Goal: Task Accomplishment & Management: Manage account settings

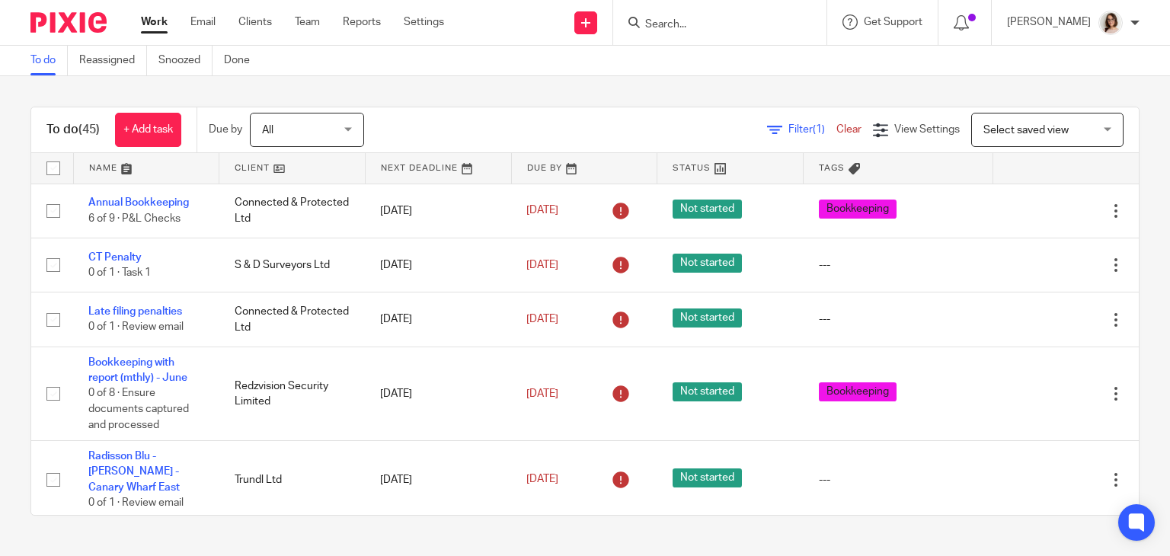
click at [155, 27] on link "Work" at bounding box center [154, 21] width 27 height 15
click at [155, 30] on link "Work" at bounding box center [154, 21] width 27 height 15
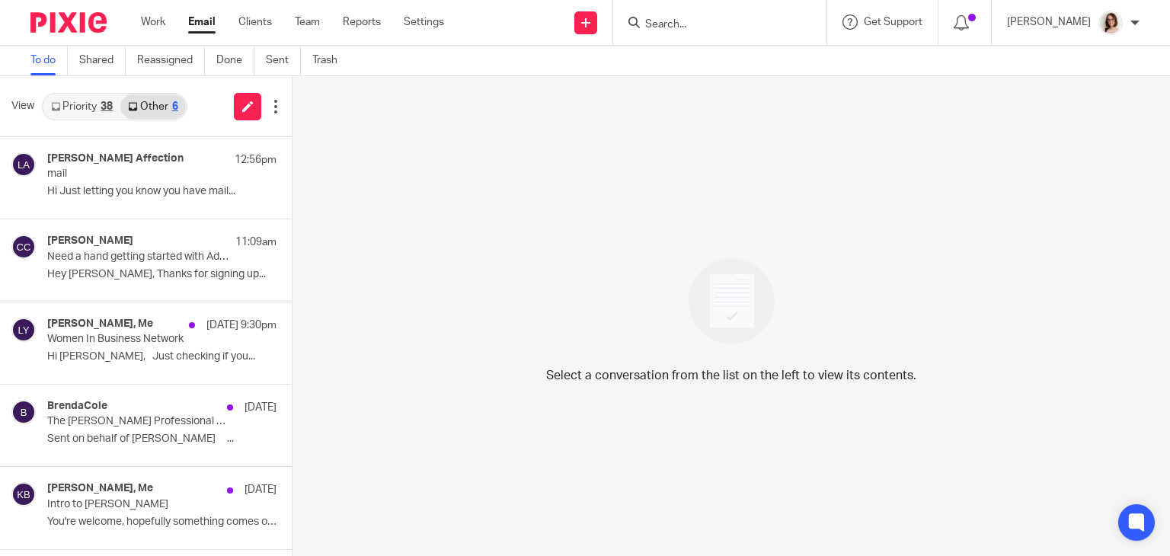
click at [201, 23] on link "Email" at bounding box center [201, 21] width 27 height 15
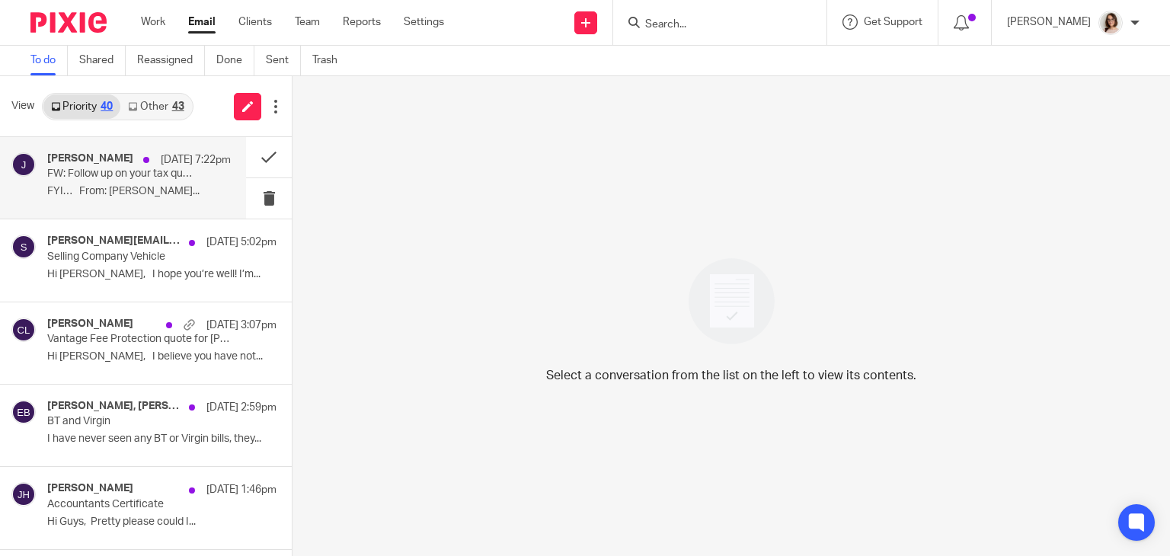
click at [146, 184] on div "Joanne 14 Aug 7:22pm FW: Follow up on your tax question FYI… From: Caroline Hil…" at bounding box center [139, 177] width 184 height 51
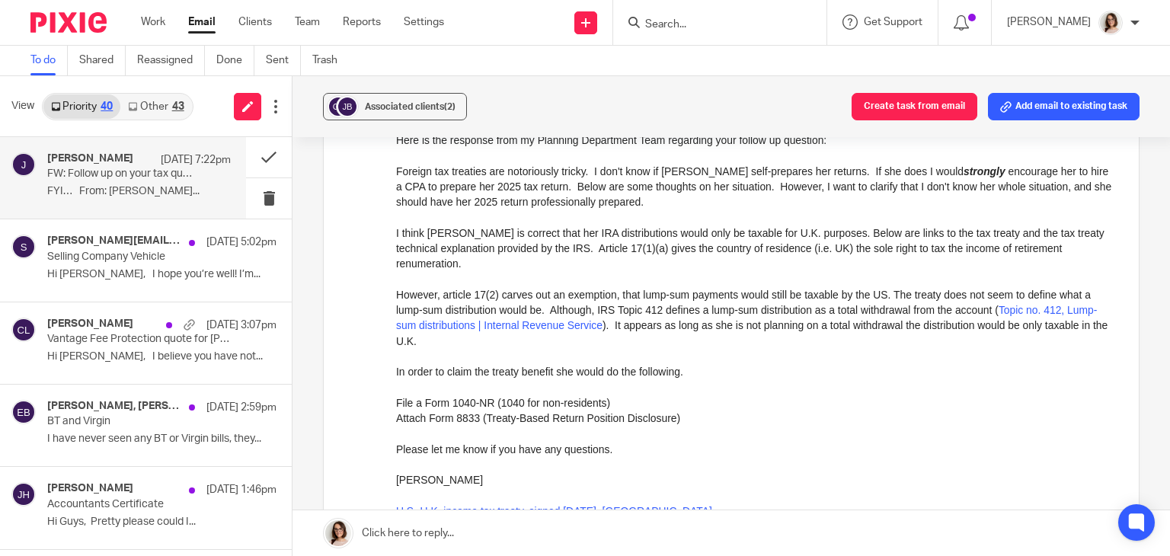
scroll to position [357, 0]
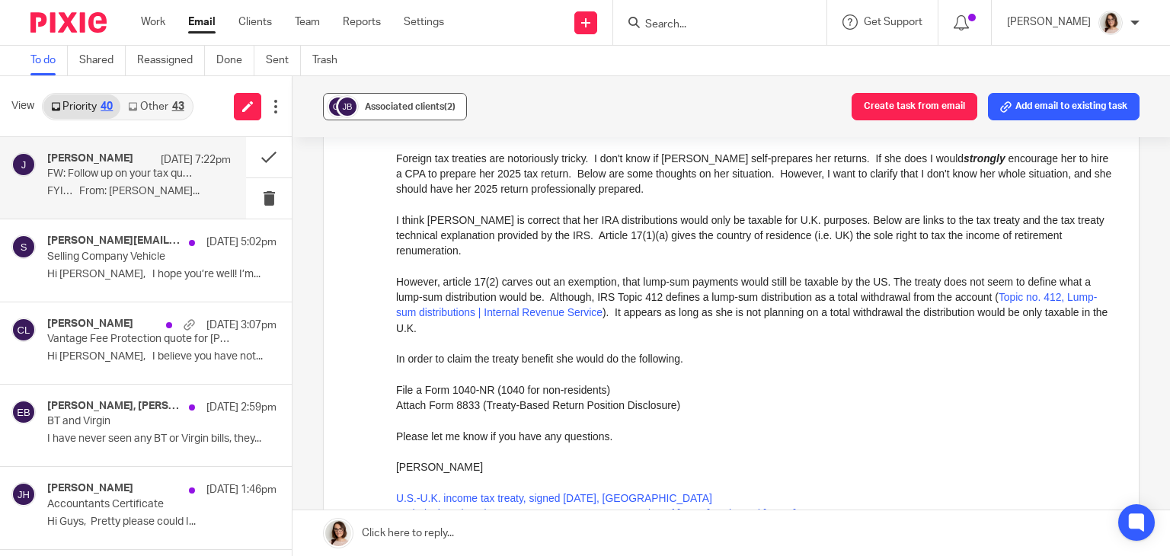
click at [385, 104] on span "Associated clients (2)" at bounding box center [410, 106] width 91 height 9
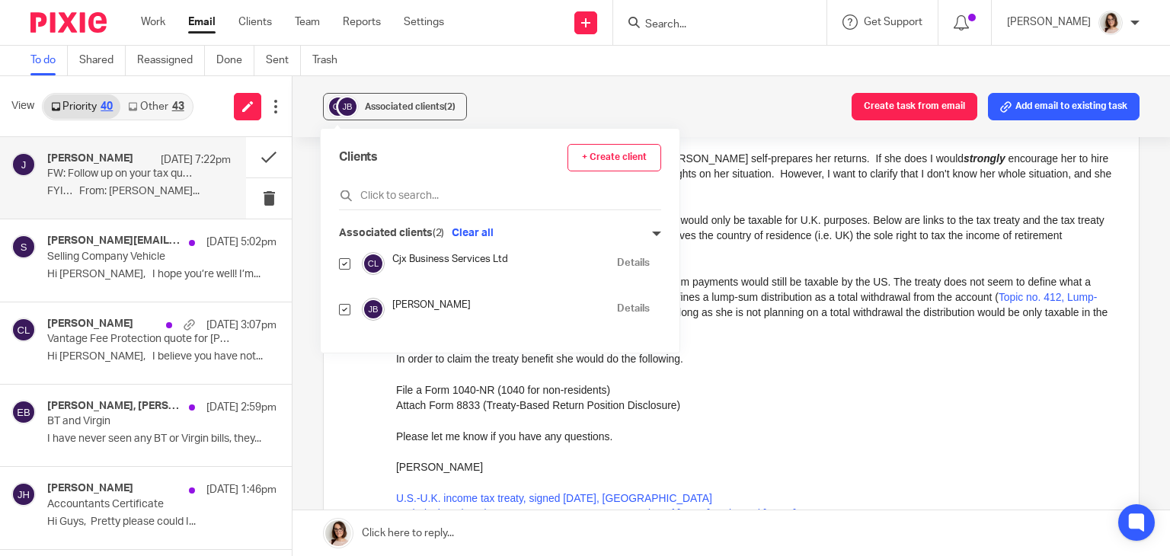
click at [342, 266] on input "checkbox" at bounding box center [344, 263] width 11 height 11
checkbox input "false"
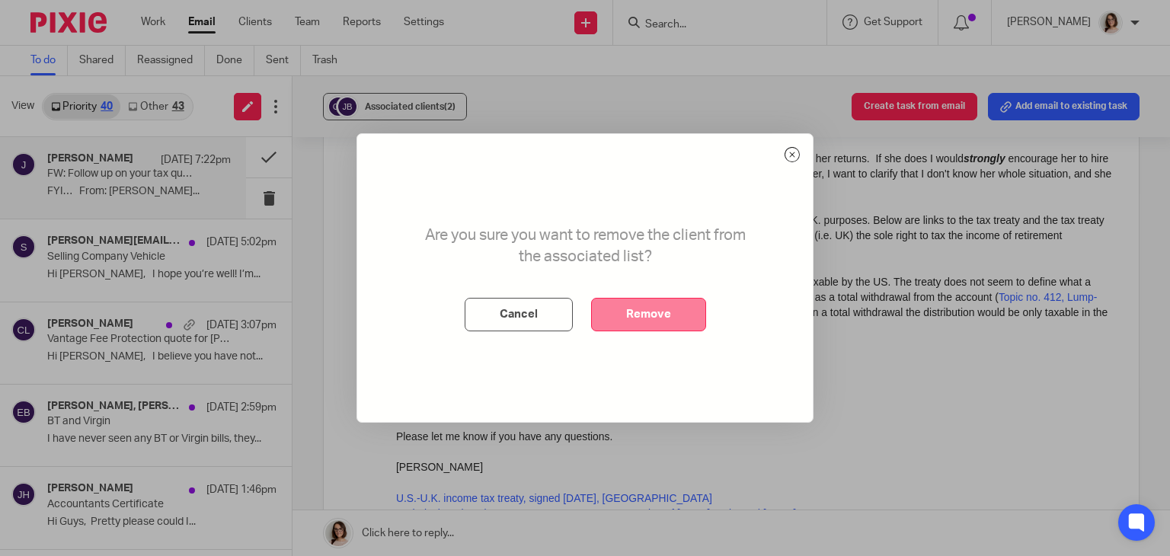
click at [646, 318] on button "Remove" at bounding box center [648, 315] width 115 height 34
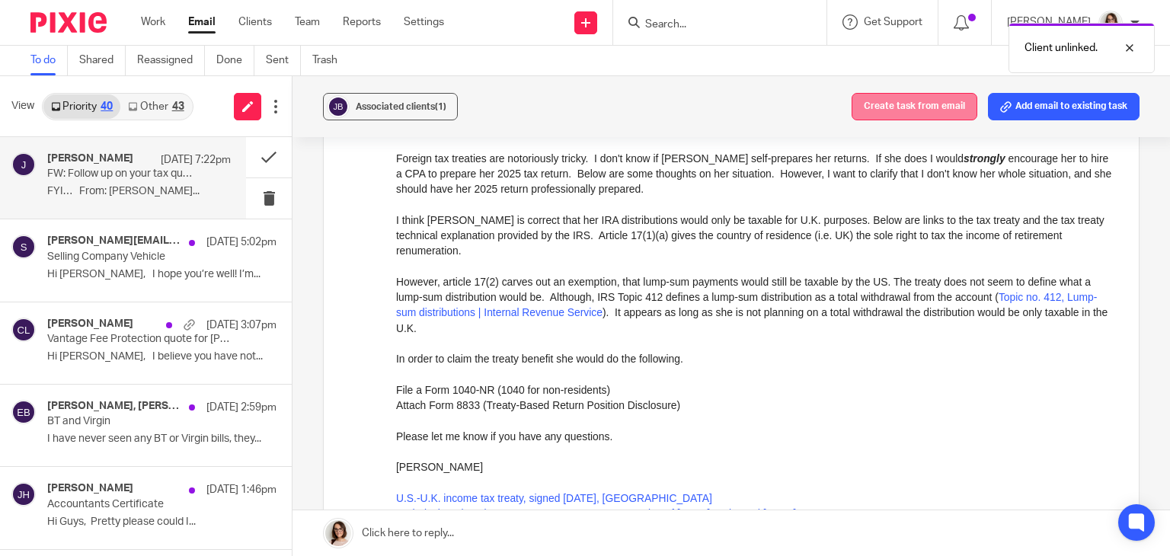
click at [887, 98] on button "Create task from email" at bounding box center [915, 106] width 126 height 27
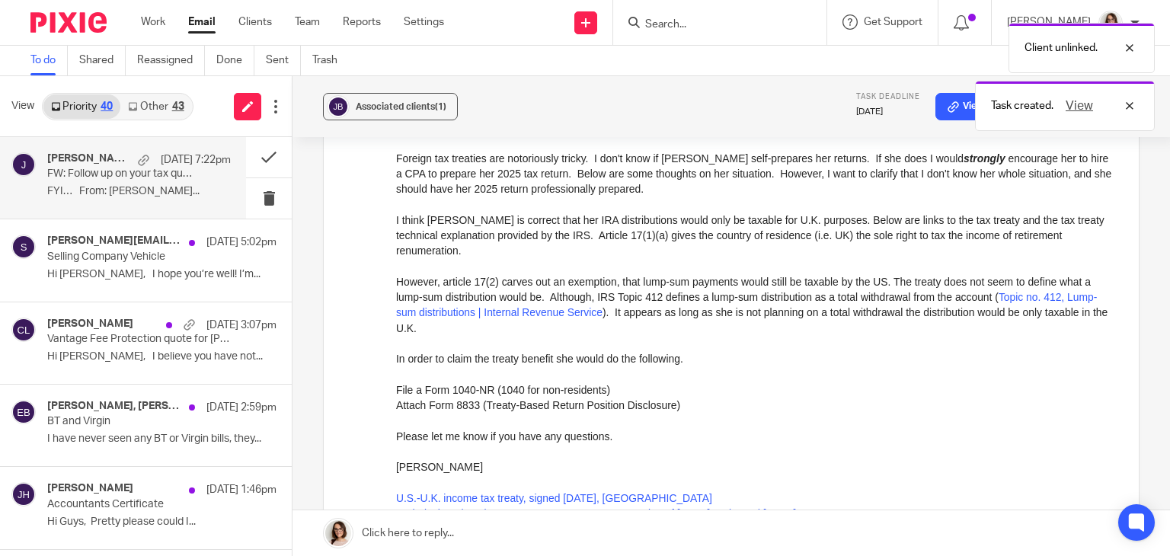
scroll to position [0, 0]
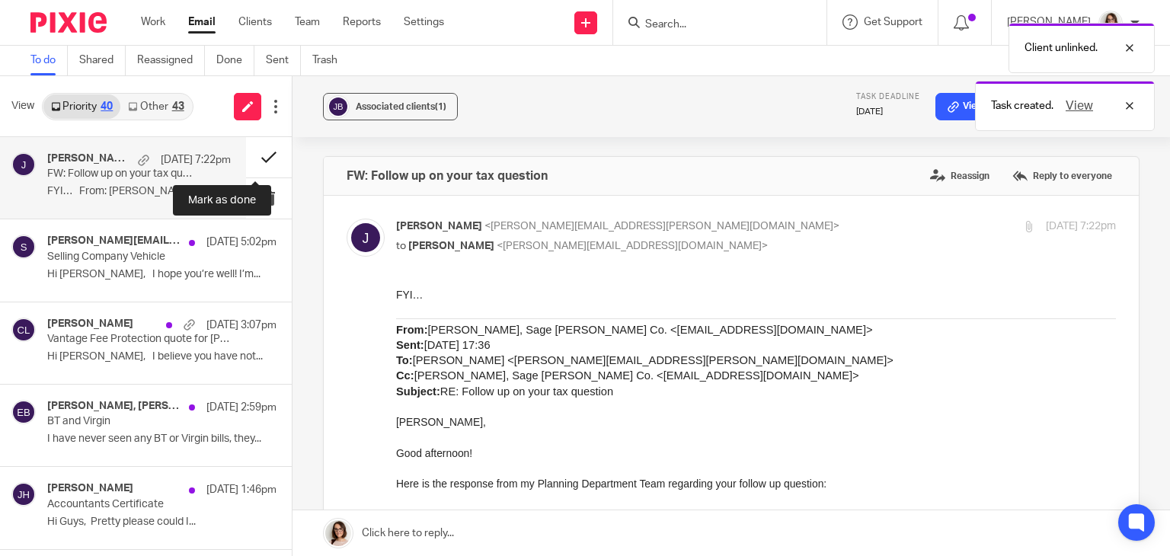
click at [261, 154] on button at bounding box center [269, 157] width 46 height 40
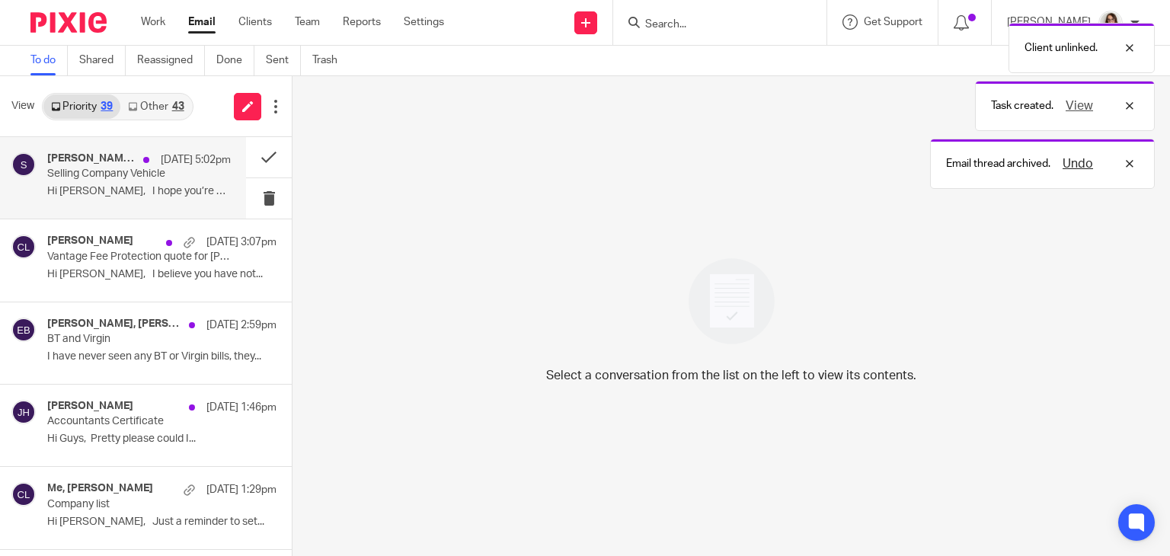
click at [157, 169] on p "Selling Company Vehicle" at bounding box center [120, 174] width 147 height 13
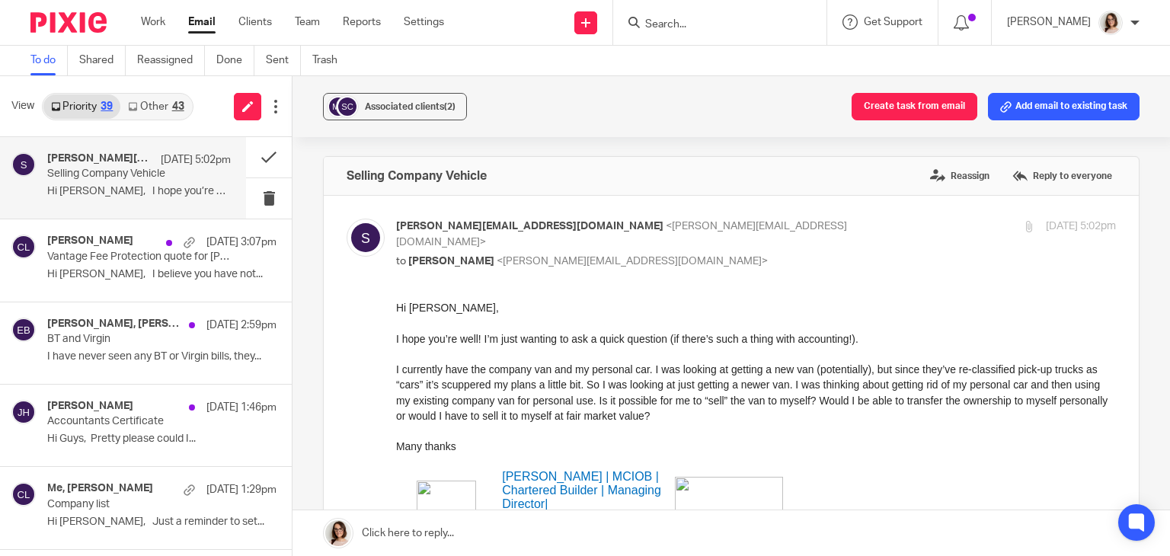
click at [149, 104] on link "Other 43" at bounding box center [155, 106] width 71 height 24
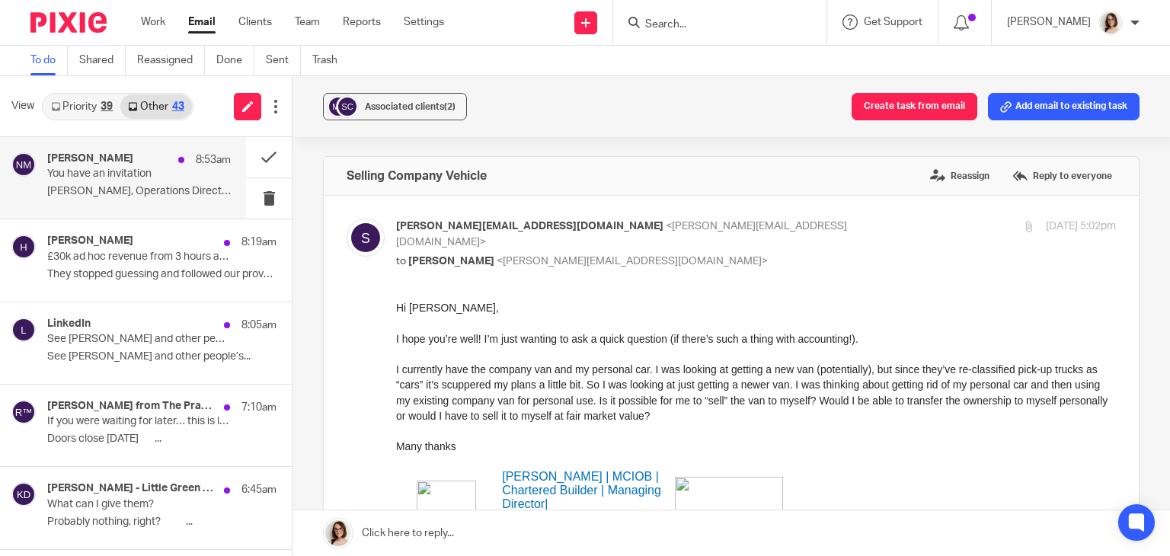
click at [136, 204] on div "Nicola McKelvie 8:53am You have an invitation Nicola, Operations Director from …" at bounding box center [123, 178] width 246 height 82
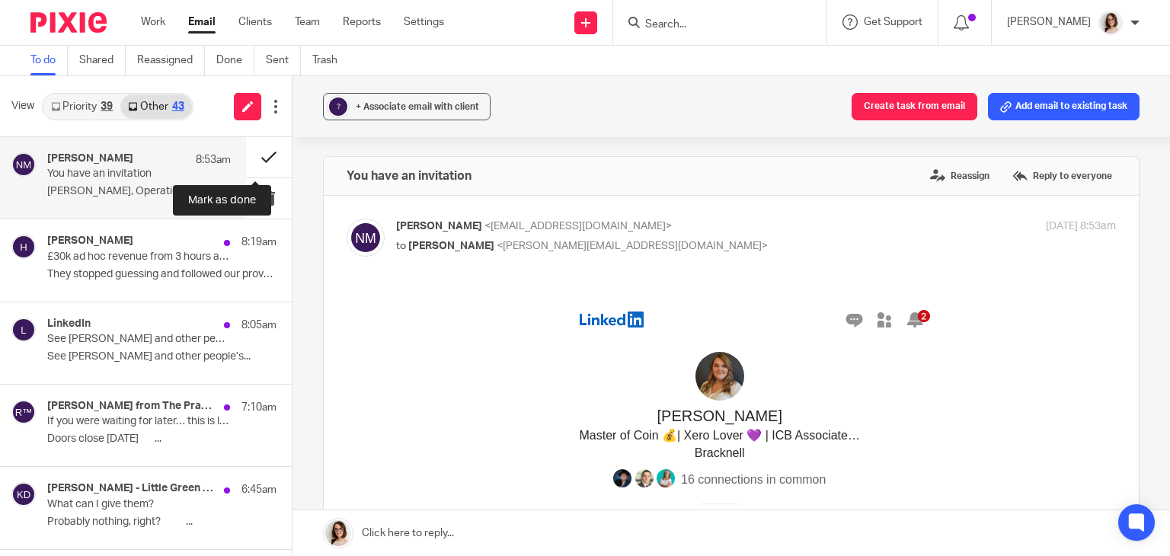
click at [248, 157] on button at bounding box center [269, 157] width 46 height 40
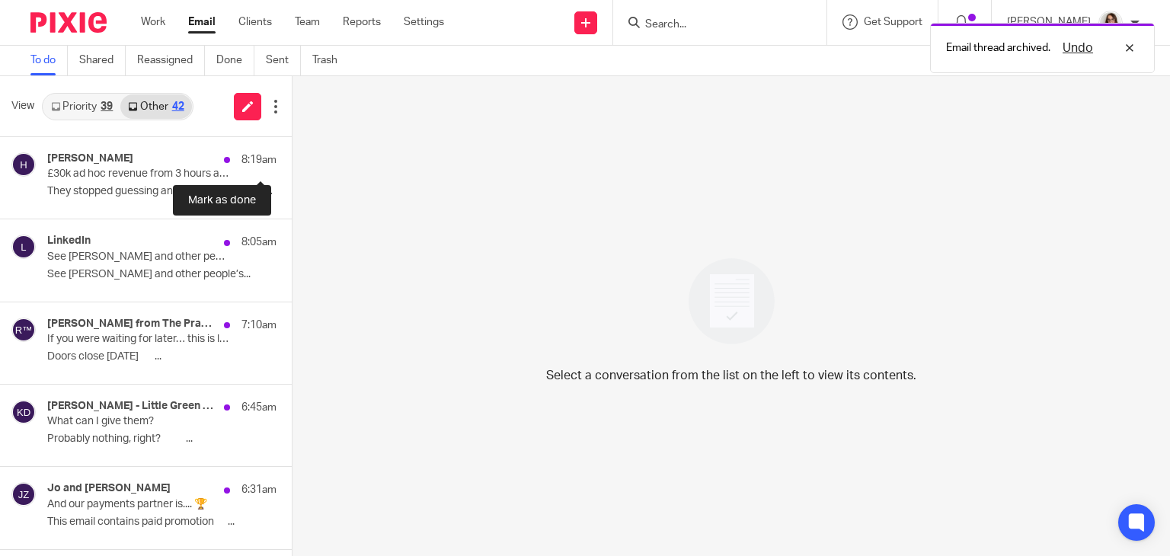
click at [292, 157] on button at bounding box center [298, 157] width 12 height 40
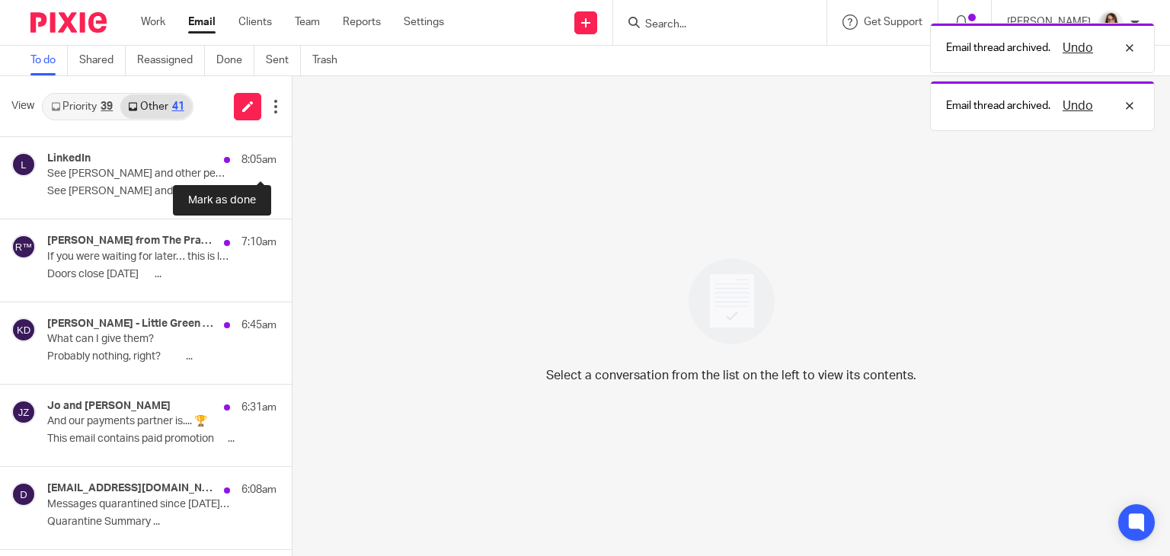
click at [292, 157] on button at bounding box center [298, 157] width 12 height 40
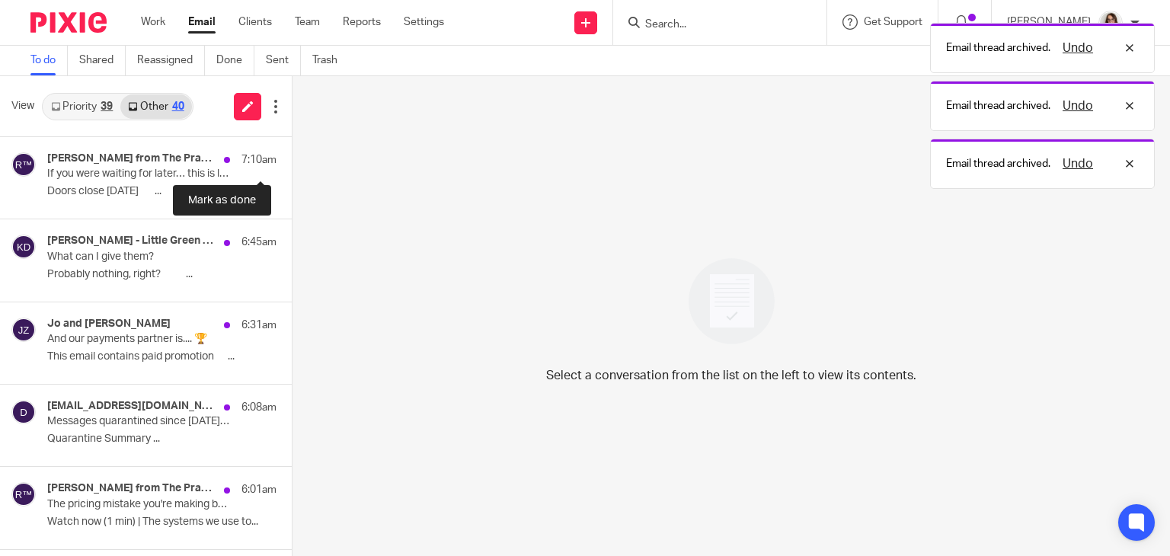
click at [292, 157] on button at bounding box center [298, 157] width 12 height 40
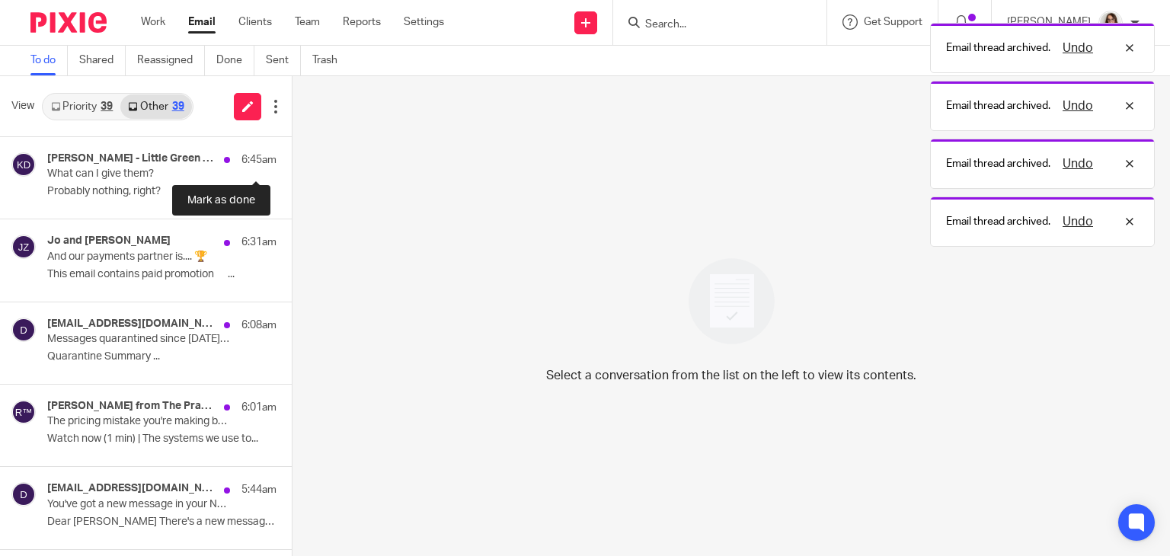
click at [292, 157] on button at bounding box center [298, 157] width 12 height 40
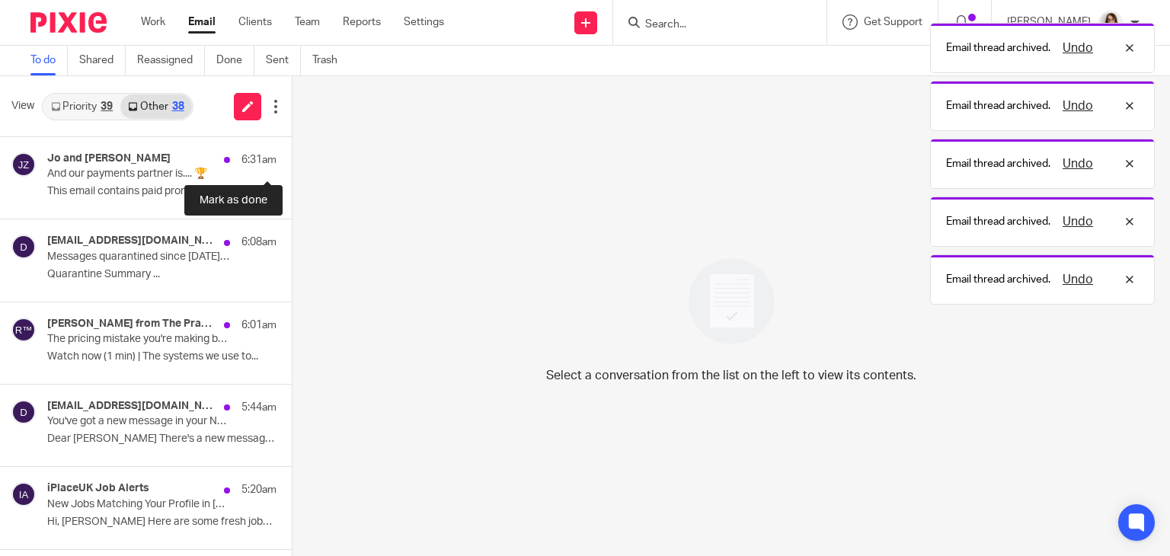
click at [292, 157] on button at bounding box center [298, 157] width 12 height 40
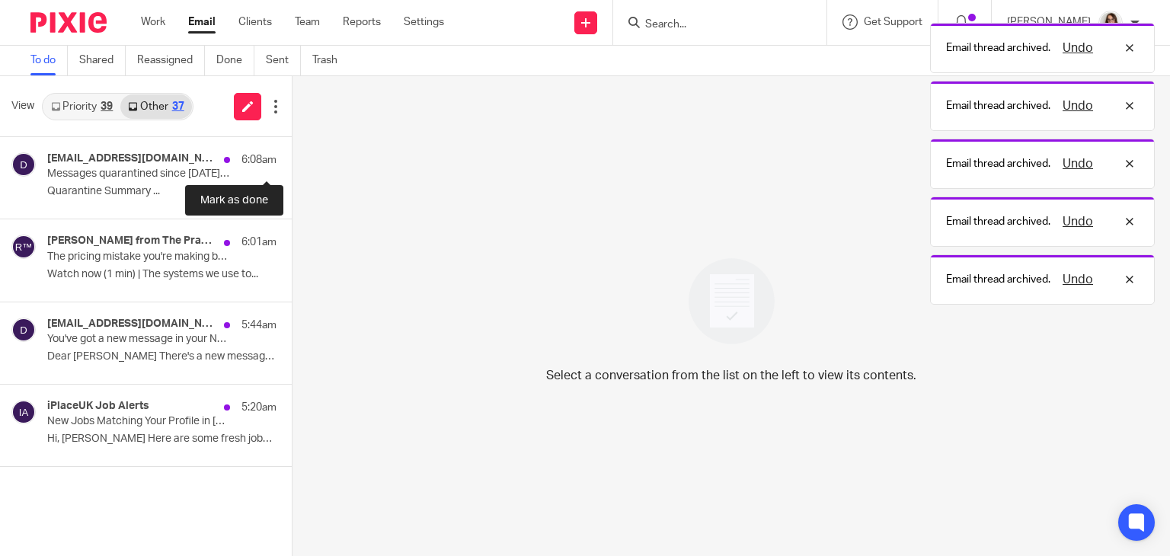
click at [292, 157] on button at bounding box center [298, 157] width 12 height 40
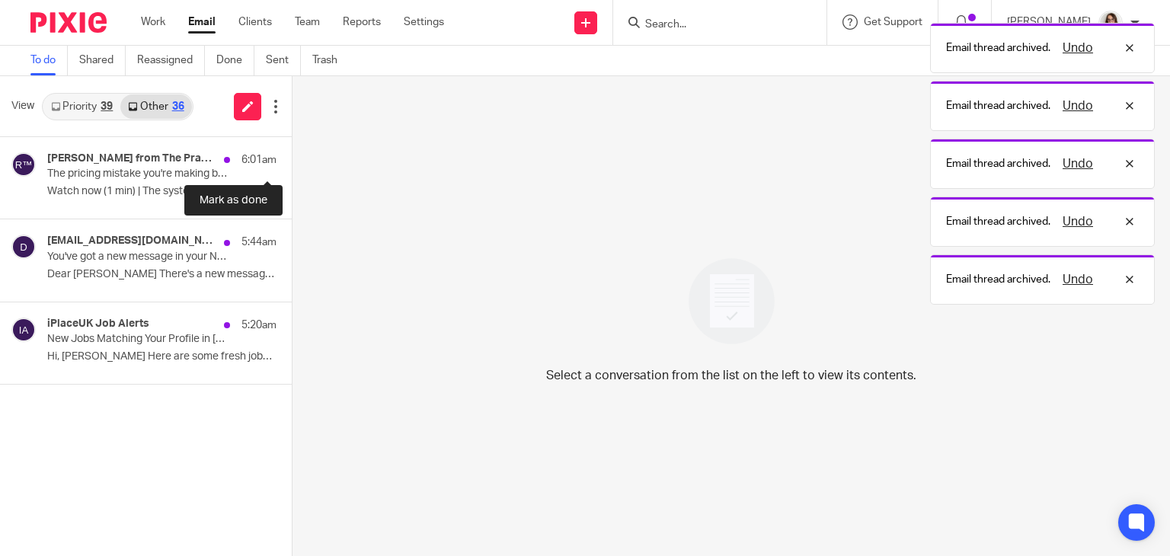
click at [292, 157] on button at bounding box center [298, 157] width 12 height 40
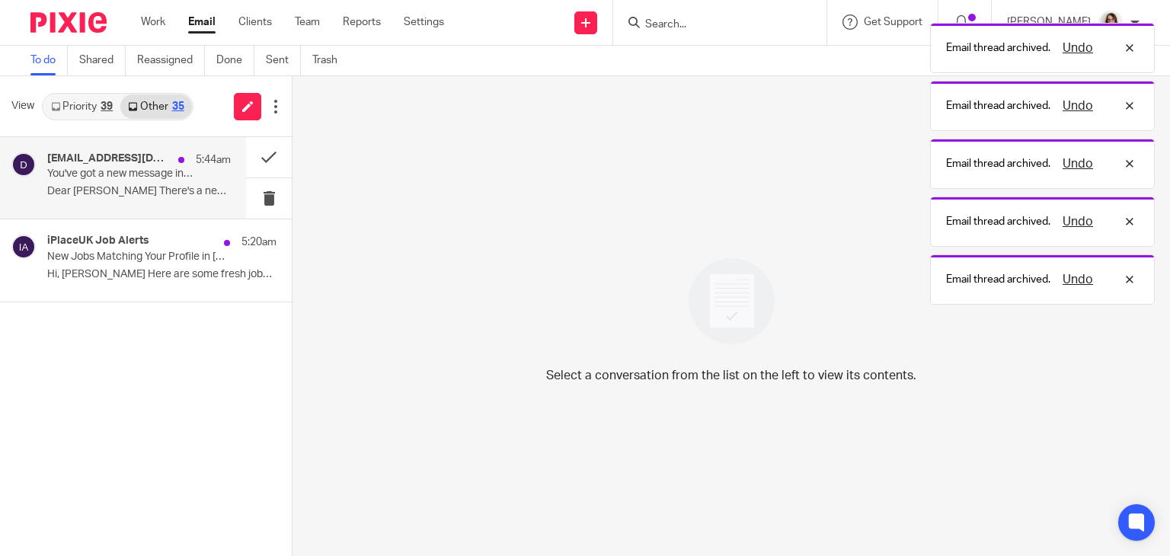
click at [178, 190] on p "Dear Caroline There's a new message in your..." at bounding box center [139, 191] width 184 height 13
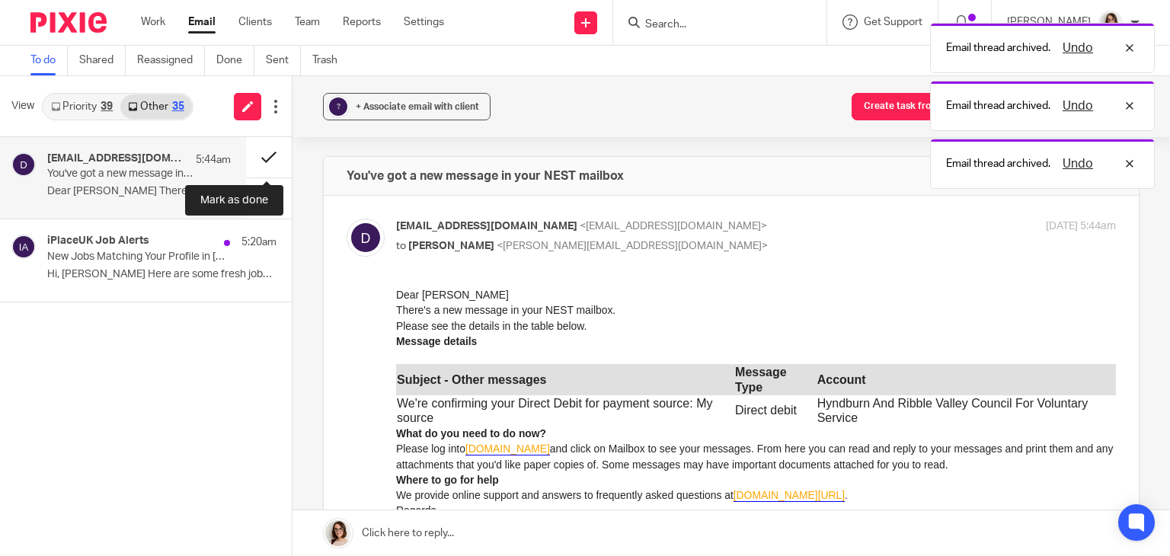
click at [259, 159] on button at bounding box center [269, 157] width 46 height 40
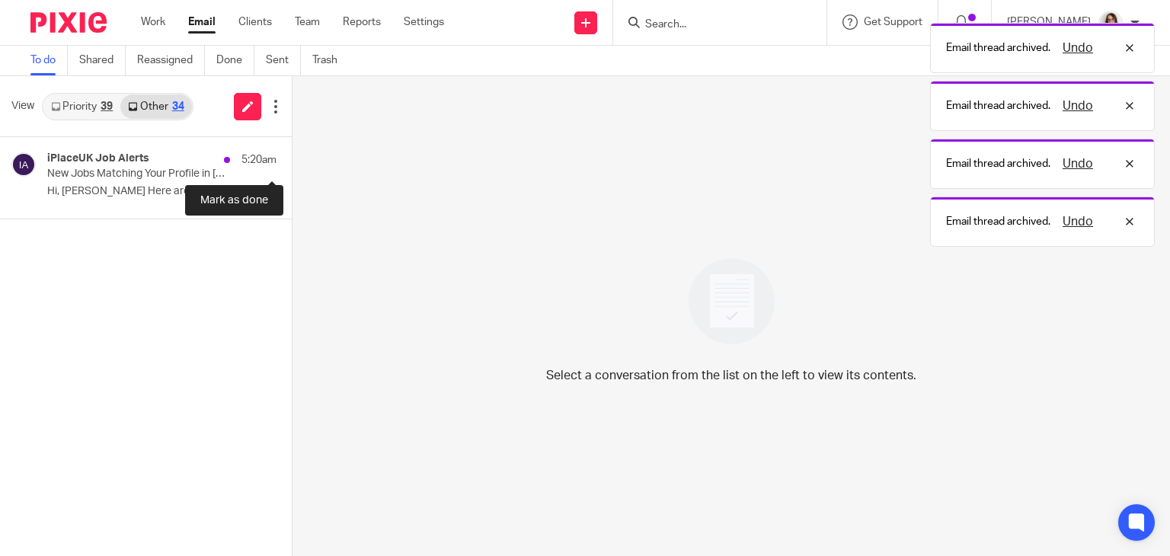
click at [292, 159] on button at bounding box center [298, 157] width 12 height 40
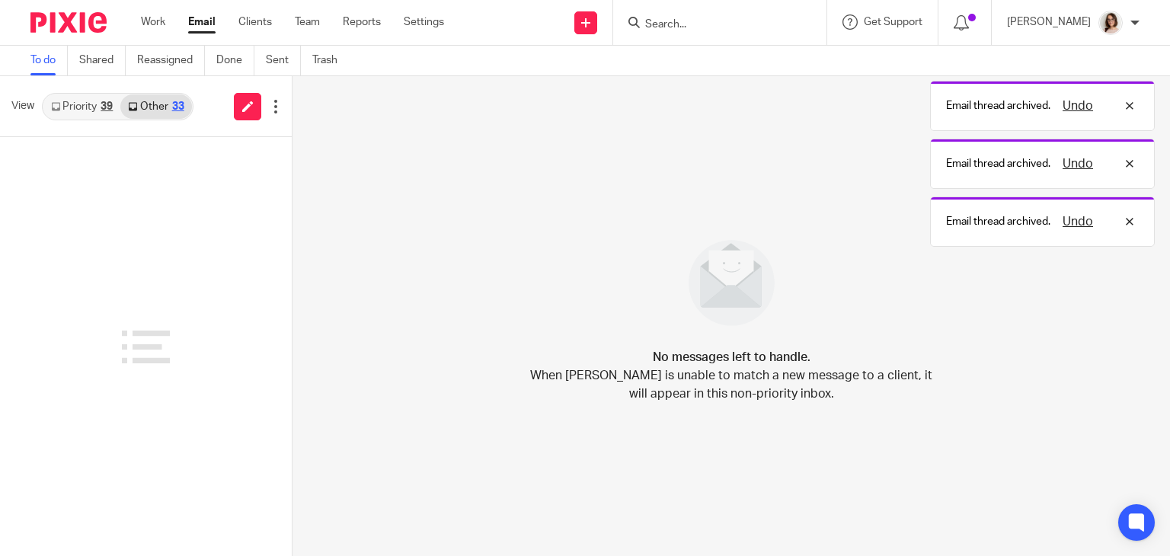
click at [194, 23] on link "Email" at bounding box center [201, 21] width 27 height 15
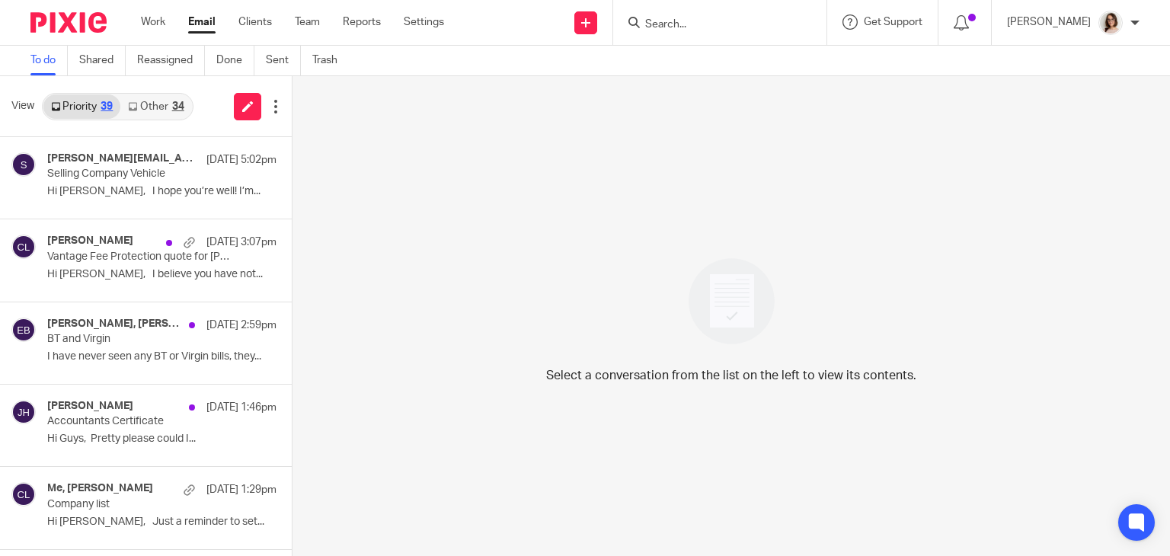
click at [149, 108] on link "Other 34" at bounding box center [155, 106] width 71 height 24
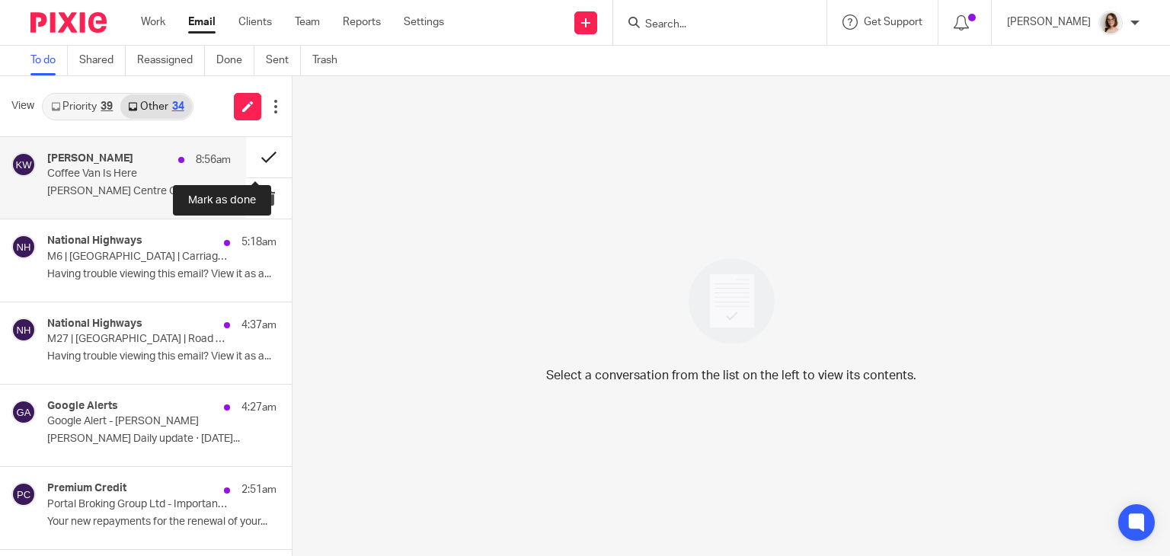
click at [246, 164] on button at bounding box center [269, 157] width 46 height 40
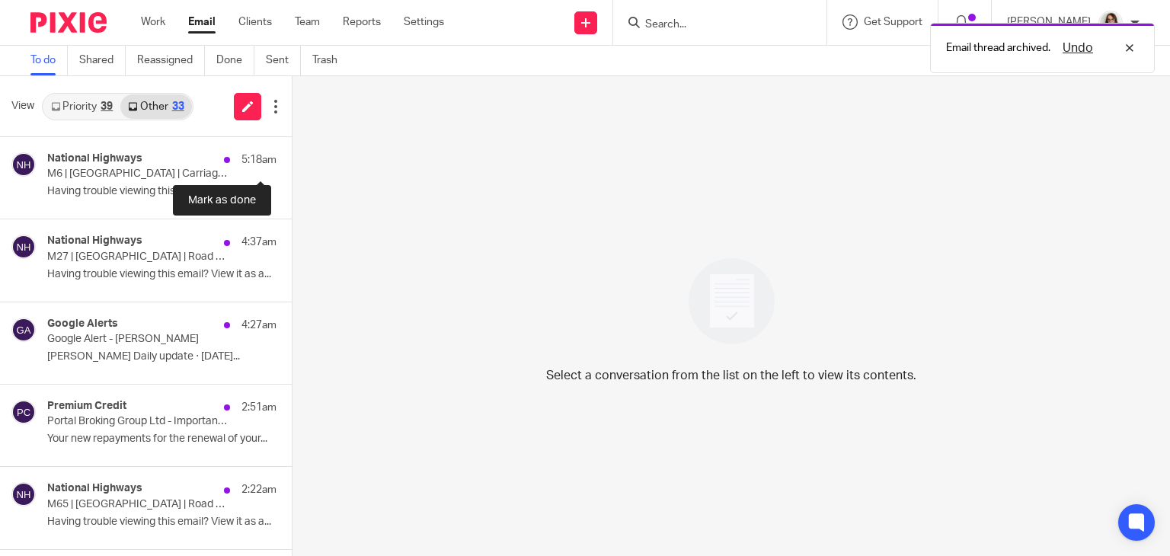
click at [292, 164] on button at bounding box center [298, 157] width 12 height 40
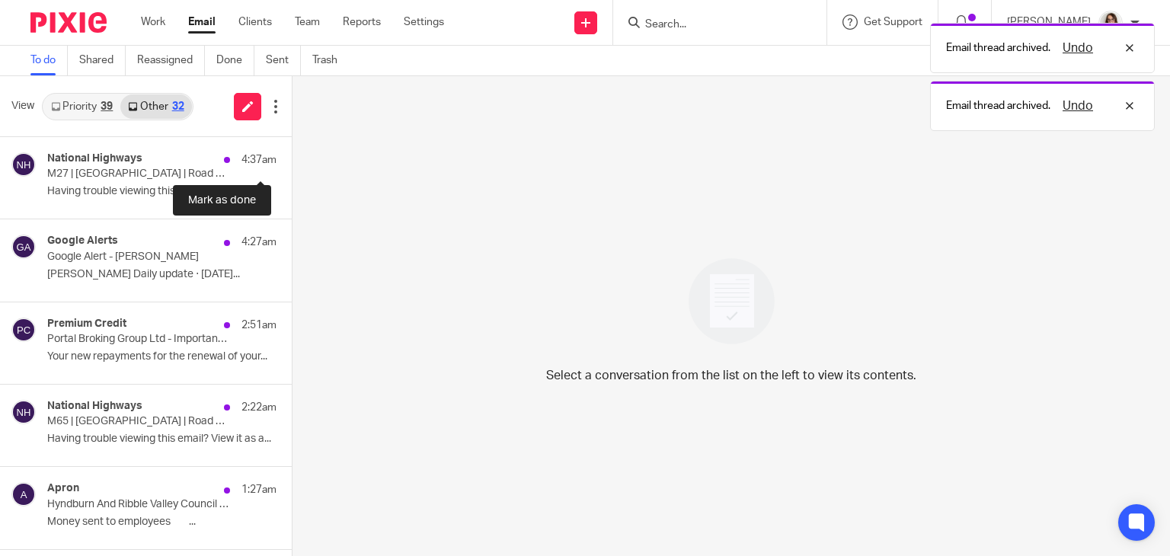
click at [292, 164] on button at bounding box center [298, 157] width 12 height 40
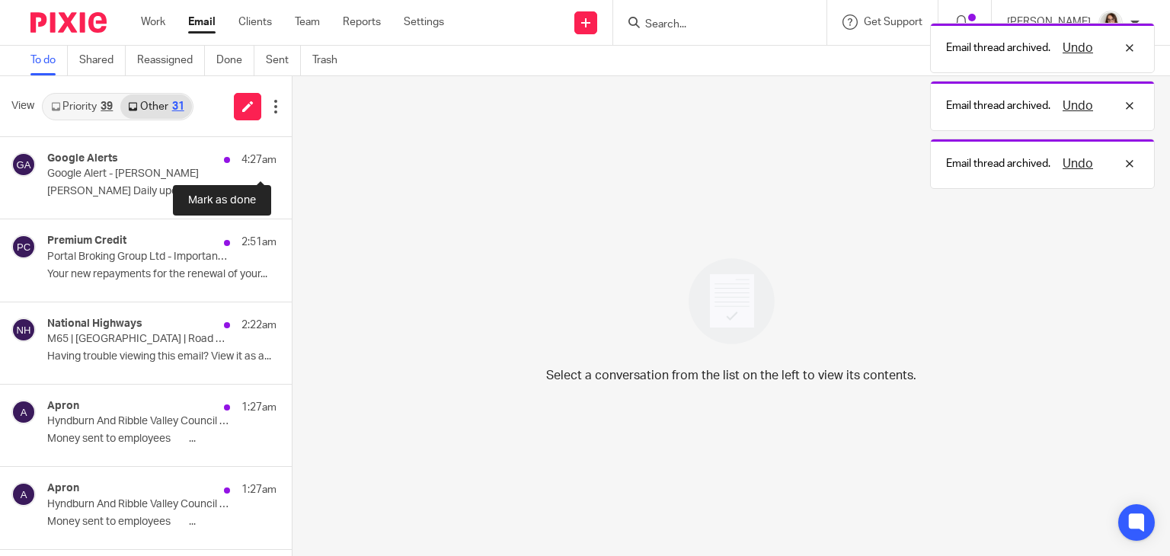
click at [292, 164] on button at bounding box center [298, 157] width 12 height 40
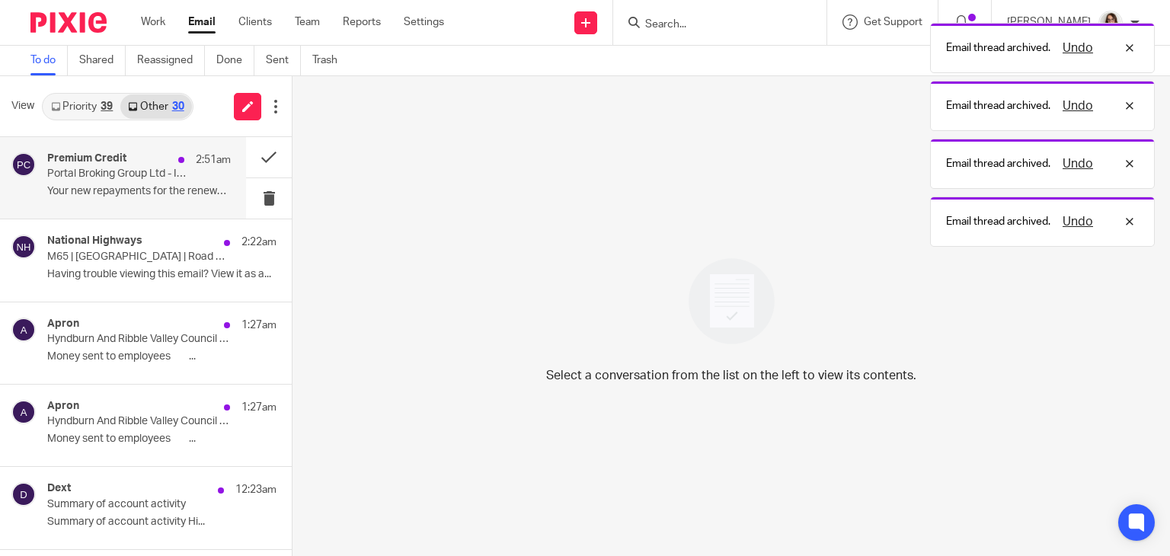
click at [146, 197] on p "Your new repayments for the renewal of your..." at bounding box center [139, 191] width 184 height 13
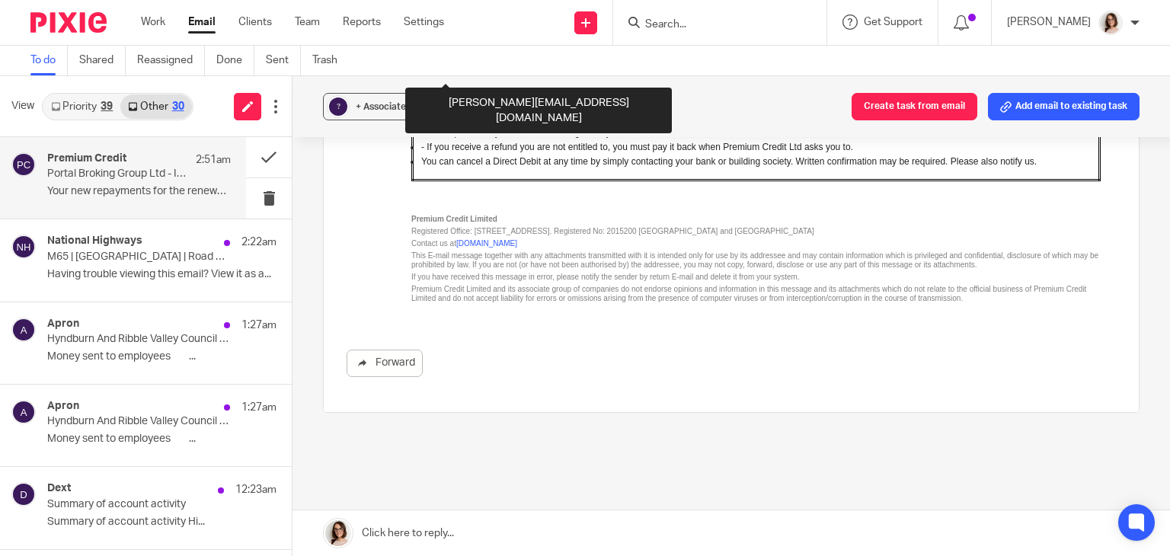
scroll to position [1262, 0]
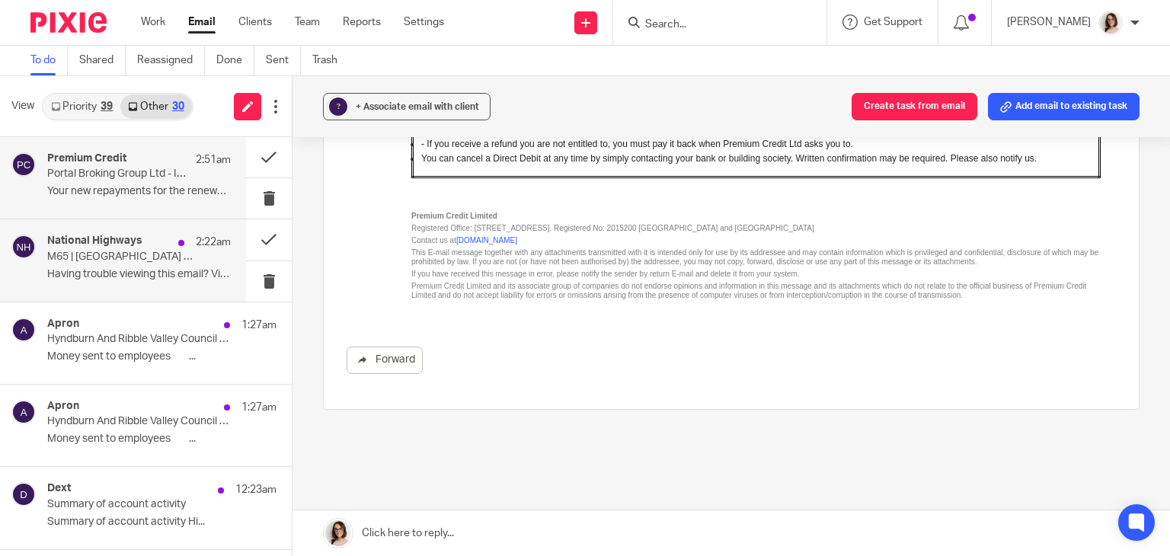
click at [115, 278] on p "Having trouble viewing this email? View it as a..." at bounding box center [139, 274] width 184 height 13
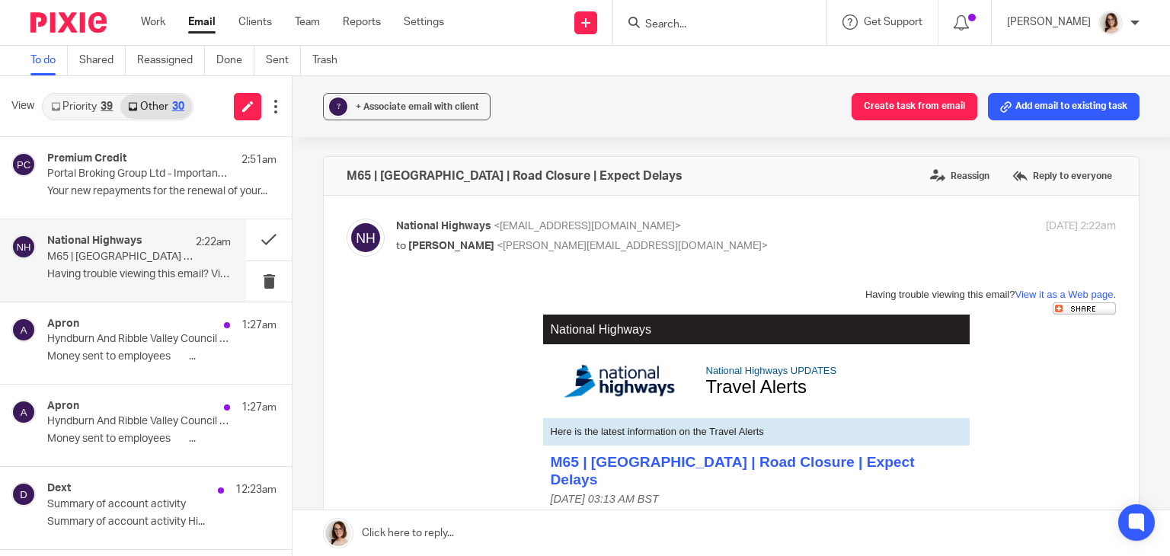
scroll to position [0, 0]
click at [251, 240] on button at bounding box center [269, 239] width 46 height 40
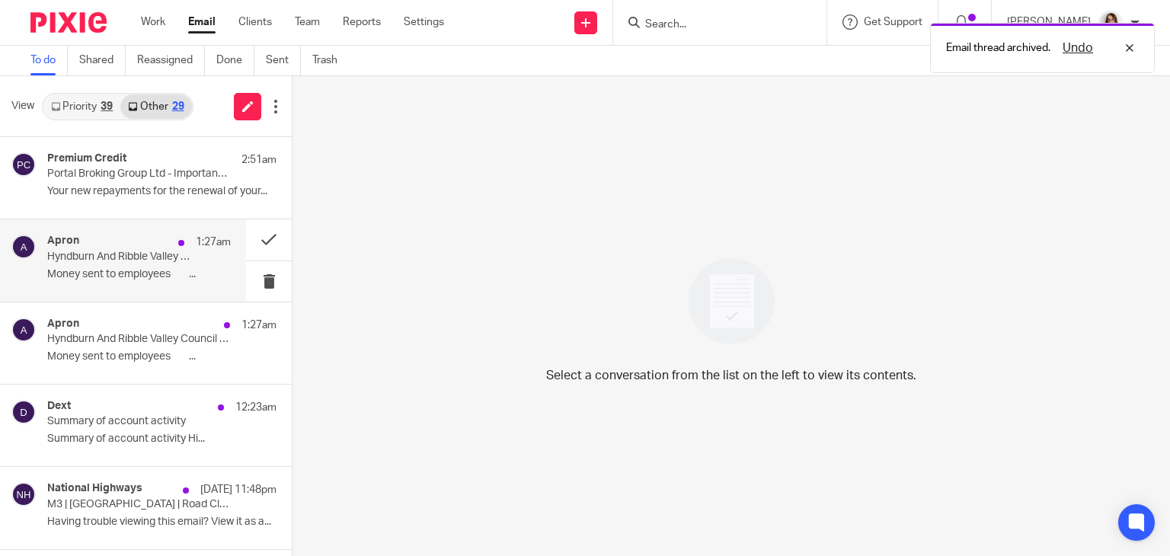
click at [148, 268] on p "Money sent to employees ͏ ‌ ͏ ‌ ..." at bounding box center [139, 274] width 184 height 13
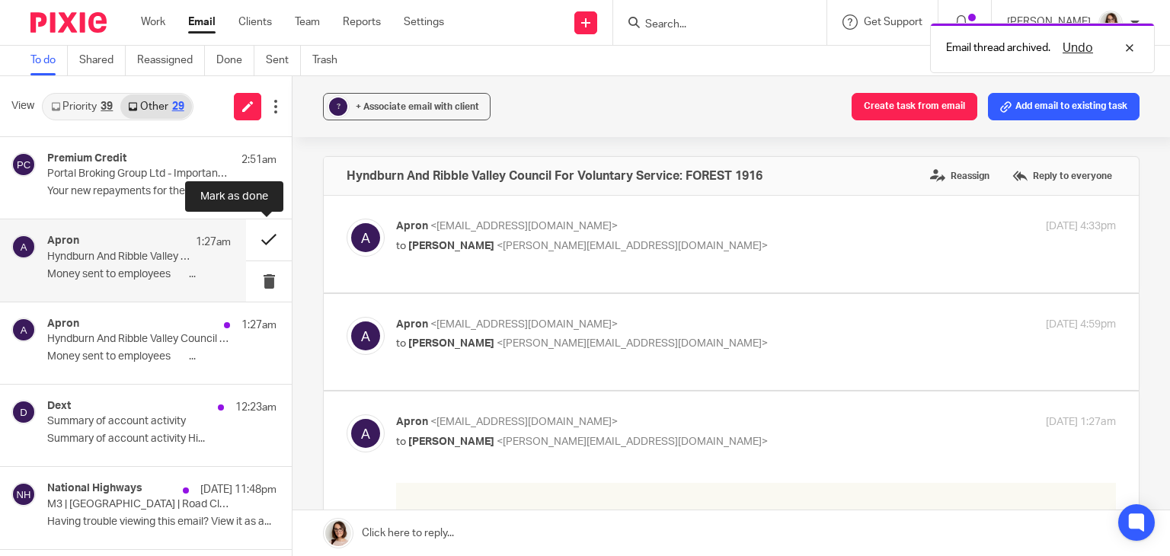
click at [264, 235] on button at bounding box center [269, 239] width 46 height 40
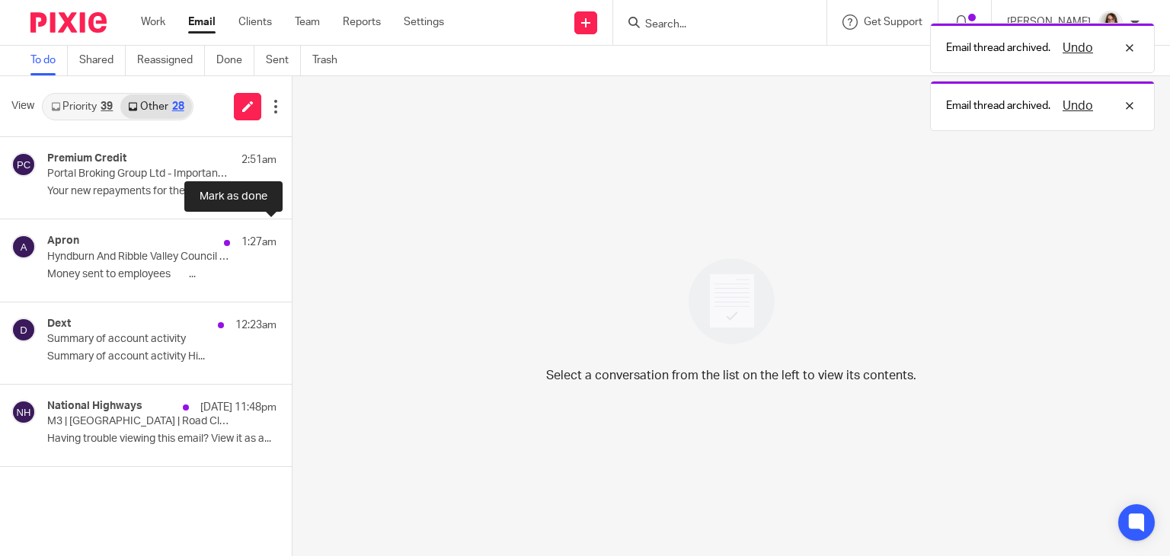
click at [292, 235] on button at bounding box center [298, 239] width 12 height 40
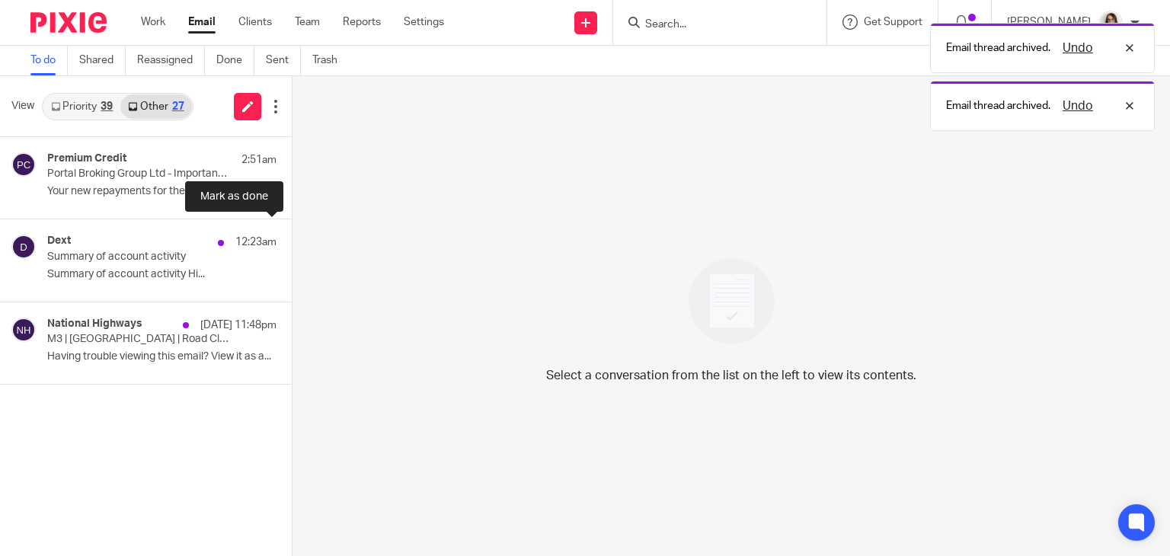
click at [292, 235] on button at bounding box center [298, 239] width 12 height 40
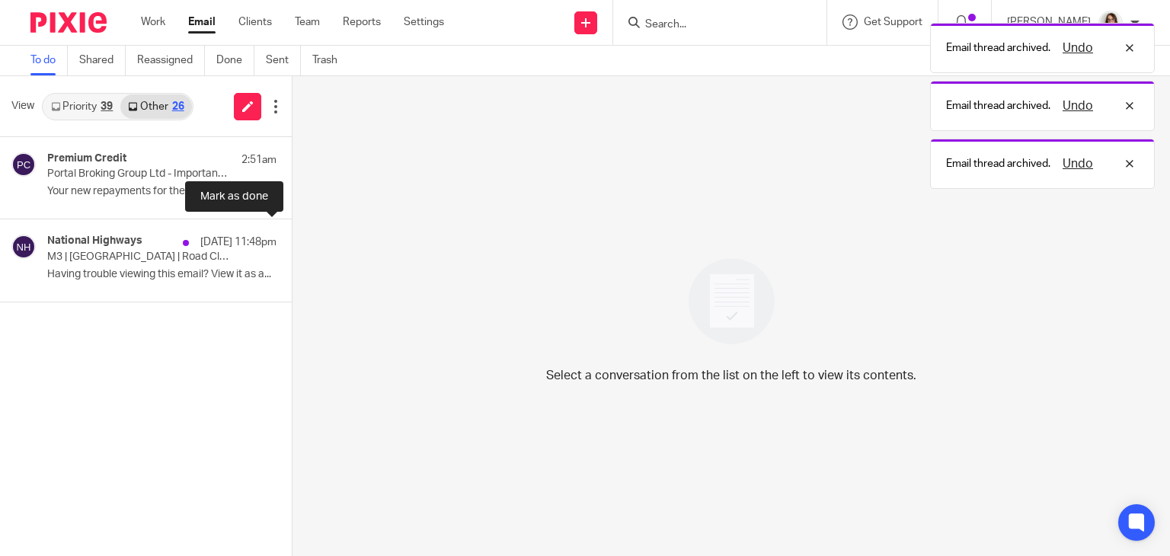
click at [292, 235] on button at bounding box center [298, 239] width 12 height 40
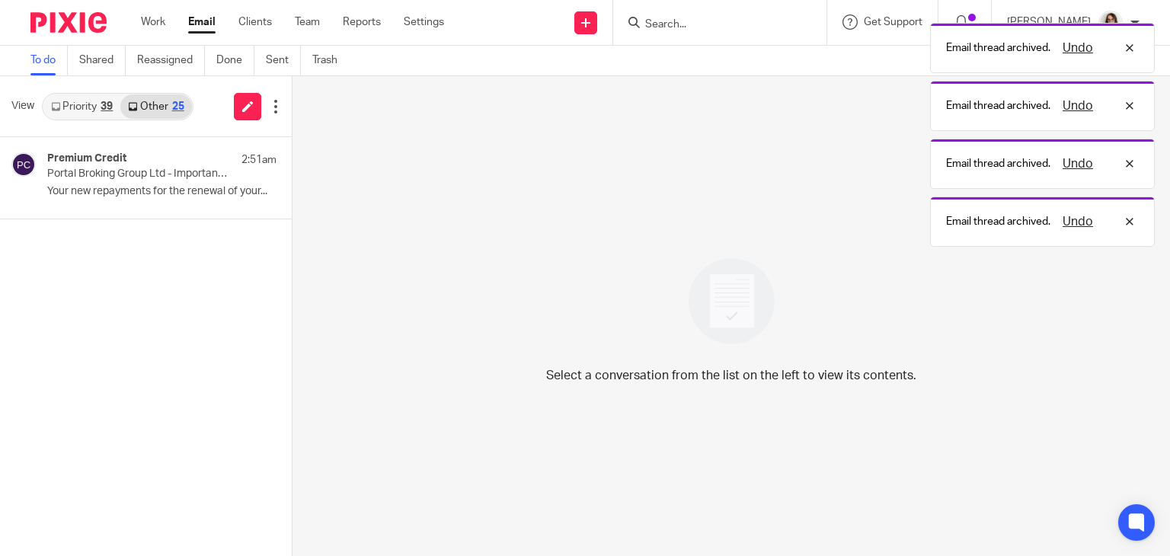
click at [206, 22] on link "Email" at bounding box center [201, 21] width 27 height 15
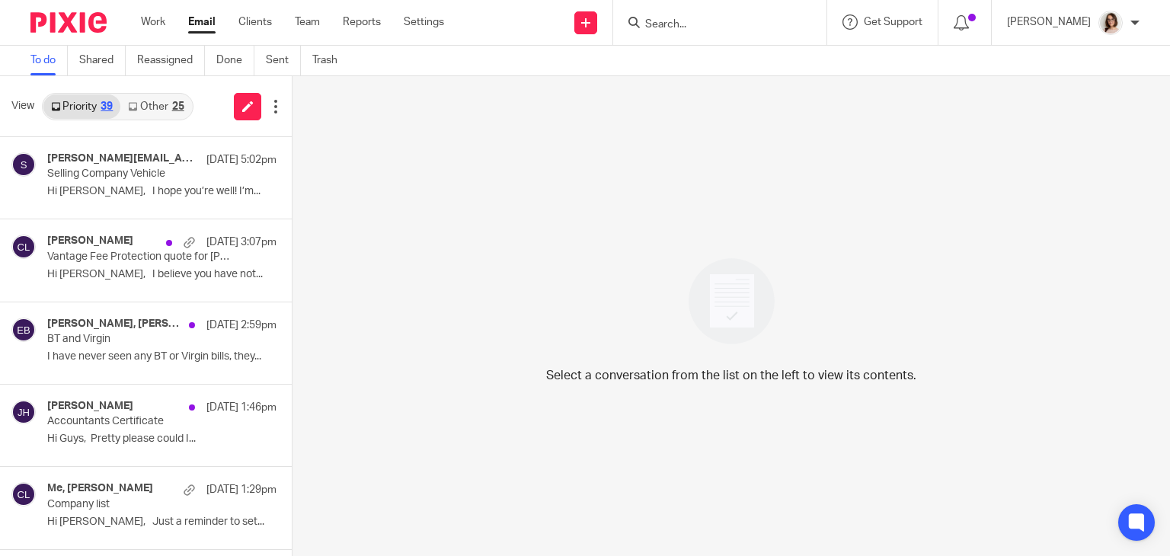
click at [146, 104] on link "Other 25" at bounding box center [155, 106] width 71 height 24
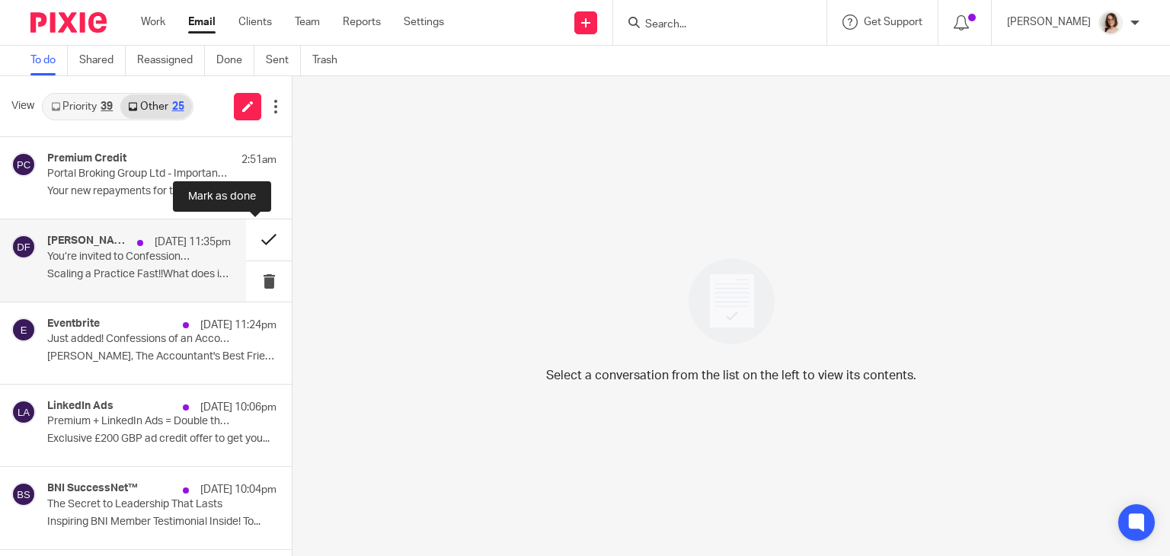
click at [248, 242] on button at bounding box center [269, 239] width 46 height 40
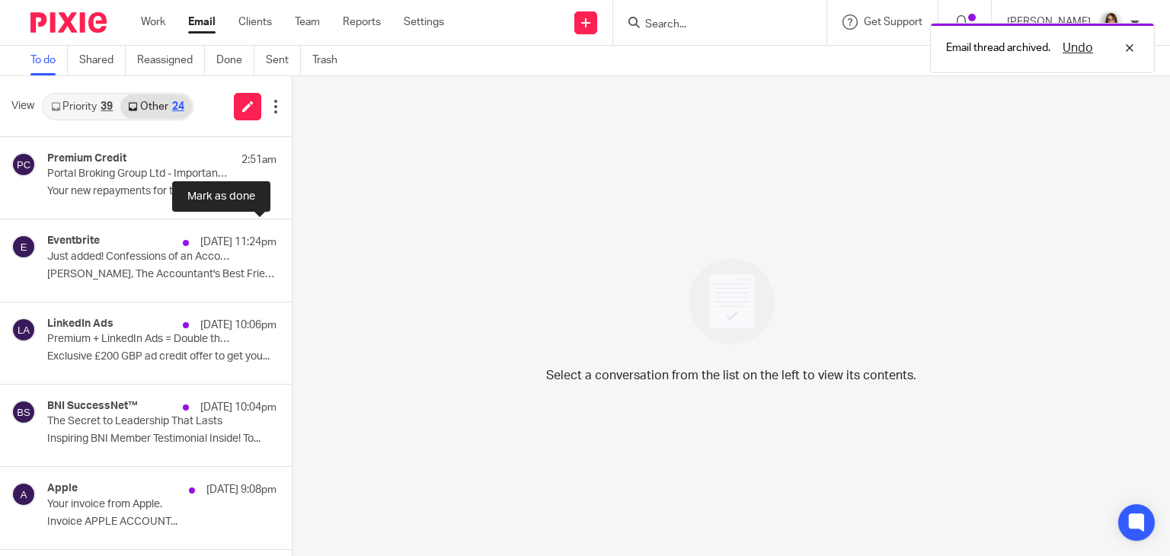
click at [292, 242] on button at bounding box center [298, 239] width 12 height 40
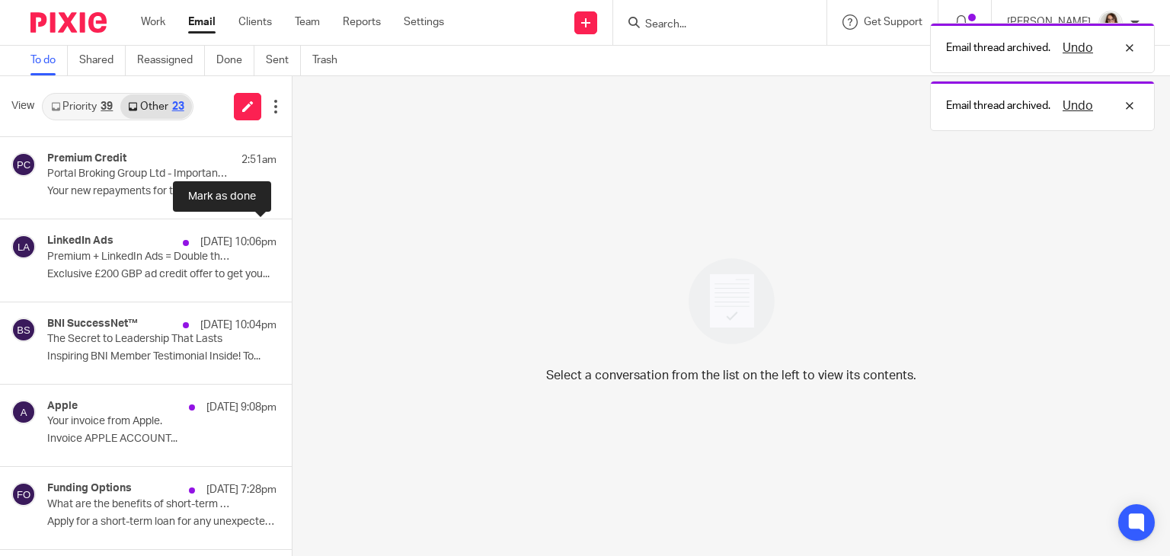
click at [292, 242] on button at bounding box center [298, 239] width 12 height 40
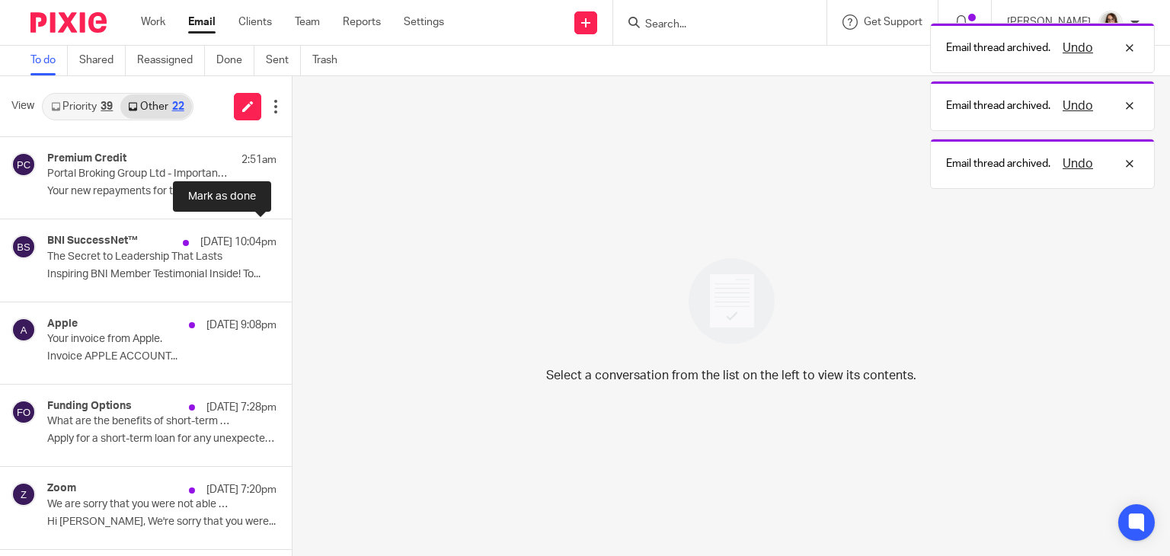
click at [292, 242] on button at bounding box center [298, 239] width 12 height 40
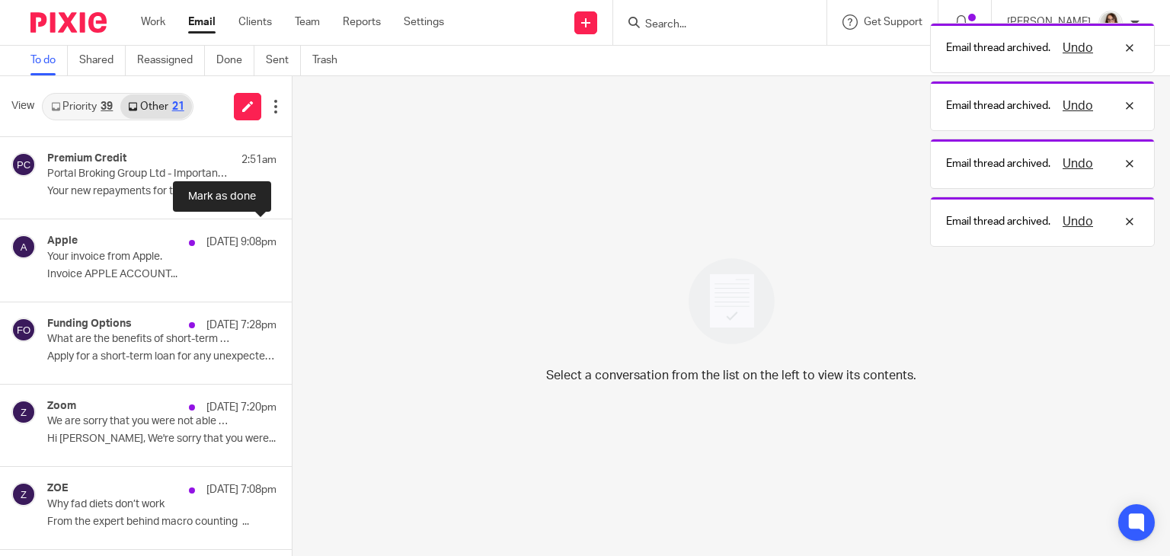
click at [292, 242] on button at bounding box center [298, 239] width 12 height 40
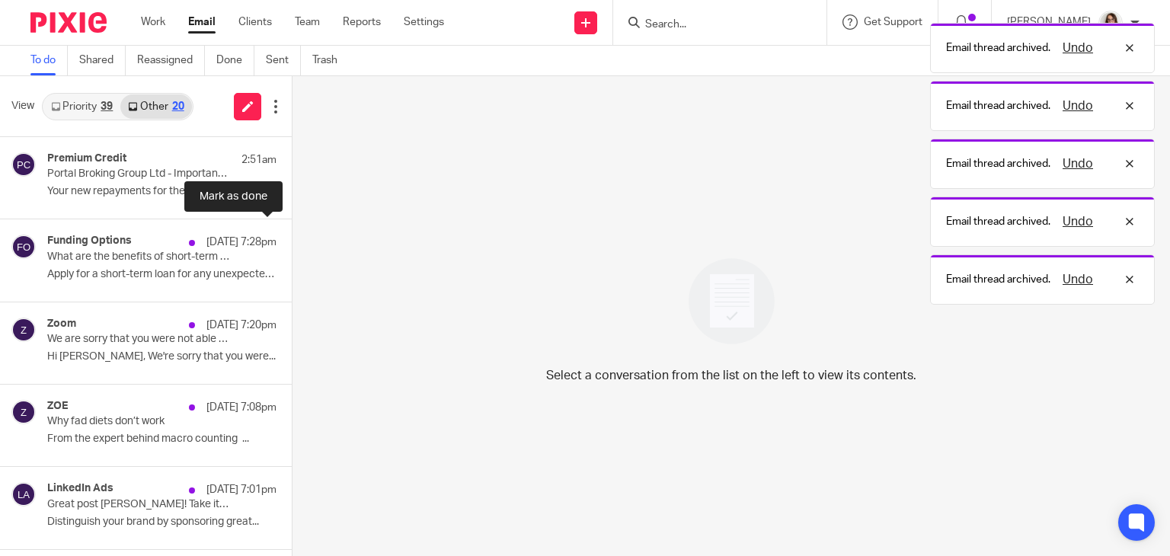
click at [292, 242] on button at bounding box center [298, 239] width 12 height 40
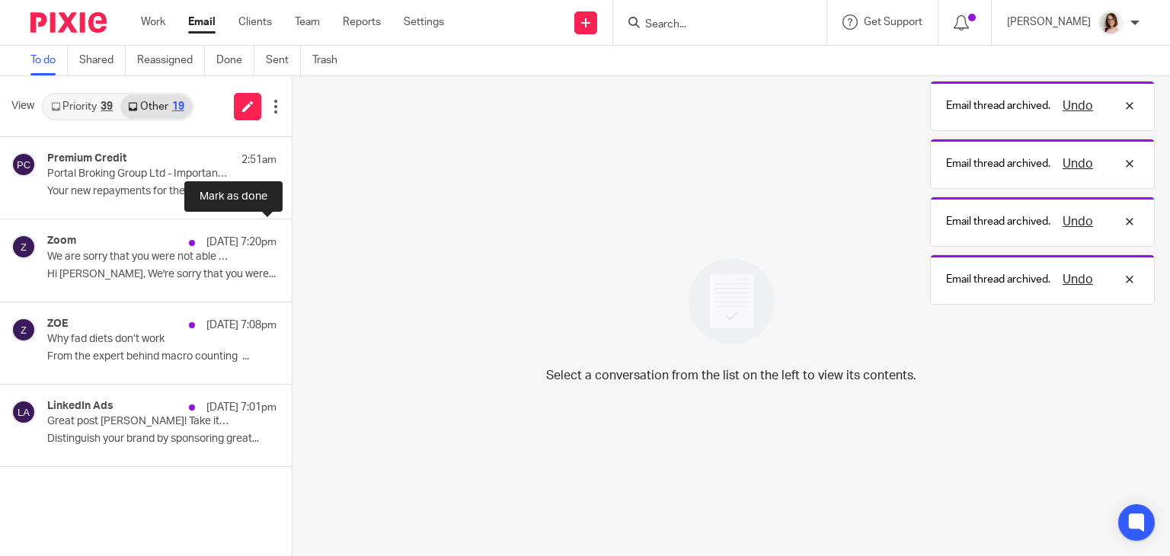
click at [292, 242] on button at bounding box center [298, 239] width 12 height 40
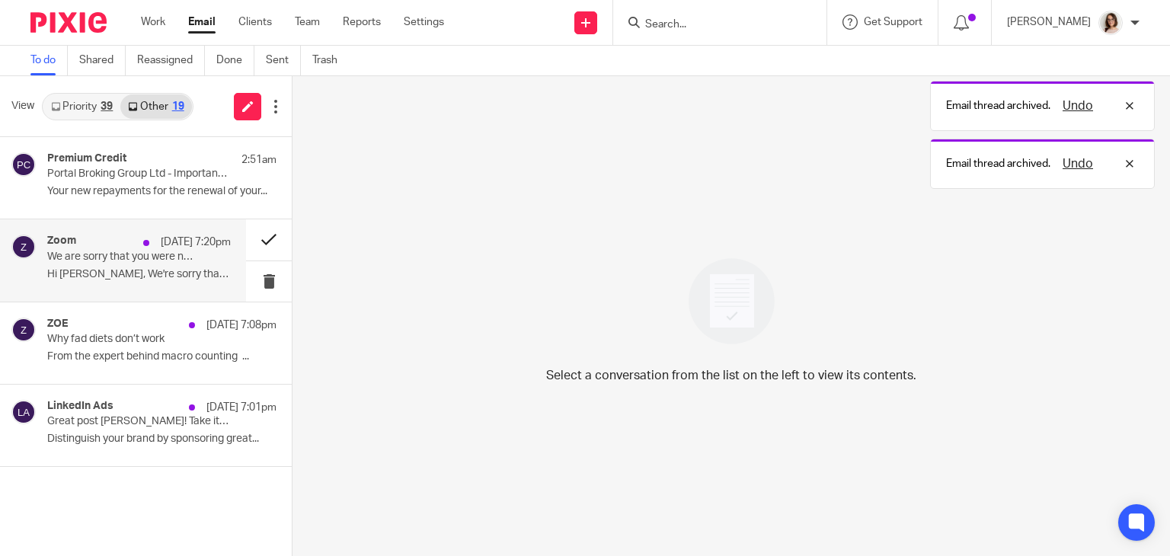
click at [261, 242] on button at bounding box center [269, 239] width 46 height 40
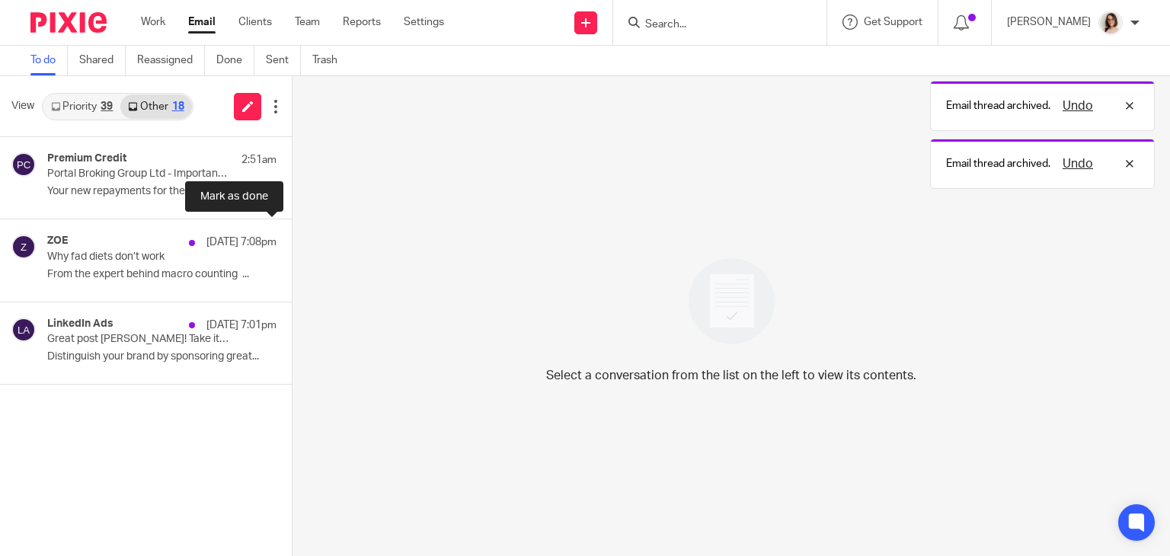
click at [292, 242] on button at bounding box center [298, 239] width 12 height 40
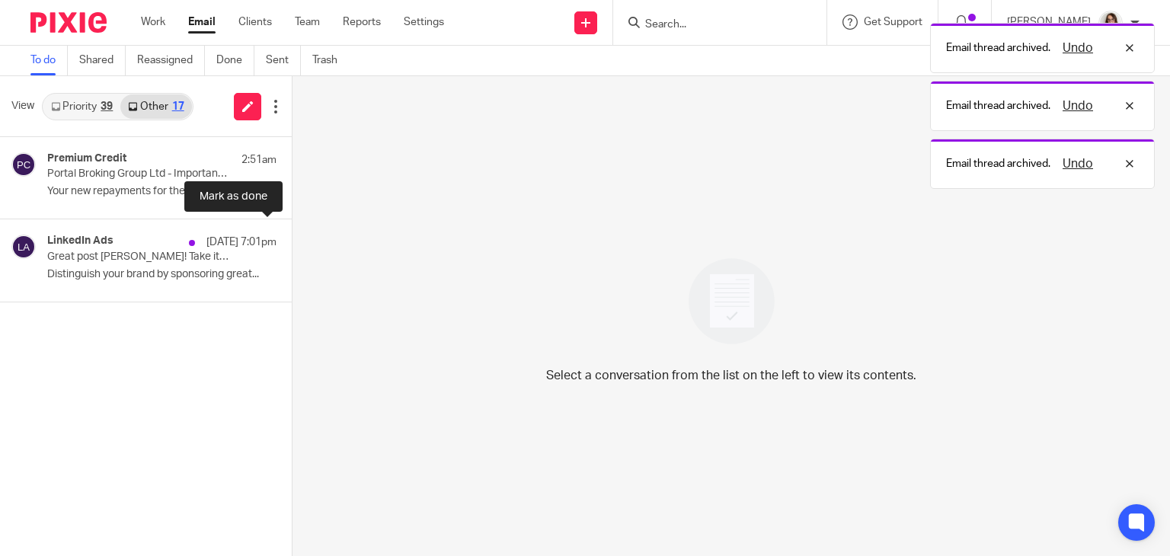
click at [292, 242] on button at bounding box center [298, 239] width 12 height 40
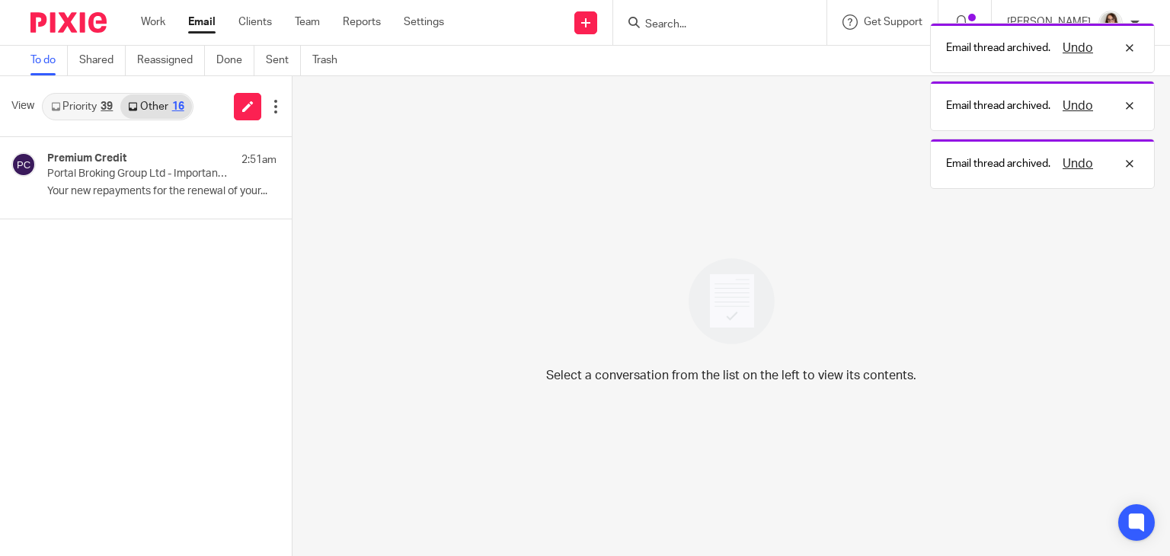
click at [200, 26] on link "Email" at bounding box center [201, 21] width 27 height 15
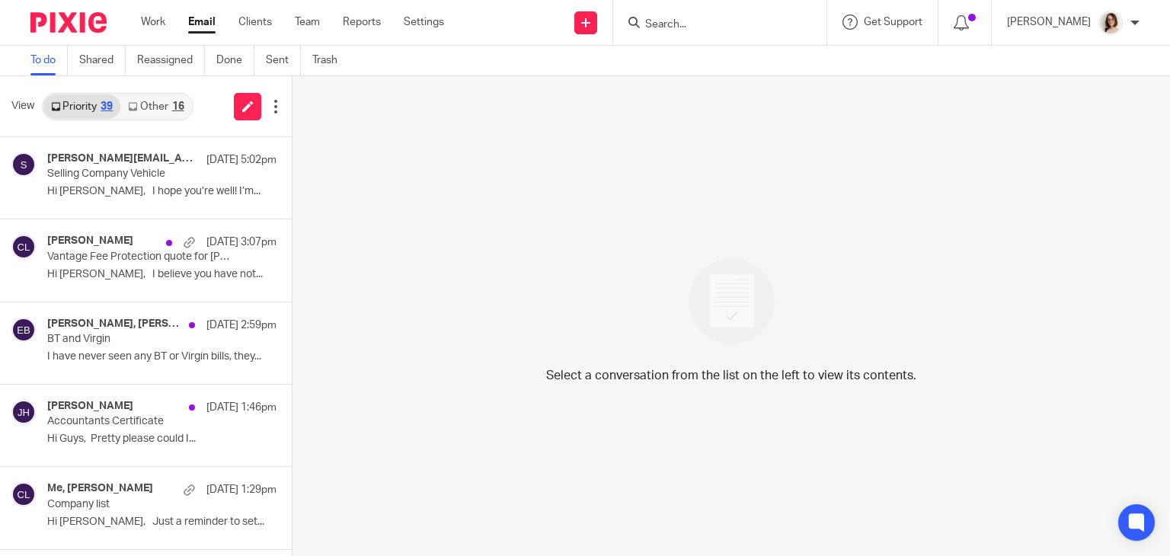
click at [152, 104] on link "Other 16" at bounding box center [155, 106] width 71 height 24
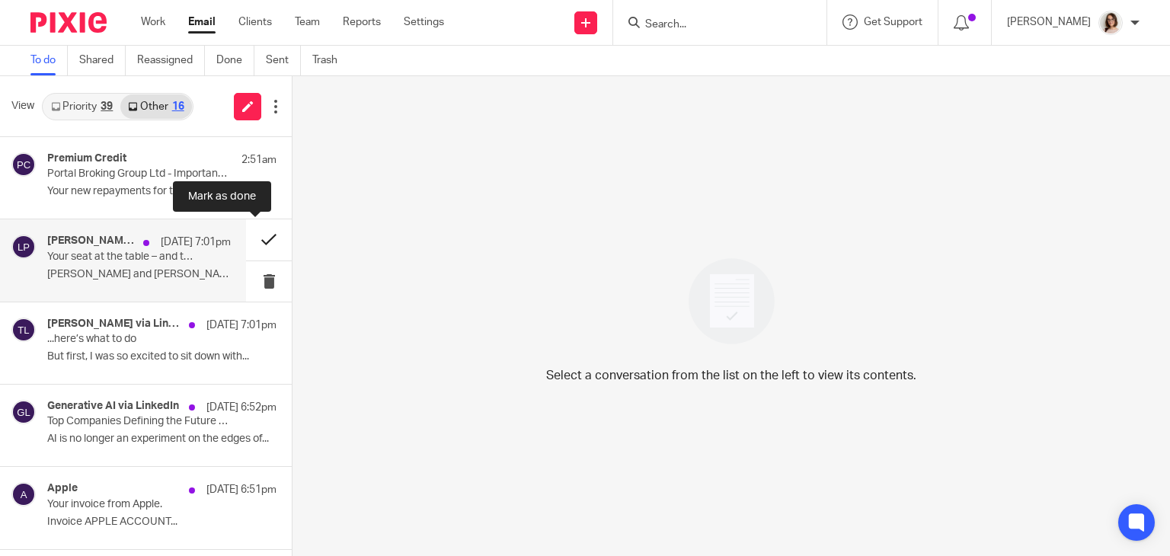
click at [251, 236] on button at bounding box center [269, 239] width 46 height 40
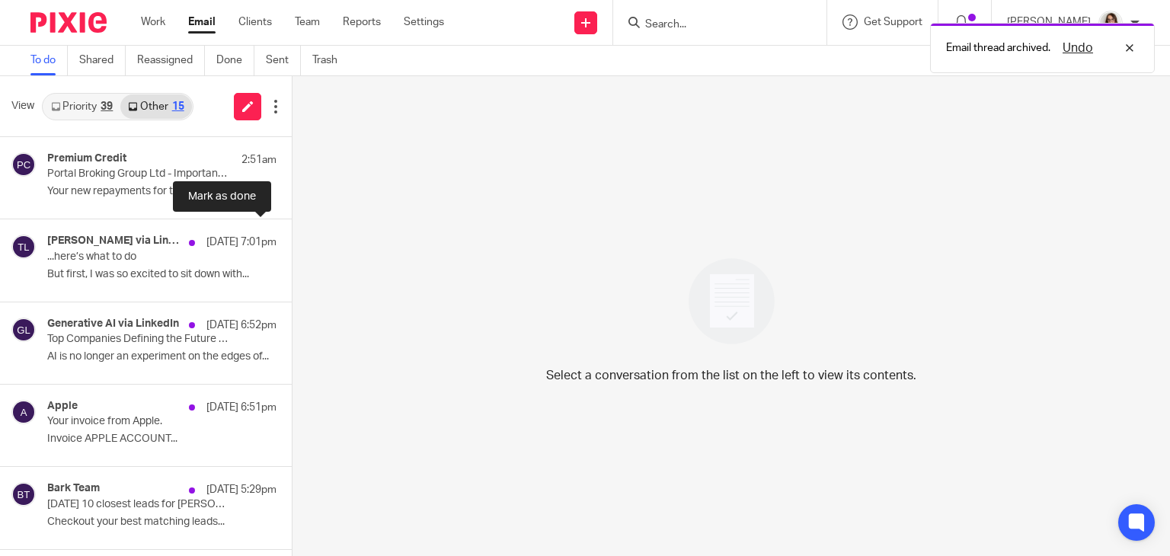
click at [292, 236] on button at bounding box center [298, 239] width 12 height 40
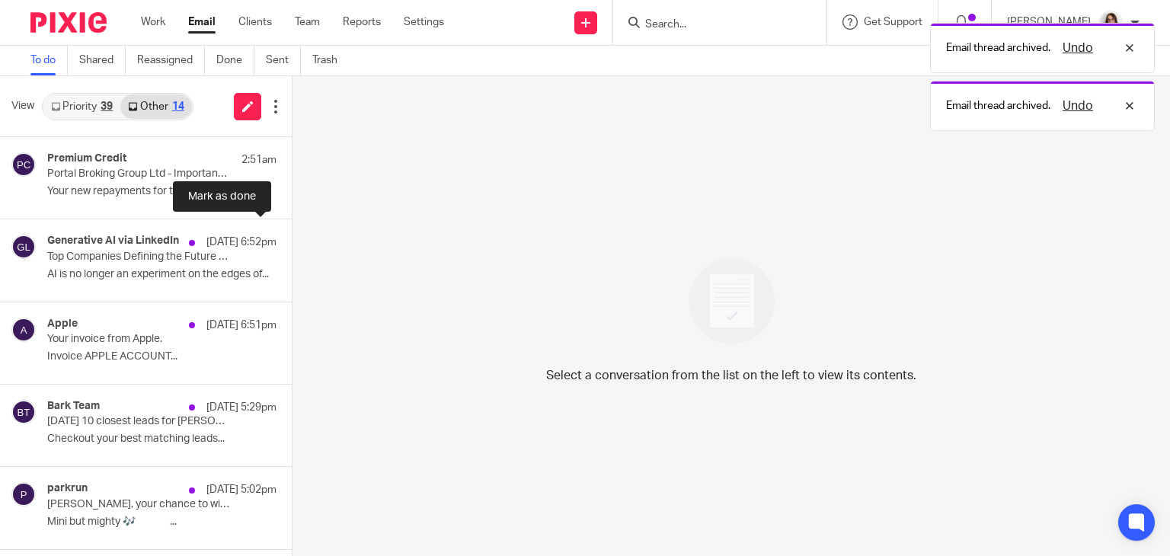
click at [292, 236] on button at bounding box center [298, 239] width 12 height 40
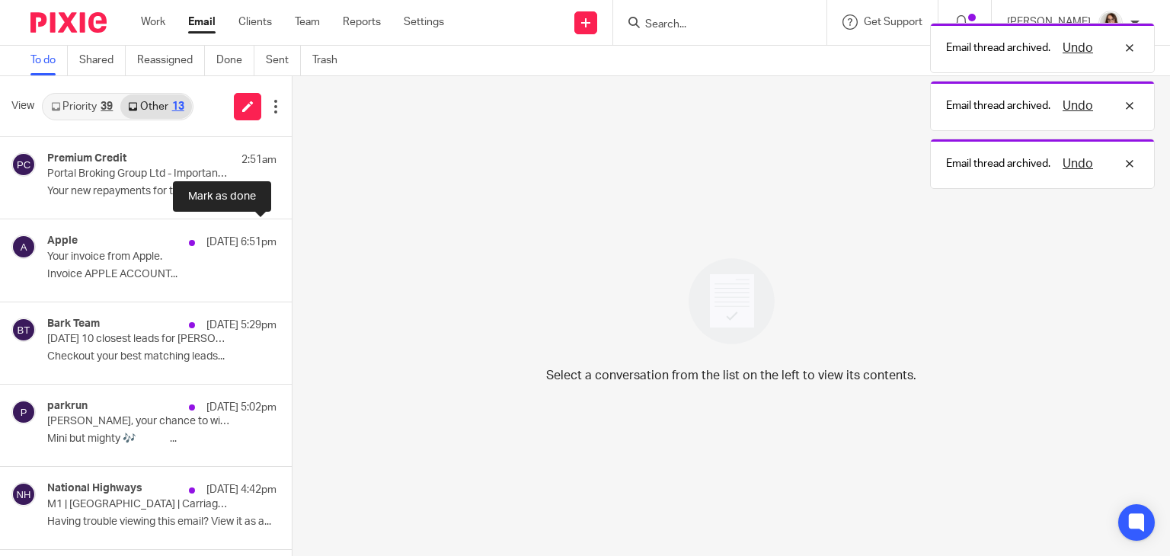
click at [292, 236] on button at bounding box center [298, 239] width 12 height 40
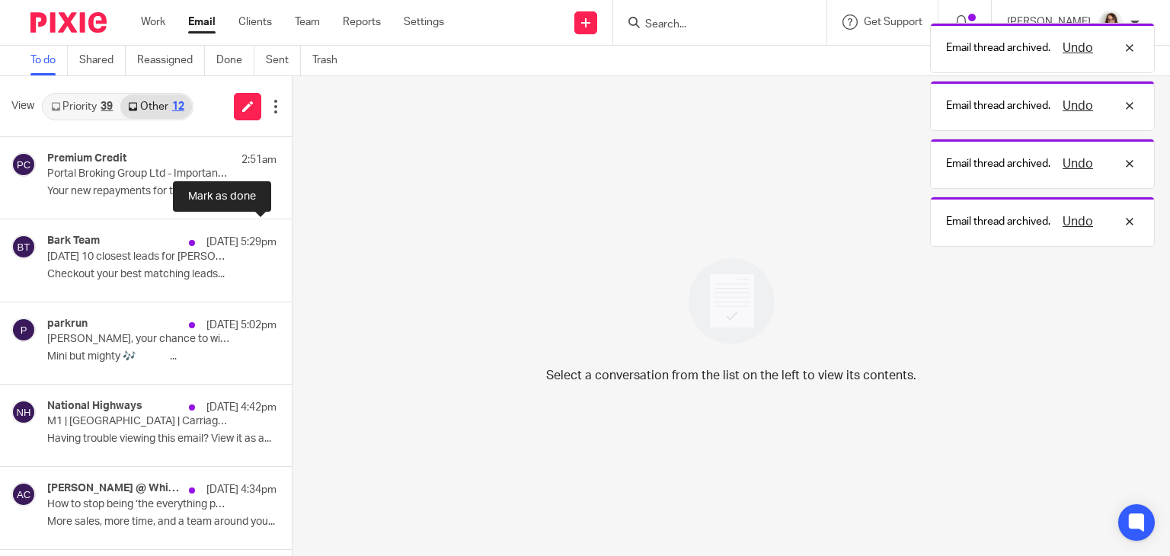
click at [292, 236] on button at bounding box center [298, 239] width 12 height 40
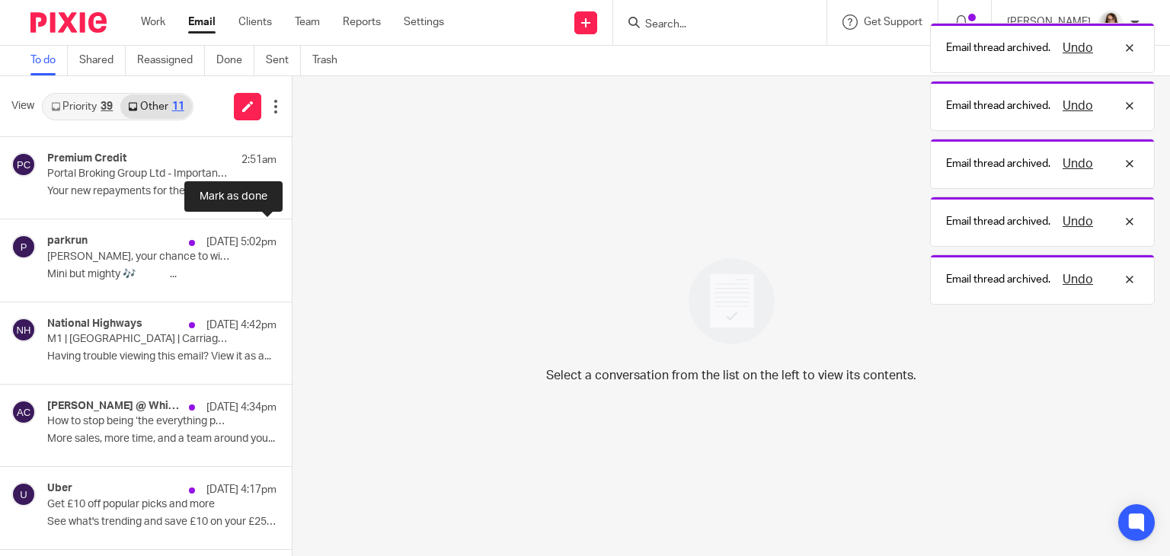
click at [292, 236] on button at bounding box center [298, 239] width 12 height 40
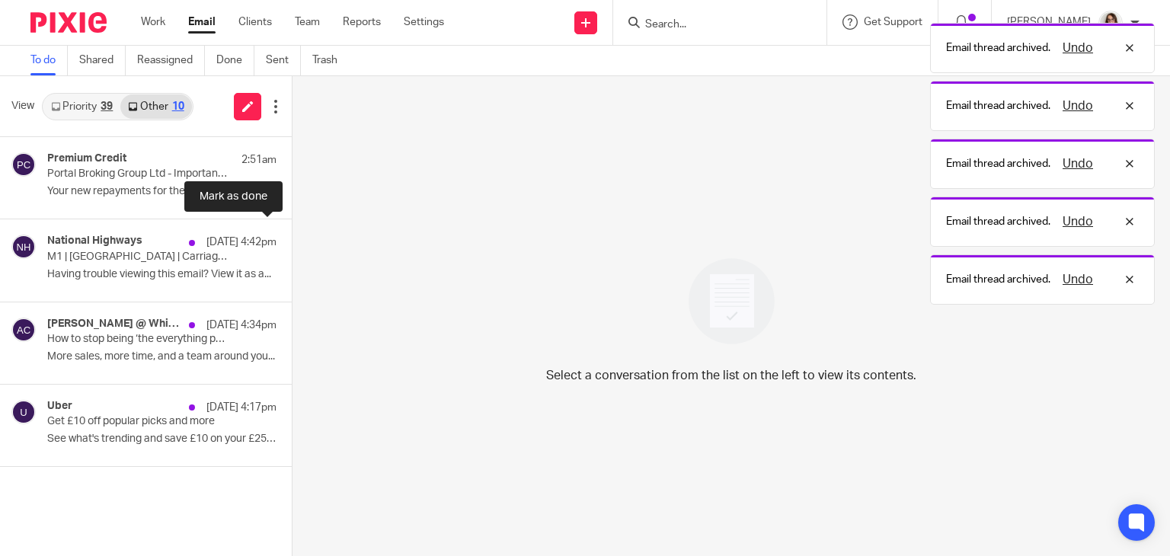
click at [292, 236] on button at bounding box center [298, 239] width 12 height 40
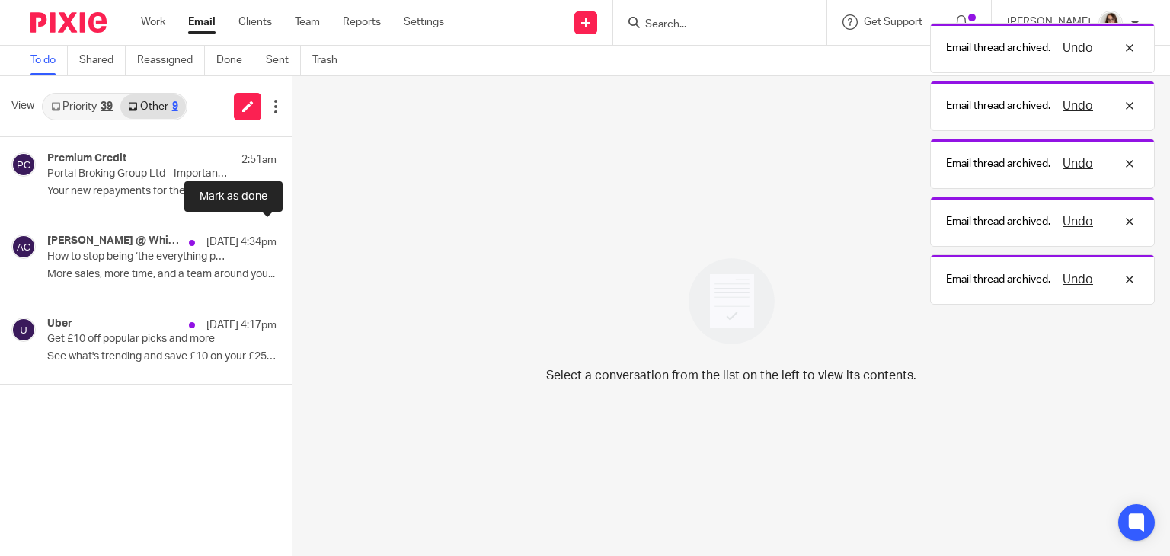
click at [292, 236] on button at bounding box center [298, 239] width 12 height 40
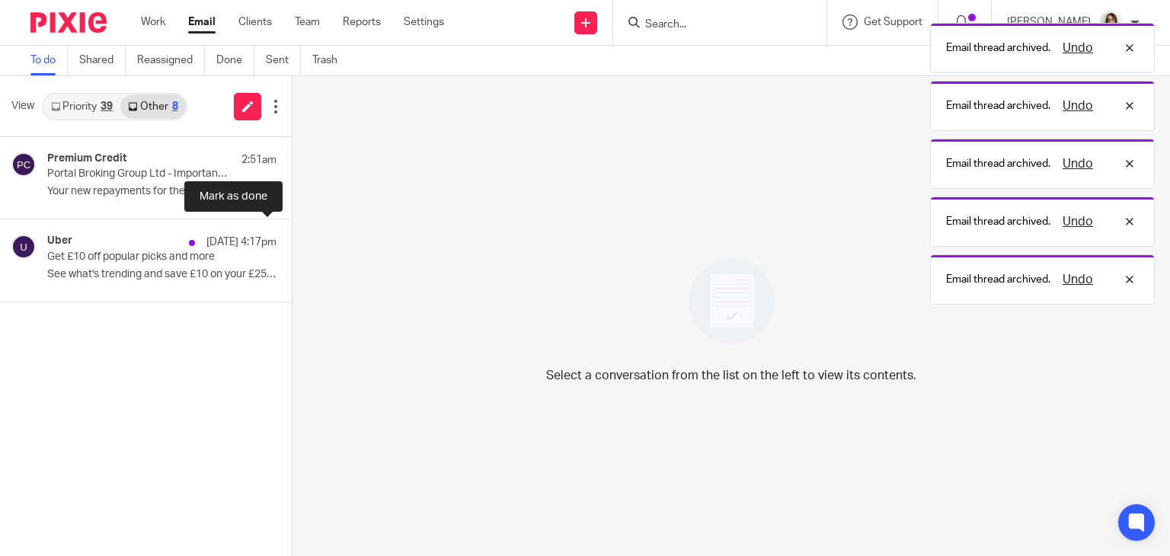
click at [292, 236] on button at bounding box center [298, 239] width 12 height 40
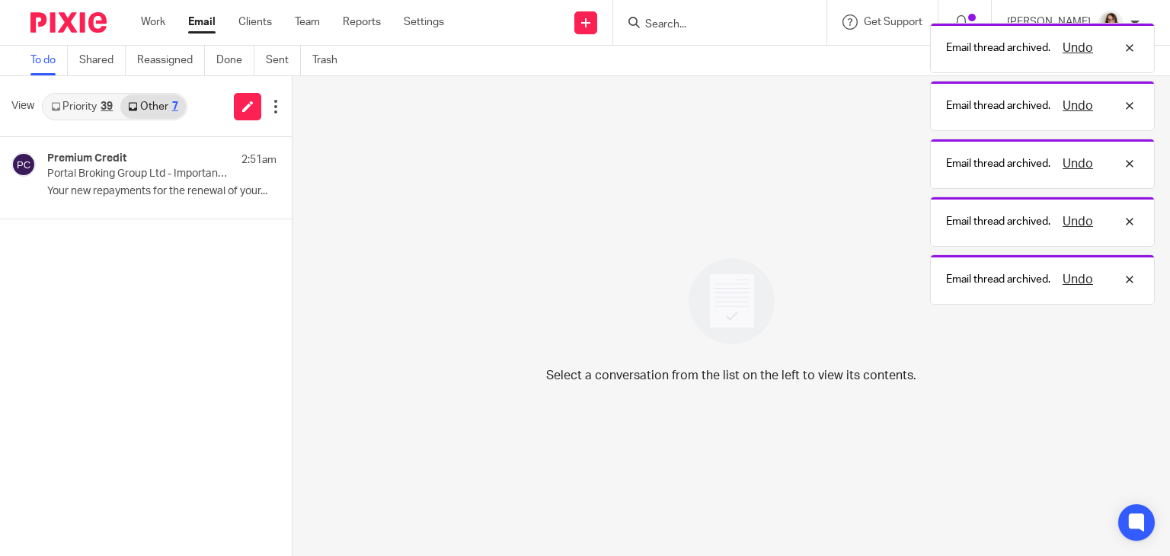
click at [200, 19] on link "Email" at bounding box center [201, 21] width 27 height 15
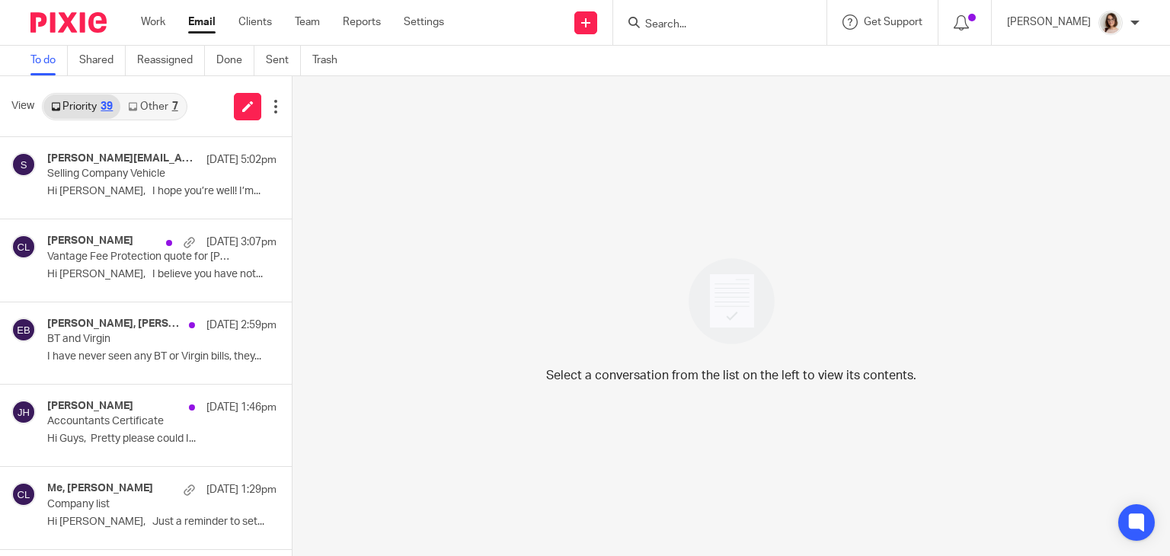
click at [134, 102] on icon at bounding box center [132, 106] width 9 height 9
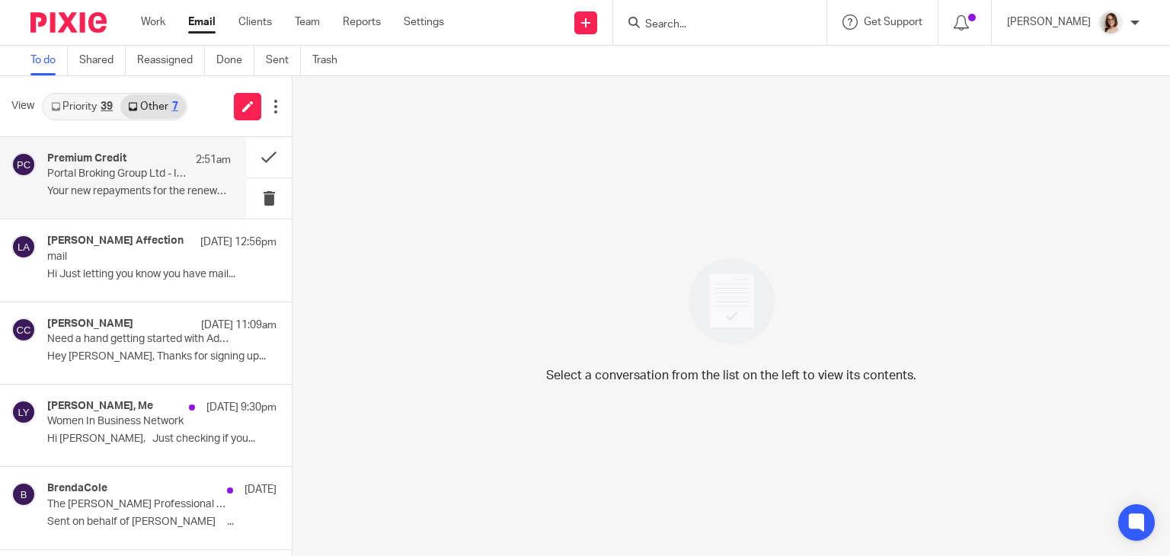
click at [146, 184] on div "Premium Credit 2:51am Portal Broking Group Ltd - Important Information about yo…" at bounding box center [139, 177] width 184 height 51
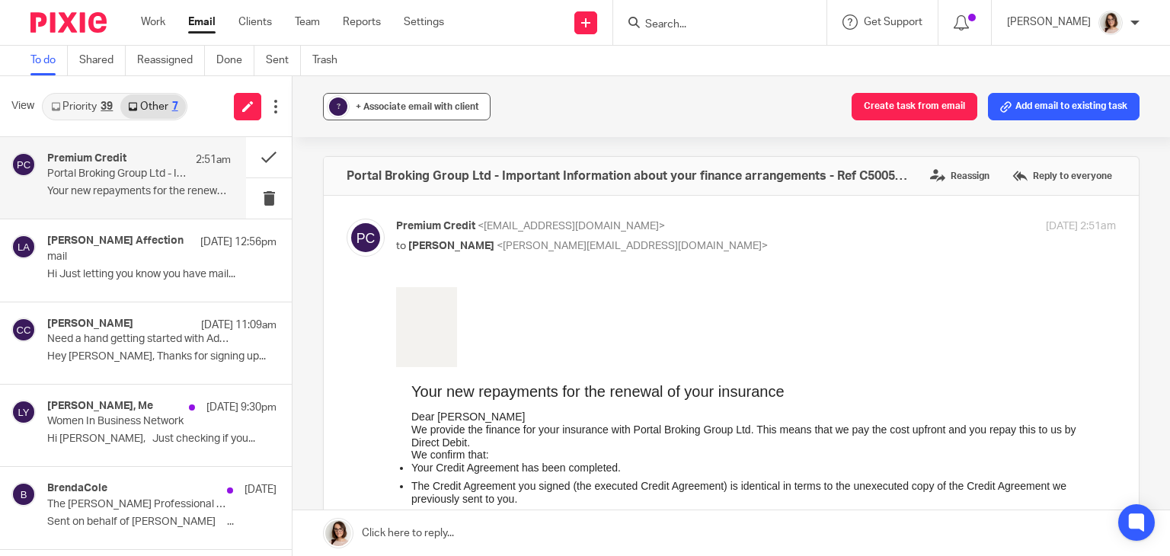
click at [389, 110] on span "+ Associate email with client" at bounding box center [417, 106] width 123 height 9
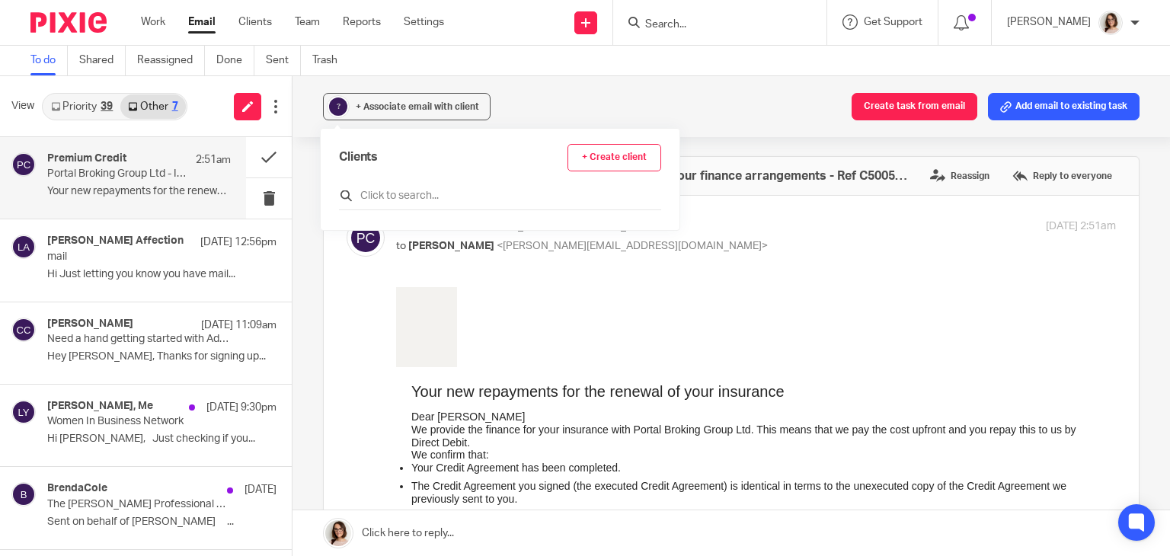
click at [384, 197] on input "text" at bounding box center [500, 195] width 322 height 15
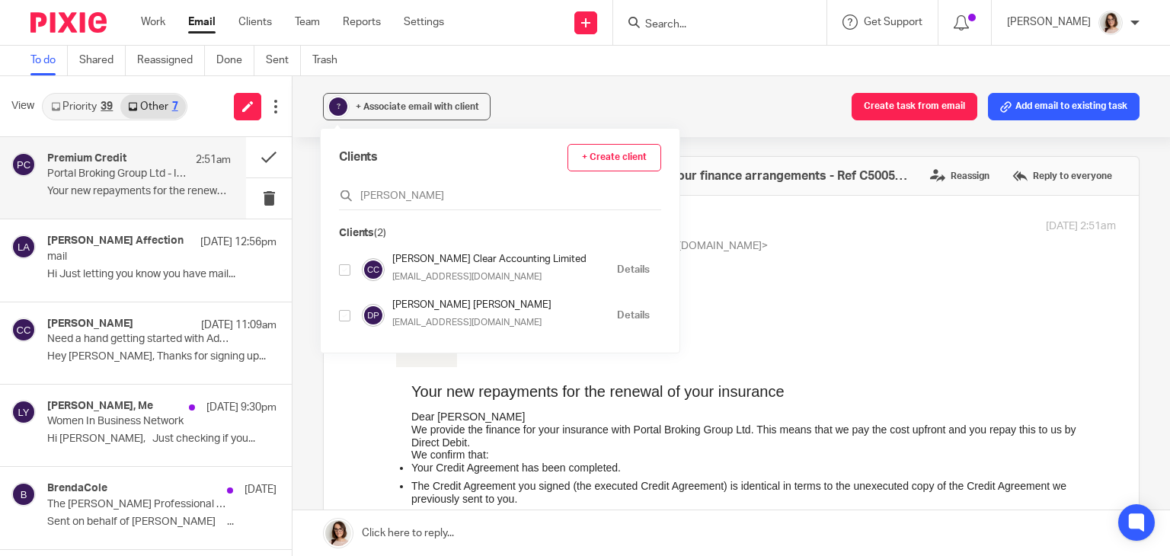
type input "carter"
click at [344, 267] on input "checkbox" at bounding box center [344, 269] width 11 height 11
checkbox input "true"
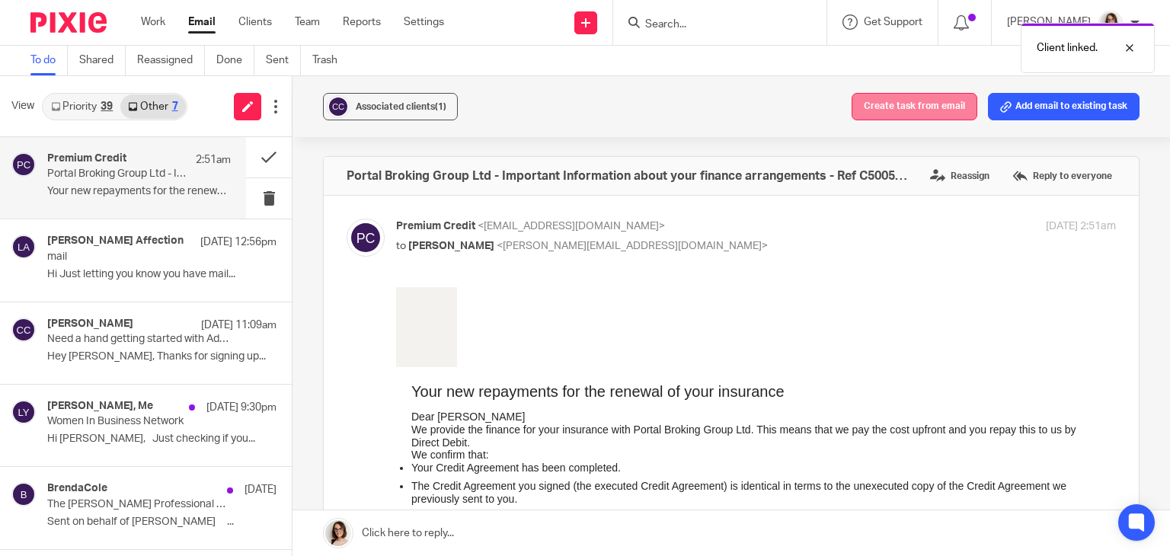
click at [908, 104] on button "Create task from email" at bounding box center [915, 106] width 126 height 27
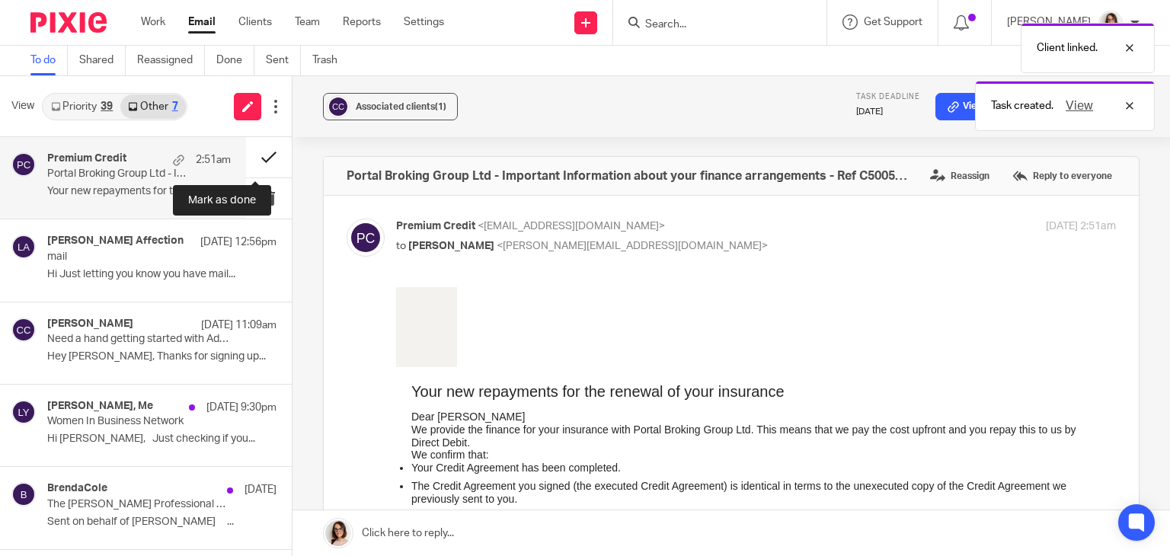
click at [250, 159] on button at bounding box center [269, 157] width 46 height 40
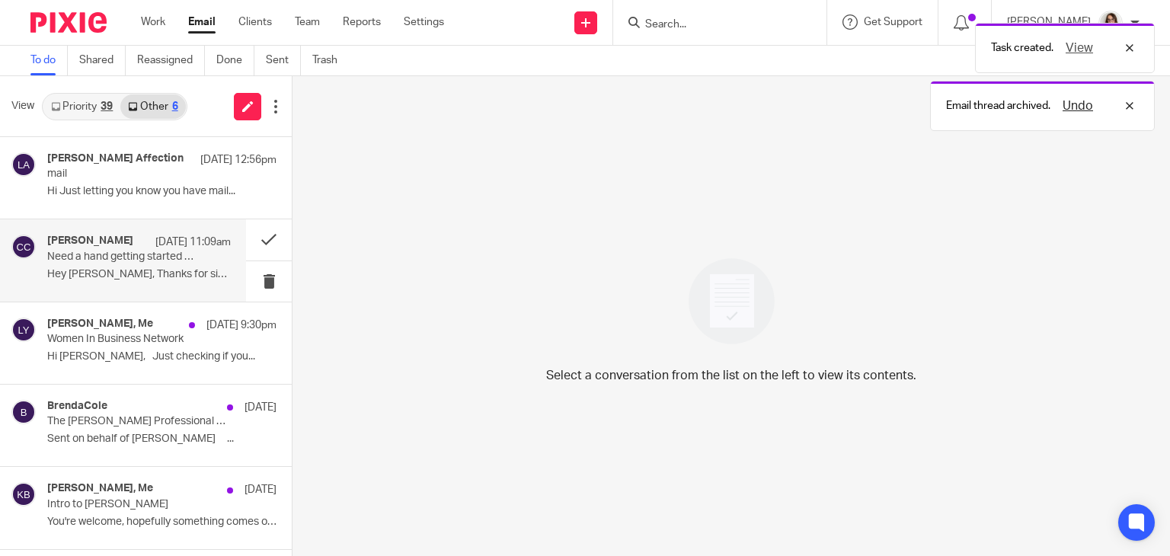
click at [152, 273] on p "Hey Ruth, Thanks for signing up..." at bounding box center [139, 274] width 184 height 13
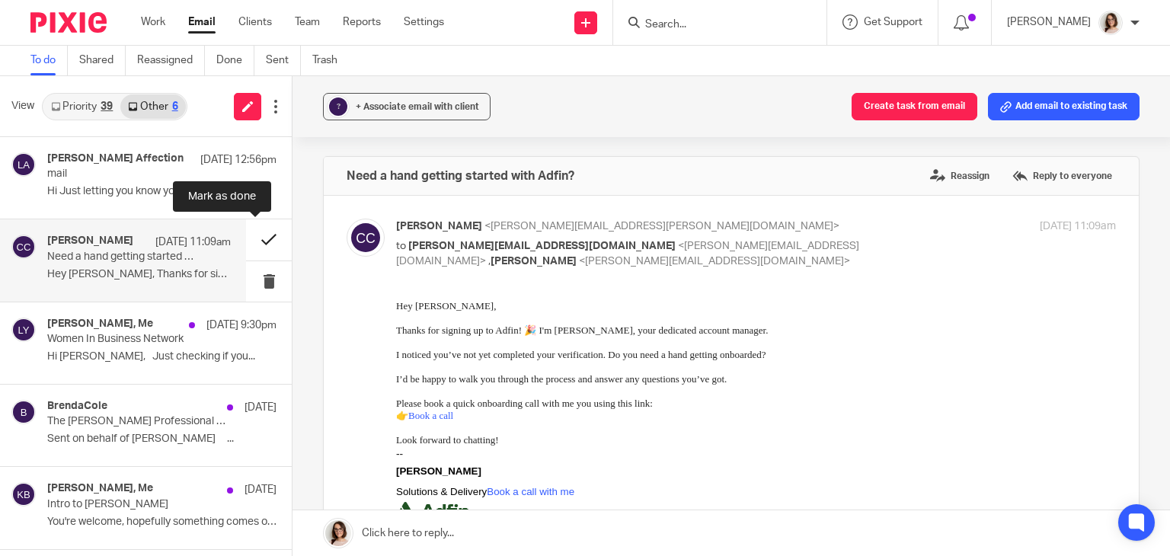
click at [246, 244] on button at bounding box center [269, 239] width 46 height 40
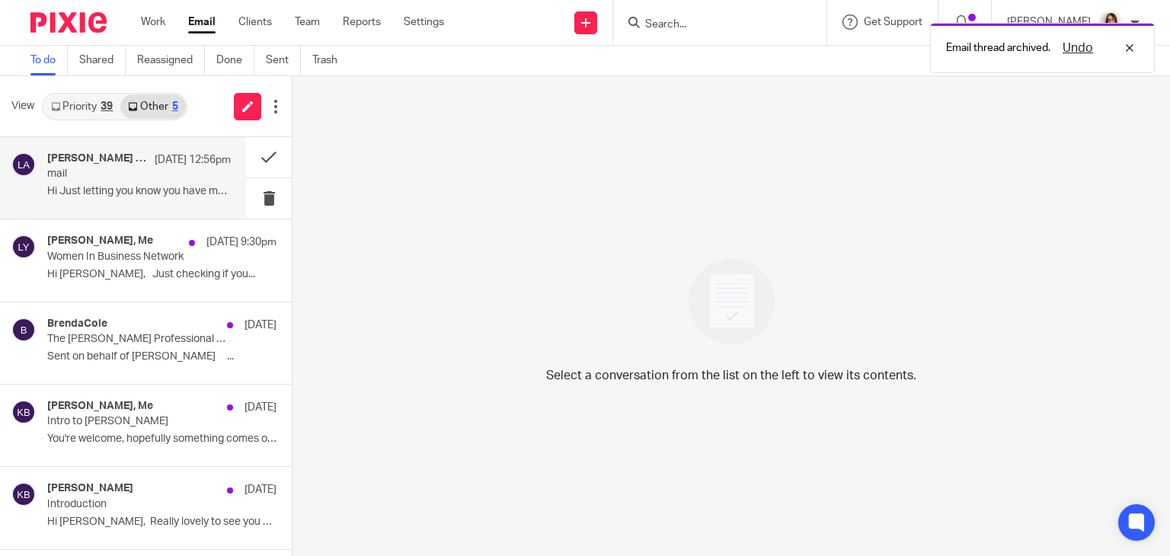
click at [125, 181] on div "Lorna Affection 14 Aug 12:56pm mail Hi Just letting you know you have mail..." at bounding box center [139, 177] width 184 height 51
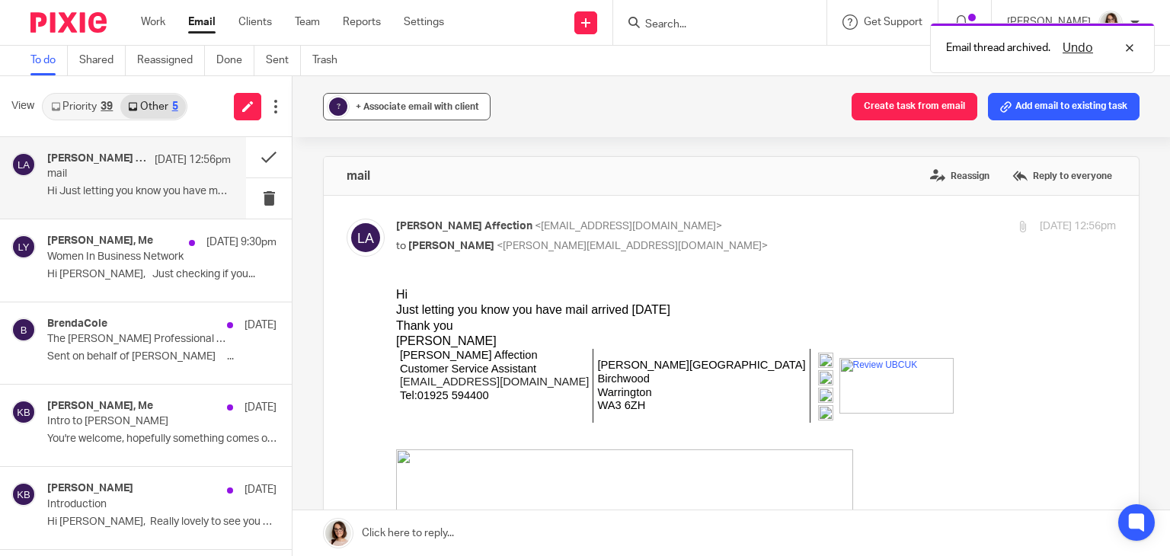
click at [414, 107] on span "+ Associate email with client" at bounding box center [417, 106] width 123 height 9
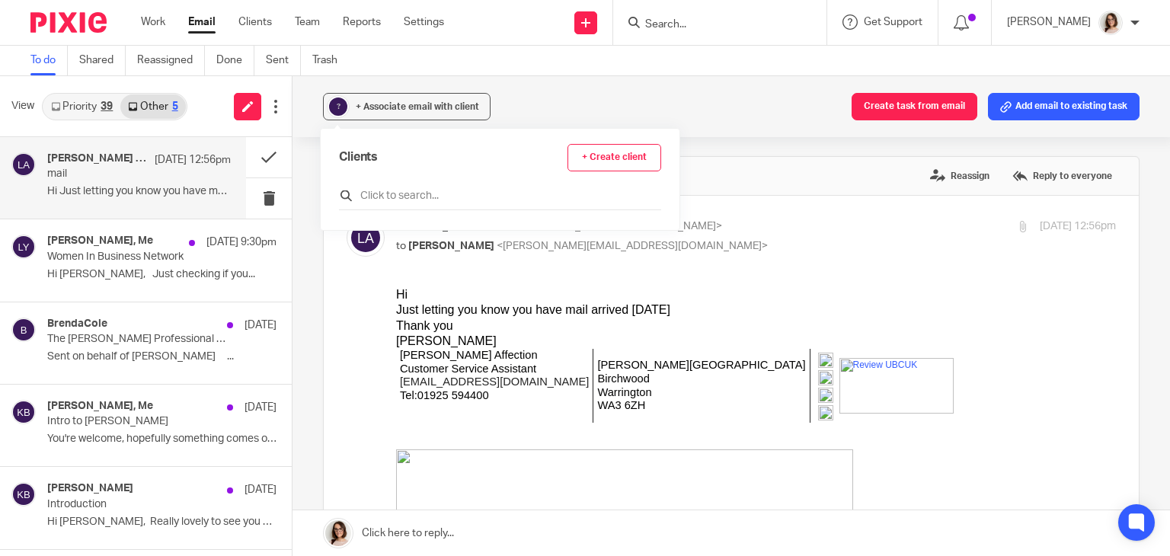
click at [386, 188] on input "text" at bounding box center [500, 195] width 322 height 15
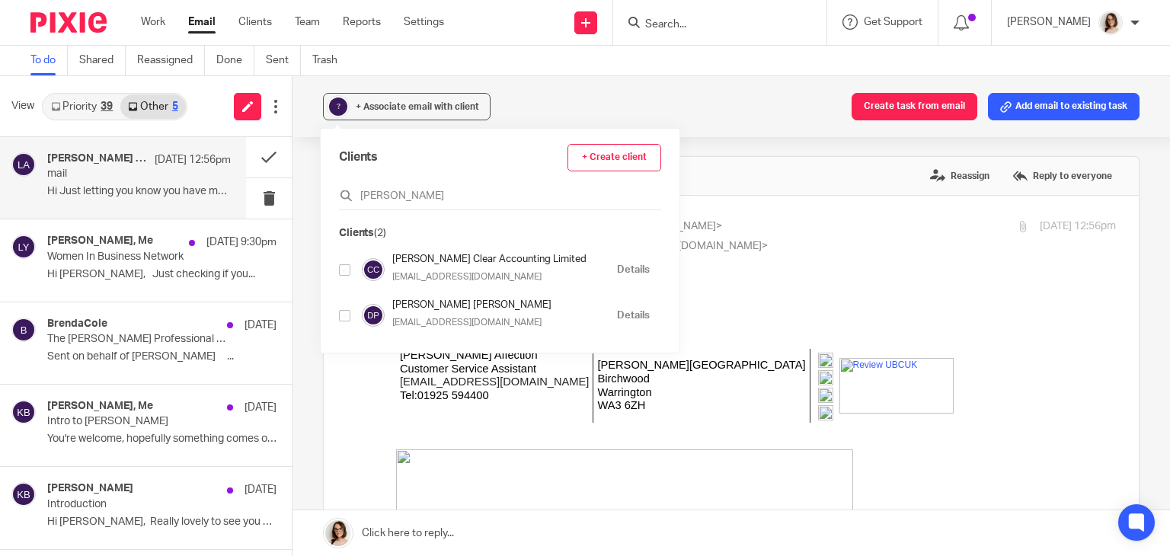
type input "carter"
click at [344, 270] on input "checkbox" at bounding box center [344, 269] width 11 height 11
checkbox input "true"
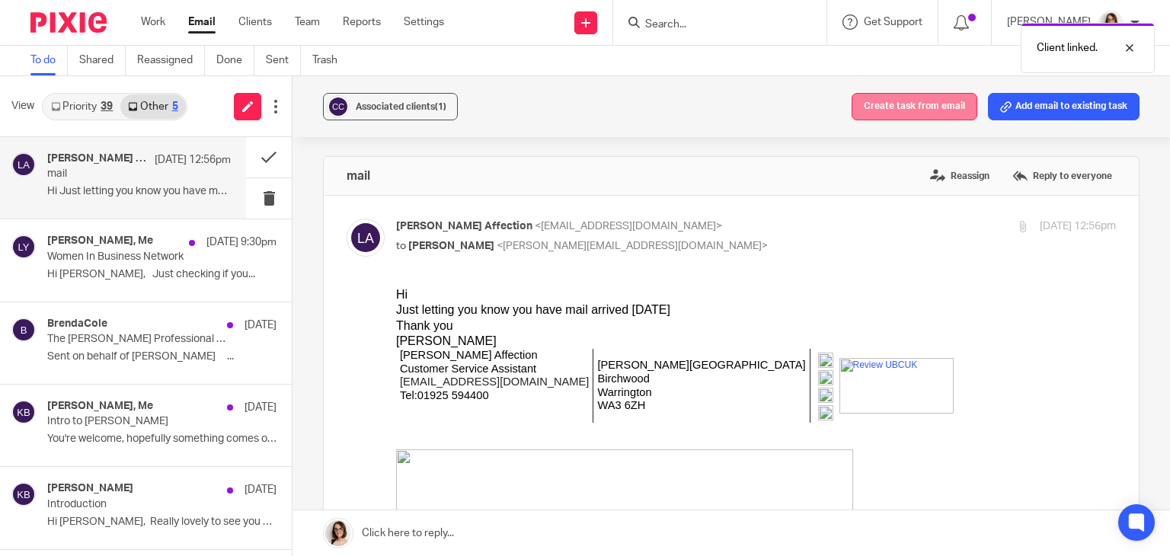
click at [915, 102] on button "Create task from email" at bounding box center [915, 106] width 126 height 27
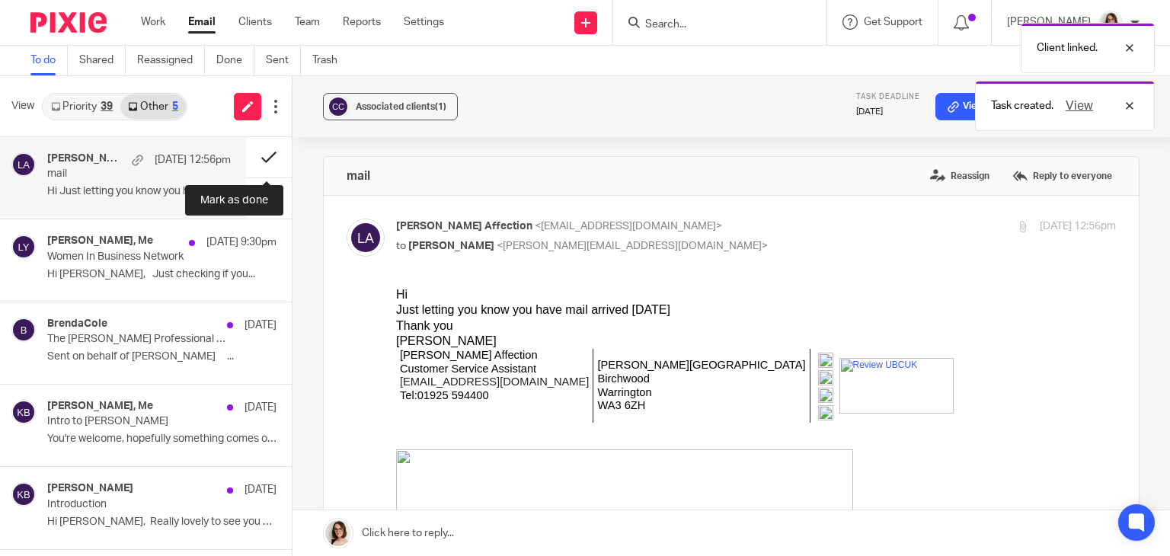
click at [267, 159] on button at bounding box center [269, 157] width 46 height 40
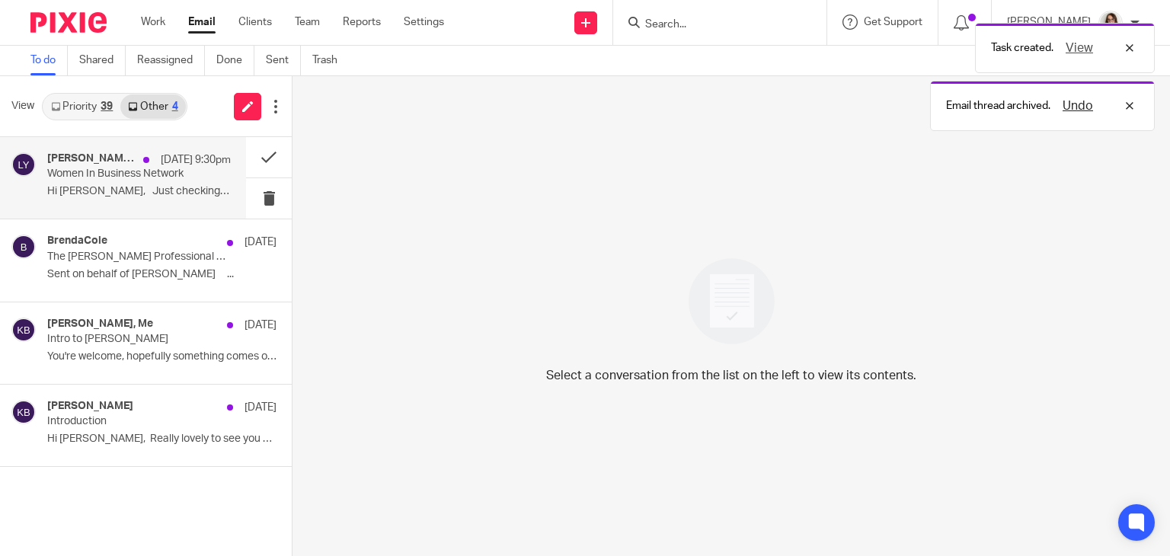
click at [143, 179] on p "Women In Business Network" at bounding box center [120, 174] width 147 height 13
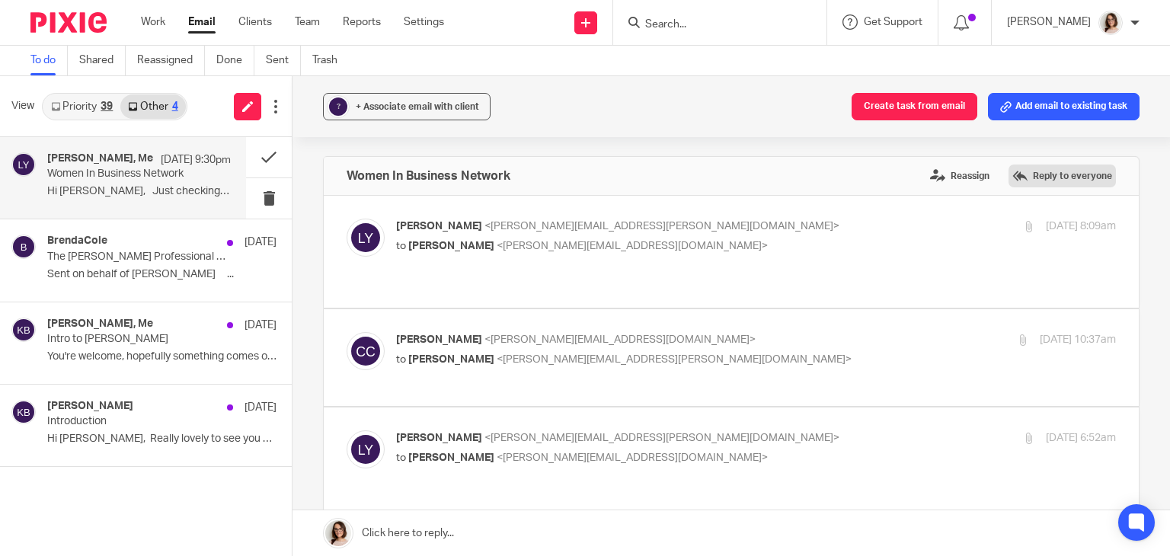
click at [1039, 175] on label "Reply to everyone" at bounding box center [1062, 176] width 107 height 23
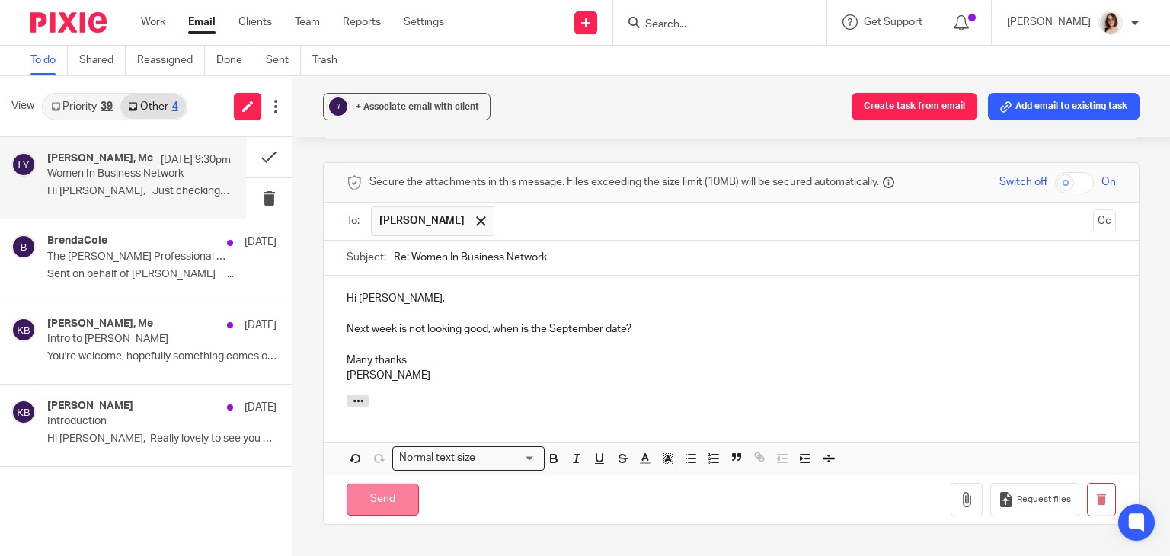
click at [369, 484] on input "Send" at bounding box center [383, 500] width 72 height 33
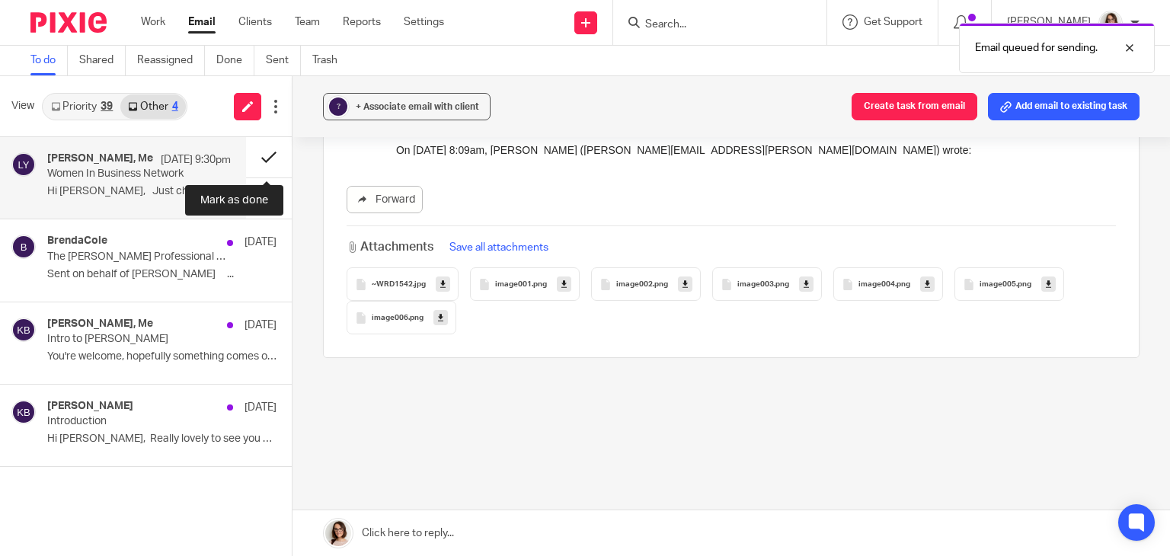
scroll to position [1352, 0]
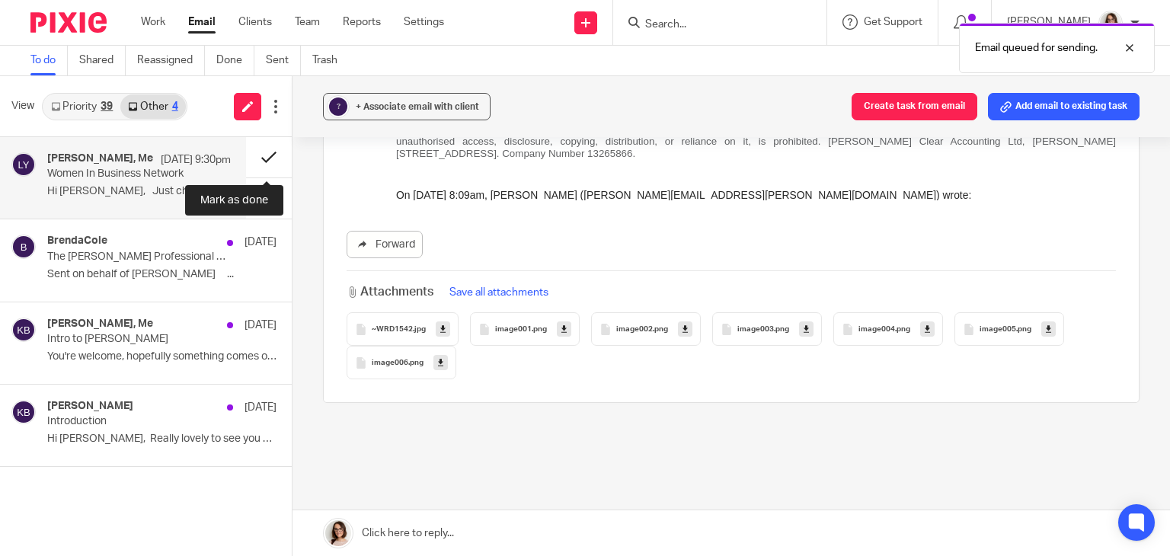
click at [265, 159] on button at bounding box center [269, 157] width 46 height 40
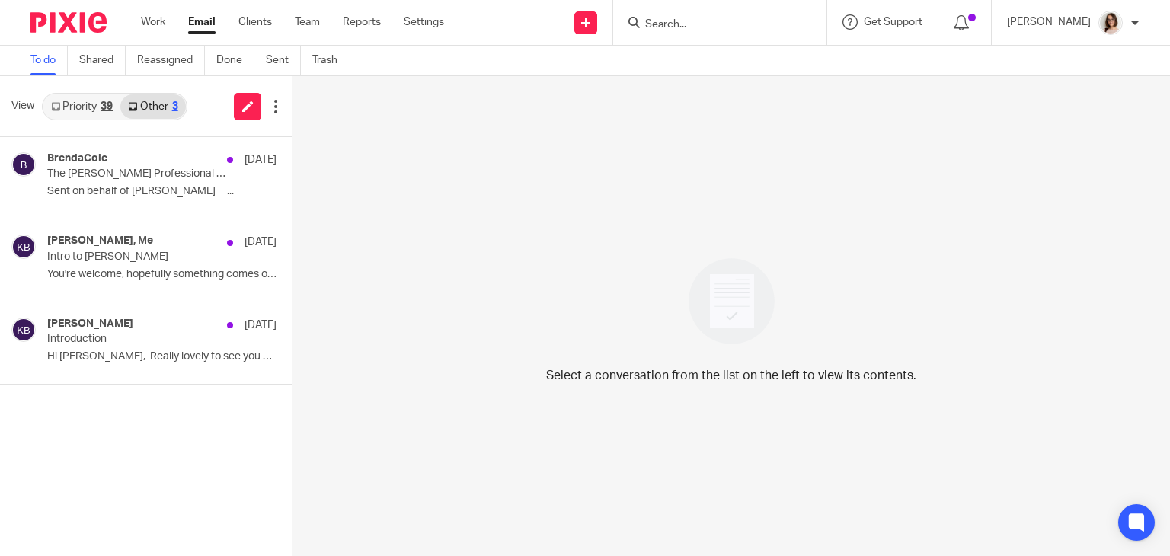
click at [201, 16] on link "Email" at bounding box center [201, 21] width 27 height 15
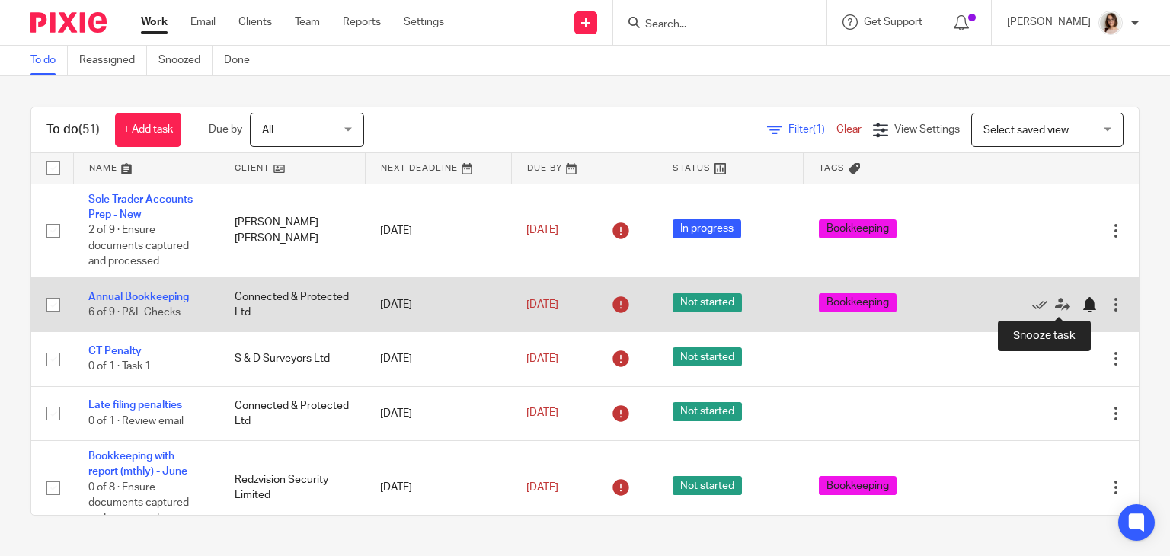
click at [1082, 308] on div at bounding box center [1089, 304] width 15 height 15
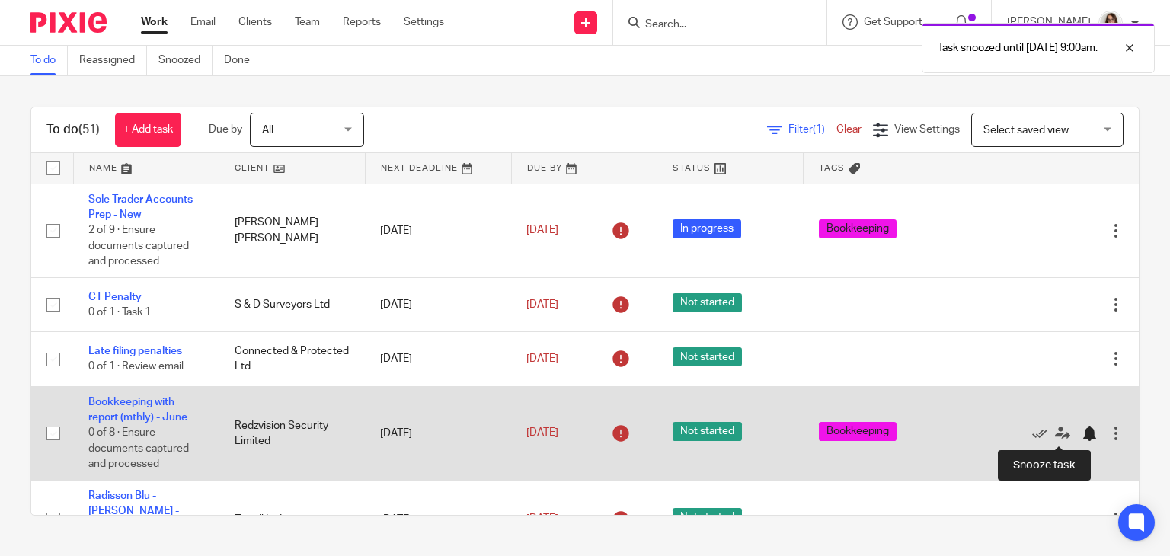
click at [1082, 438] on div at bounding box center [1089, 433] width 15 height 15
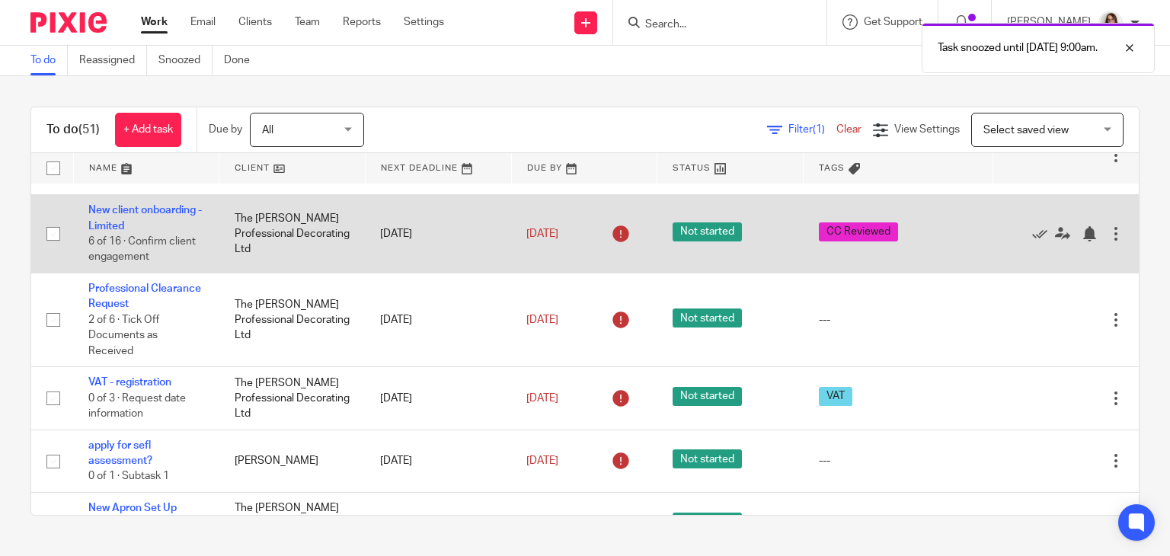
scroll to position [301, 0]
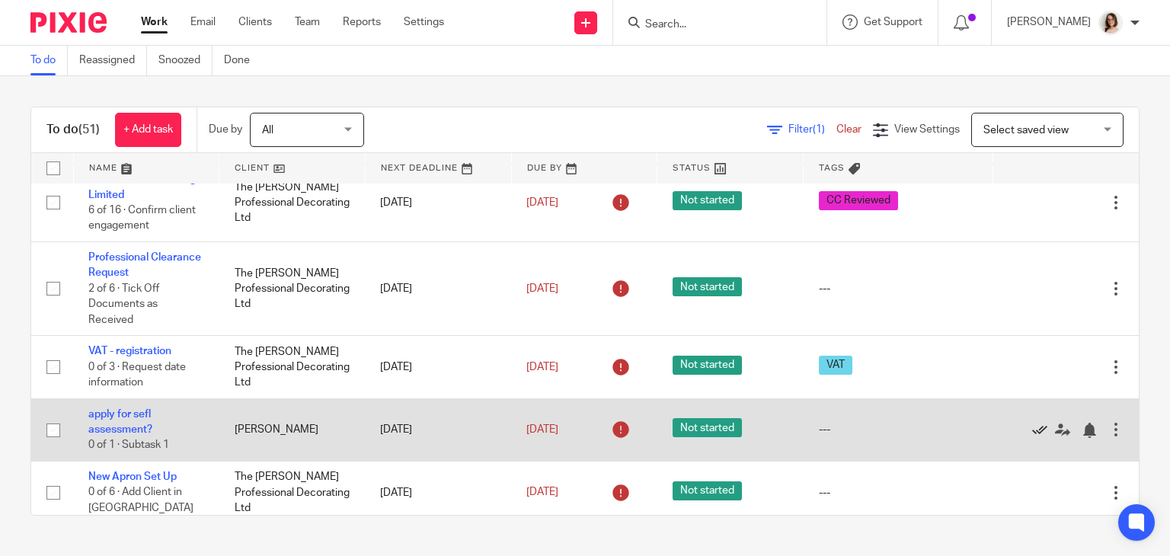
click at [1032, 429] on icon at bounding box center [1039, 430] width 15 height 15
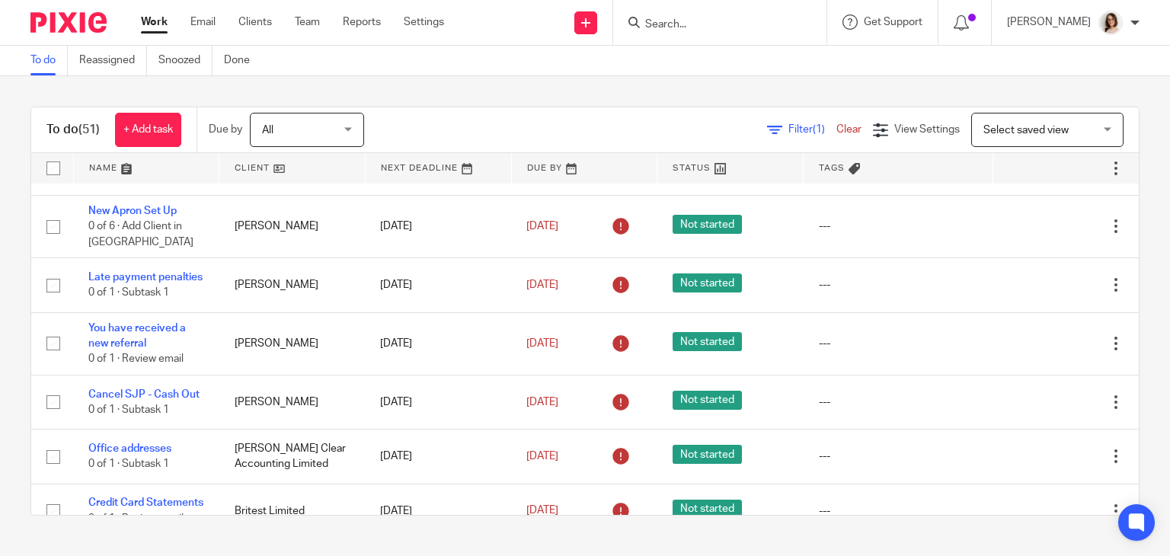
scroll to position [631, 0]
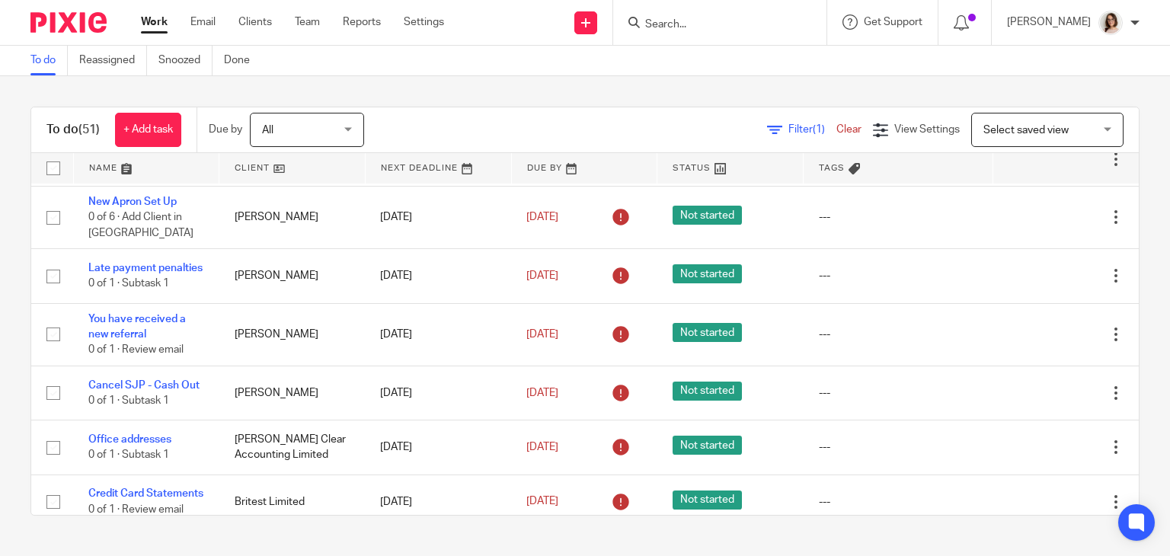
click at [671, 22] on input "Search" at bounding box center [712, 25] width 137 height 14
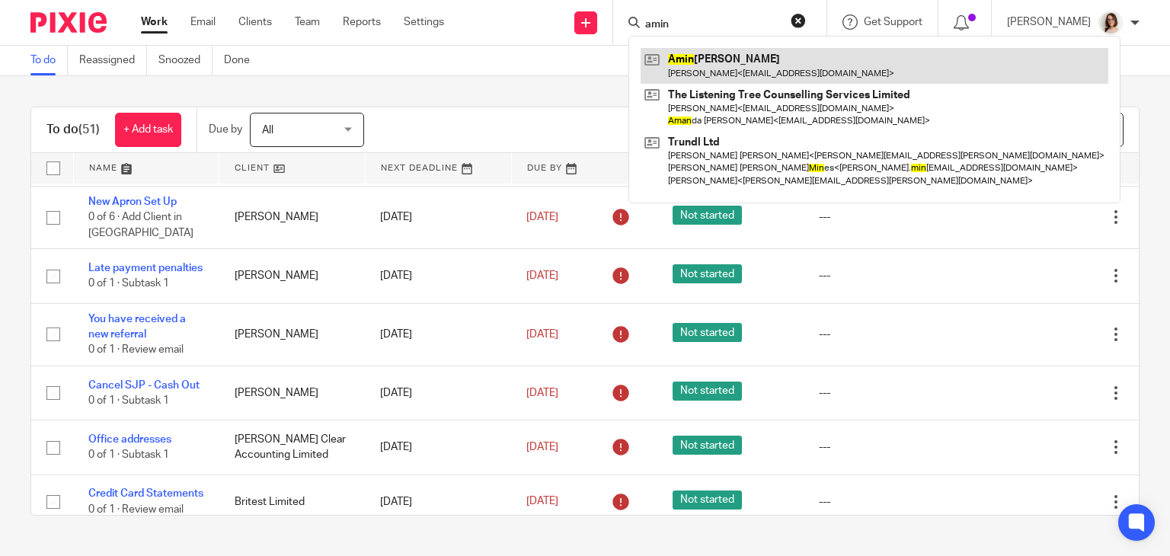
type input "amin"
click at [728, 62] on link at bounding box center [875, 65] width 468 height 35
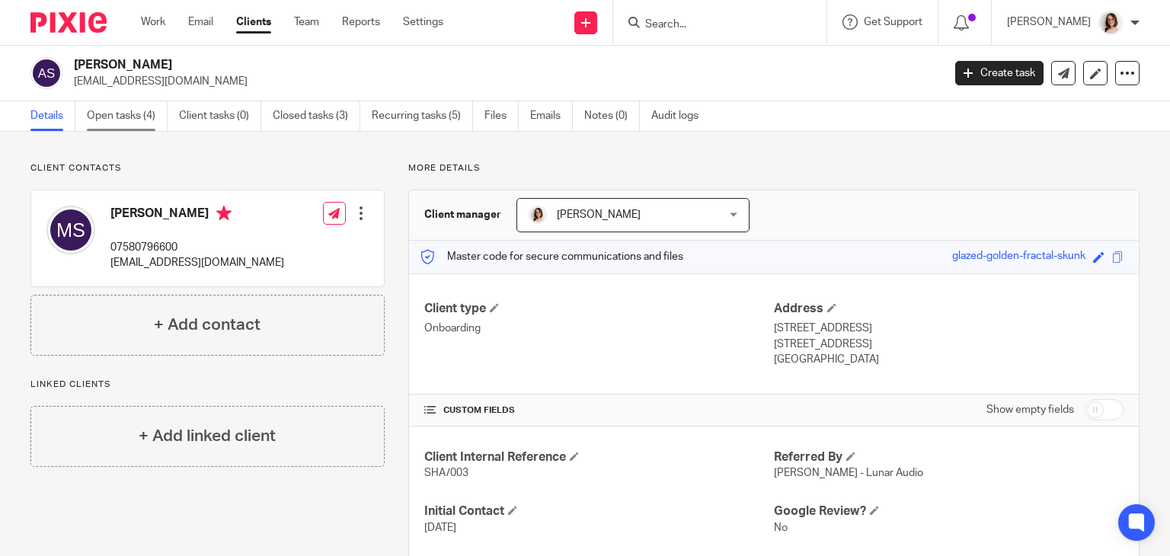
click at [137, 107] on link "Open tasks (4)" at bounding box center [127, 116] width 81 height 30
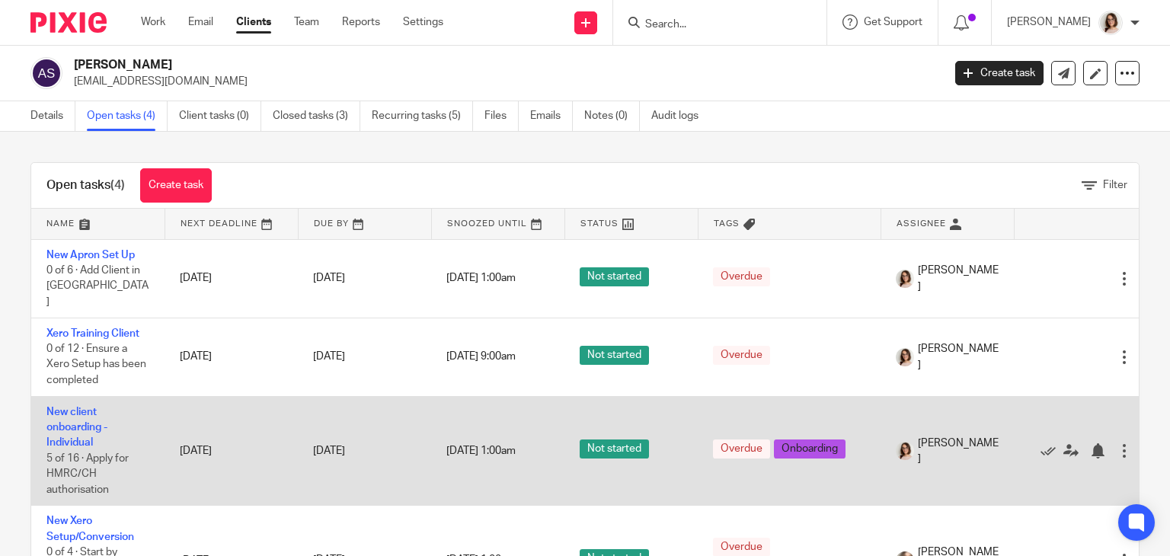
click at [83, 418] on td "New client onboarding - Individual 5 of 16 · Apply for HMRC/CH authorisation" at bounding box center [97, 451] width 133 height 110
click at [78, 413] on link "New client onboarding - Individual" at bounding box center [76, 428] width 61 height 42
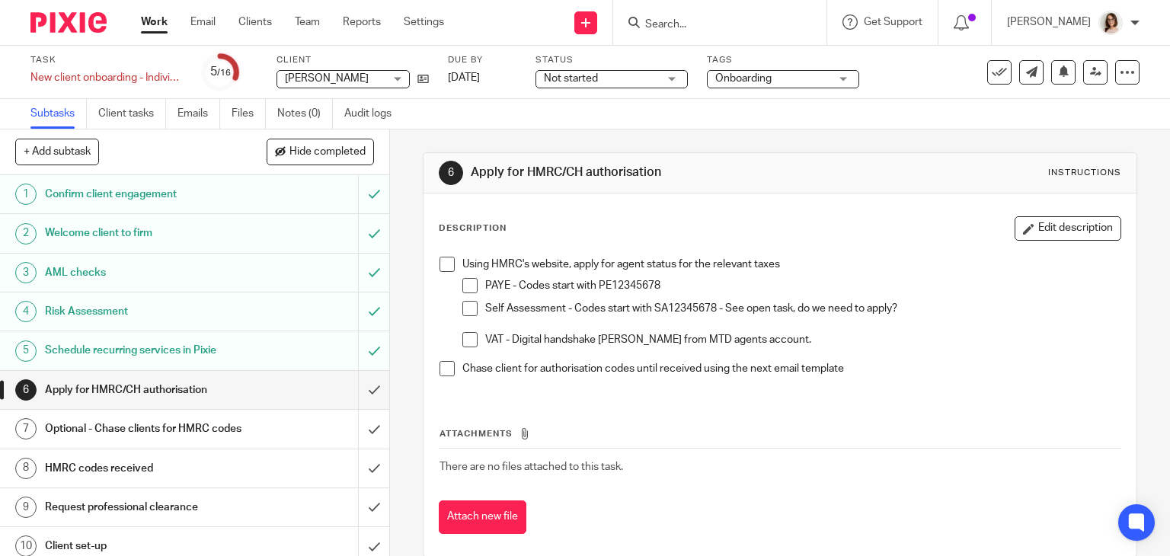
click at [463, 306] on span at bounding box center [470, 308] width 15 height 15
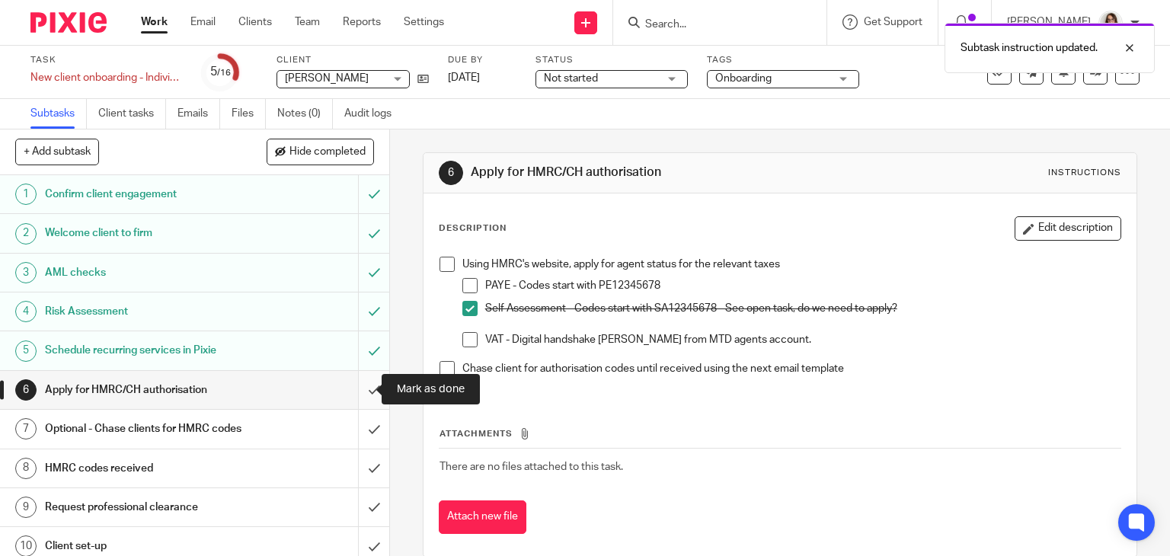
click at [359, 386] on input "submit" at bounding box center [194, 390] width 389 height 38
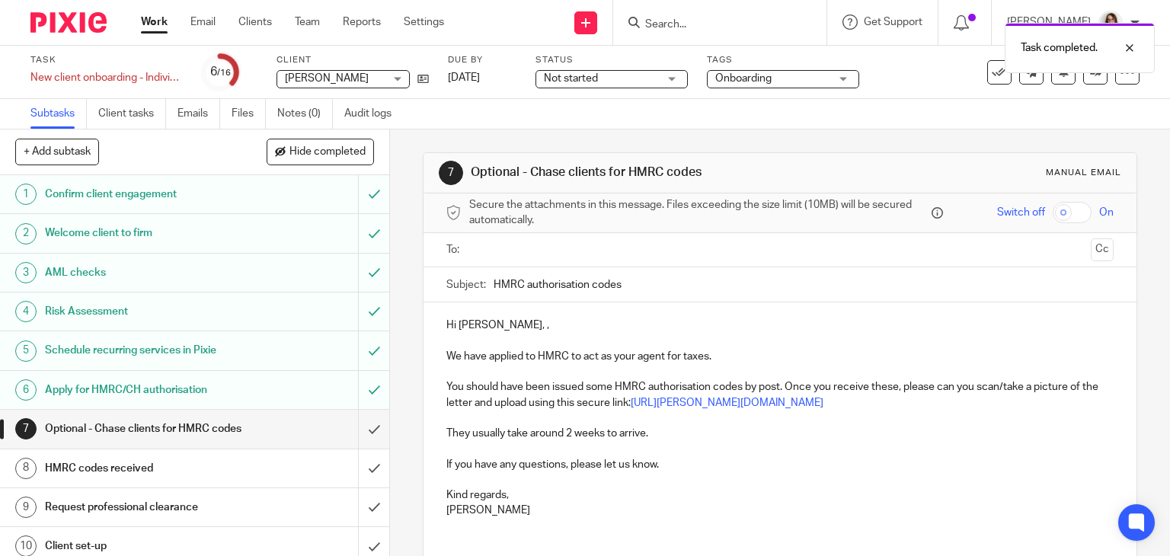
click at [495, 243] on input "text" at bounding box center [780, 251] width 610 height 18
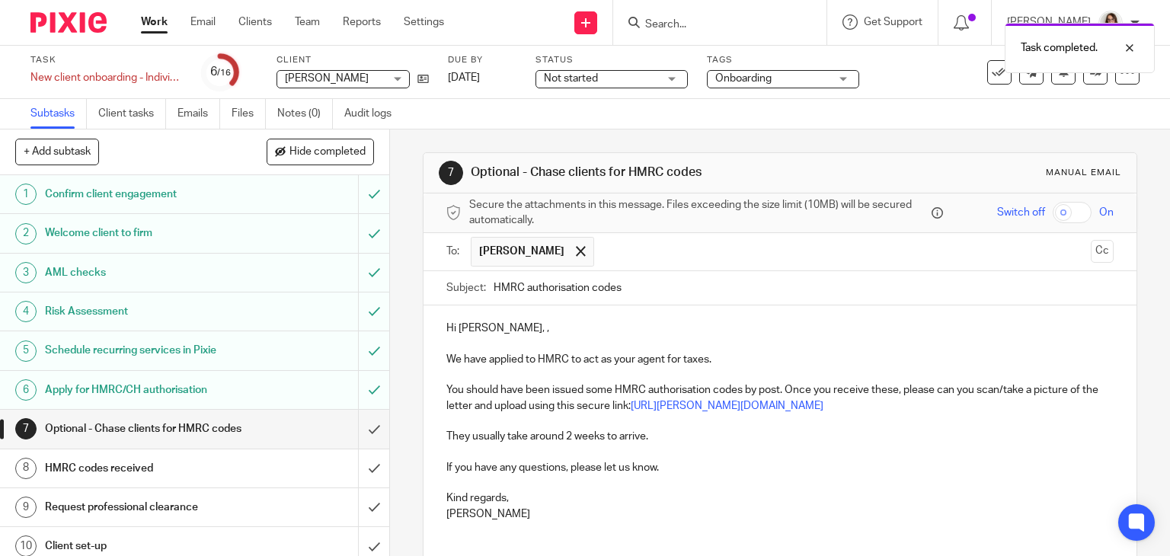
scroll to position [111, 0]
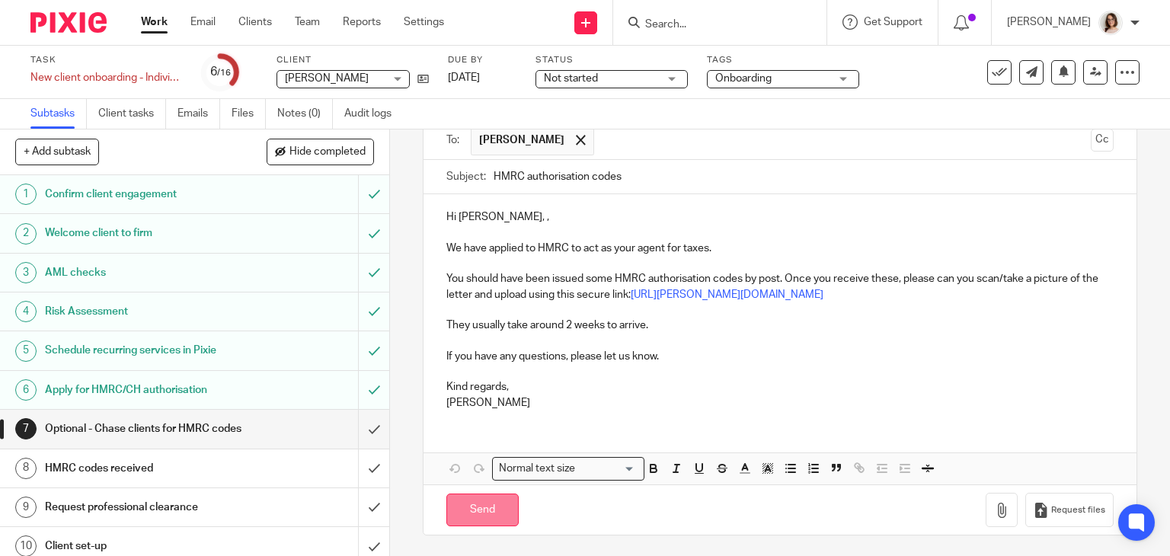
click at [498, 505] on input "Send" at bounding box center [482, 510] width 72 height 33
type input "Sent"
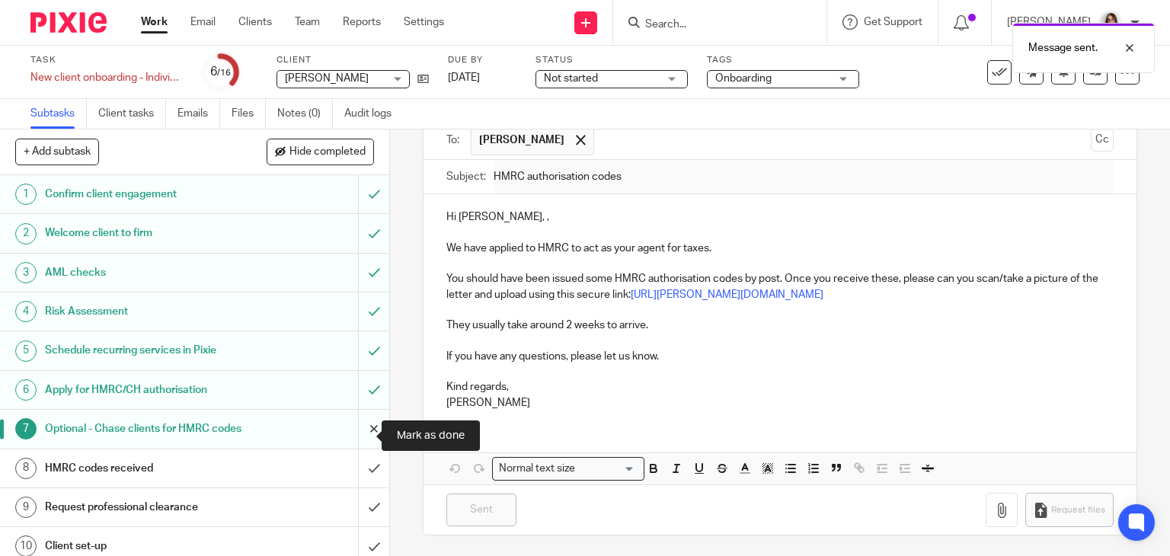
click at [358, 435] on input "submit" at bounding box center [194, 429] width 389 height 38
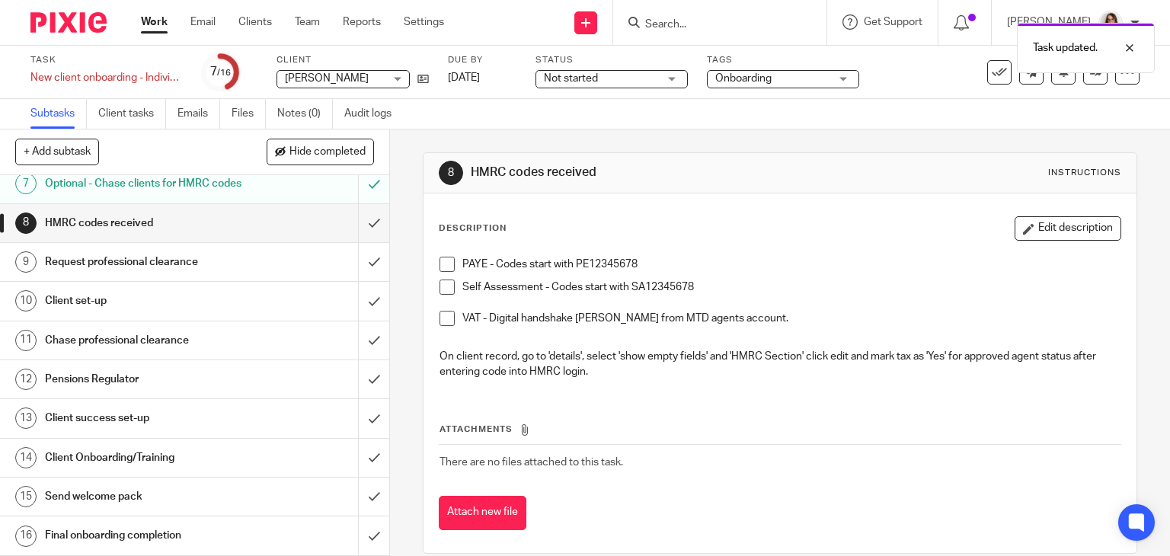
scroll to position [253, 0]
click at [355, 269] on input "submit" at bounding box center [194, 262] width 389 height 38
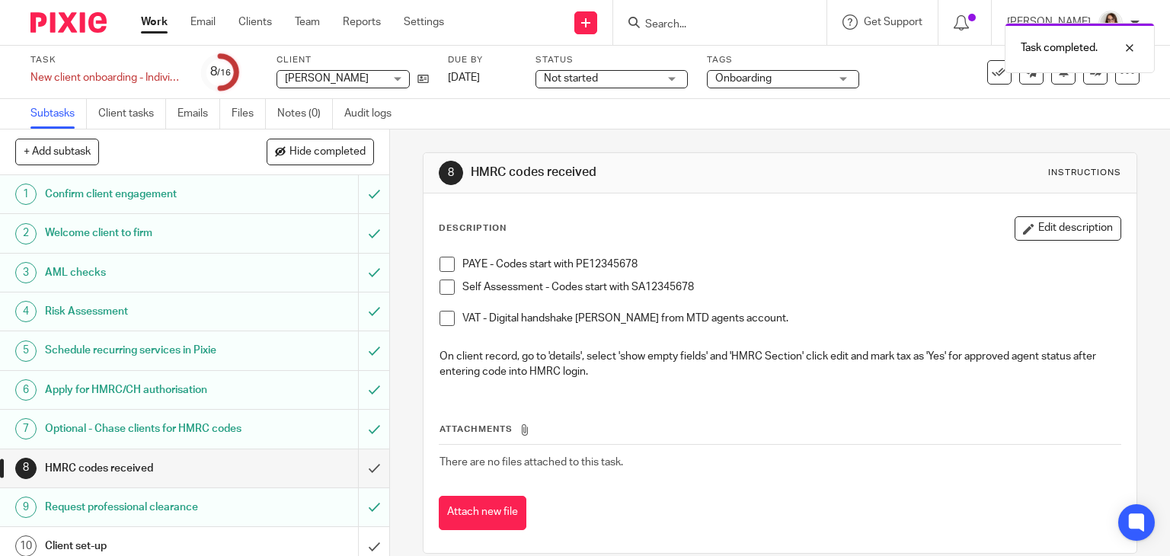
scroll to position [258, 0]
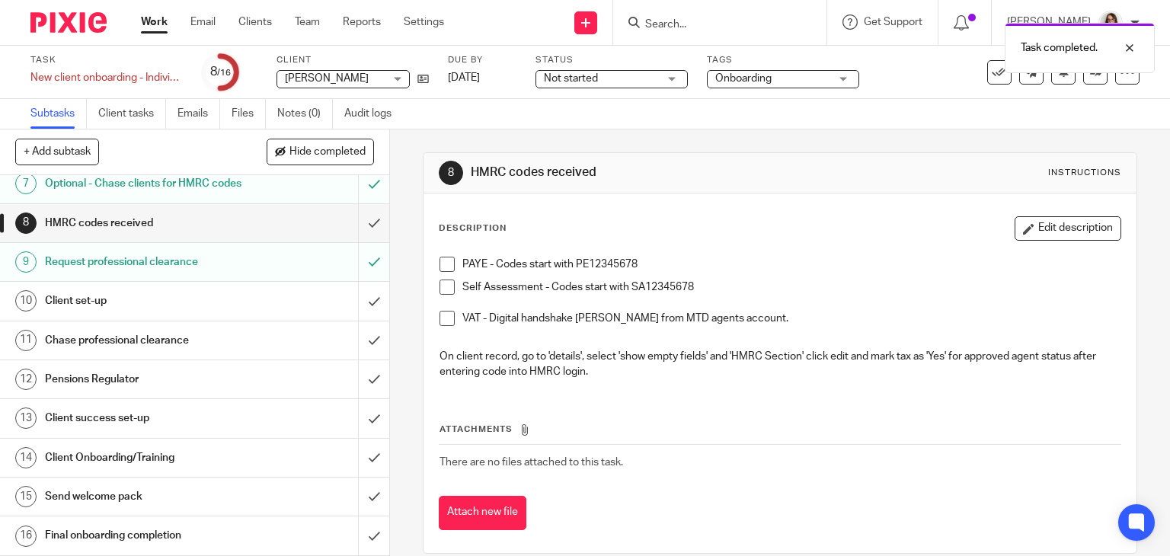
click at [216, 309] on h1 "Client set-up" at bounding box center [144, 301] width 199 height 23
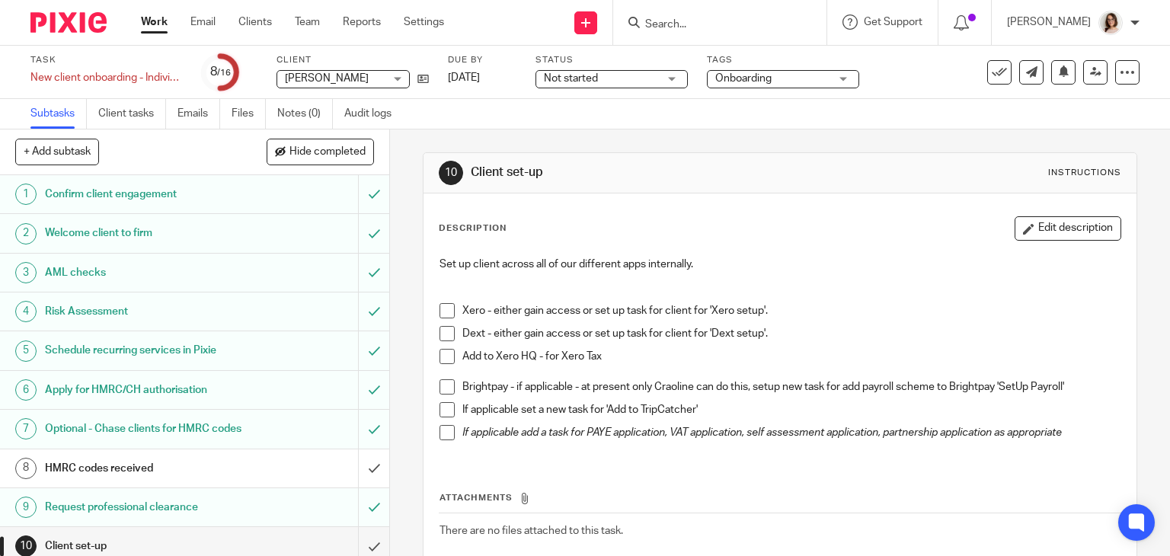
click at [440, 312] on span at bounding box center [447, 310] width 15 height 15
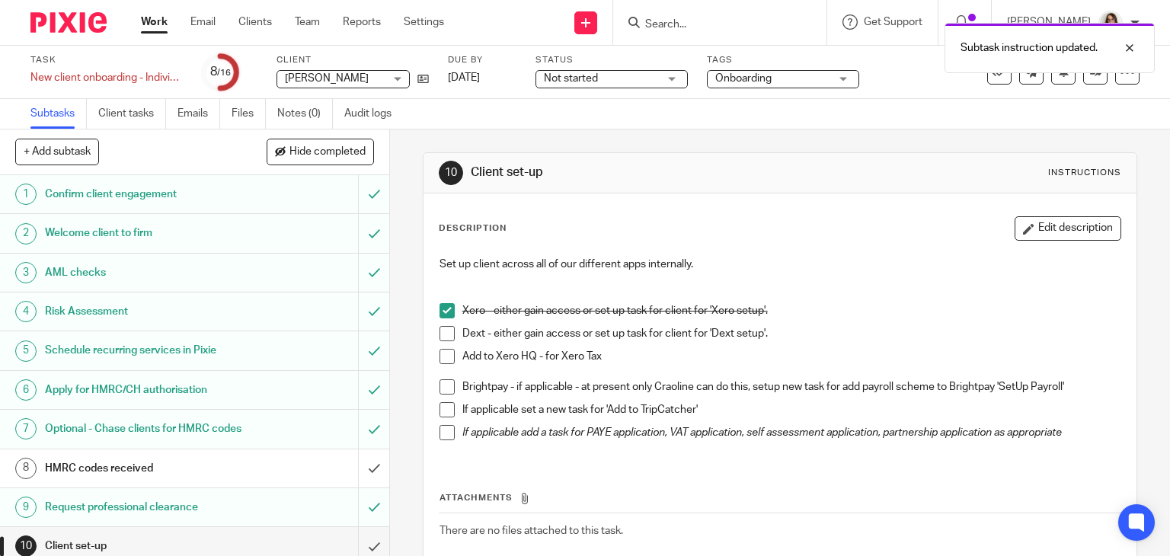
click at [440, 331] on span at bounding box center [447, 333] width 15 height 15
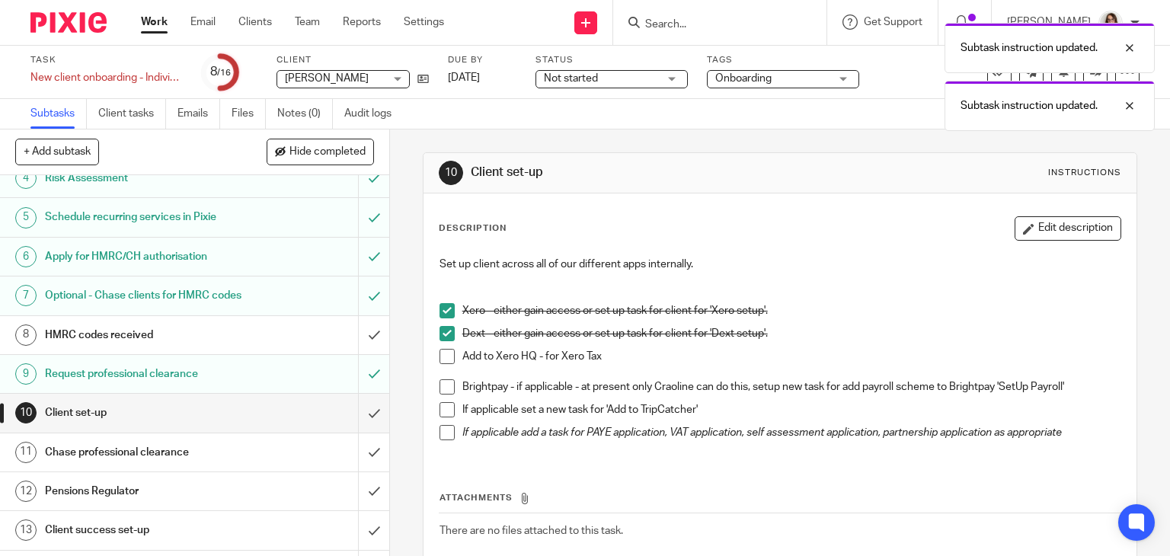
scroll to position [169, 0]
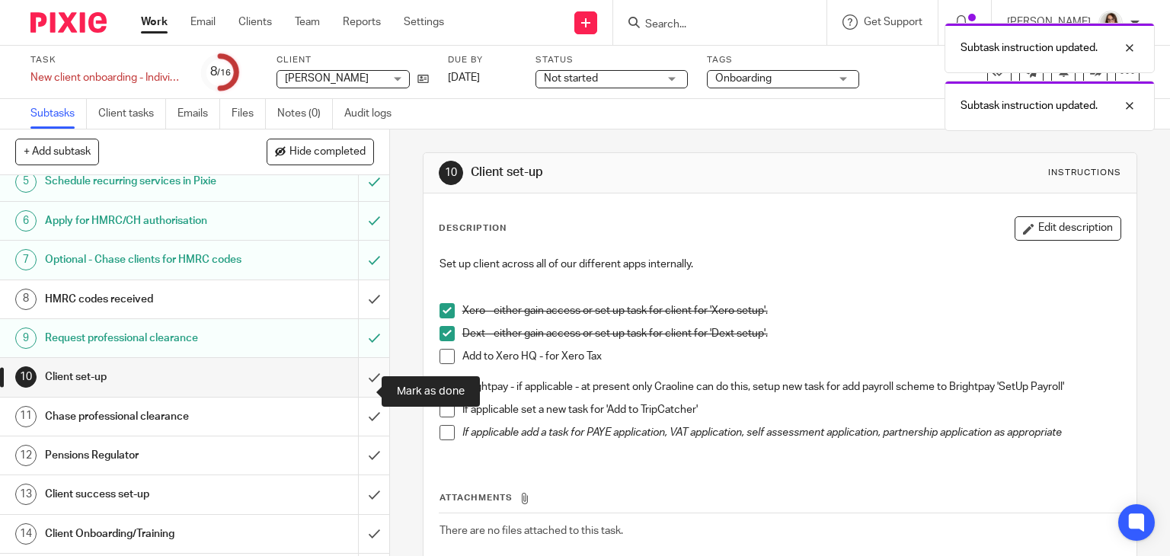
click at [360, 390] on input "submit" at bounding box center [194, 377] width 389 height 38
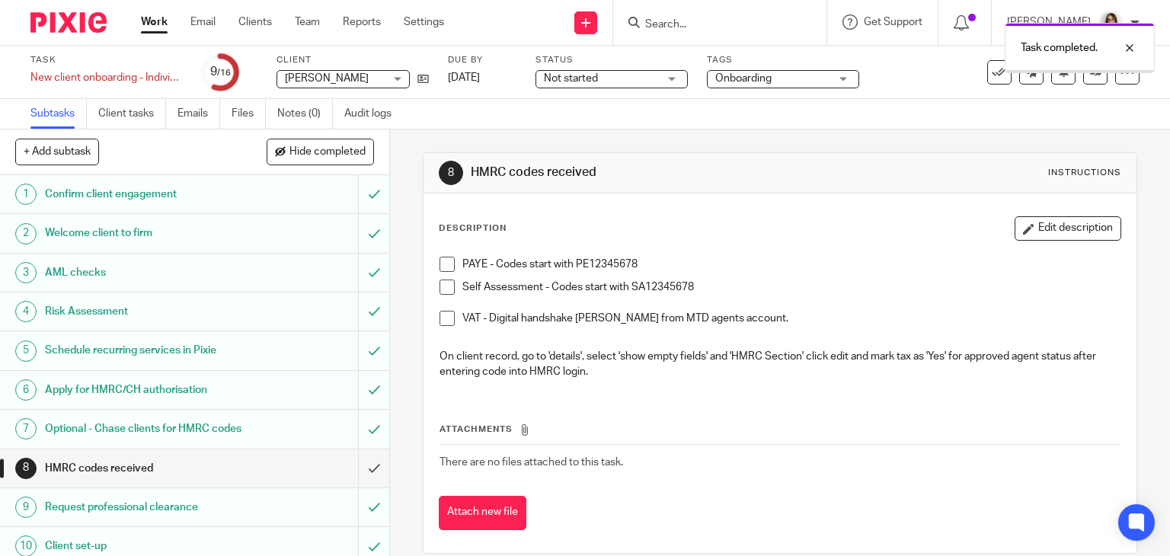
scroll to position [258, 0]
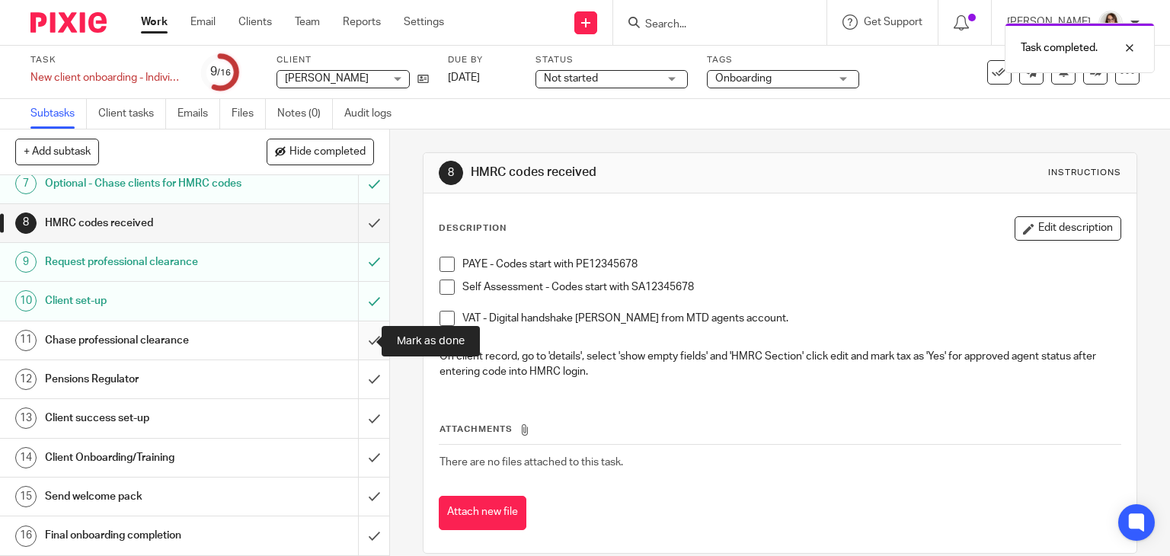
click at [354, 345] on input "submit" at bounding box center [194, 341] width 389 height 38
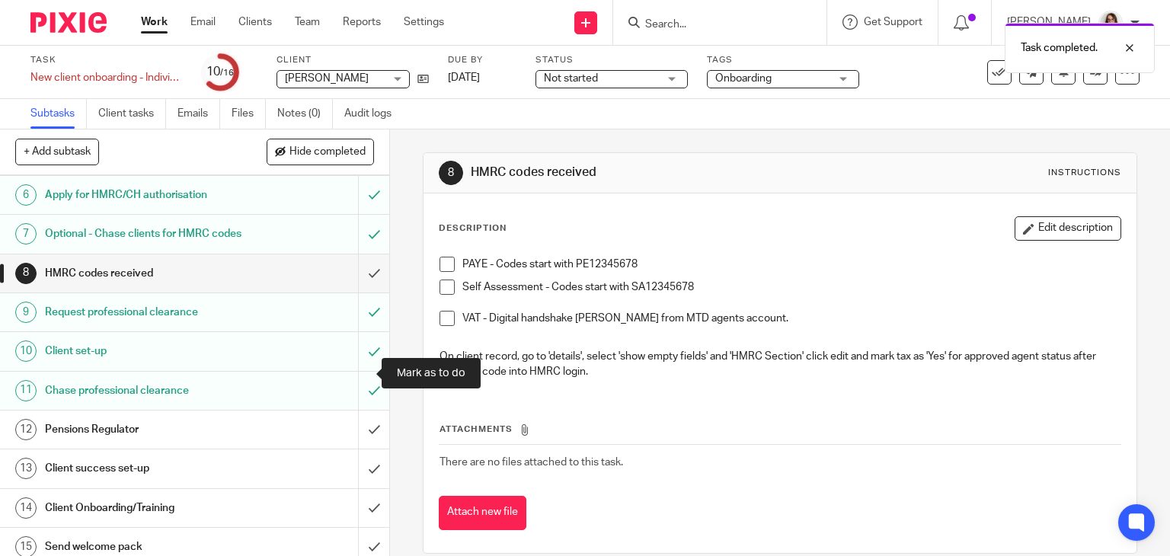
scroll to position [201, 0]
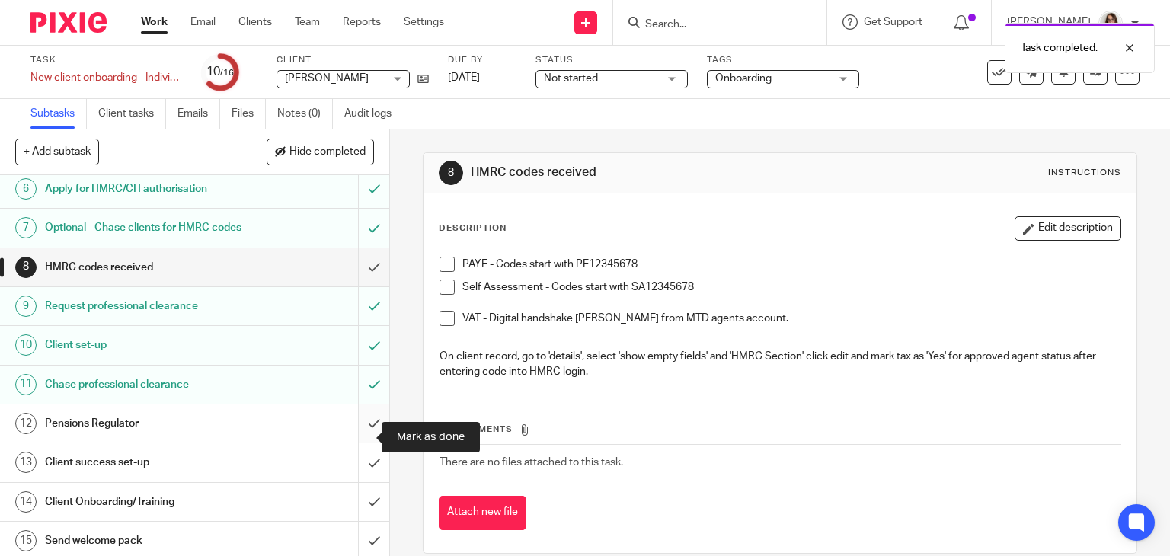
click at [357, 435] on input "submit" at bounding box center [194, 424] width 389 height 38
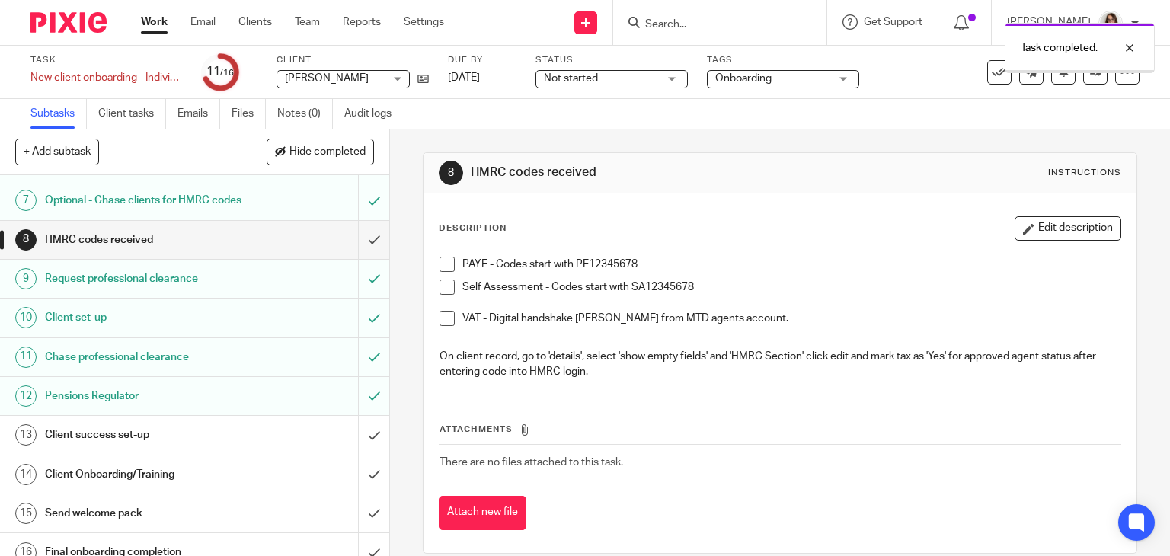
scroll to position [258, 0]
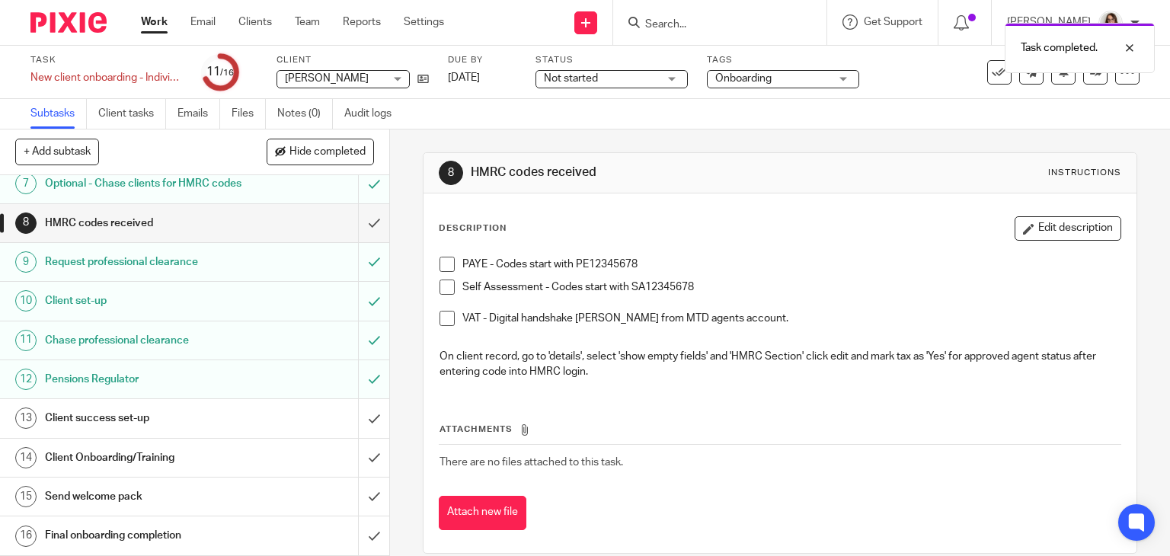
click at [265, 420] on div "Client success set-up" at bounding box center [194, 418] width 298 height 23
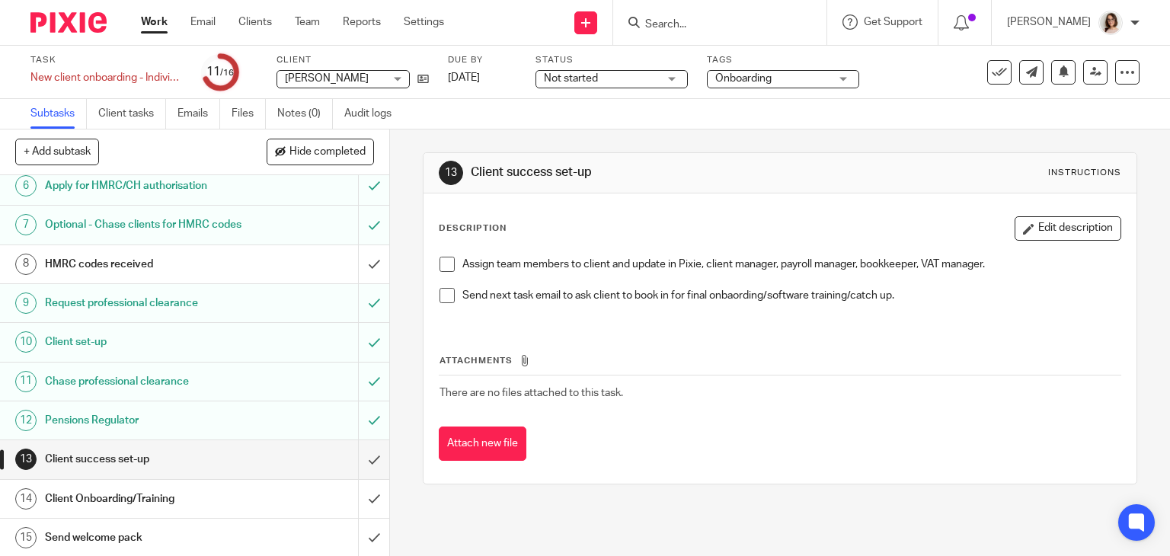
scroll to position [258, 0]
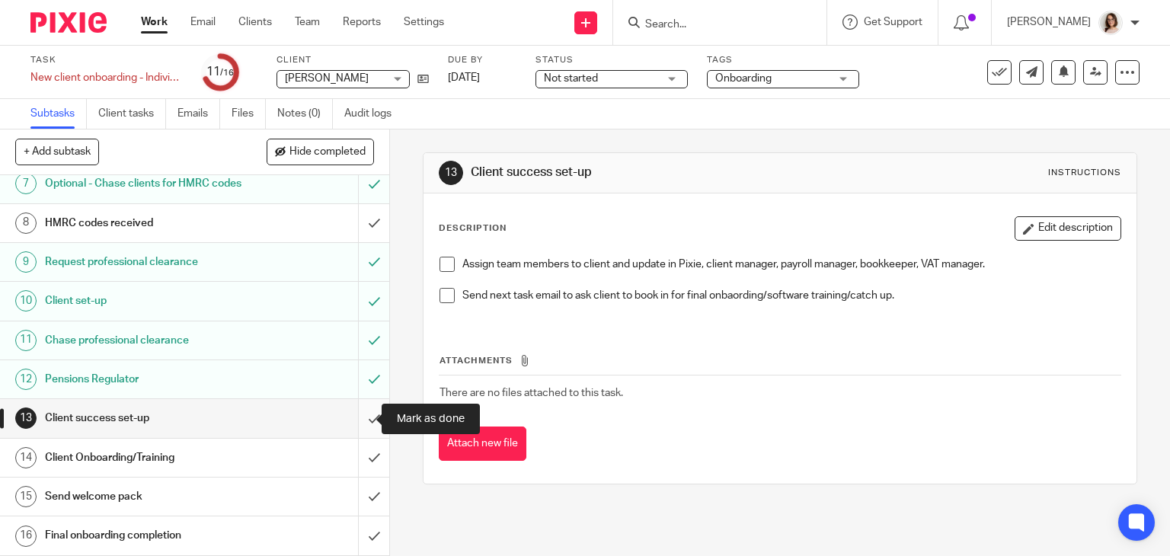
click at [354, 424] on input "submit" at bounding box center [194, 418] width 389 height 38
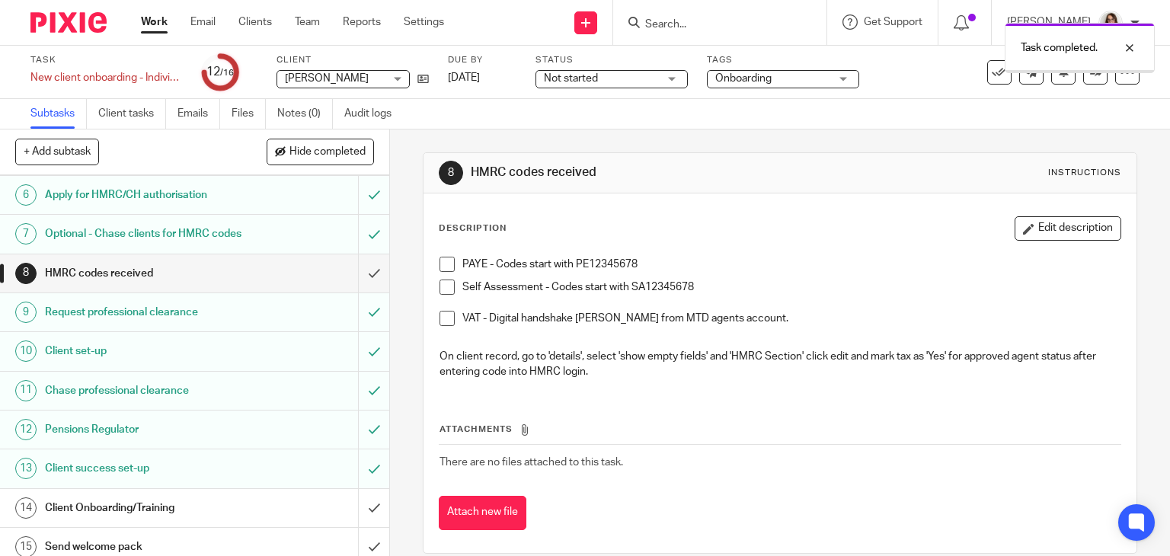
scroll to position [258, 0]
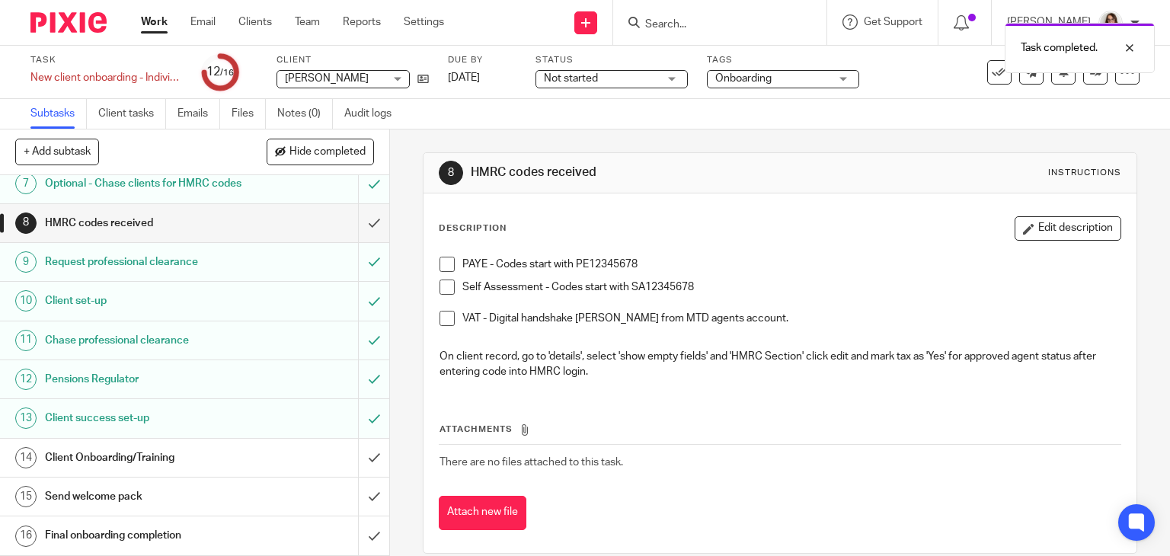
click at [190, 455] on h1 "Client Onboarding/Training" at bounding box center [144, 457] width 199 height 23
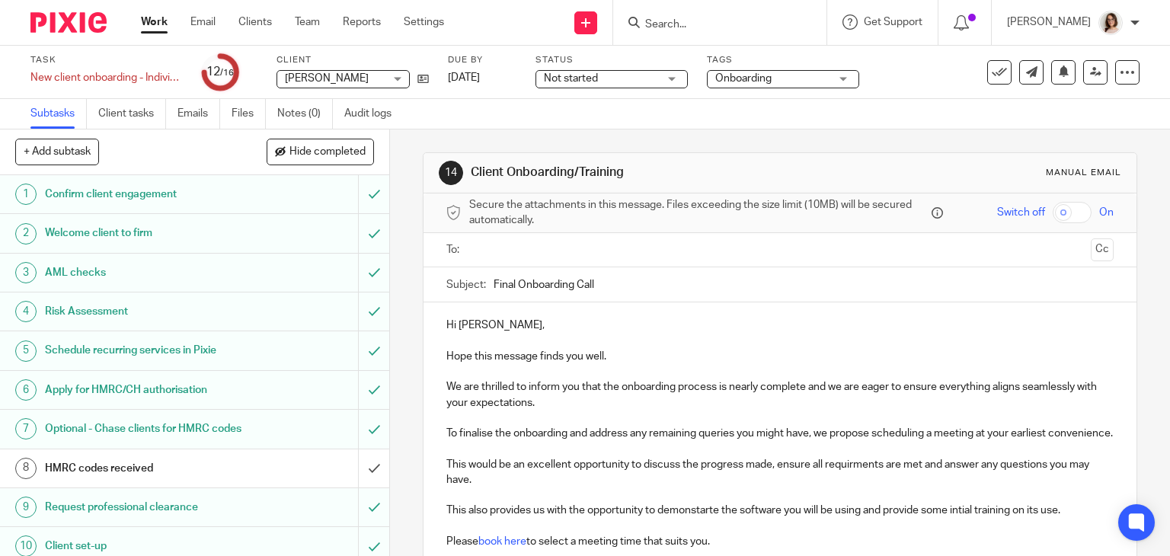
click at [479, 250] on input "text" at bounding box center [780, 251] width 610 height 18
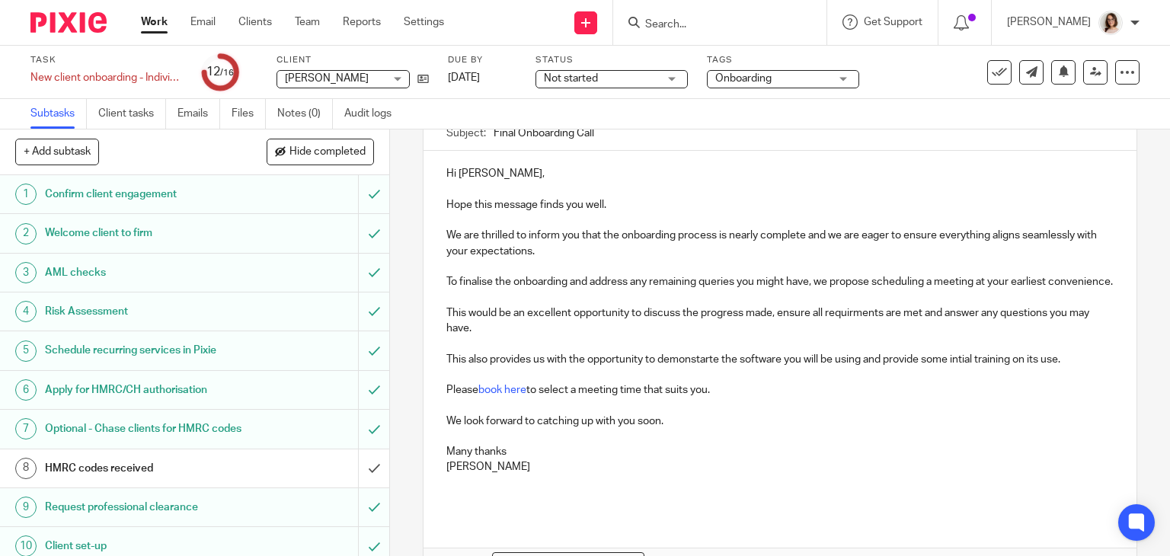
scroll to position [155, 0]
click at [703, 366] on p "This also provides us with the opportunity to demonstarte the software you will…" at bounding box center [780, 358] width 668 height 15
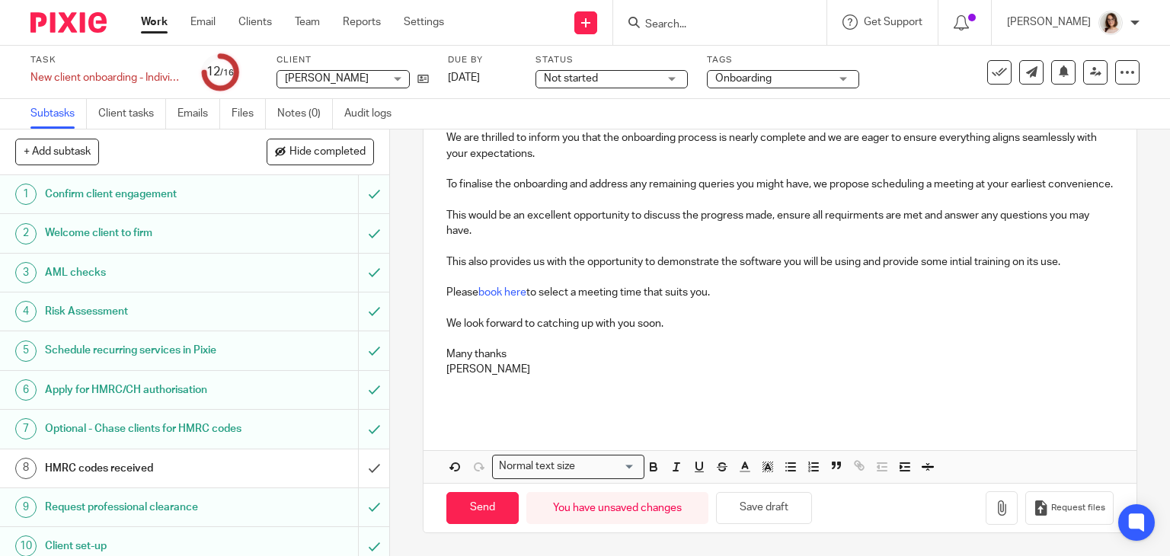
scroll to position [265, 0]
click at [748, 501] on button "Save draft" at bounding box center [764, 508] width 96 height 33
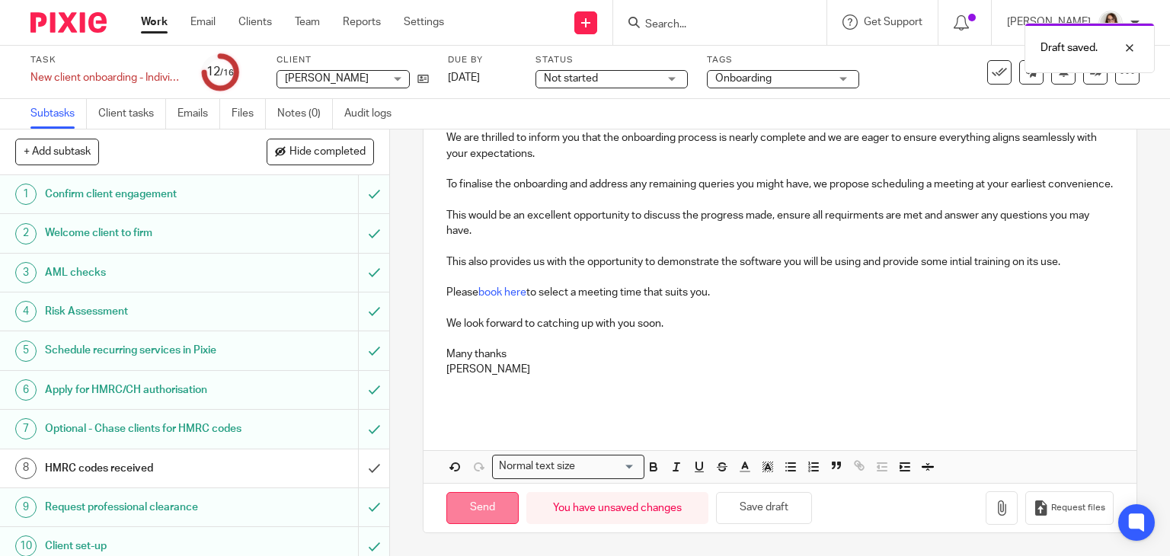
click at [485, 502] on input "Send" at bounding box center [482, 508] width 72 height 33
type input "Sent"
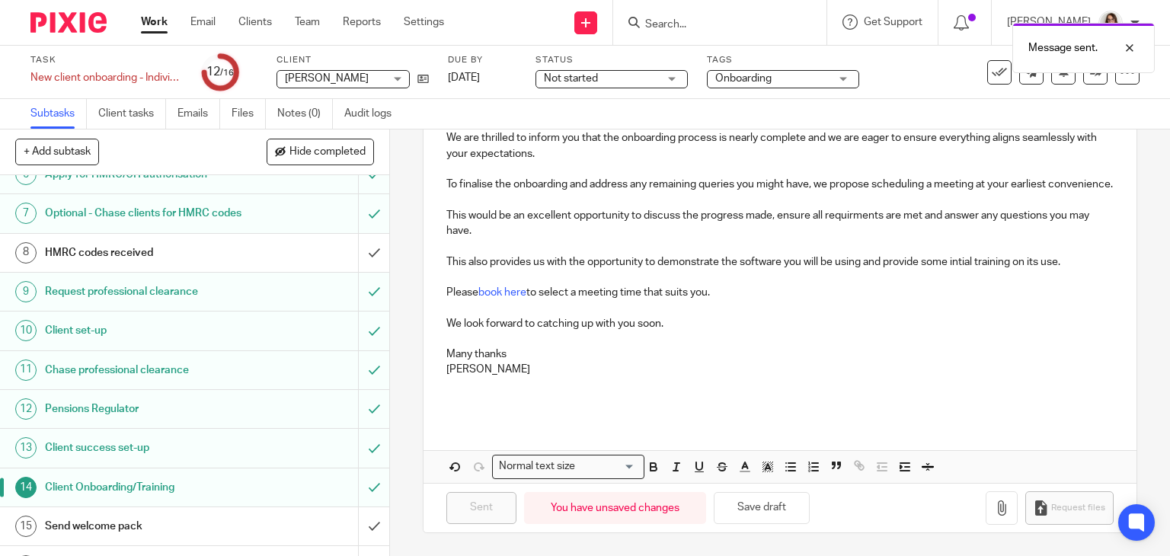
scroll to position [258, 0]
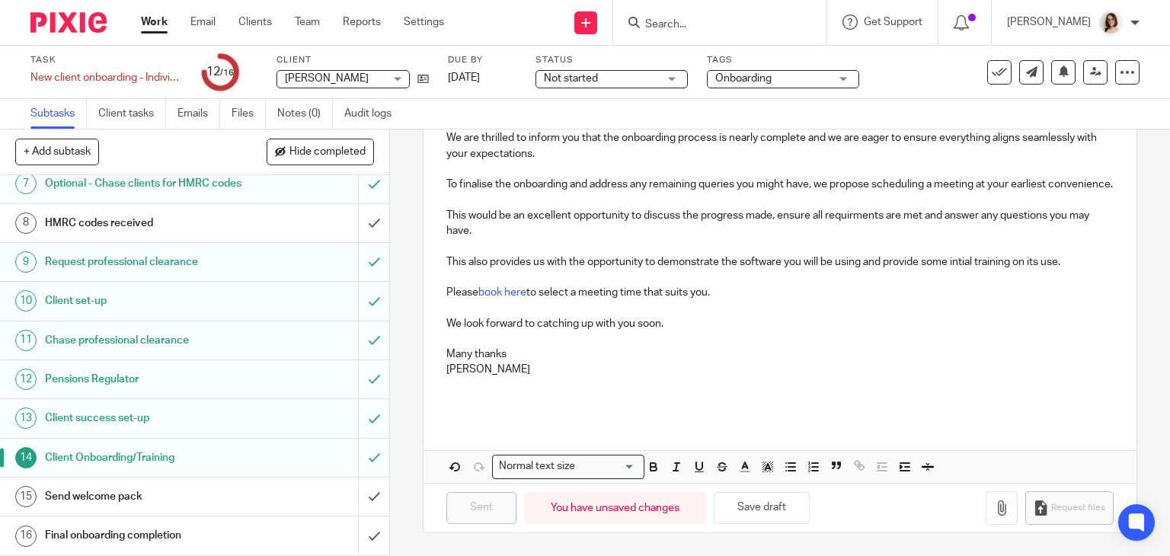
click at [271, 460] on div "Client Onboarding/Training" at bounding box center [194, 457] width 298 height 23
click at [358, 459] on input "submit" at bounding box center [194, 458] width 389 height 38
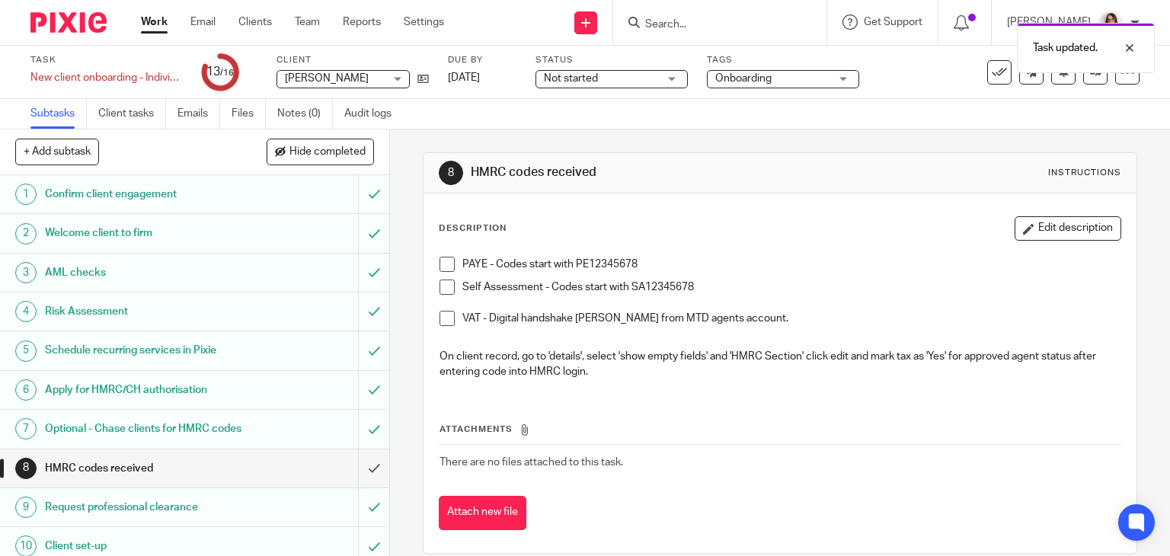
scroll to position [258, 0]
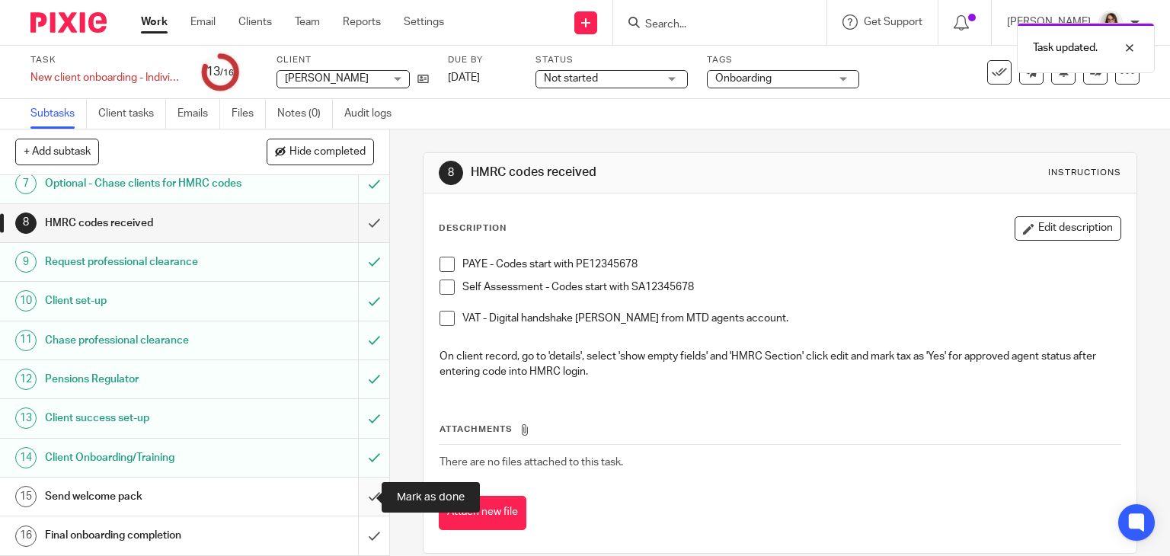
click at [366, 494] on input "submit" at bounding box center [194, 497] width 389 height 38
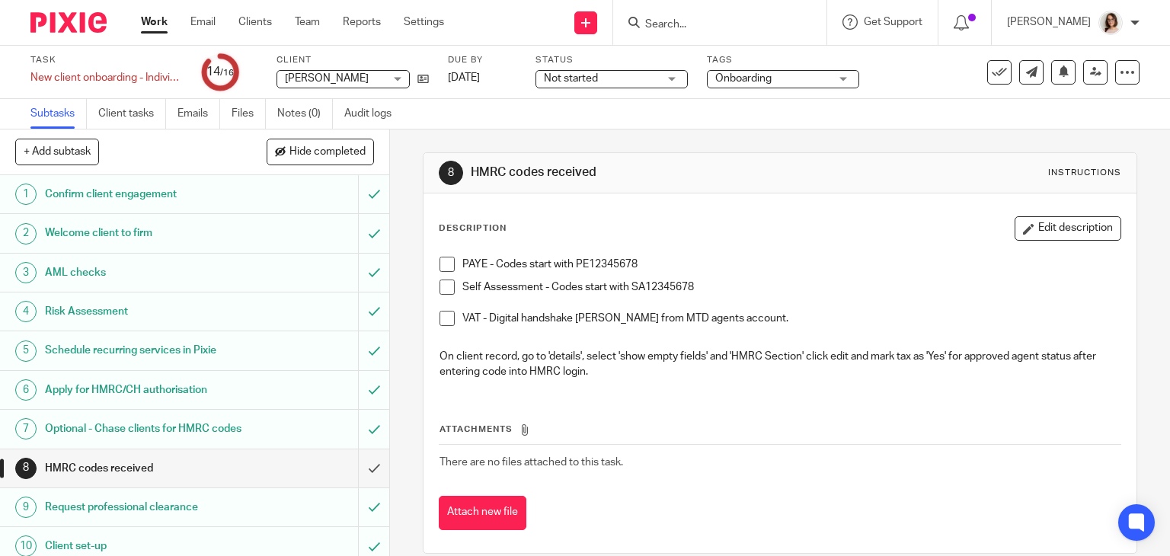
scroll to position [258, 0]
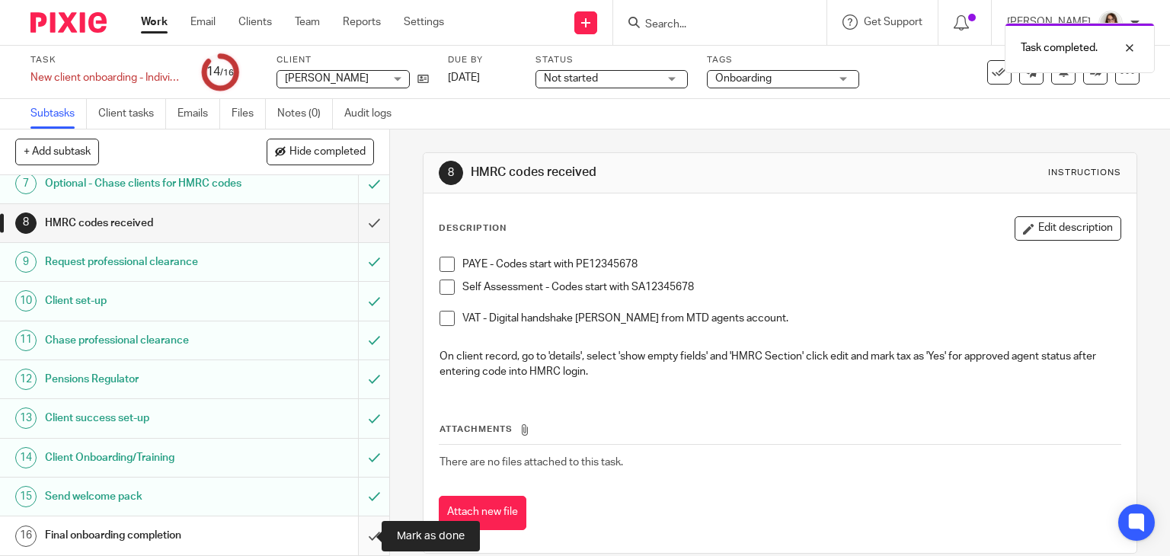
click at [357, 536] on input "submit" at bounding box center [194, 536] width 389 height 38
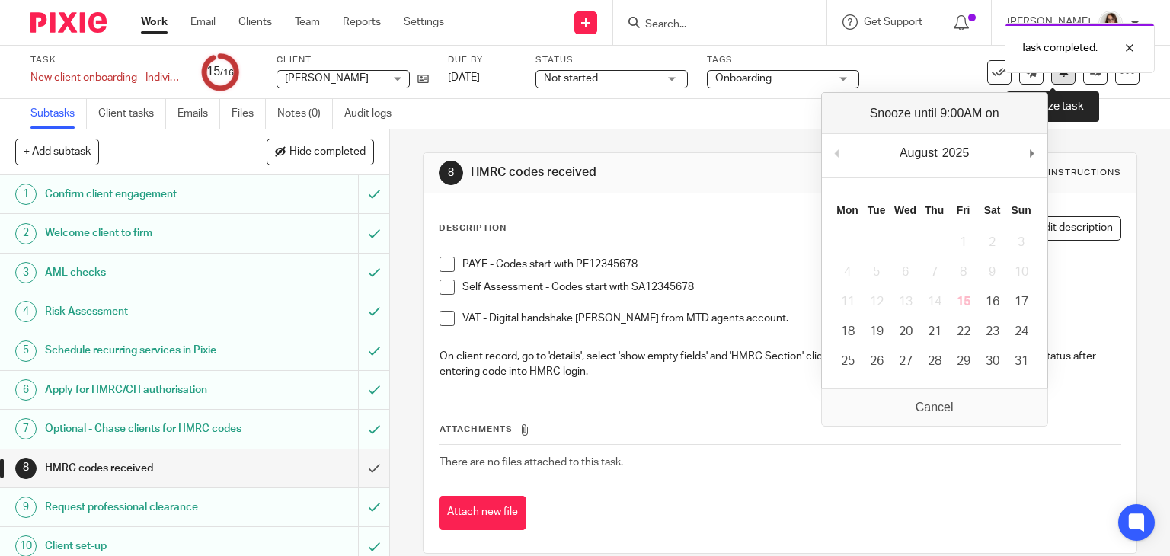
click at [1058, 74] on icon at bounding box center [1063, 71] width 11 height 11
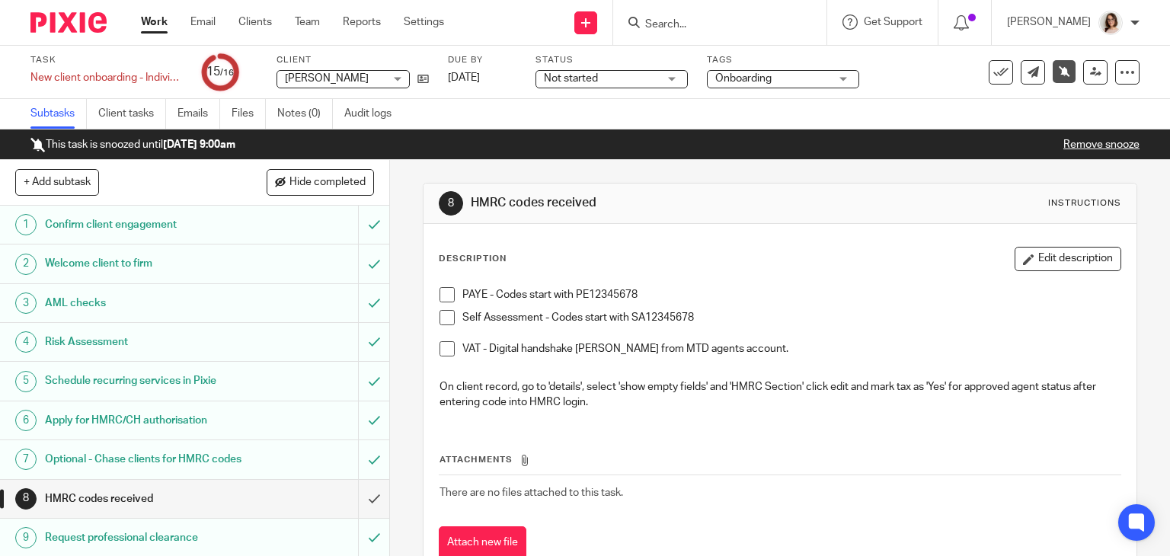
click at [158, 18] on link "Work" at bounding box center [154, 21] width 27 height 15
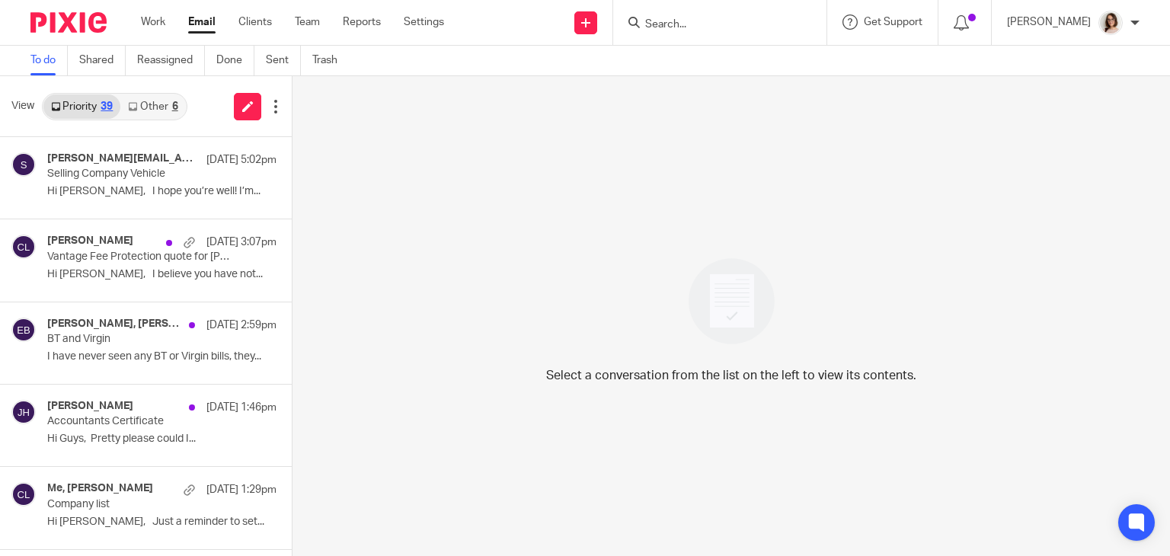
click at [148, 104] on link "Other 6" at bounding box center [152, 106] width 65 height 24
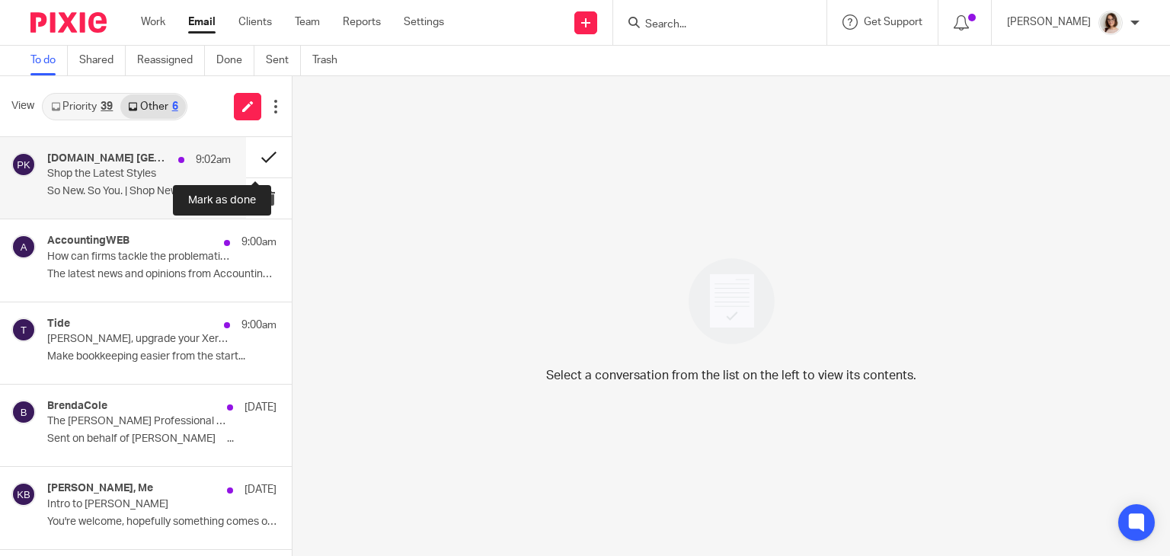
click at [253, 159] on button at bounding box center [269, 157] width 46 height 40
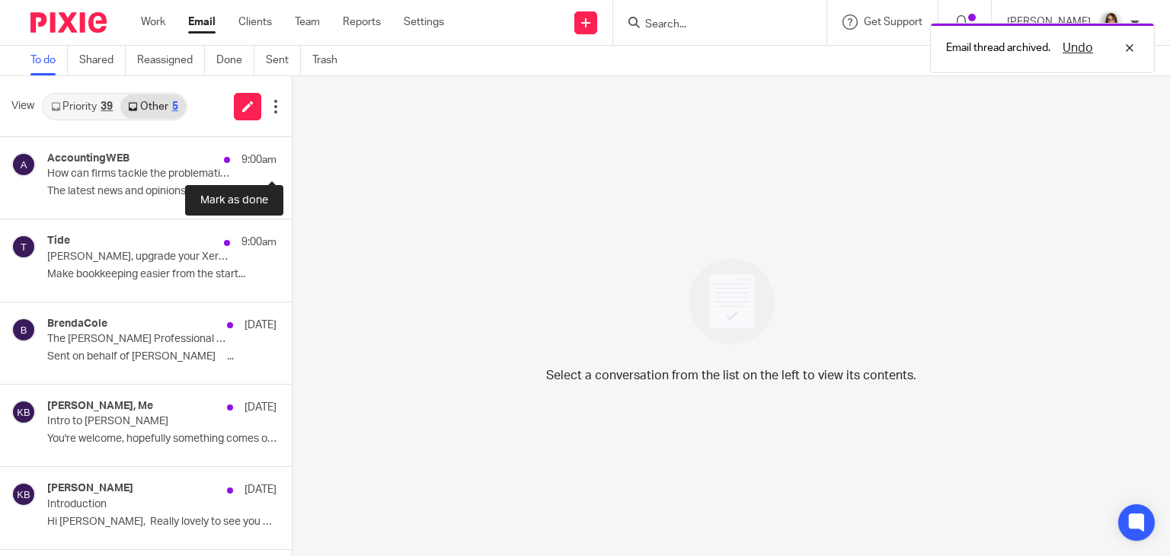
click at [292, 159] on button at bounding box center [298, 157] width 12 height 40
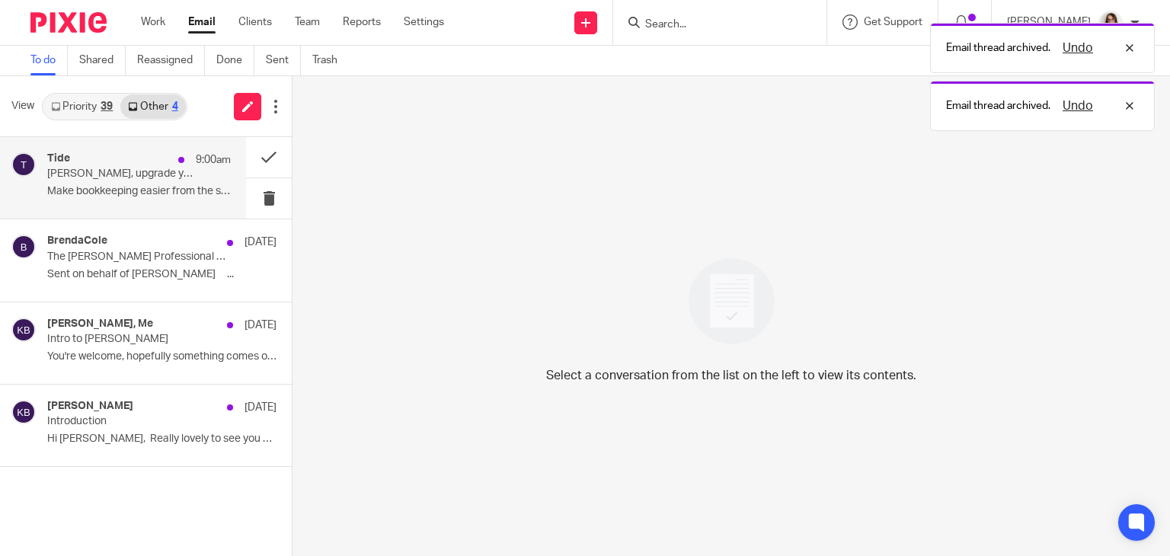
click at [155, 181] on div "Tide 9:00am Caroline, upgrade your Xero integration Make bookkeeping easier fro…" at bounding box center [139, 177] width 184 height 51
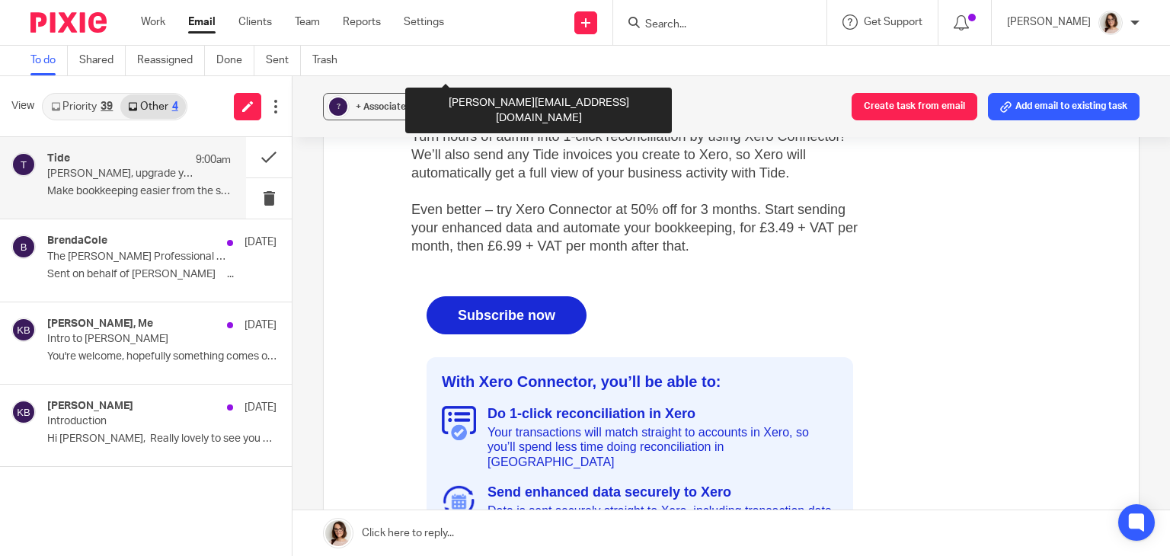
scroll to position [664, 0]
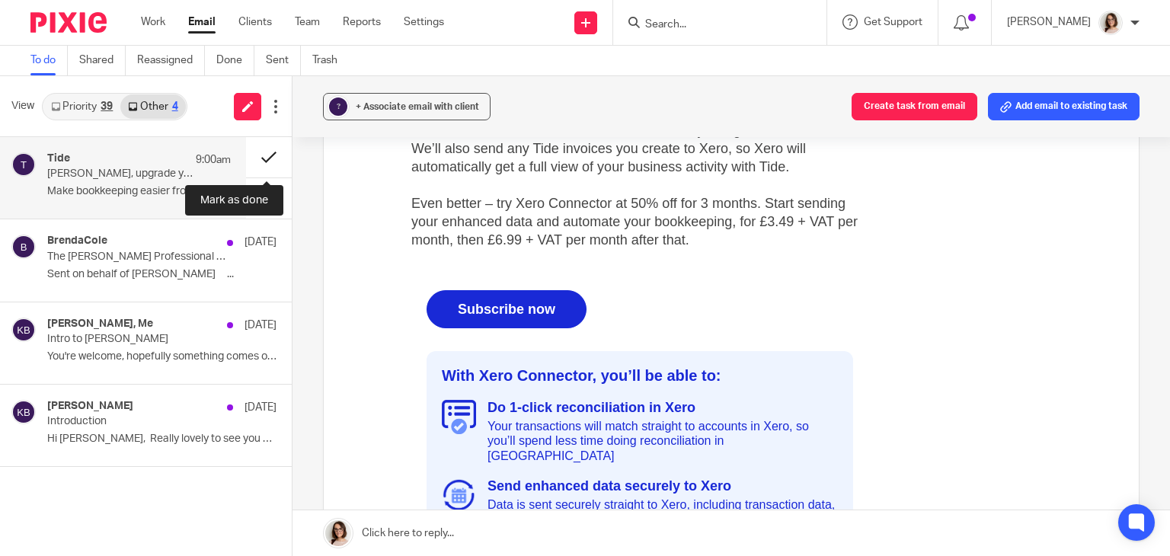
click at [262, 162] on button at bounding box center [269, 157] width 46 height 40
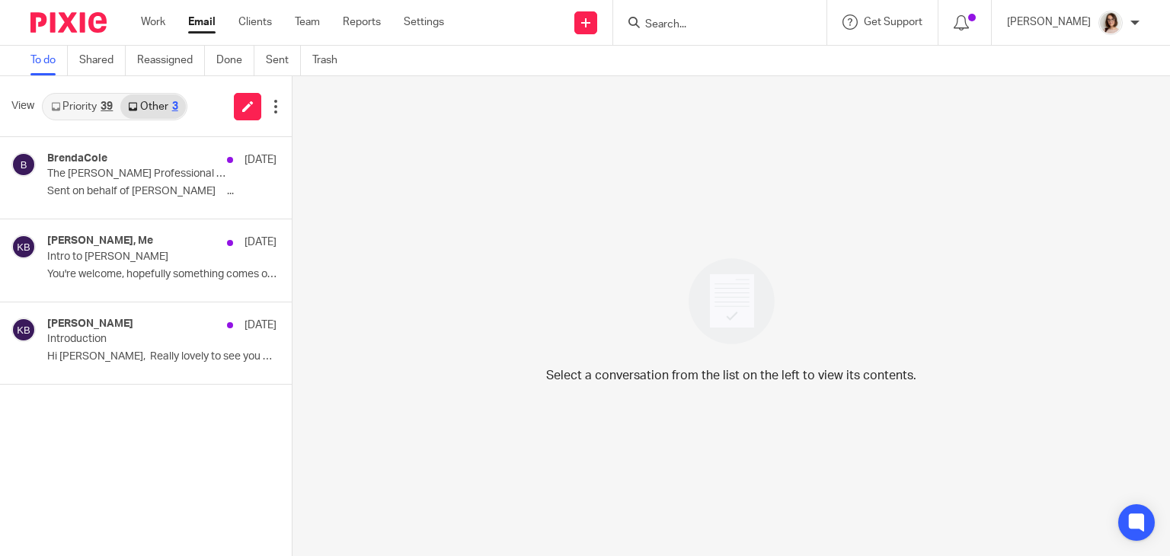
click at [201, 25] on link "Email" at bounding box center [201, 21] width 27 height 15
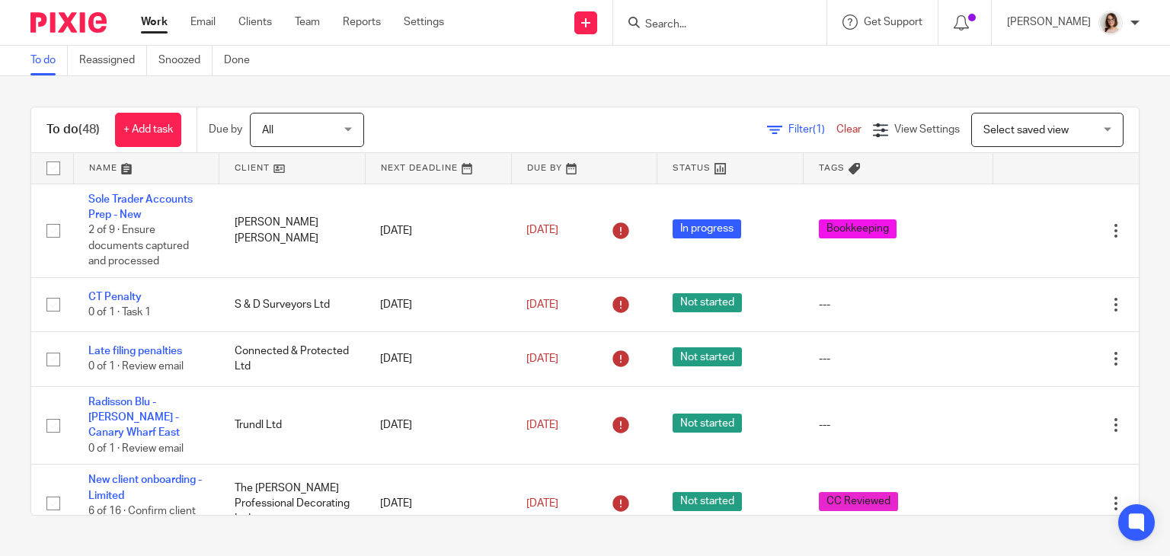
click at [676, 28] on input "Search" at bounding box center [712, 25] width 137 height 14
type input "avo"
click at [718, 59] on link at bounding box center [752, 65] width 222 height 35
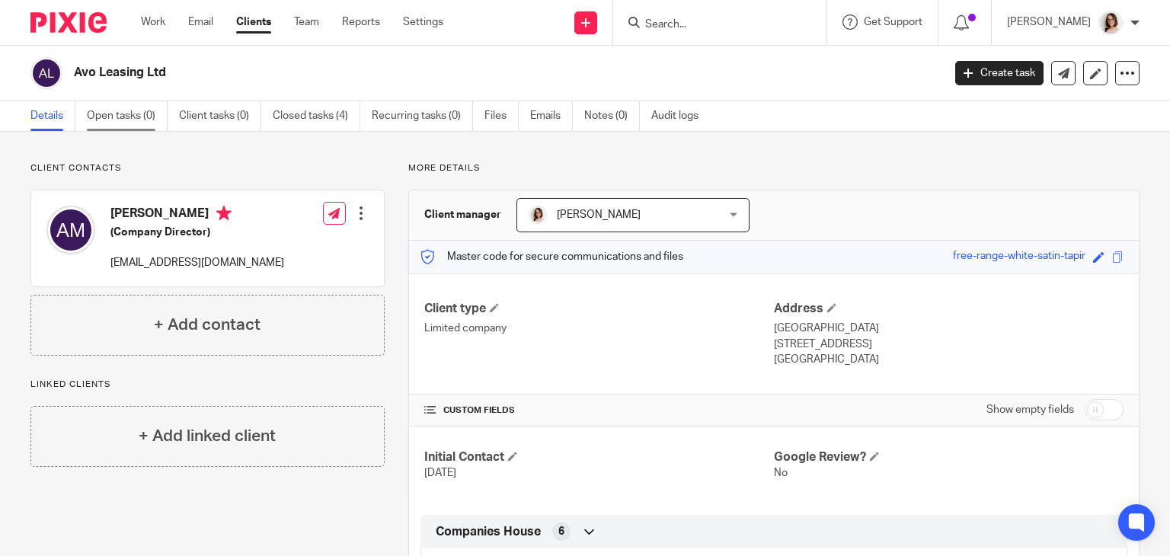
click at [123, 116] on link "Open tasks (0)" at bounding box center [127, 116] width 81 height 30
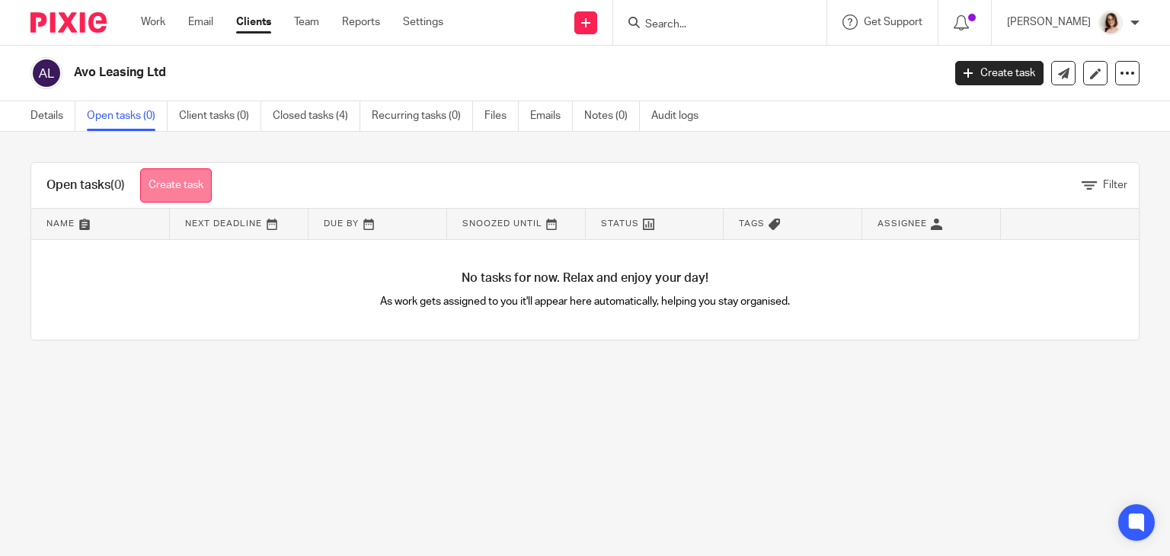
click at [184, 185] on link "Create task" at bounding box center [176, 185] width 72 height 34
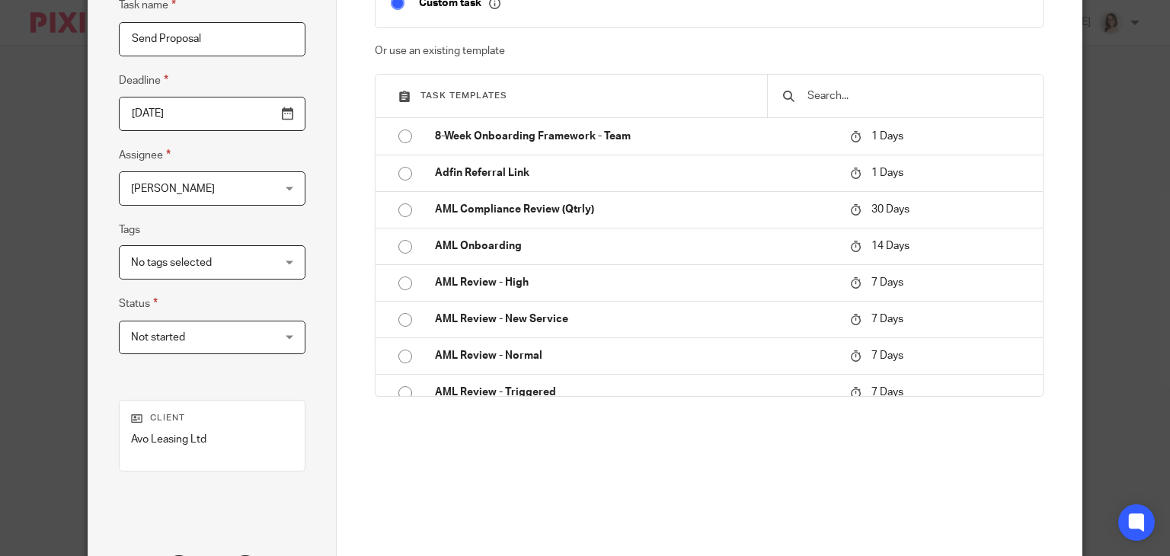
scroll to position [293, 0]
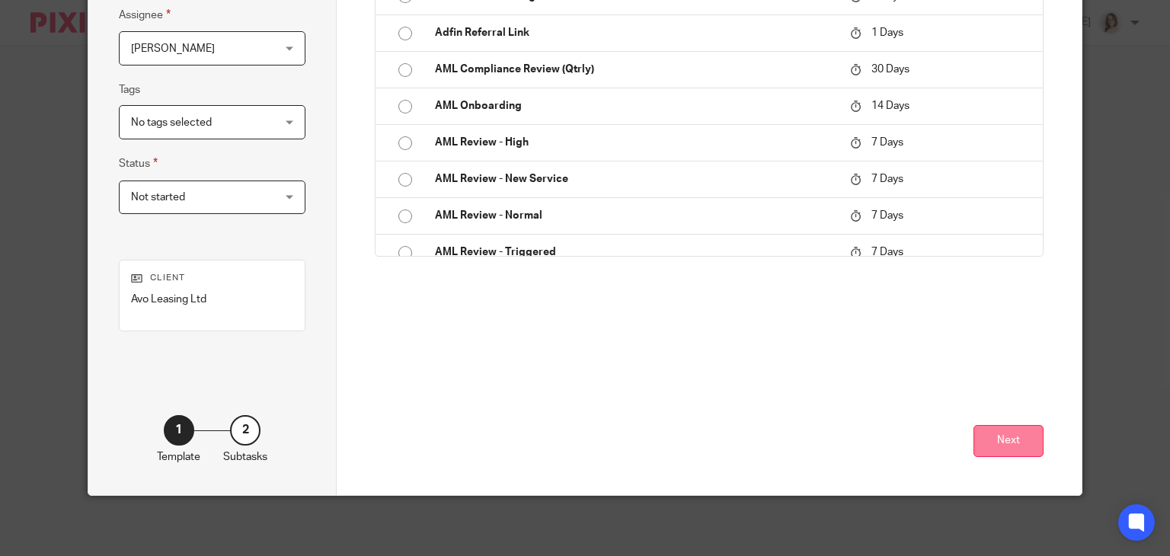
type input "Send Proposal"
click at [1006, 439] on button "Next" at bounding box center [1009, 441] width 70 height 33
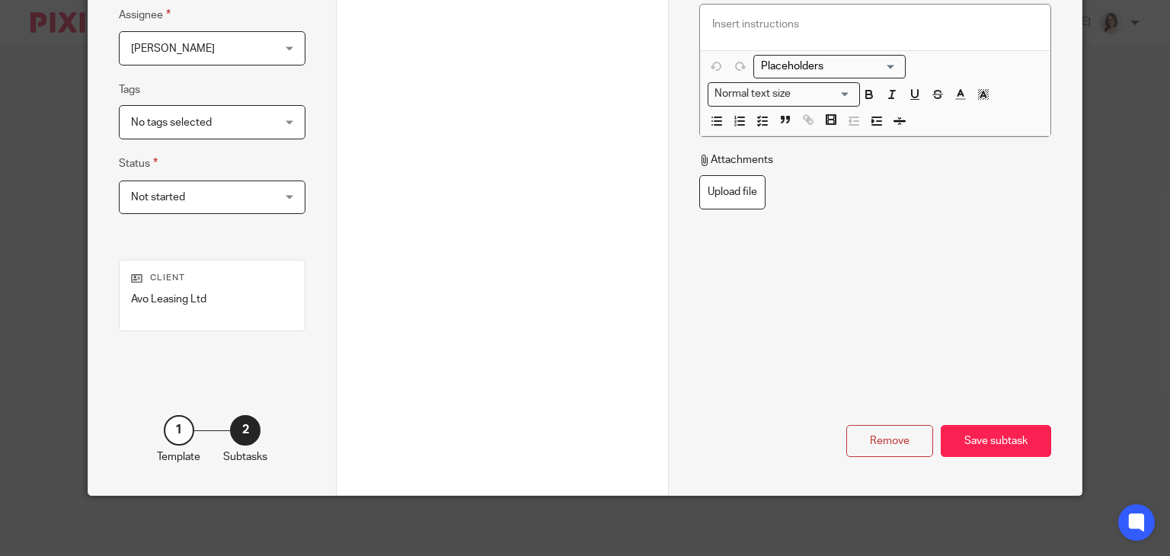
click at [1006, 439] on div "Save subtask" at bounding box center [996, 441] width 110 height 33
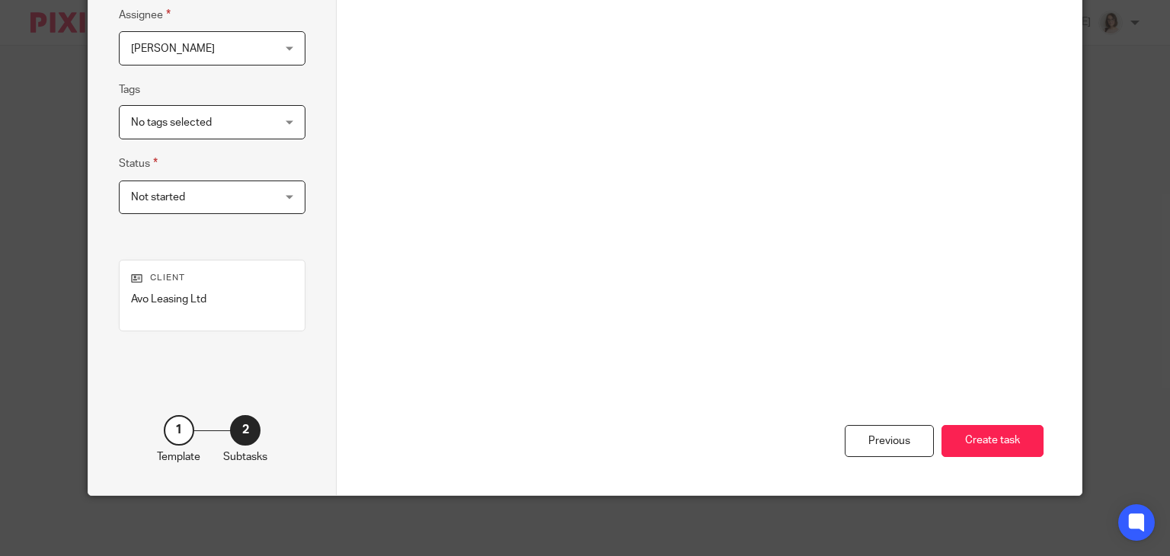
click at [1006, 439] on button "Create task" at bounding box center [993, 441] width 102 height 33
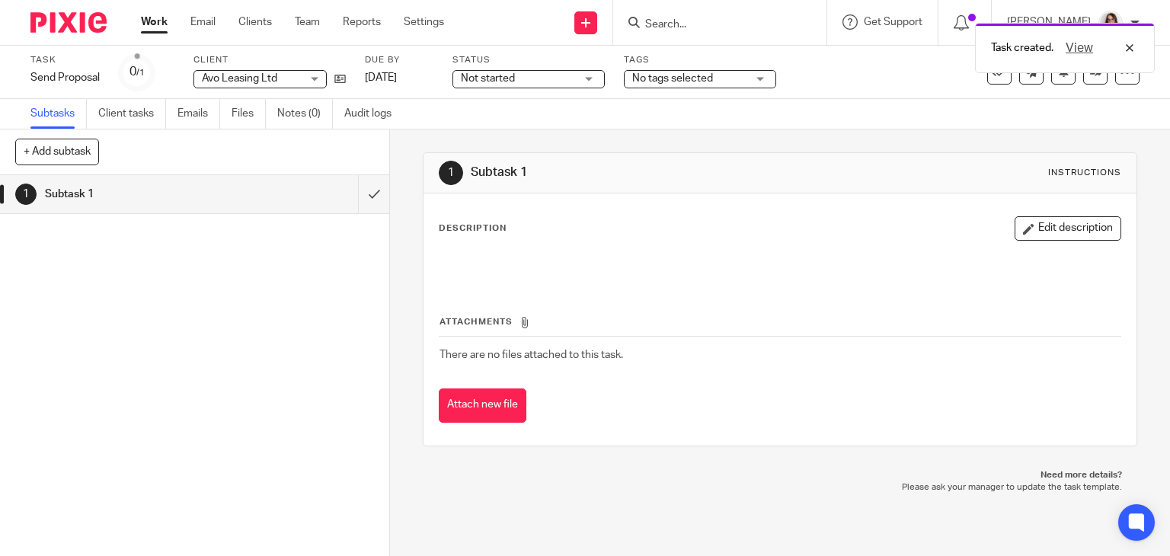
click at [671, 18] on div "Task created. View" at bounding box center [870, 44] width 570 height 58
click at [674, 30] on input "Search" at bounding box center [712, 25] width 137 height 14
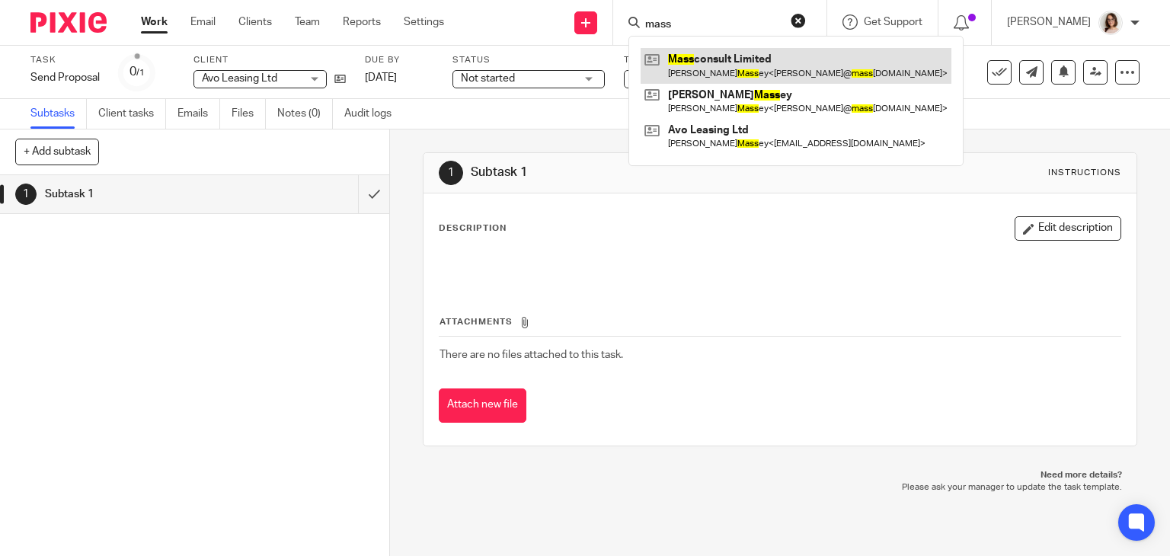
type input "mass"
click at [728, 65] on link at bounding box center [796, 65] width 311 height 35
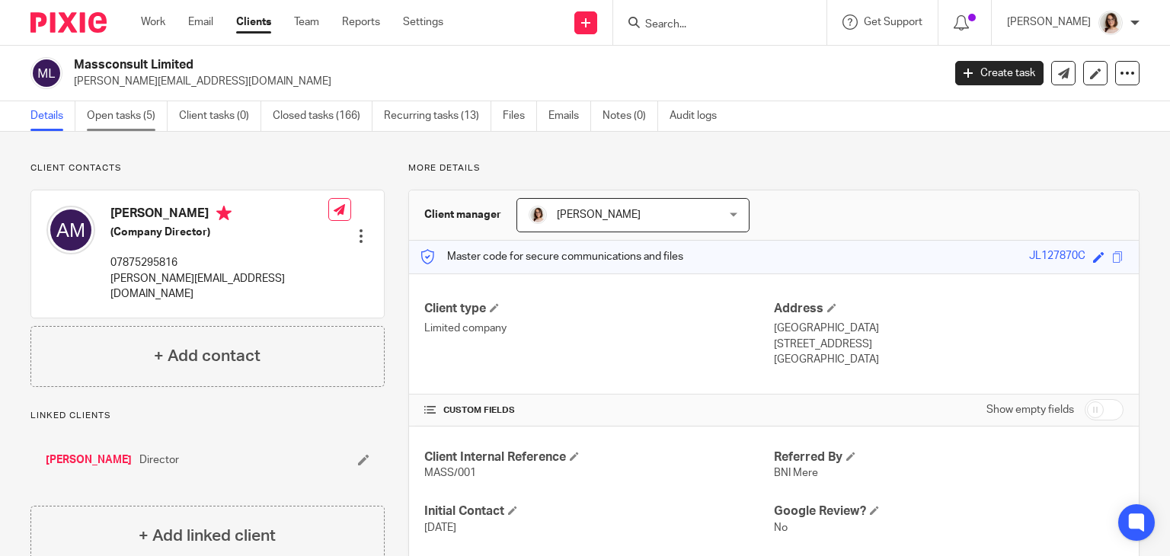
click at [120, 110] on link "Open tasks (5)" at bounding box center [127, 116] width 81 height 30
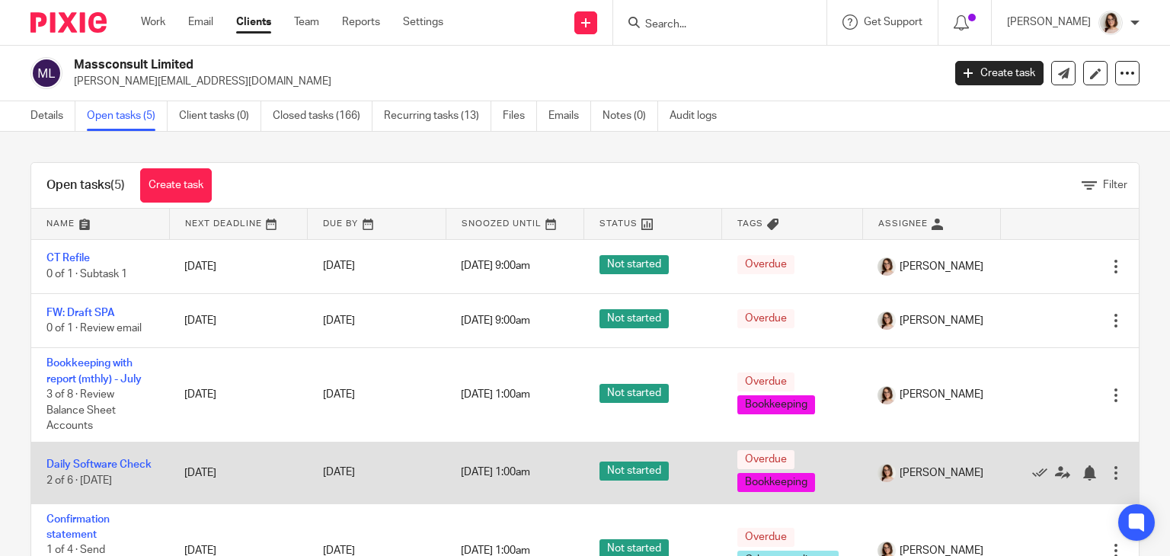
scroll to position [30, 0]
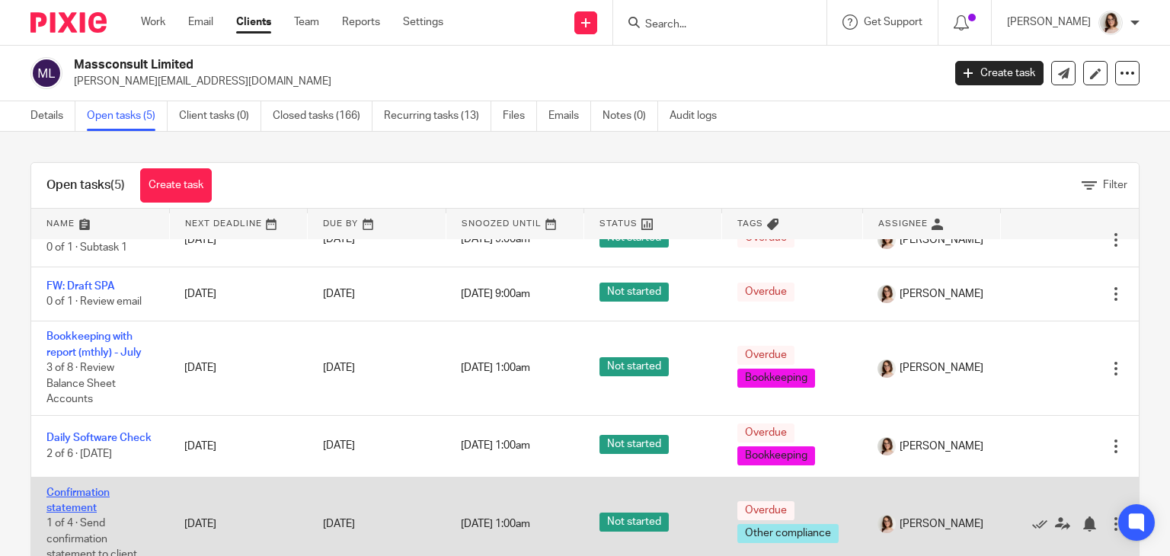
click at [82, 495] on link "Confirmation statement" at bounding box center [77, 501] width 63 height 26
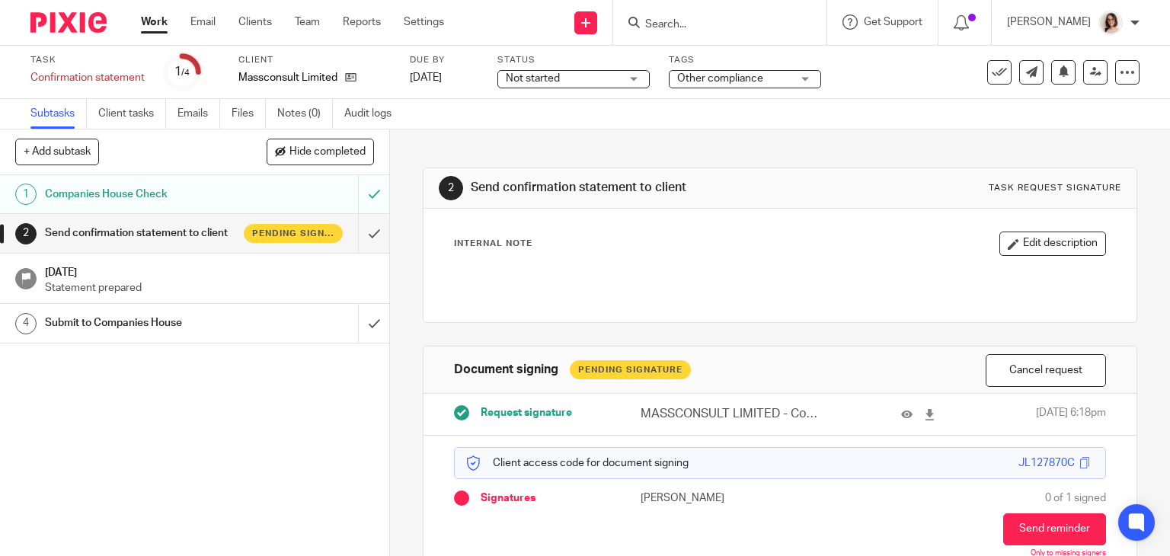
scroll to position [69, 0]
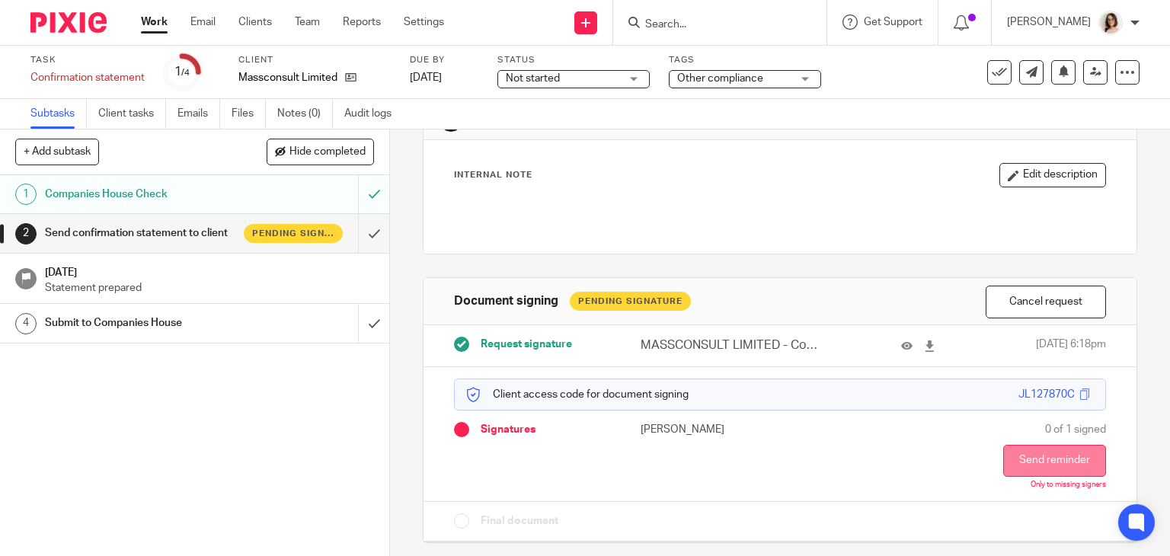
click at [1013, 450] on button "Send reminder" at bounding box center [1054, 461] width 103 height 32
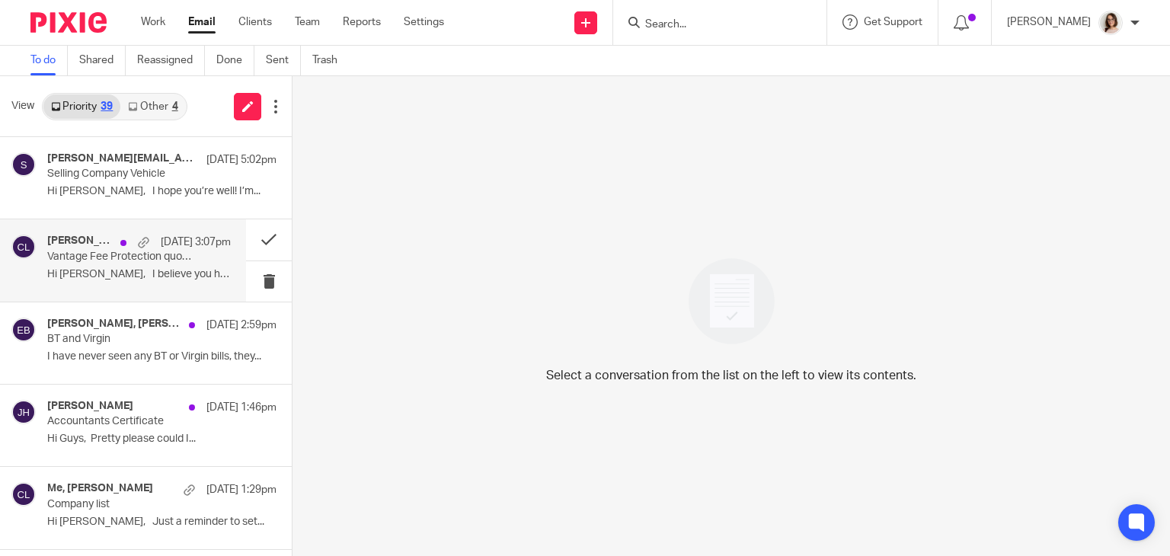
click at [155, 261] on p "Vantage Fee Protection quote for Carter Clear Accounting Limited" at bounding box center [120, 257] width 147 height 13
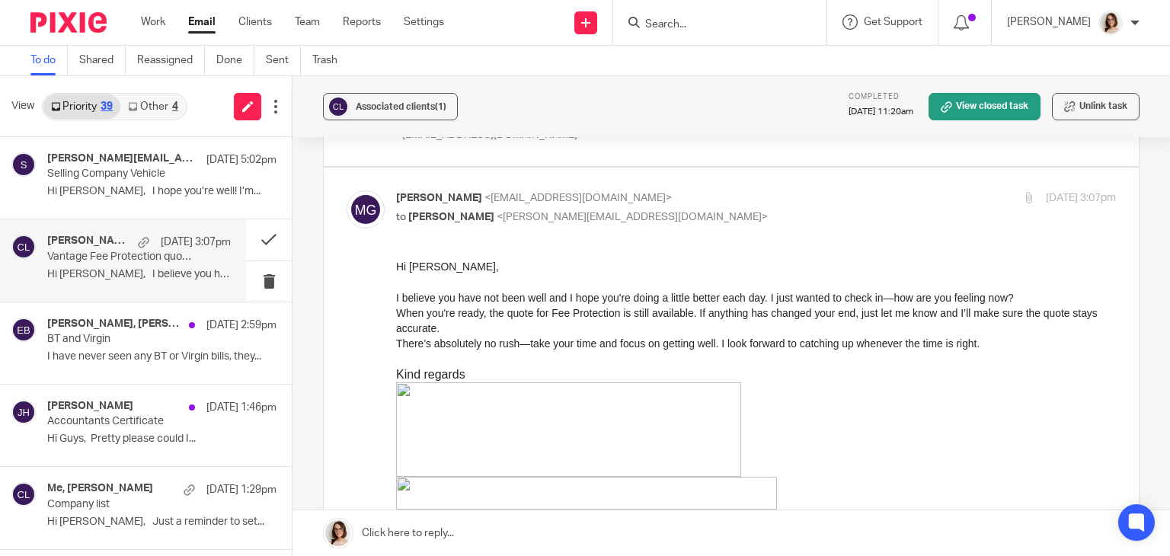
scroll to position [898, 0]
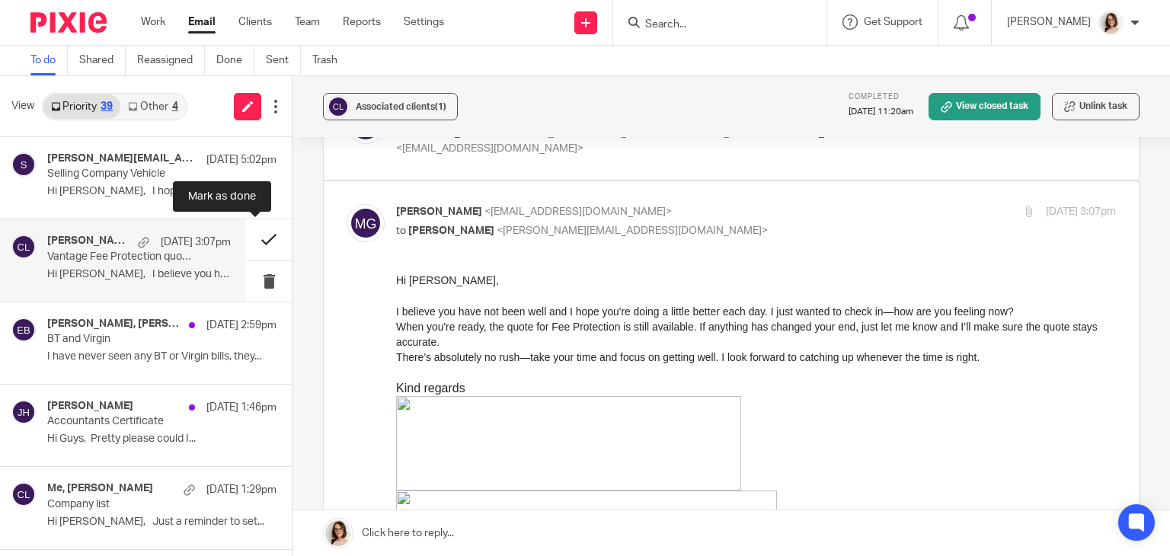
click at [257, 238] on button at bounding box center [269, 239] width 46 height 40
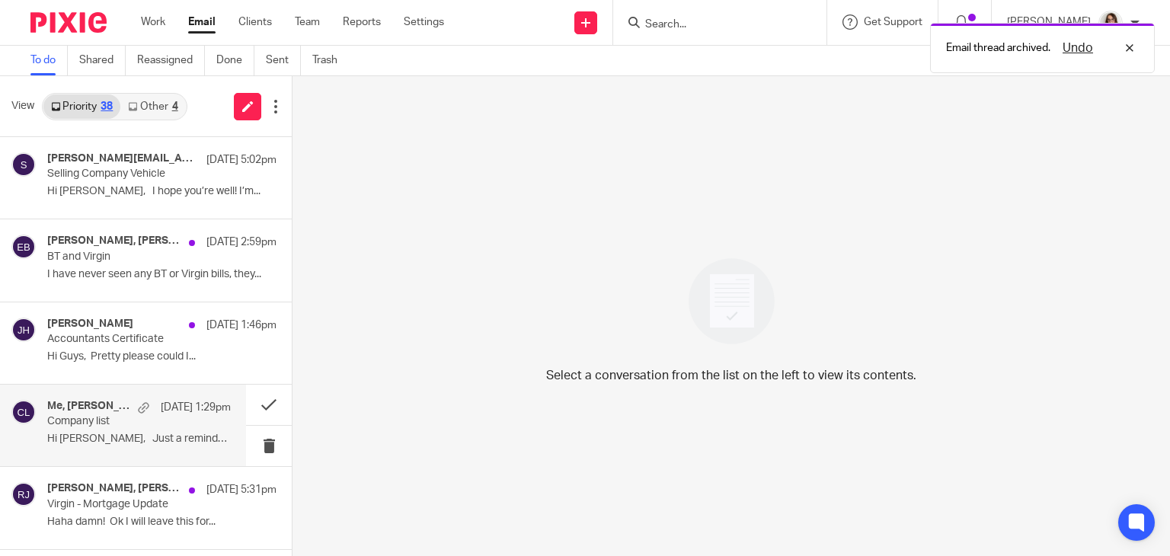
click at [134, 434] on p "Hi Caroline, Just a reminder to set..." at bounding box center [139, 439] width 184 height 13
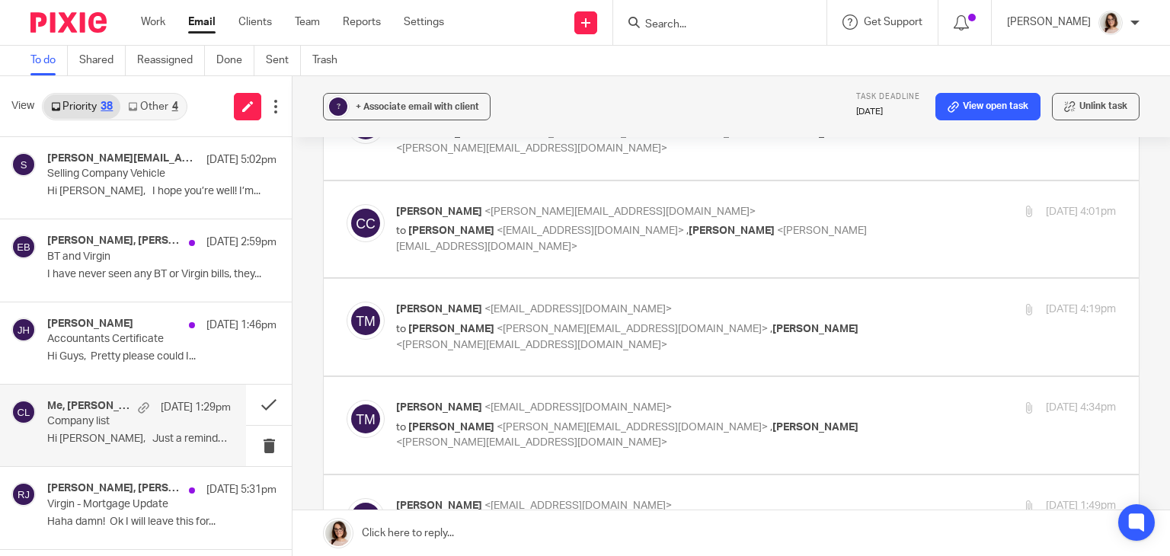
scroll to position [0, 0]
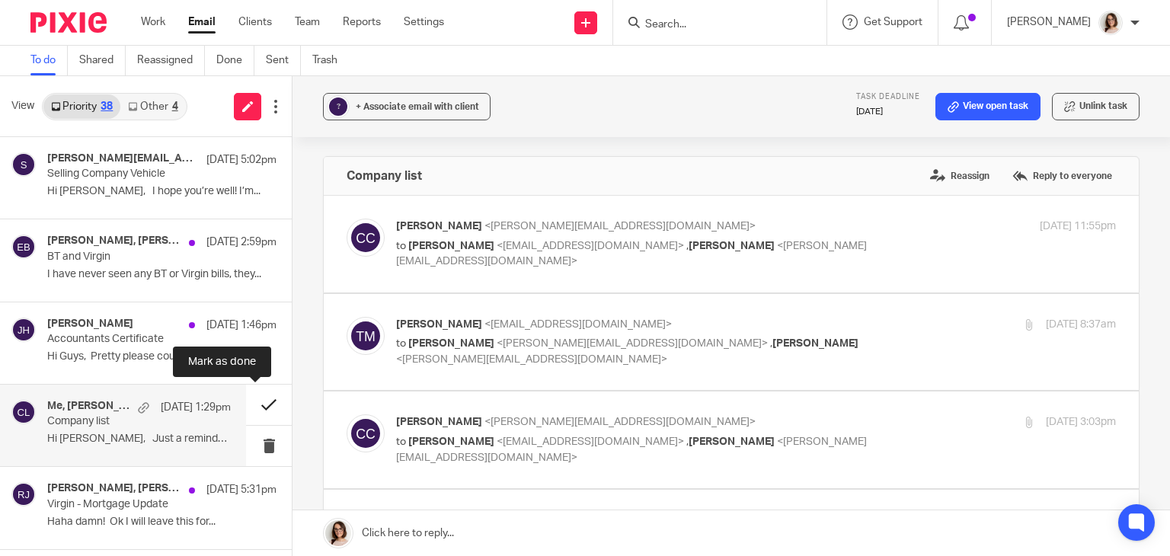
click at [254, 403] on button at bounding box center [269, 405] width 46 height 40
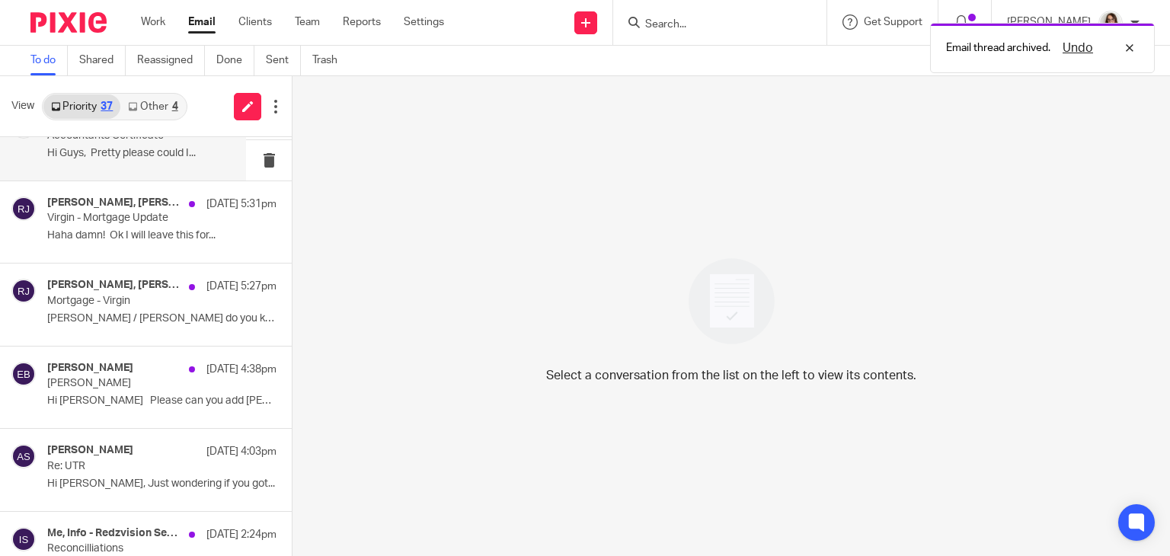
scroll to position [204, 0]
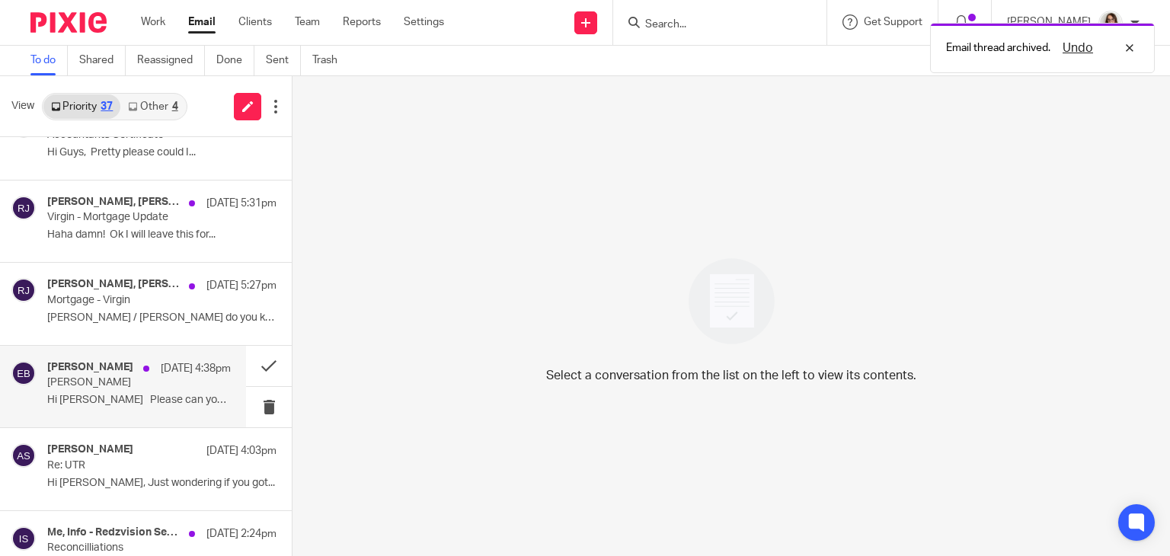
click at [175, 391] on div "Elaine Barker 13 Aug 4:38pm Judith Gibson Hi Caroline Please can you add Judith…" at bounding box center [139, 386] width 184 height 51
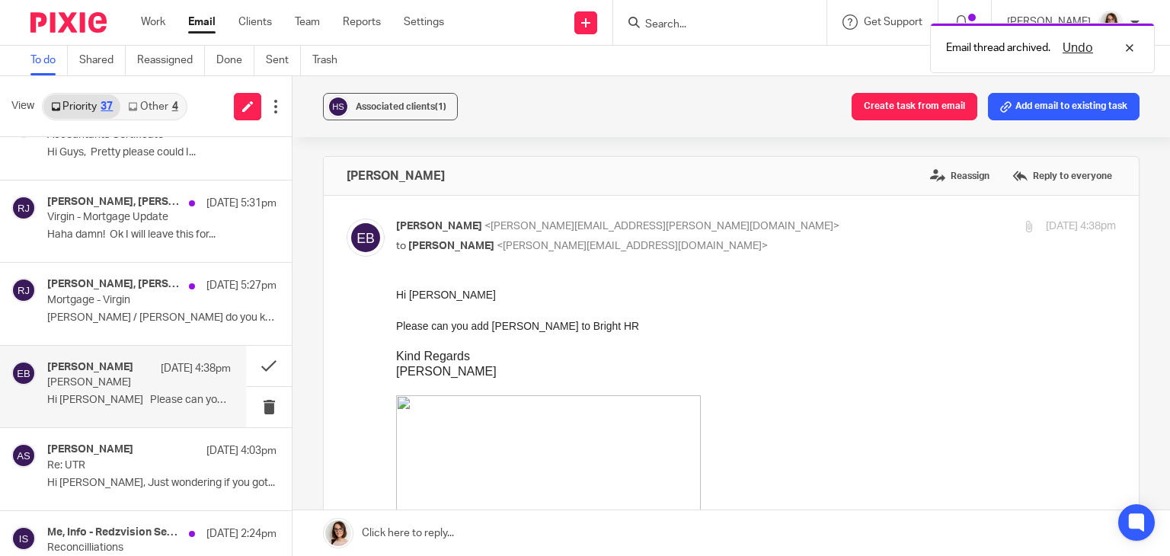
scroll to position [0, 0]
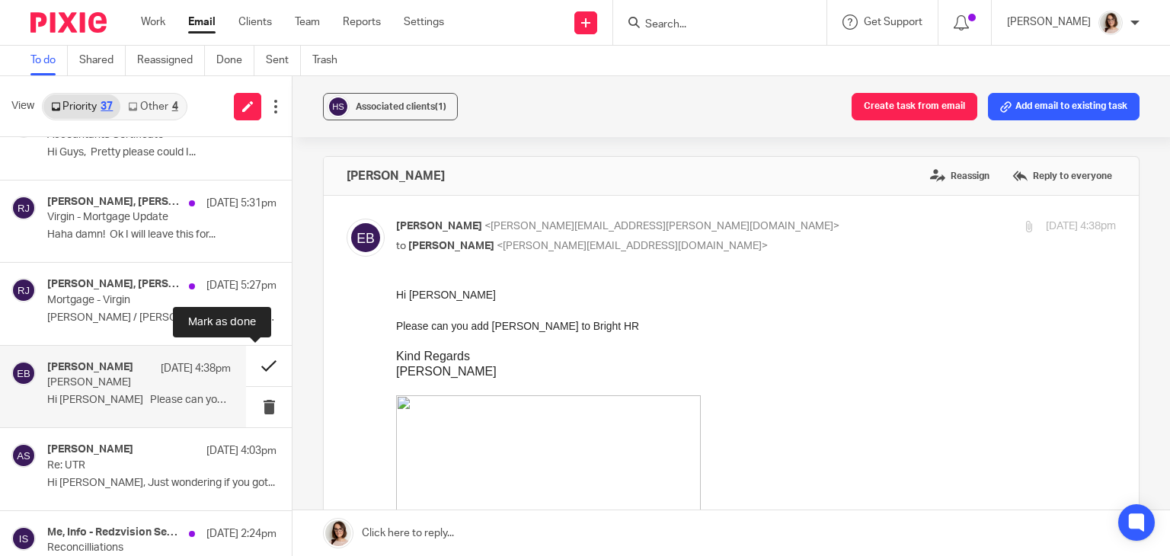
click at [254, 363] on button at bounding box center [269, 366] width 46 height 40
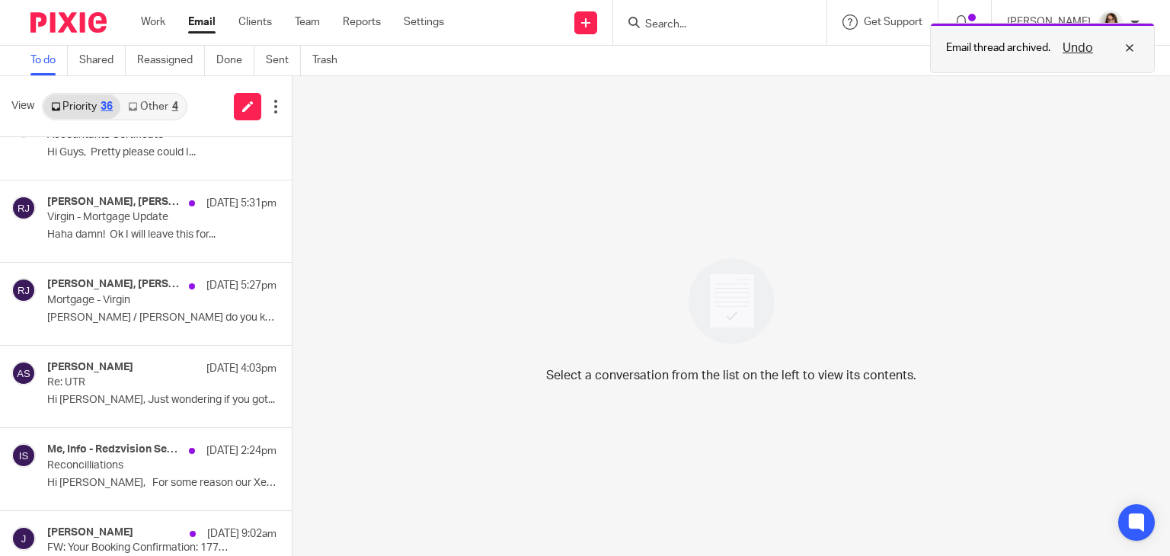
click at [1083, 43] on button "Undo" at bounding box center [1078, 48] width 40 height 18
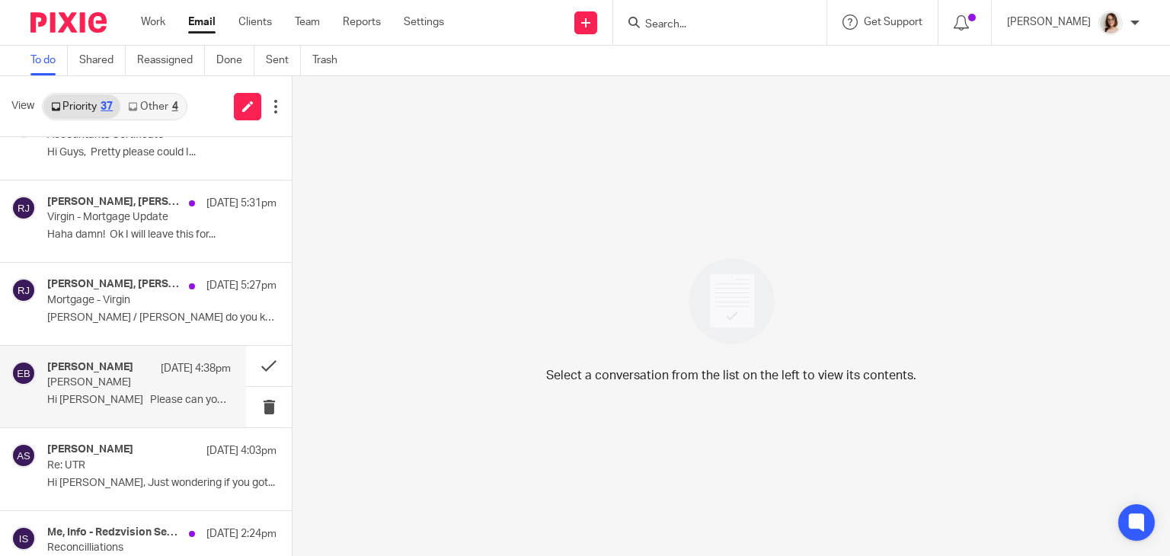
click at [176, 397] on p "Hi Caroline Please can you add Judith..." at bounding box center [139, 400] width 184 height 13
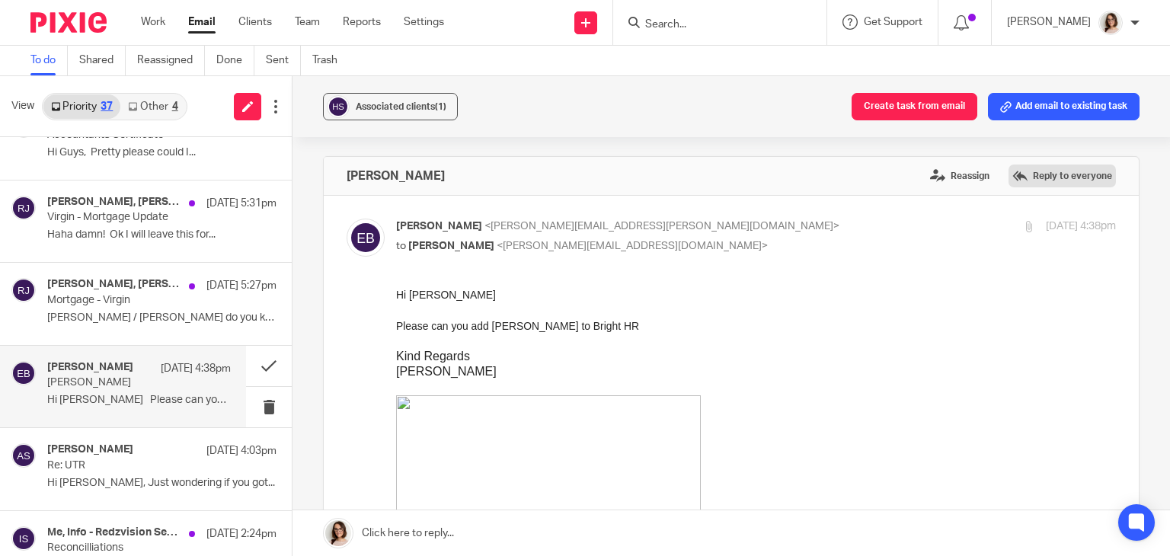
click at [1039, 178] on label "Reply to everyone" at bounding box center [1062, 176] width 107 height 23
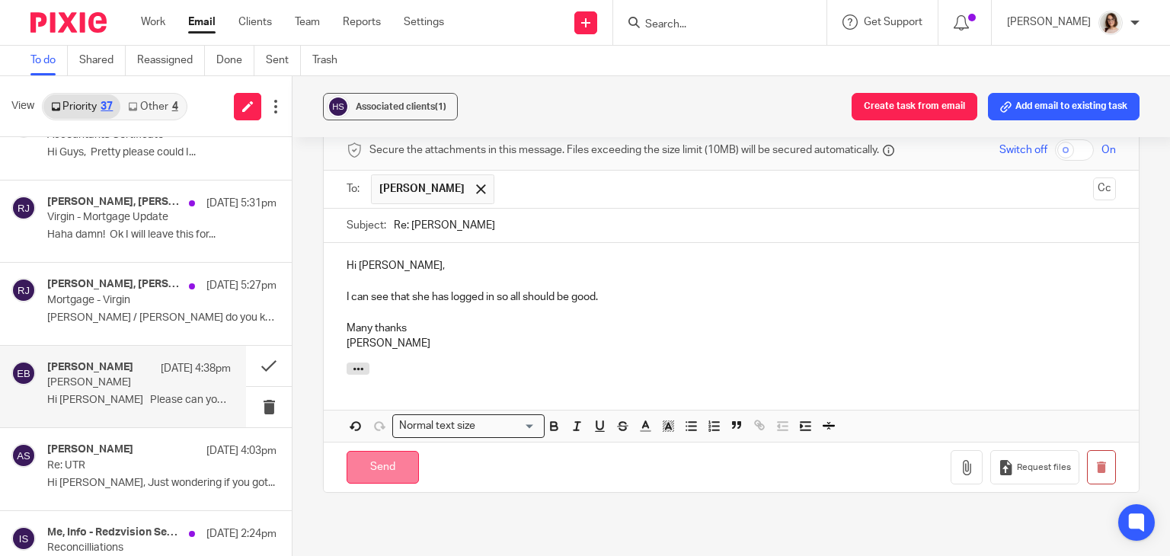
click at [378, 452] on input "Send" at bounding box center [383, 467] width 72 height 33
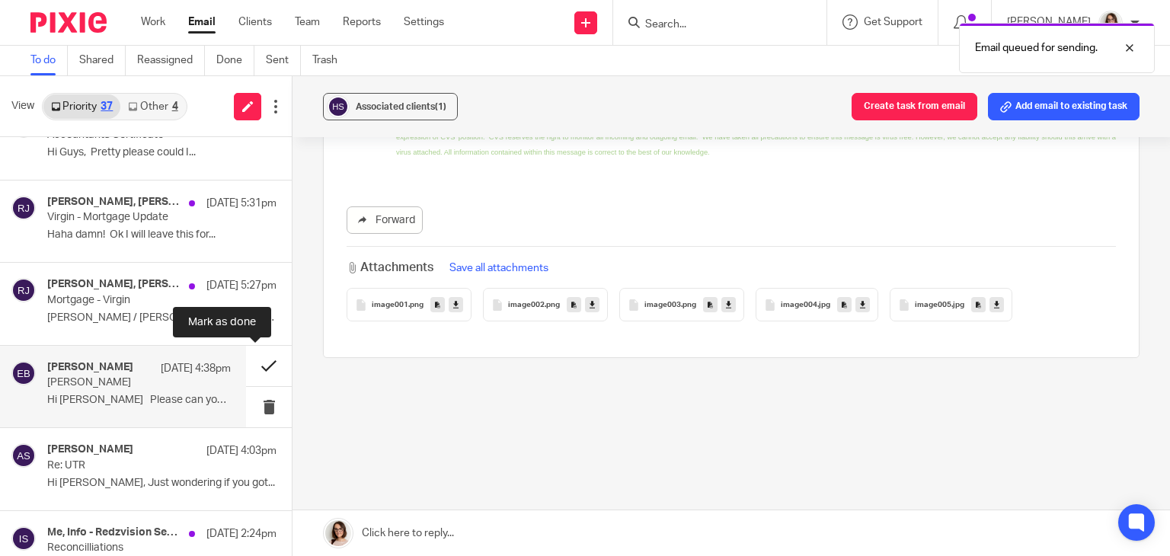
scroll to position [537, 0]
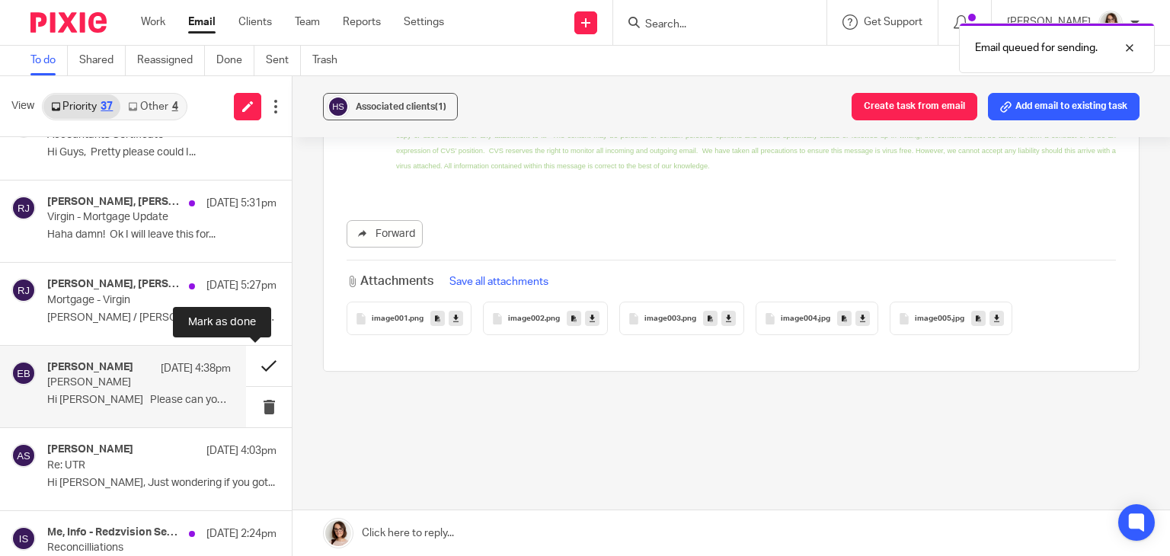
click at [260, 363] on button at bounding box center [269, 366] width 46 height 40
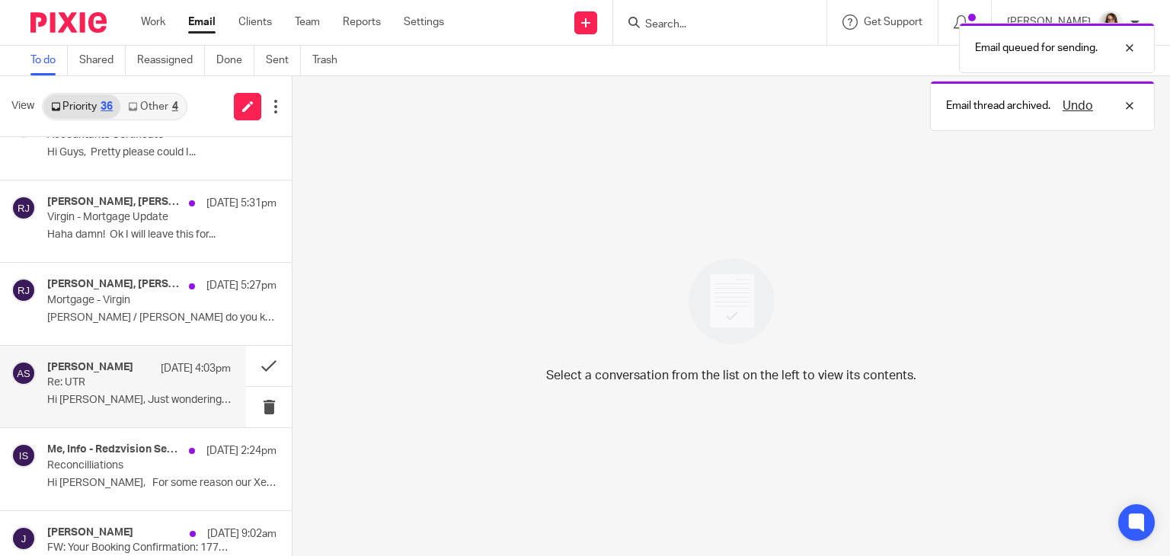
click at [153, 389] on div "Aminah Shannon 13 Aug 4:03pm Re: UTR Hi Caroline, Just wondering if you got..." at bounding box center [139, 386] width 184 height 51
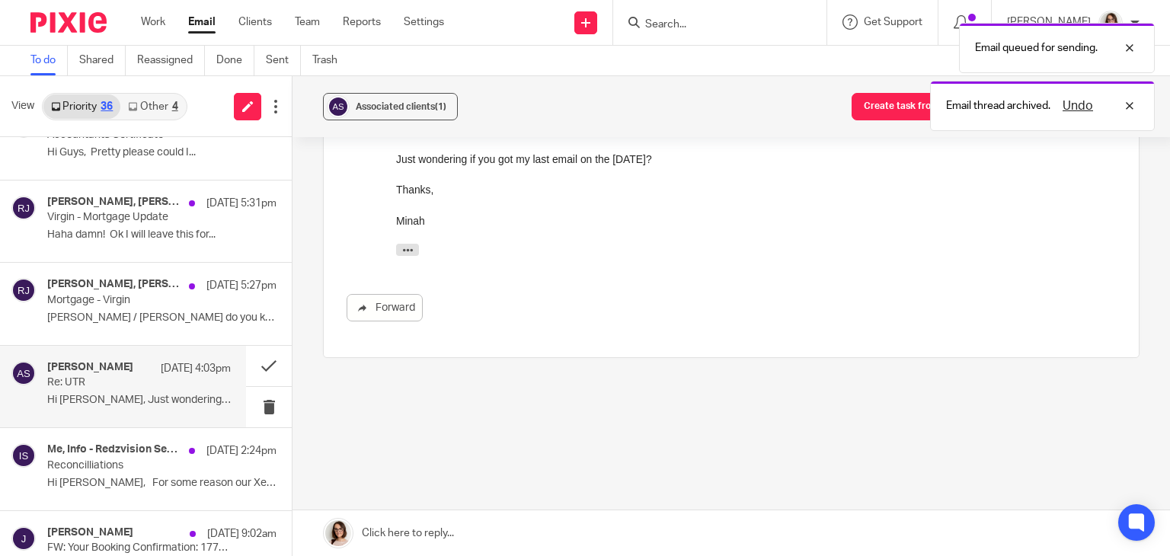
scroll to position [0, 0]
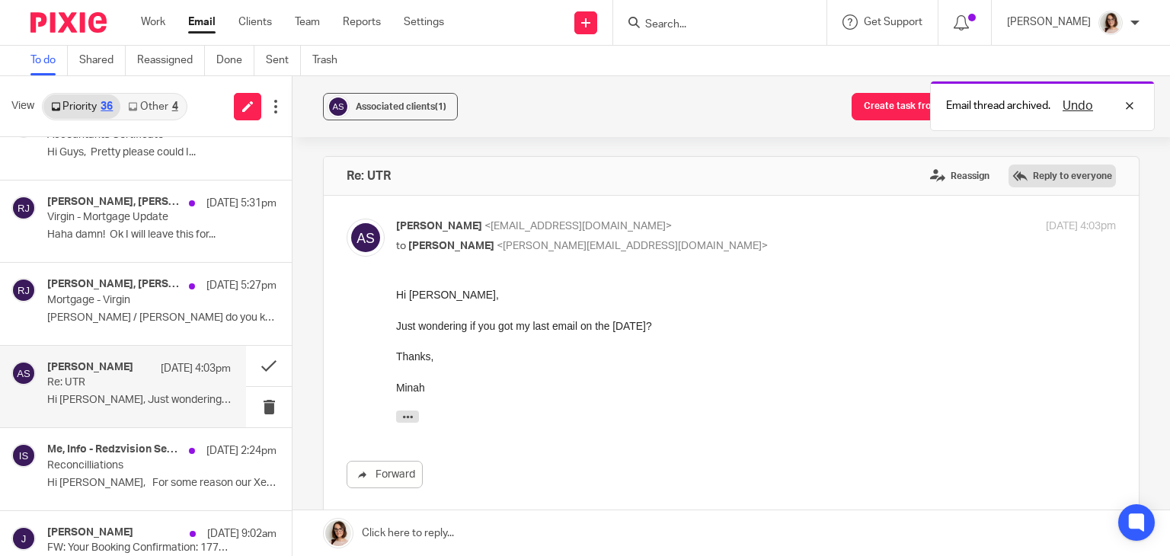
click at [1013, 179] on label "Reply to everyone" at bounding box center [1062, 176] width 107 height 23
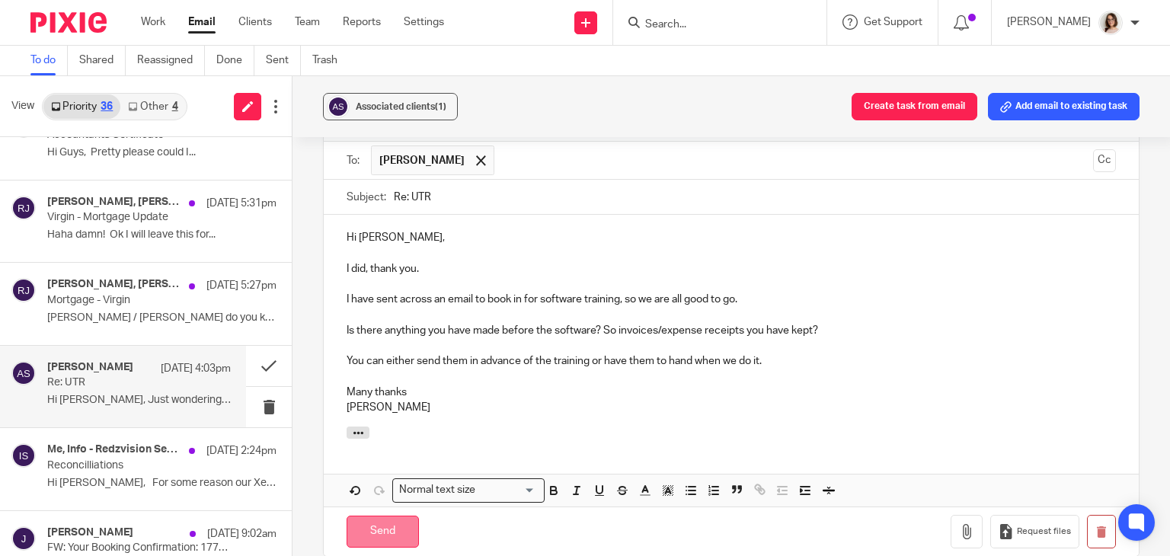
click at [376, 536] on input "Send" at bounding box center [383, 532] width 72 height 33
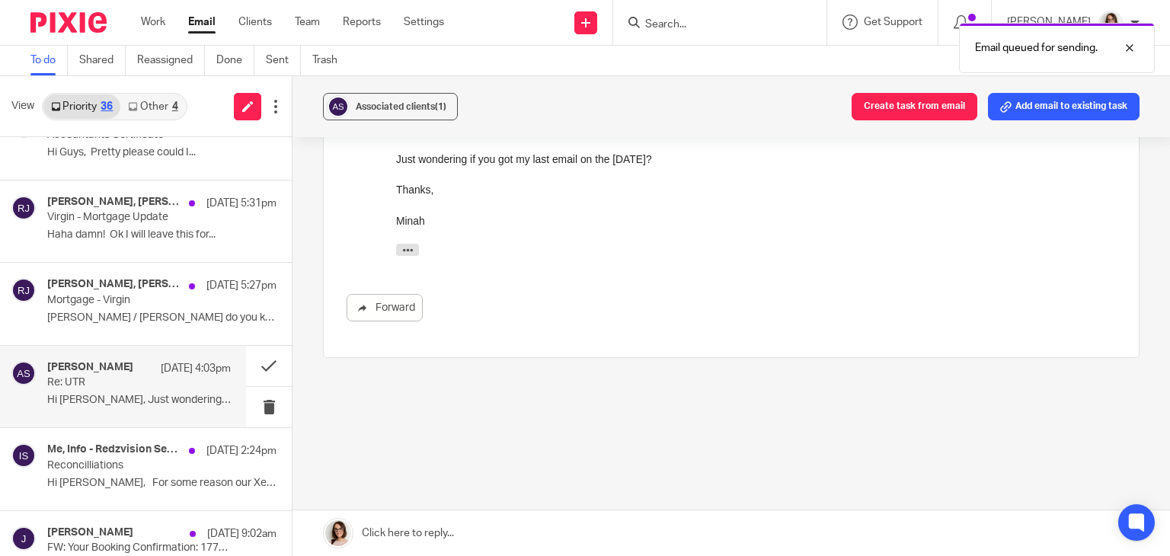
scroll to position [182, 0]
click at [247, 370] on button at bounding box center [269, 366] width 46 height 40
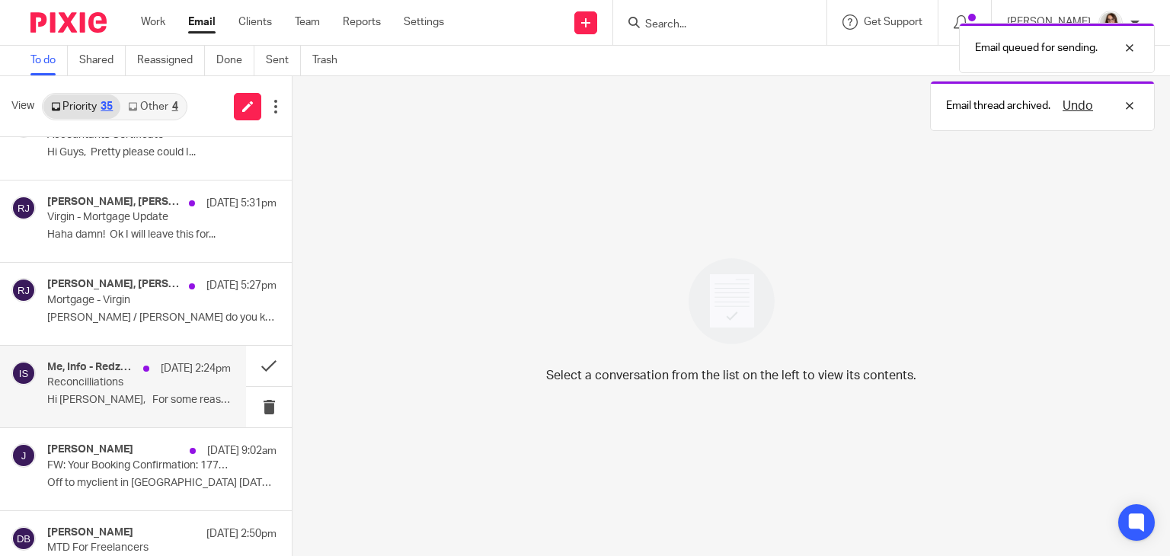
click at [164, 394] on p "Hi Caroline, For some reason our Xero..." at bounding box center [139, 400] width 184 height 13
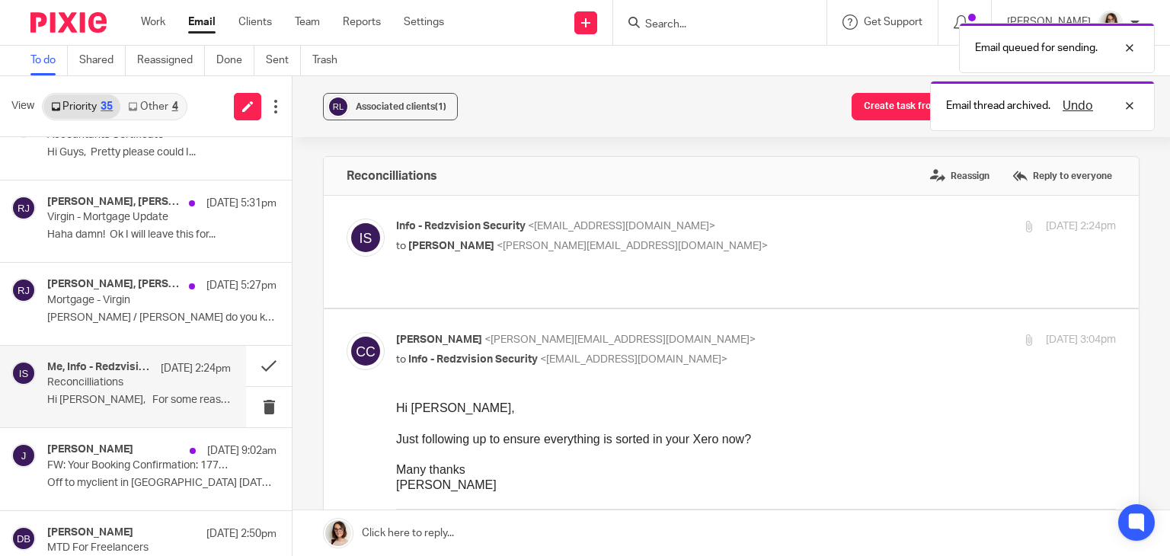
scroll to position [0, 0]
click at [248, 366] on button at bounding box center [269, 366] width 46 height 40
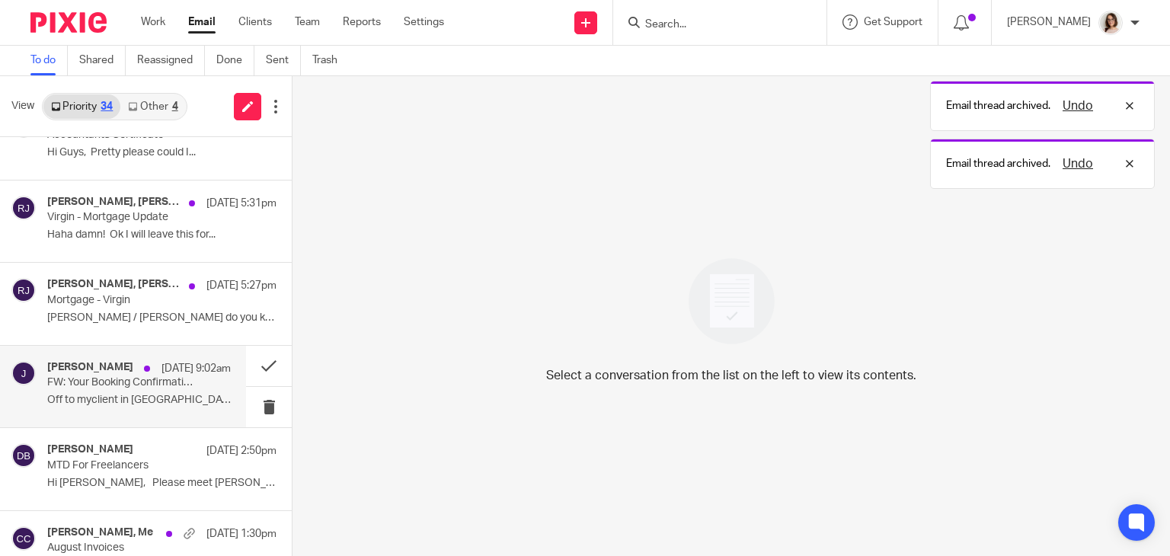
click at [195, 381] on div "Joanne 13 Aug 9:02am FW: Your Booking Confirmation: 17766759 Off to myclient in…" at bounding box center [139, 386] width 184 height 51
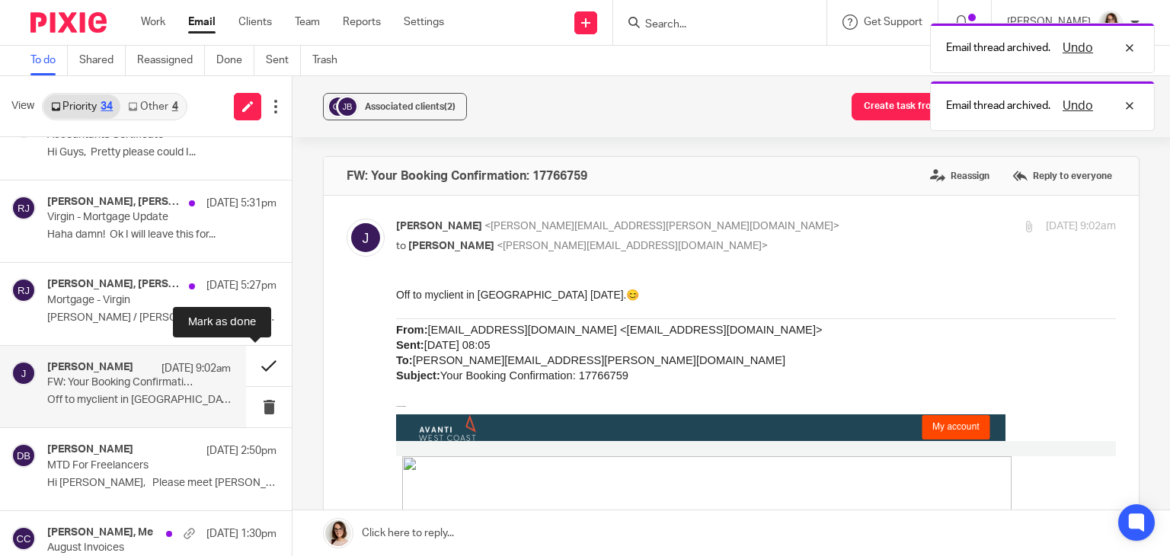
click at [247, 366] on button at bounding box center [269, 366] width 46 height 40
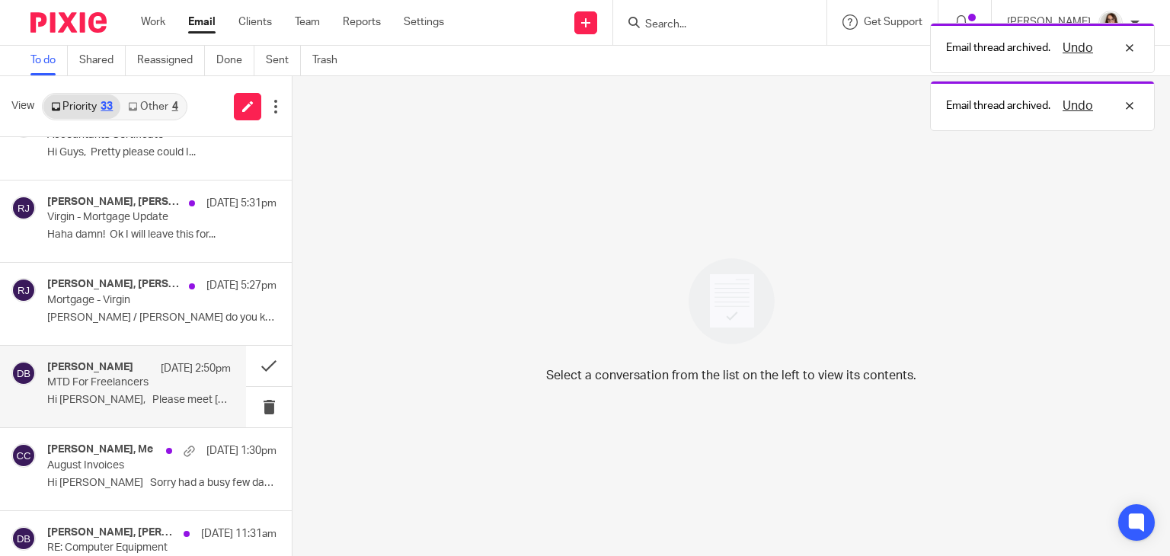
click at [140, 400] on p "Hi Marios, Please meet Caroline on..." at bounding box center [139, 400] width 184 height 13
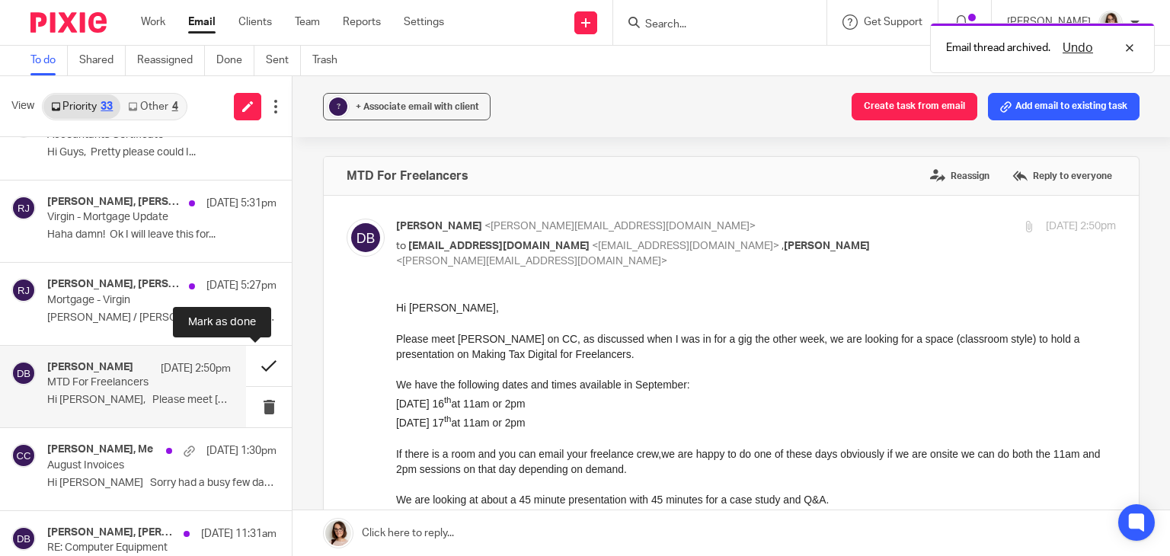
click at [248, 370] on button at bounding box center [269, 366] width 46 height 40
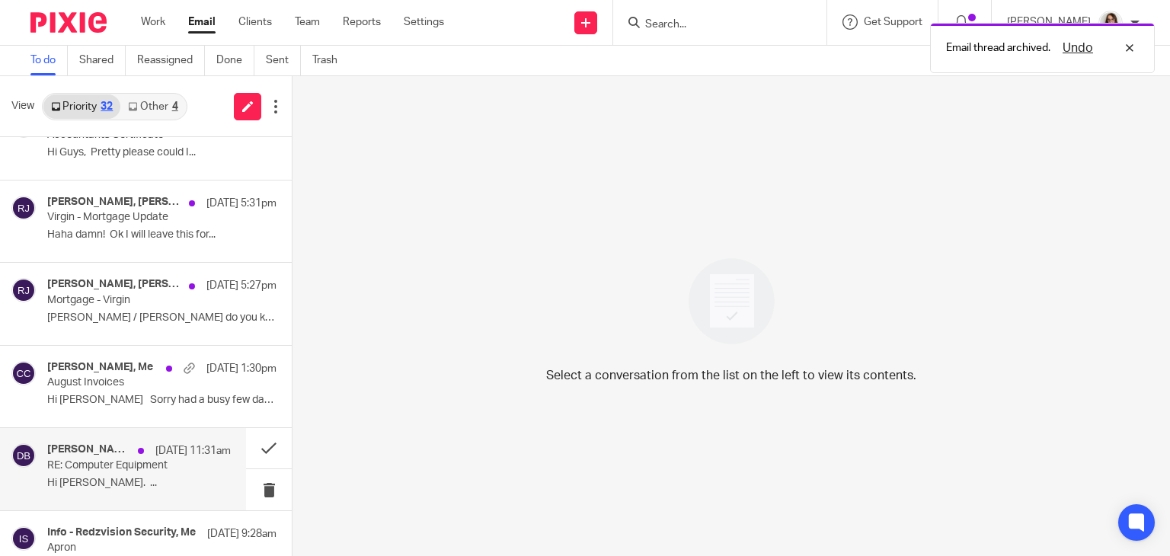
click at [146, 466] on p "RE: Computer Equipment" at bounding box center [120, 465] width 147 height 13
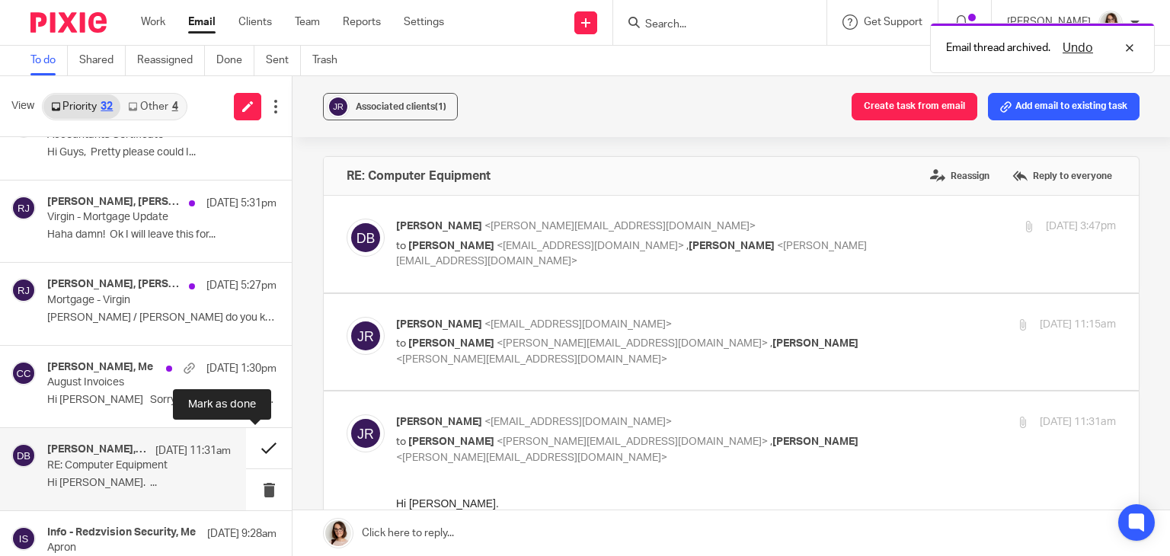
click at [255, 449] on button at bounding box center [269, 448] width 46 height 40
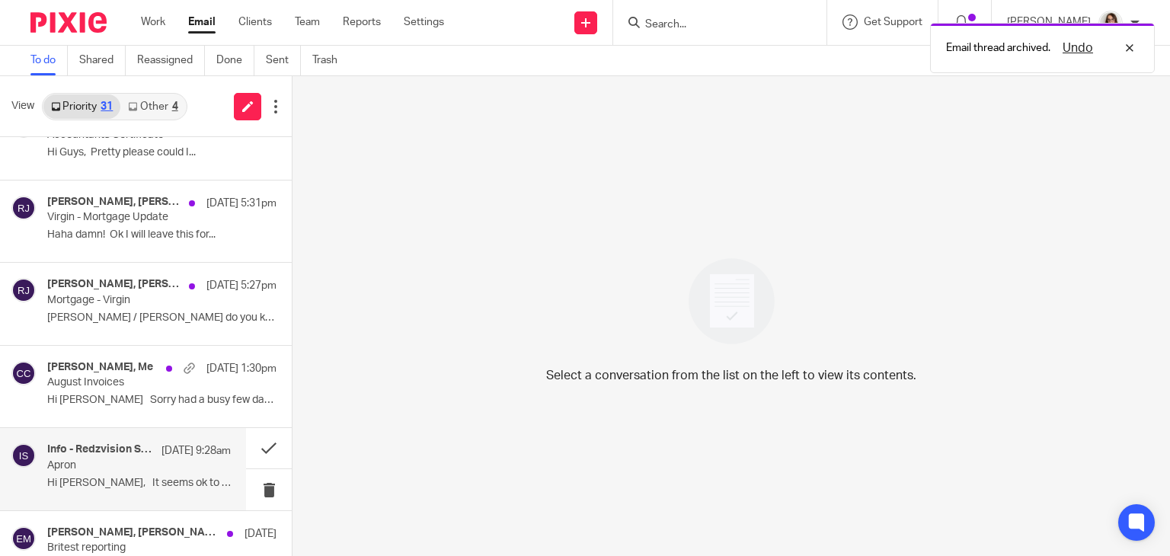
click at [171, 466] on p "Apron" at bounding box center [120, 465] width 147 height 13
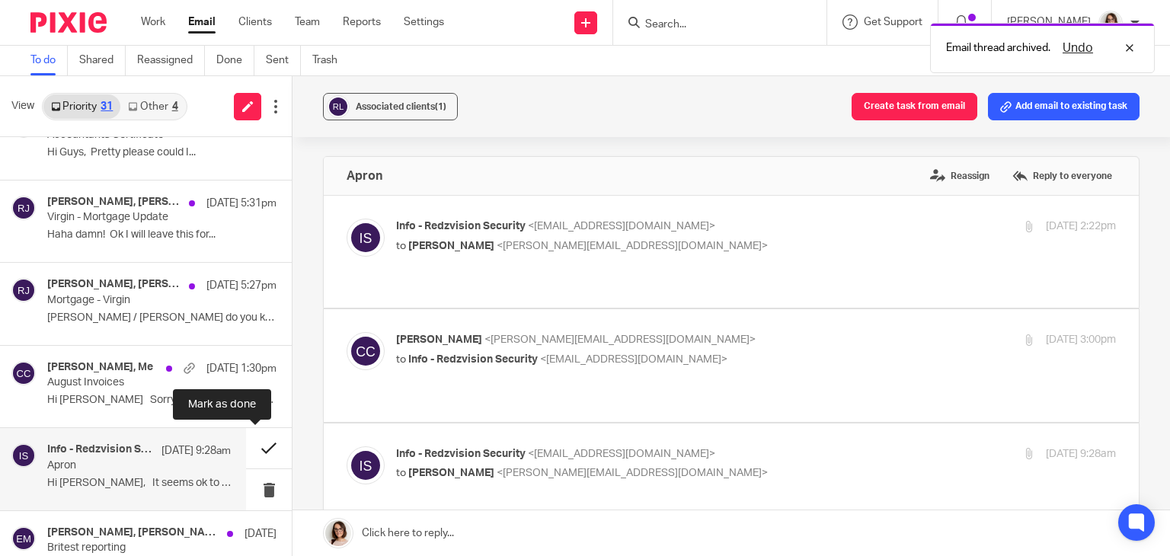
click at [250, 455] on button at bounding box center [269, 448] width 46 height 40
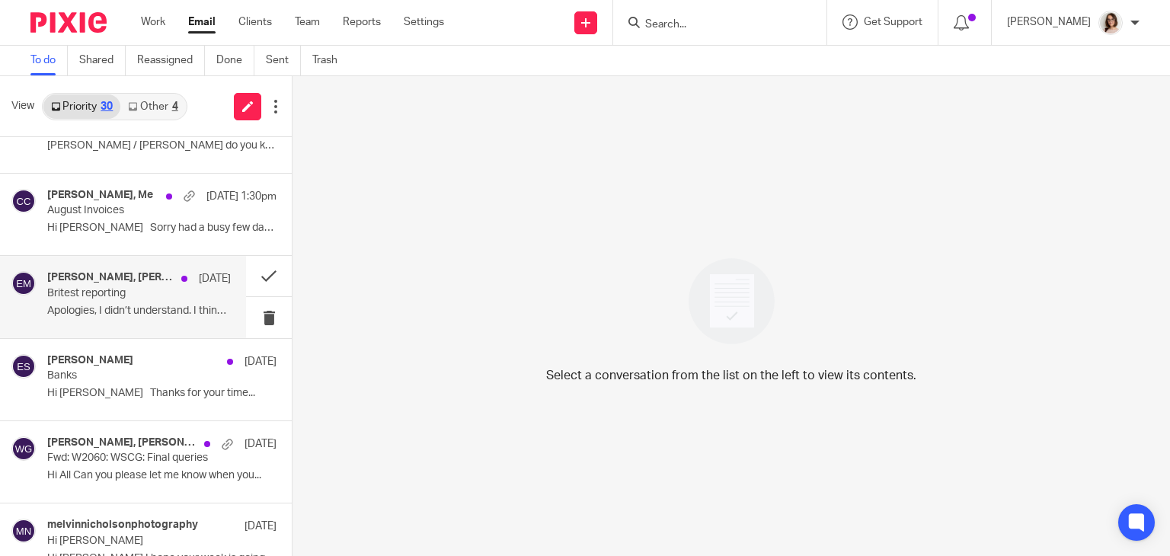
scroll to position [390, 0]
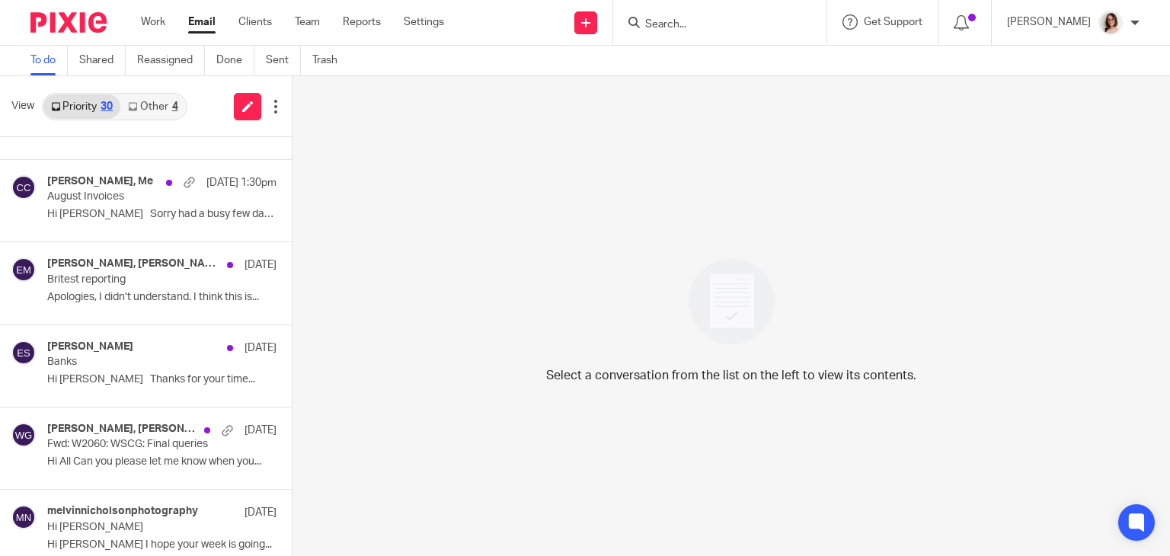
click at [142, 104] on link "Other 4" at bounding box center [152, 106] width 65 height 24
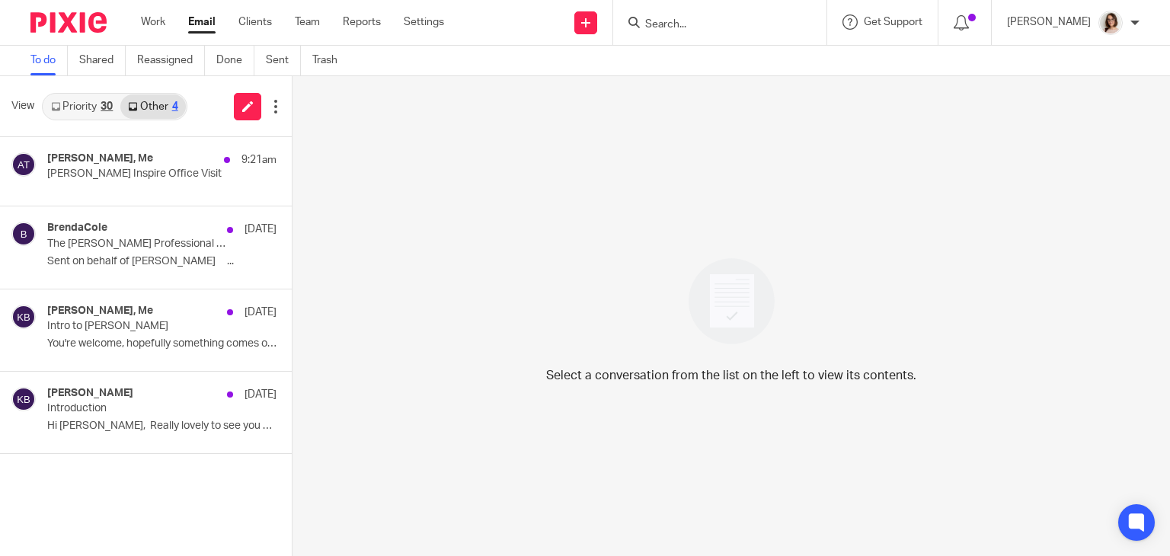
scroll to position [0, 0]
click at [152, 173] on p "Caroline Carter Inspire Office Visit" at bounding box center [120, 174] width 147 height 13
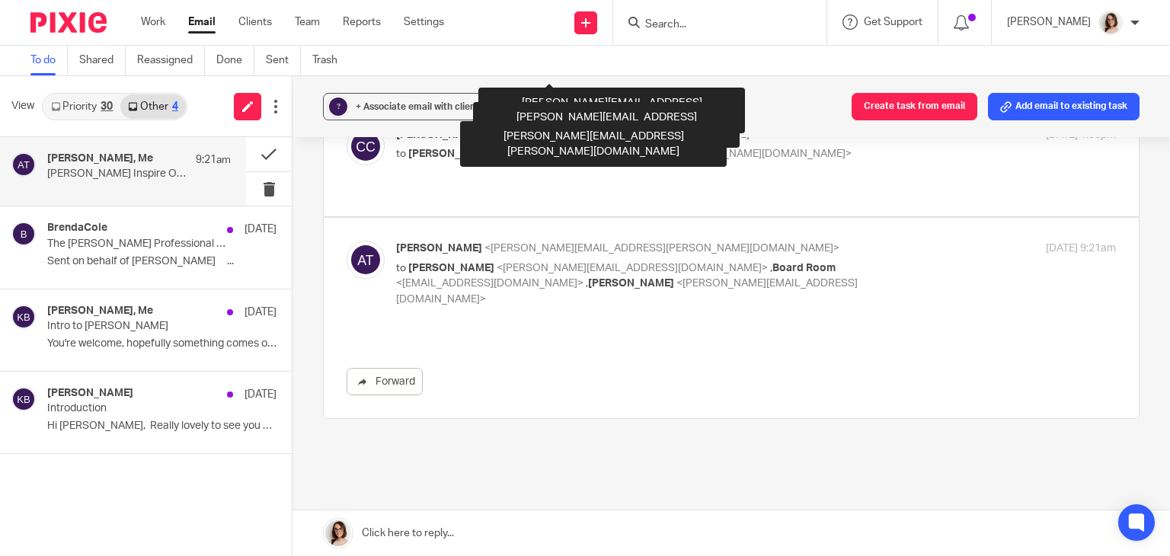
scroll to position [332, 0]
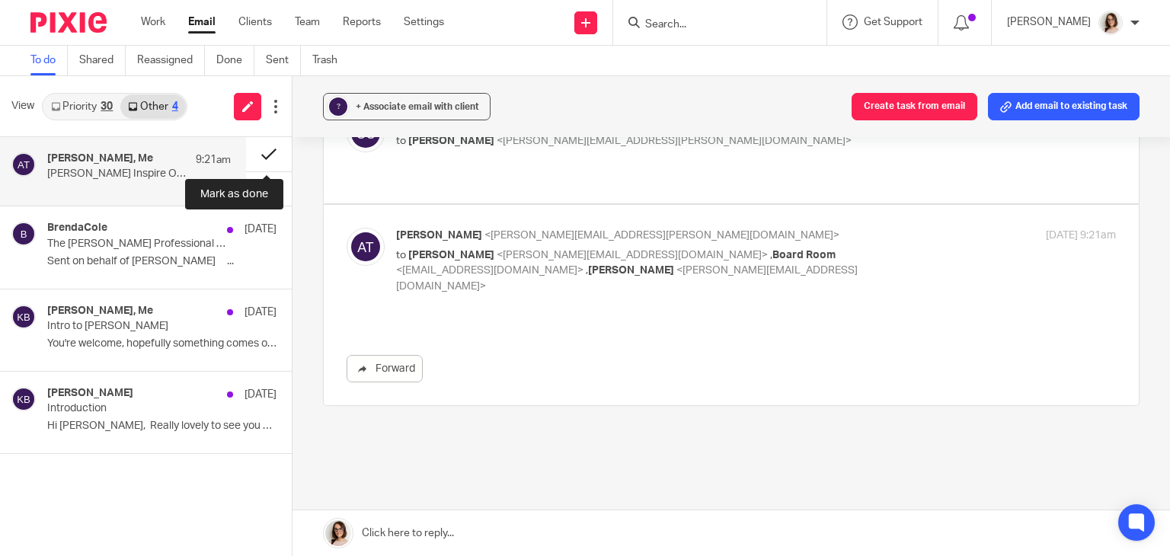
click at [261, 149] on button at bounding box center [269, 154] width 46 height 34
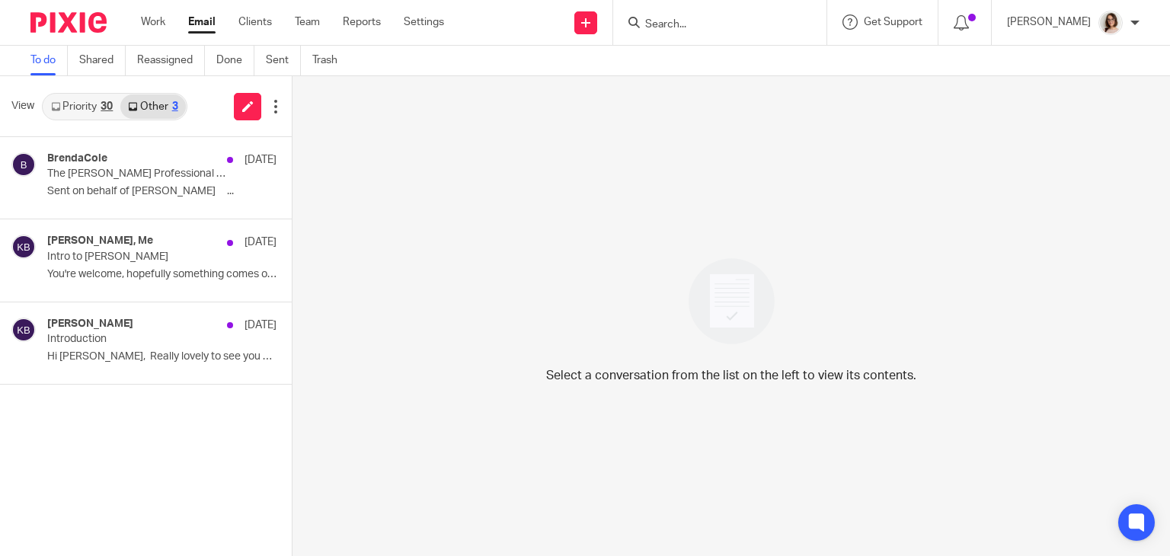
click at [199, 21] on link "Email" at bounding box center [201, 21] width 27 height 15
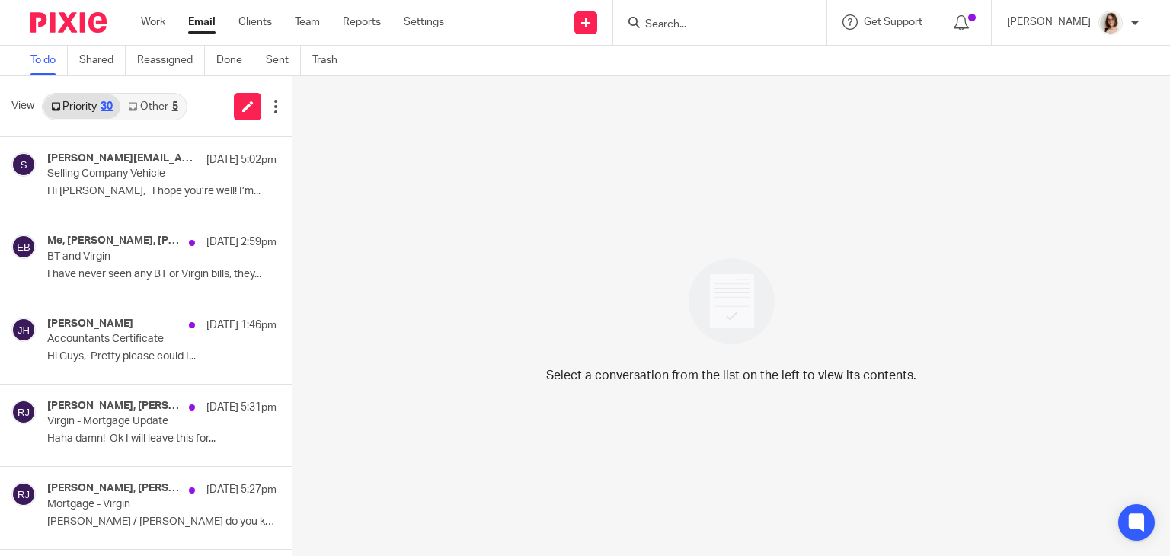
click at [146, 111] on link "Other 5" at bounding box center [152, 106] width 65 height 24
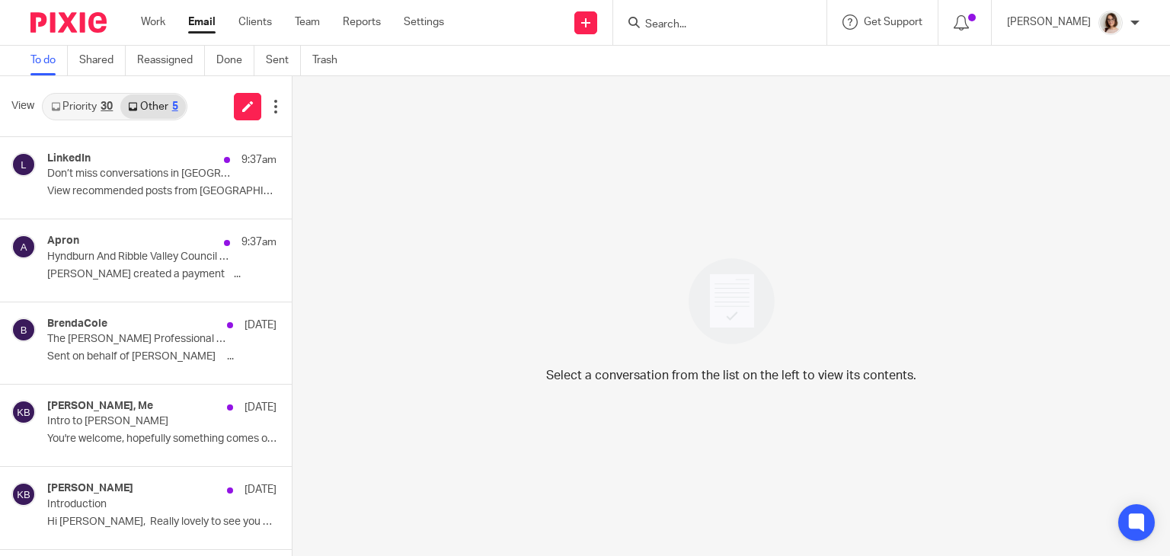
click at [76, 105] on link "Priority 30" at bounding box center [81, 106] width 77 height 24
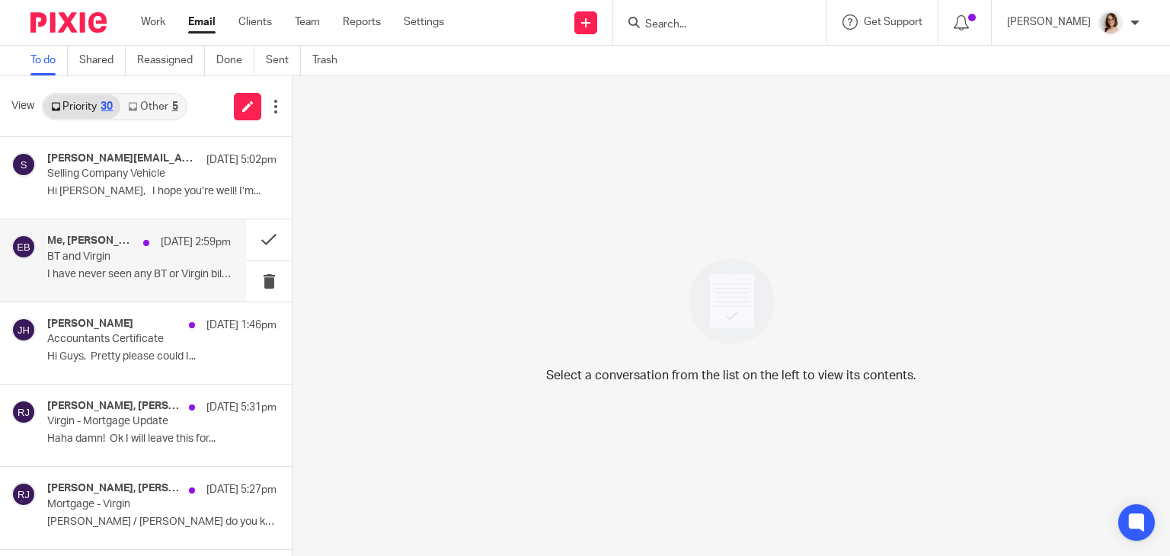
click at [193, 261] on div "Me, Dorothy Parsons, Elaine Barker 14 Aug 2:59pm BT and Virgin I have never see…" at bounding box center [139, 260] width 184 height 51
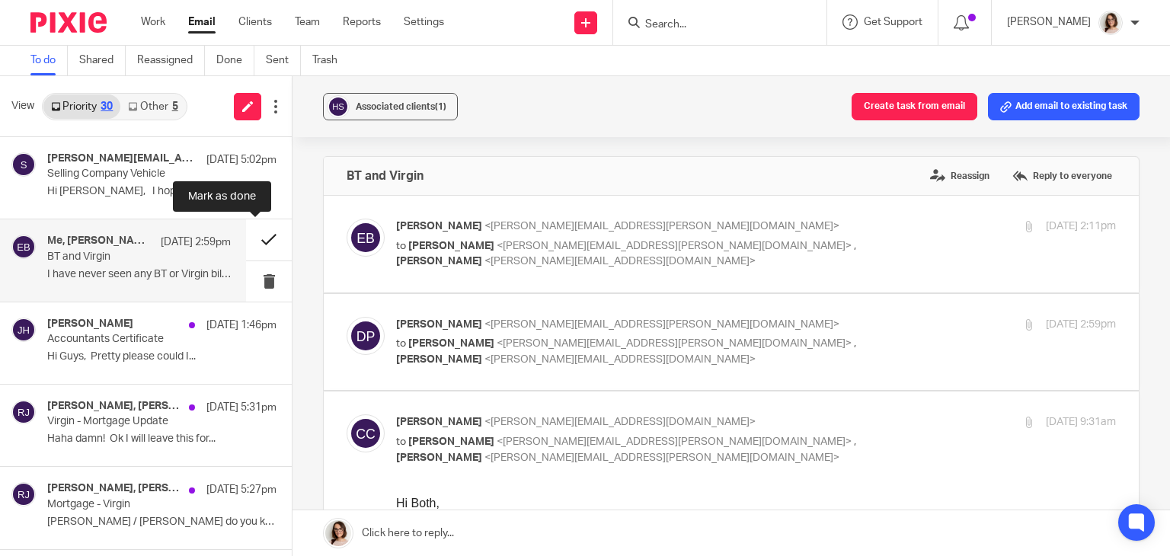
click at [250, 245] on button at bounding box center [269, 239] width 46 height 40
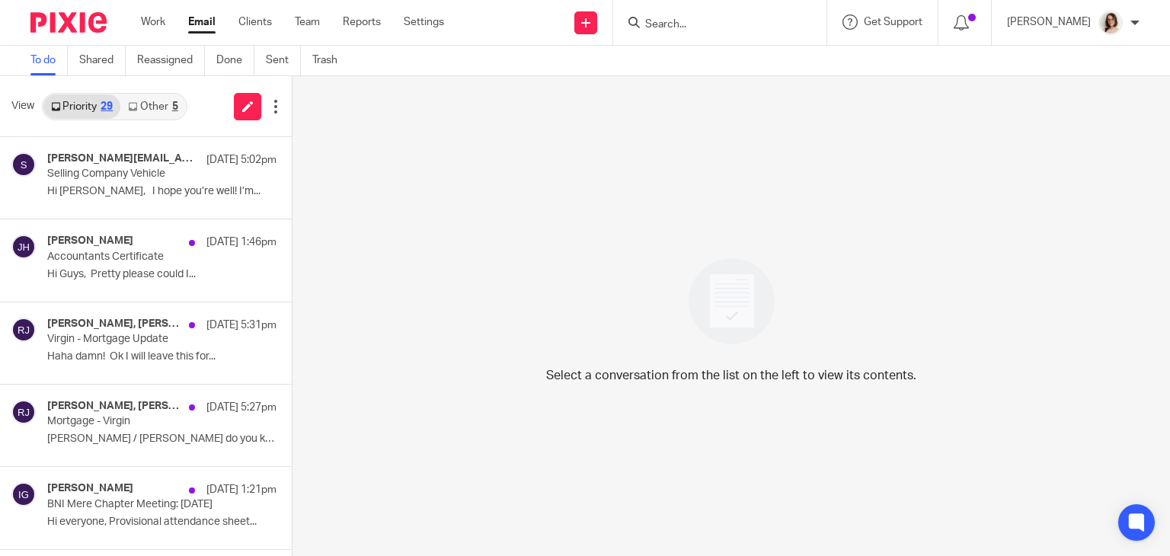
click at [198, 25] on link "Email" at bounding box center [201, 21] width 27 height 15
click at [143, 101] on link "Other 5" at bounding box center [152, 106] width 65 height 24
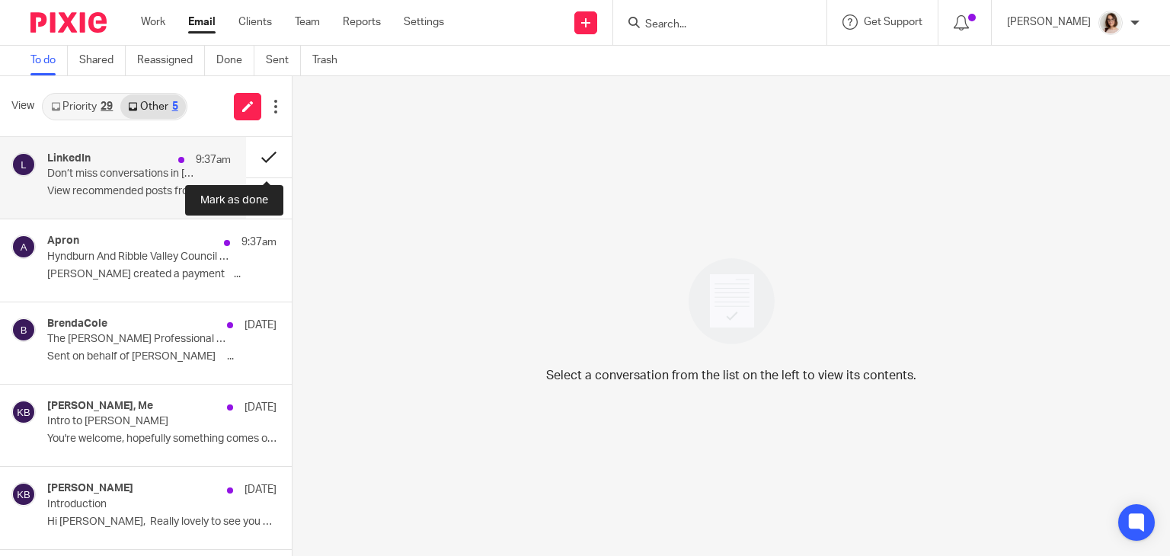
click at [259, 157] on button at bounding box center [269, 157] width 46 height 40
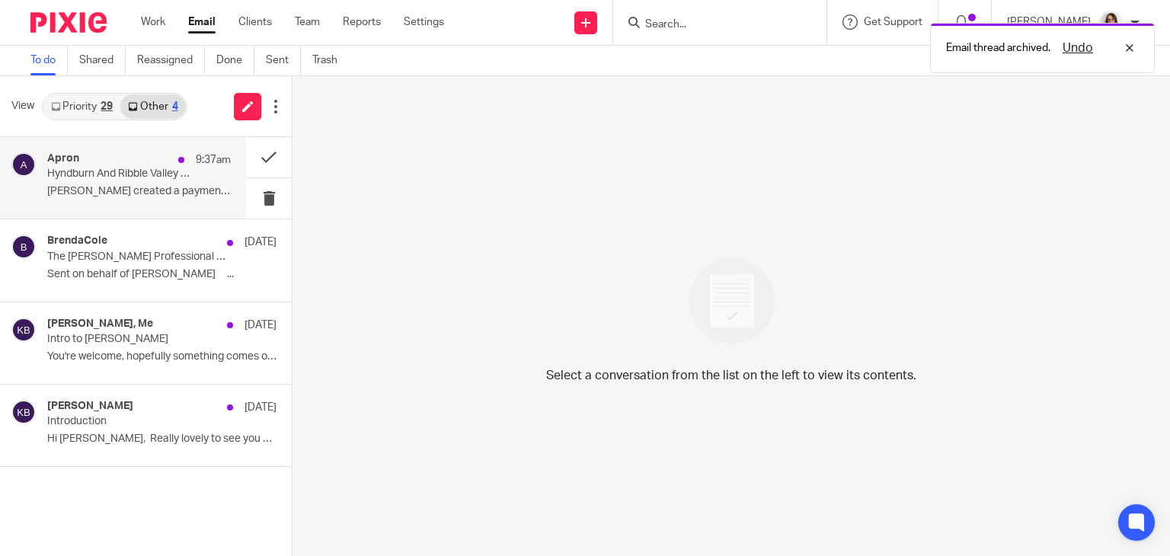
click at [144, 190] on p "[PERSON_NAME] created a payment ͏ ‌ ..." at bounding box center [139, 191] width 184 height 13
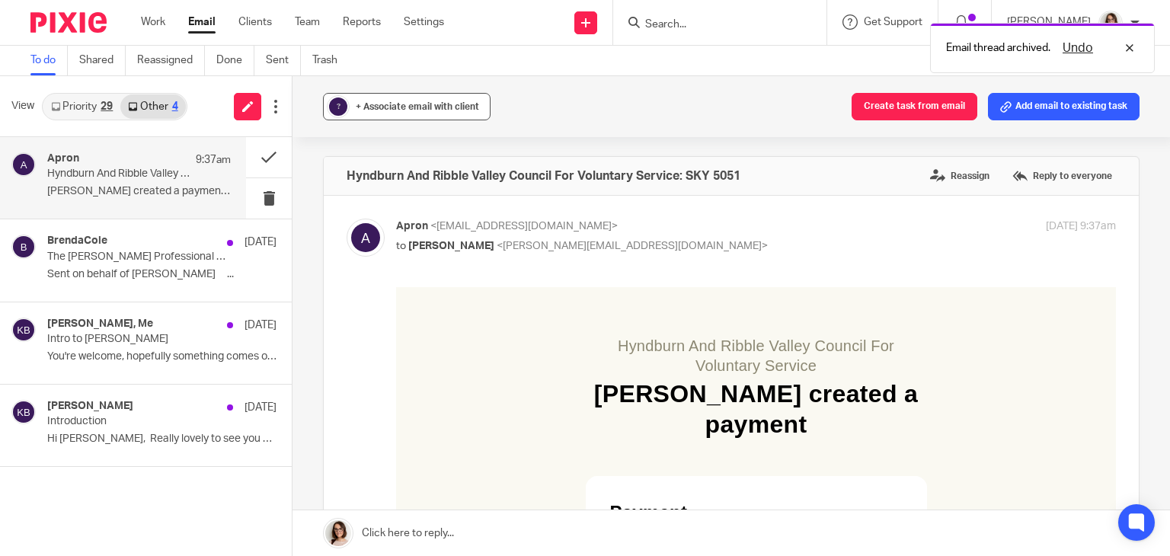
click at [414, 113] on div "+ Associate email with client" at bounding box center [417, 106] width 123 height 15
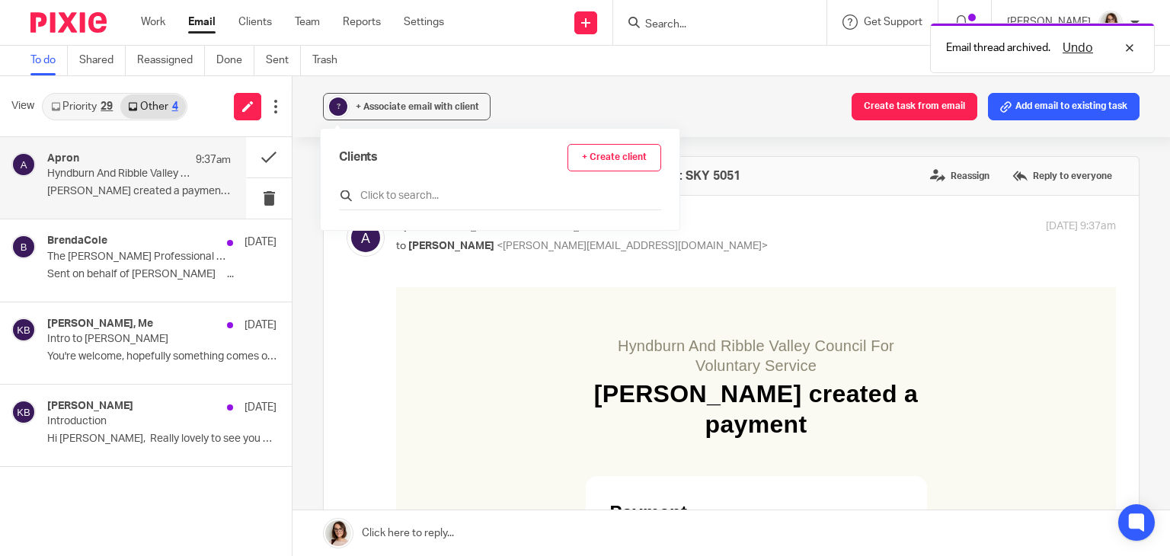
click at [414, 193] on input "text" at bounding box center [500, 195] width 322 height 15
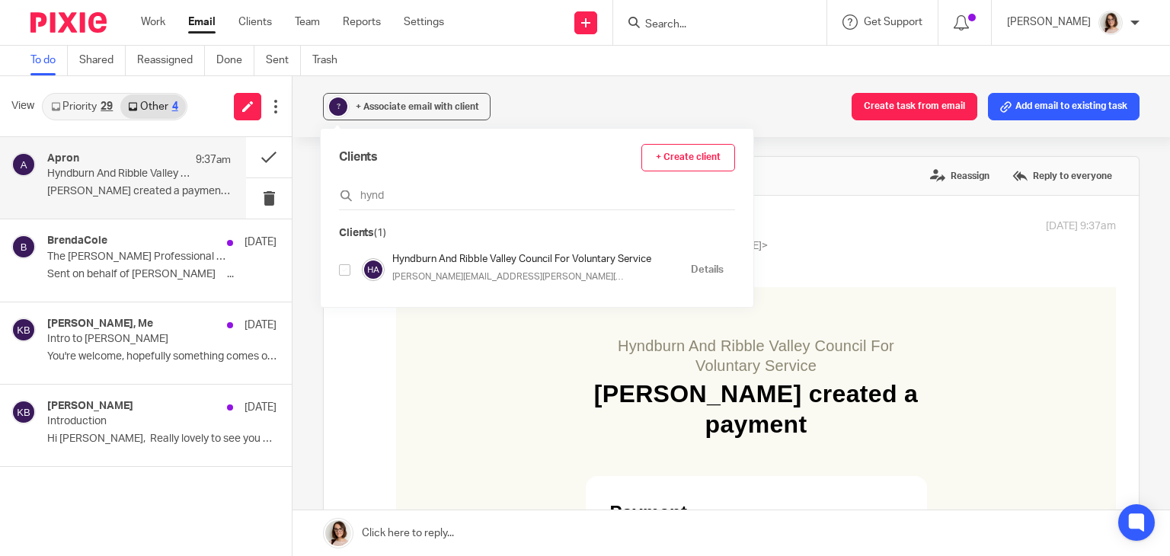
type input "hynd"
click at [347, 269] on input "checkbox" at bounding box center [344, 269] width 11 height 11
checkbox input "true"
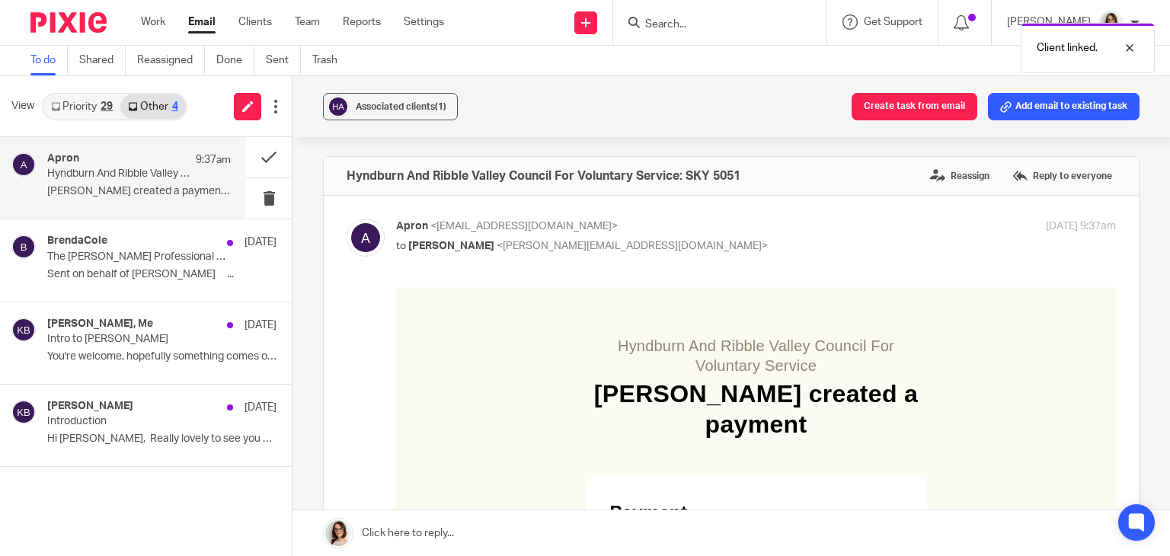
click at [515, 92] on div "Associated clients (1) Create task from email Add email to existing task" at bounding box center [732, 106] width 878 height 61
click at [271, 151] on button at bounding box center [269, 157] width 46 height 40
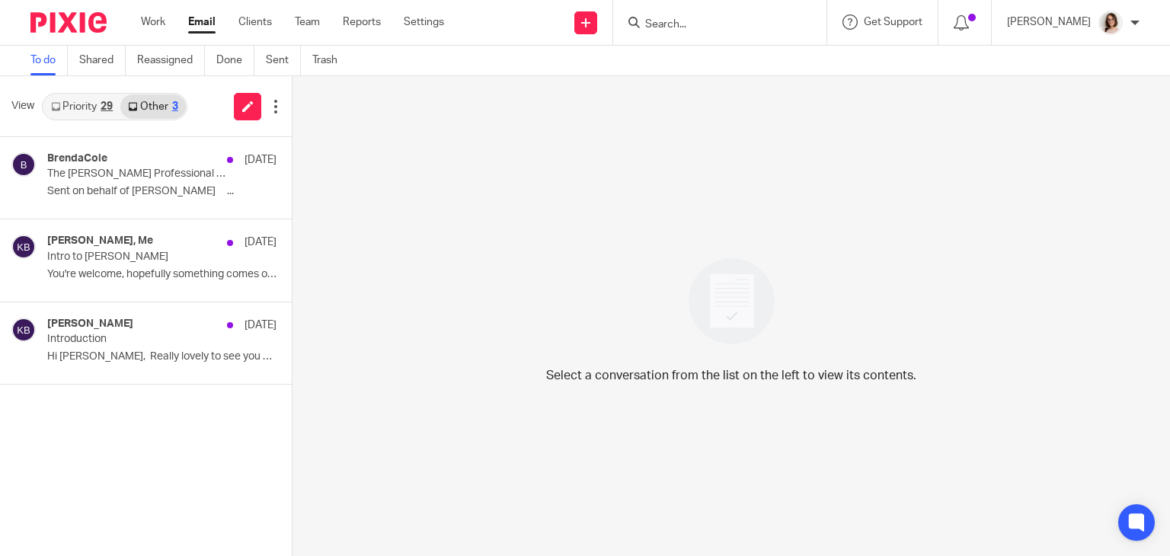
click at [203, 24] on link "Email" at bounding box center [201, 21] width 27 height 15
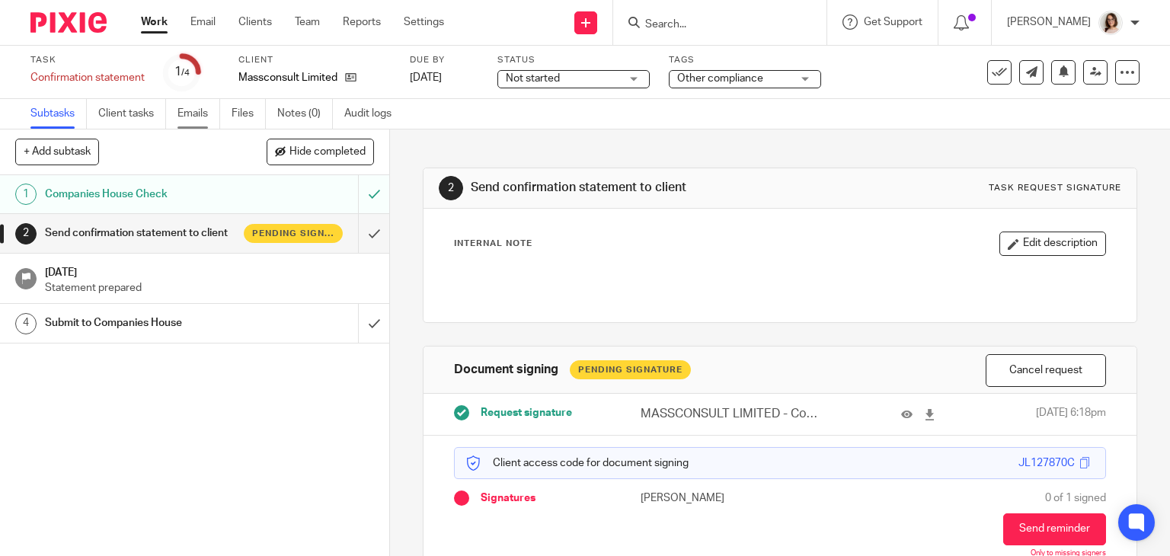
click at [184, 105] on link "Emails" at bounding box center [199, 114] width 43 height 30
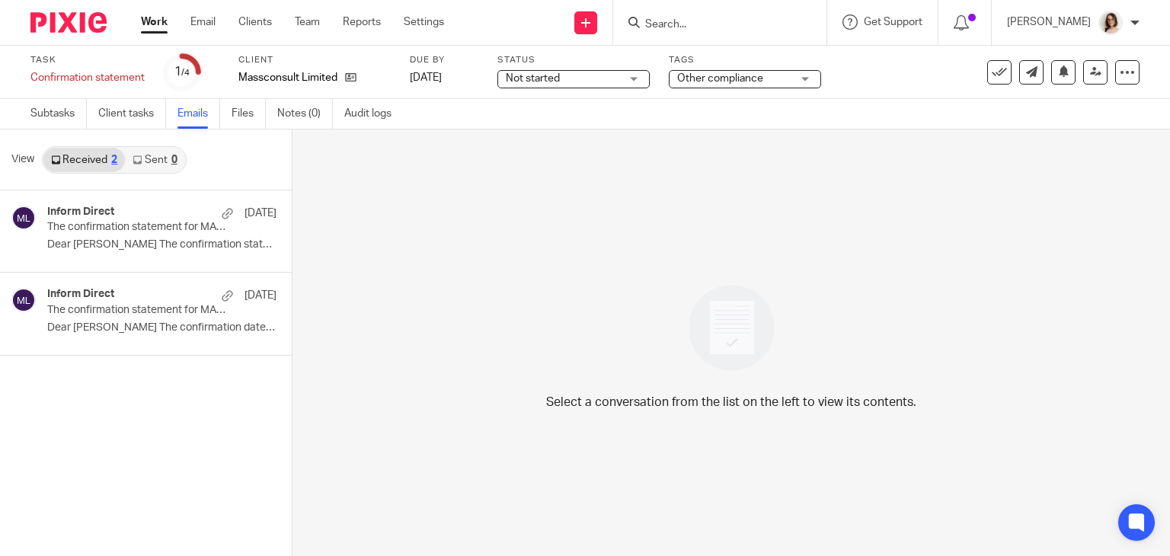
click at [141, 152] on link "Sent 0" at bounding box center [154, 160] width 59 height 24
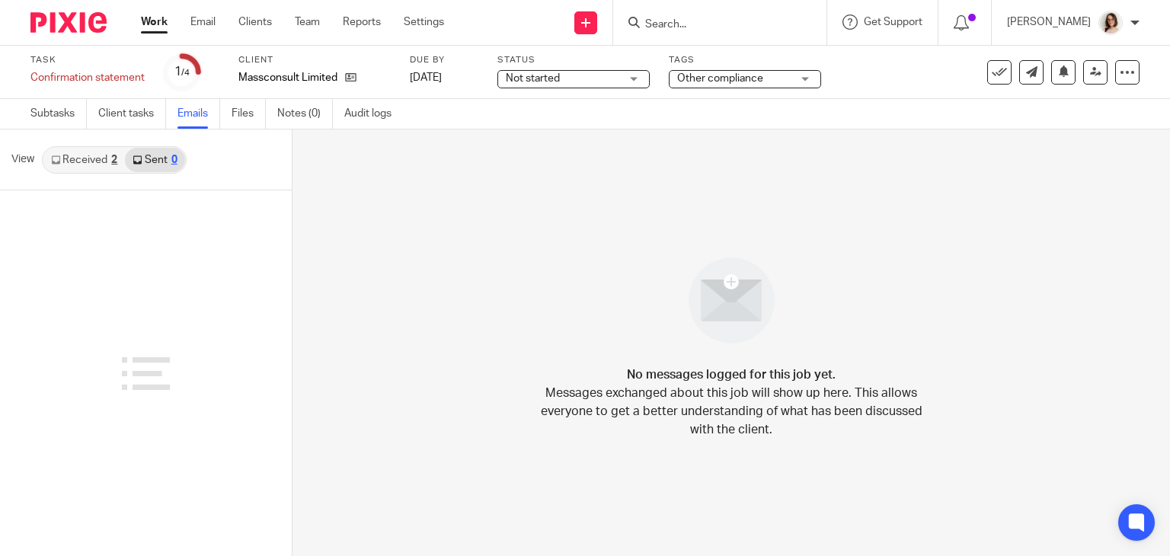
click at [88, 165] on link "Received 2" at bounding box center [84, 160] width 82 height 24
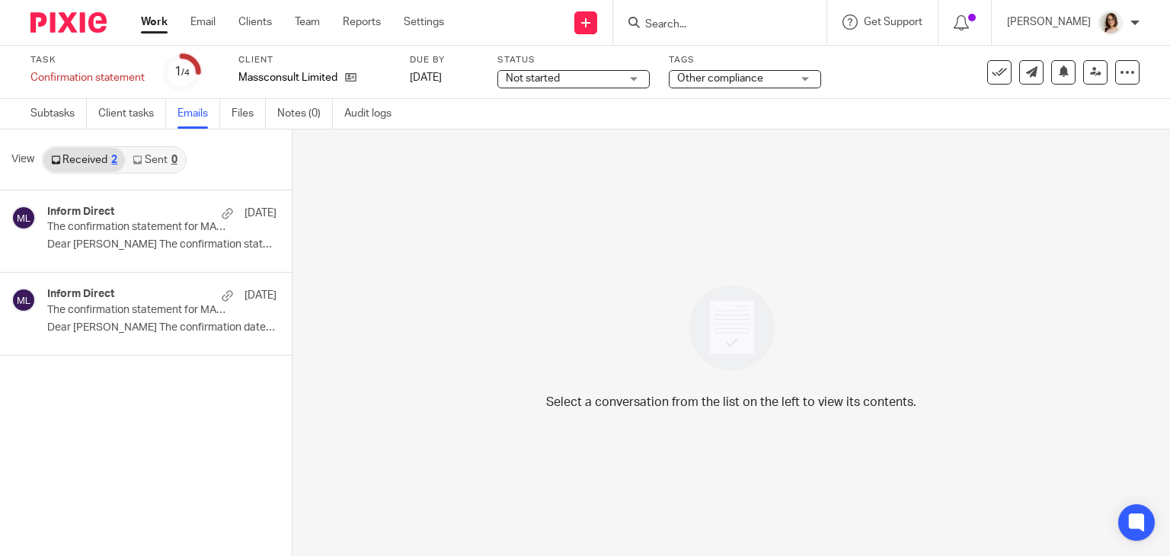
click at [141, 25] on link "Work" at bounding box center [154, 21] width 27 height 15
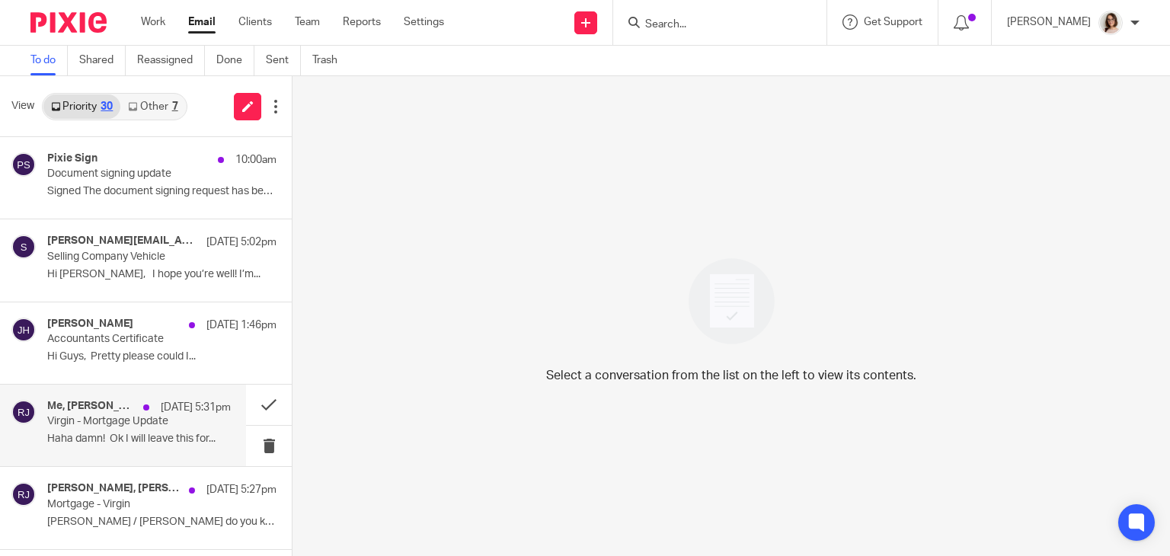
click at [157, 425] on p "Virgin - Mortgage Update" at bounding box center [120, 421] width 147 height 13
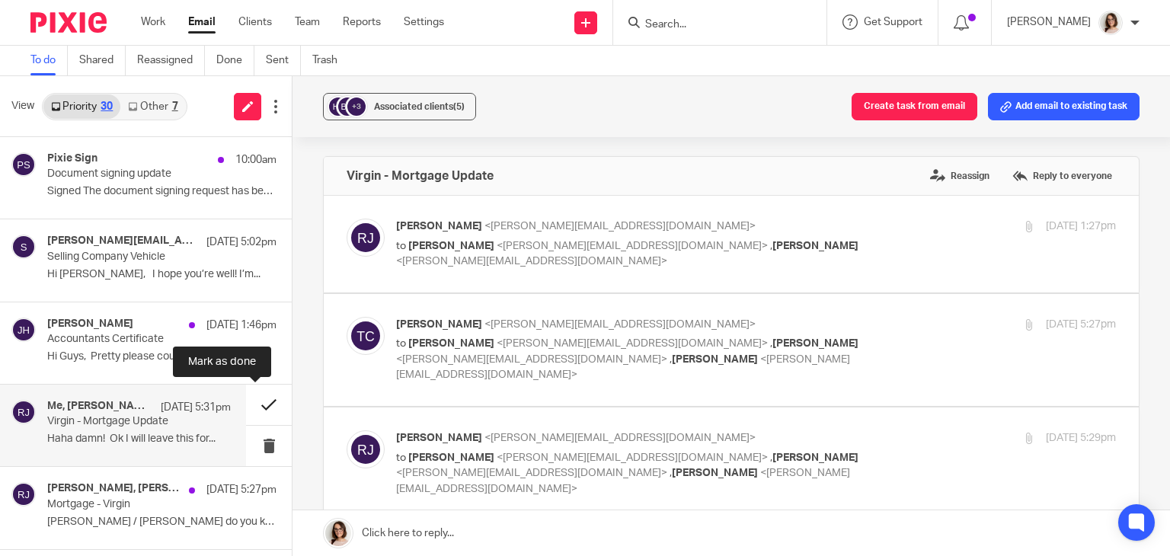
click at [247, 407] on button at bounding box center [269, 405] width 46 height 40
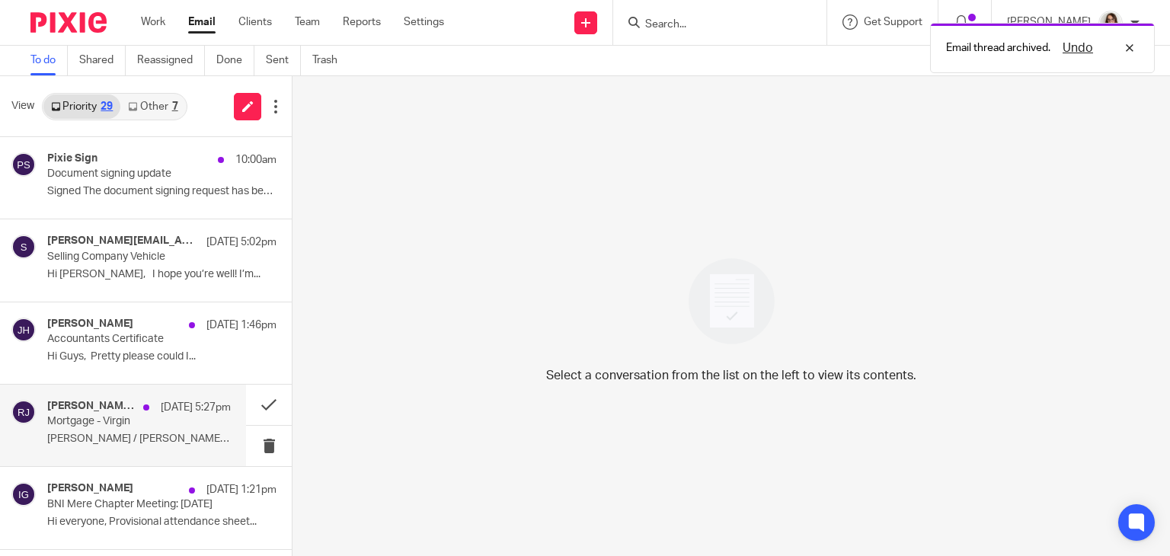
click at [182, 417] on p "Mortgage - Virgin" at bounding box center [120, 421] width 147 height 13
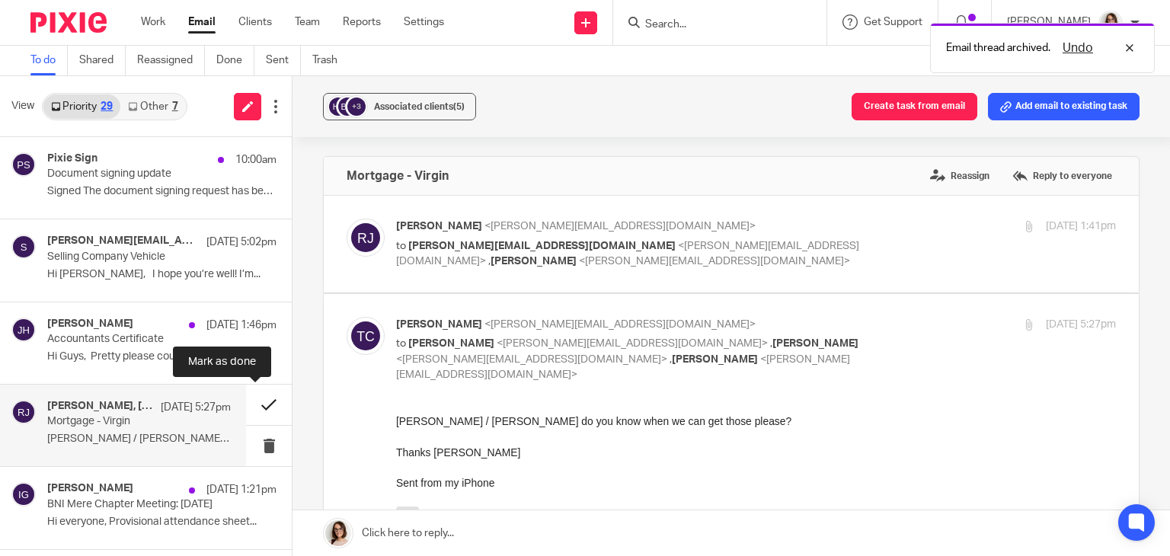
click at [247, 406] on button at bounding box center [269, 405] width 46 height 40
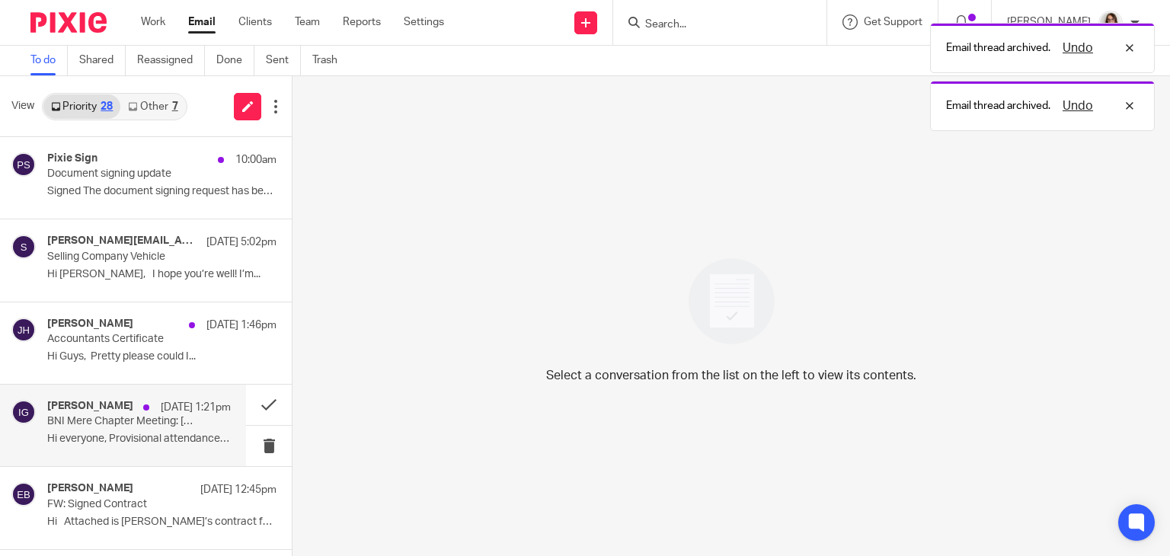
click at [171, 430] on div "Ian Griffiths 13 Aug 1:21pm BNI Mere Chapter Meeting: Thursday 14th August 2025…" at bounding box center [139, 425] width 184 height 51
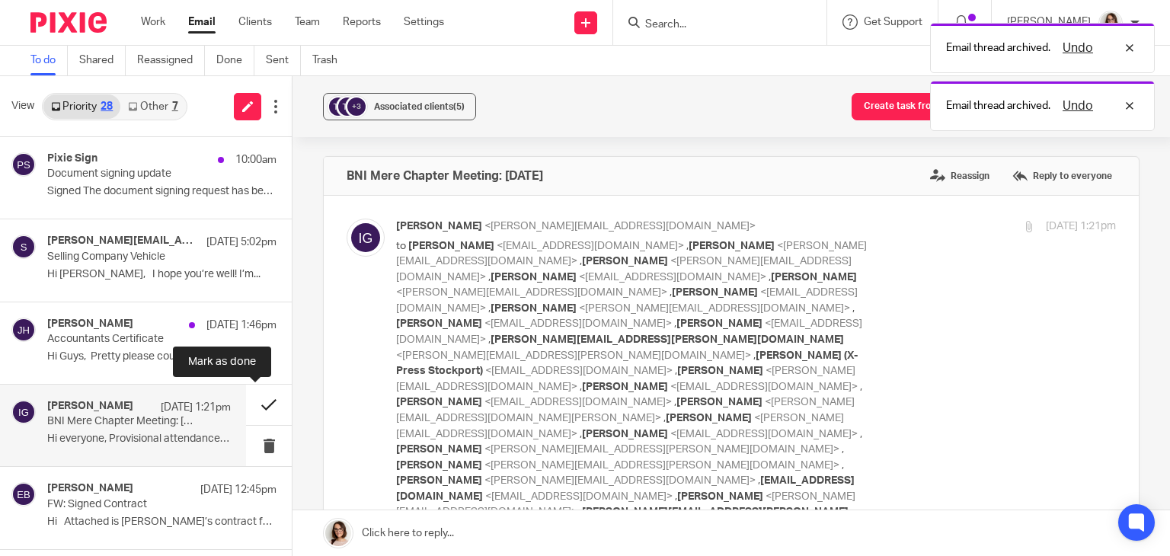
click at [255, 410] on button at bounding box center [269, 405] width 46 height 40
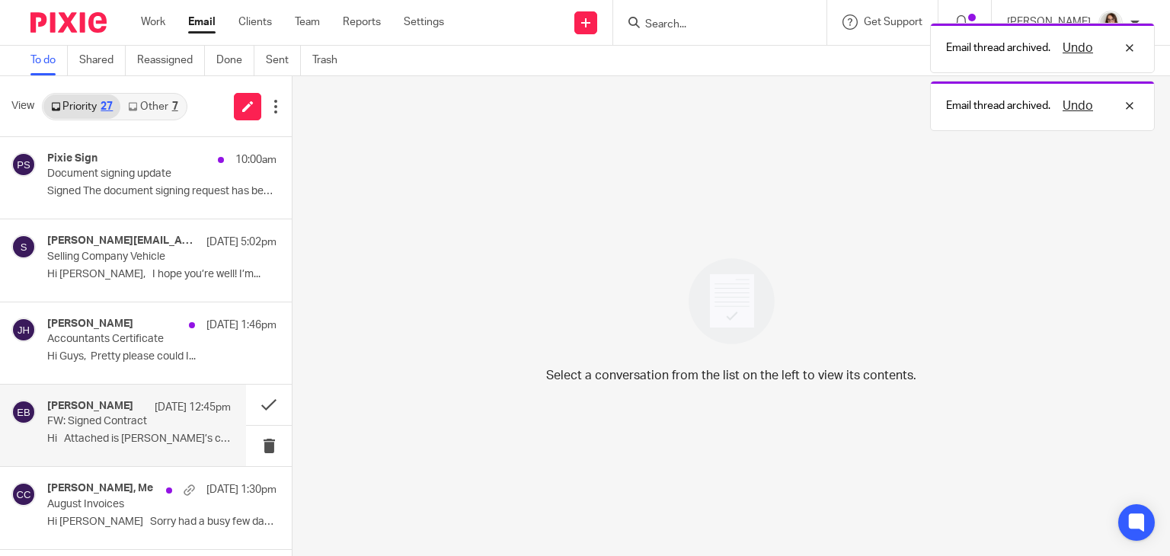
click at [147, 435] on p "Hi Attached is Judith’s contract for..." at bounding box center [139, 439] width 184 height 13
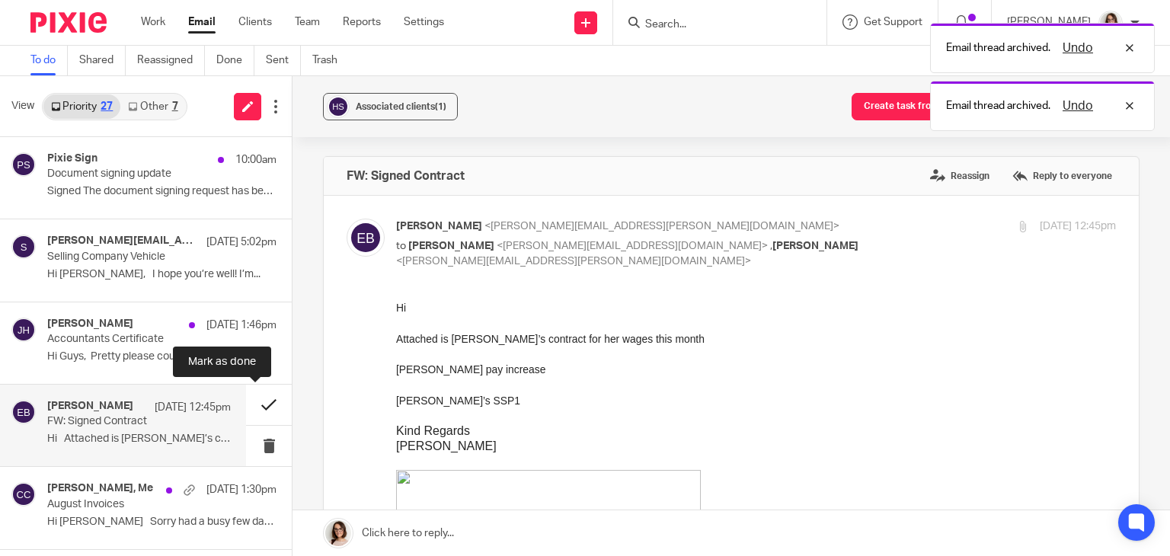
click at [250, 406] on button at bounding box center [269, 405] width 46 height 40
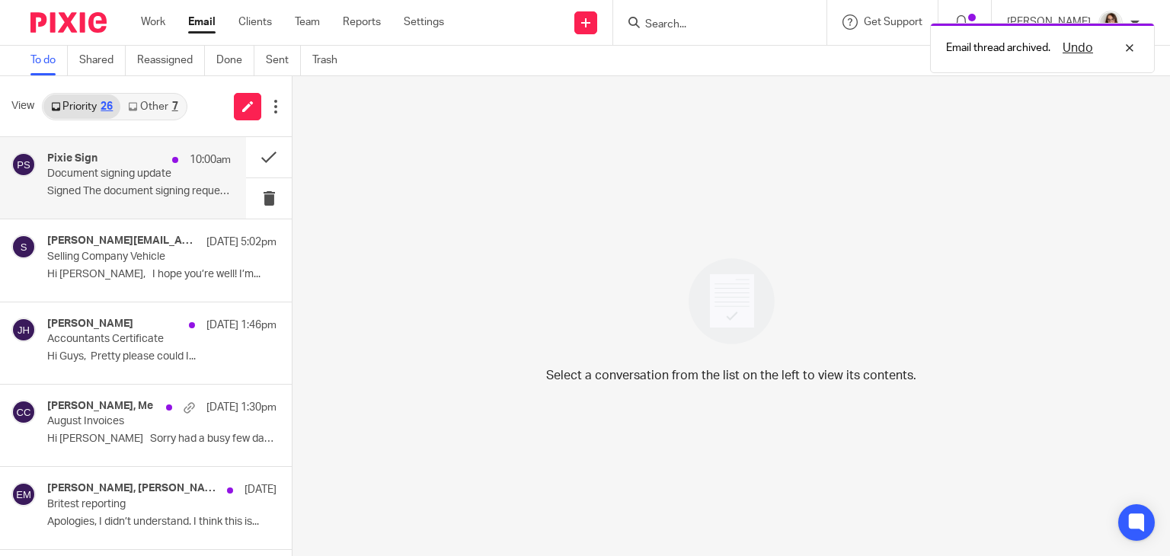
click at [107, 184] on div "Pixie Sign 10:00am Document signing update Signed The document signing request …" at bounding box center [139, 177] width 184 height 51
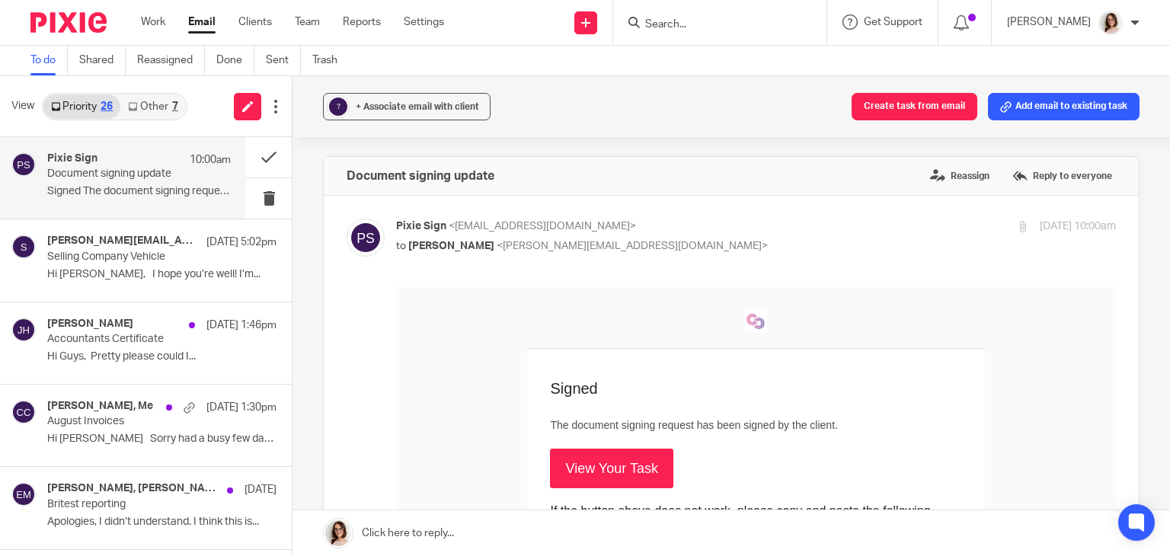
click at [601, 464] on link "View Your Task" at bounding box center [611, 469] width 123 height 40
click at [257, 157] on button at bounding box center [269, 157] width 46 height 40
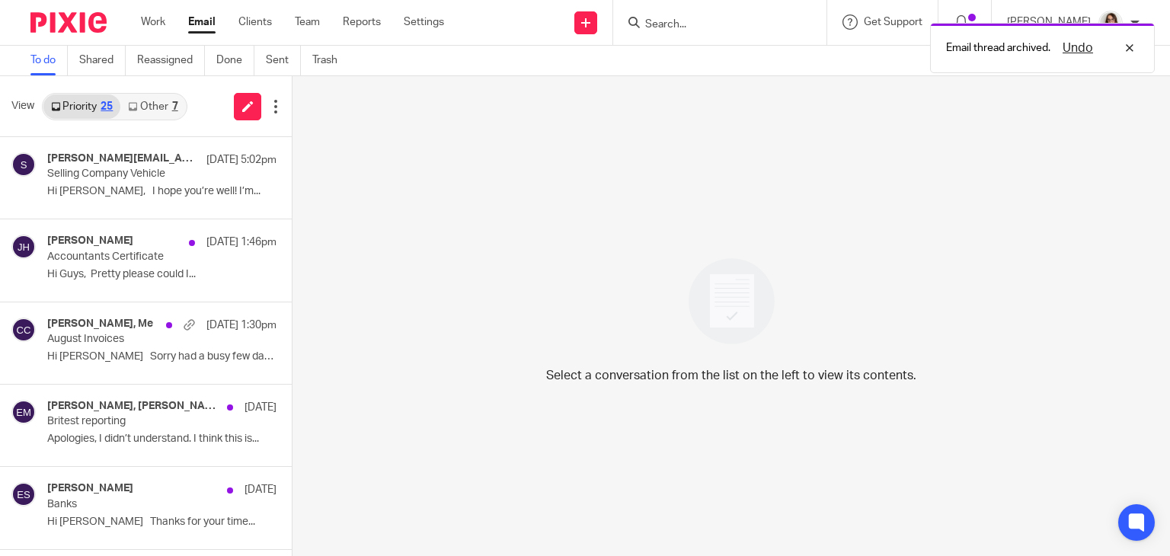
click at [137, 107] on icon at bounding box center [132, 106] width 9 height 9
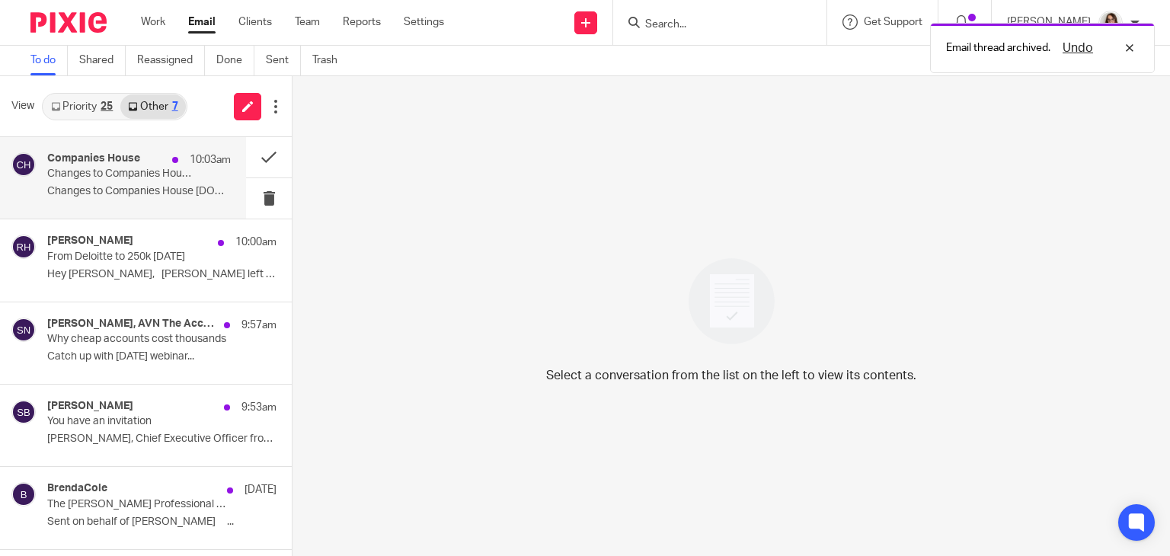
click at [165, 194] on p "Changes to Companies House GOV.UK..." at bounding box center [139, 191] width 184 height 13
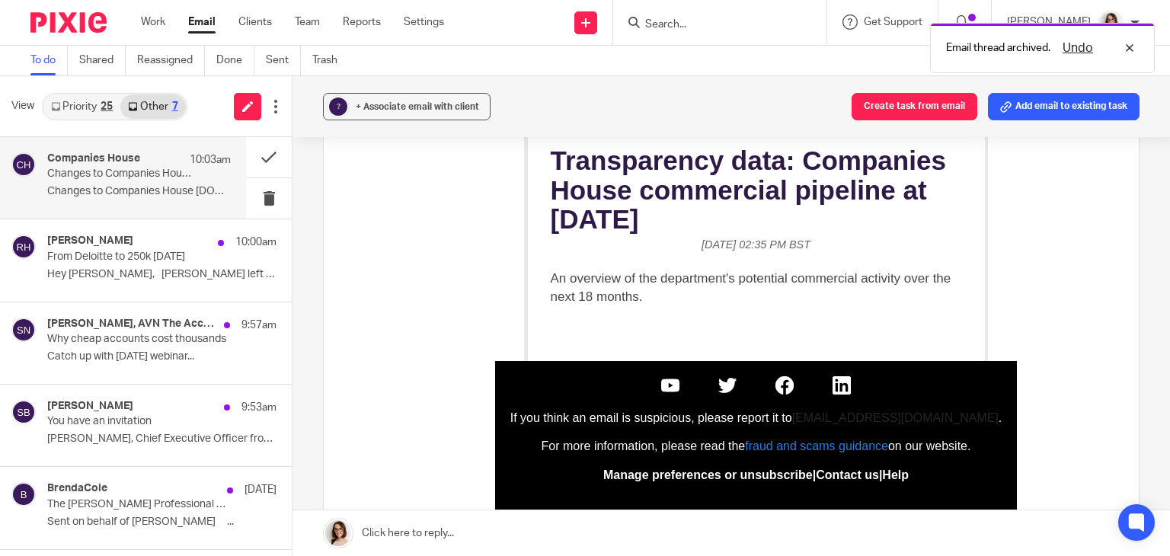
scroll to position [296, 0]
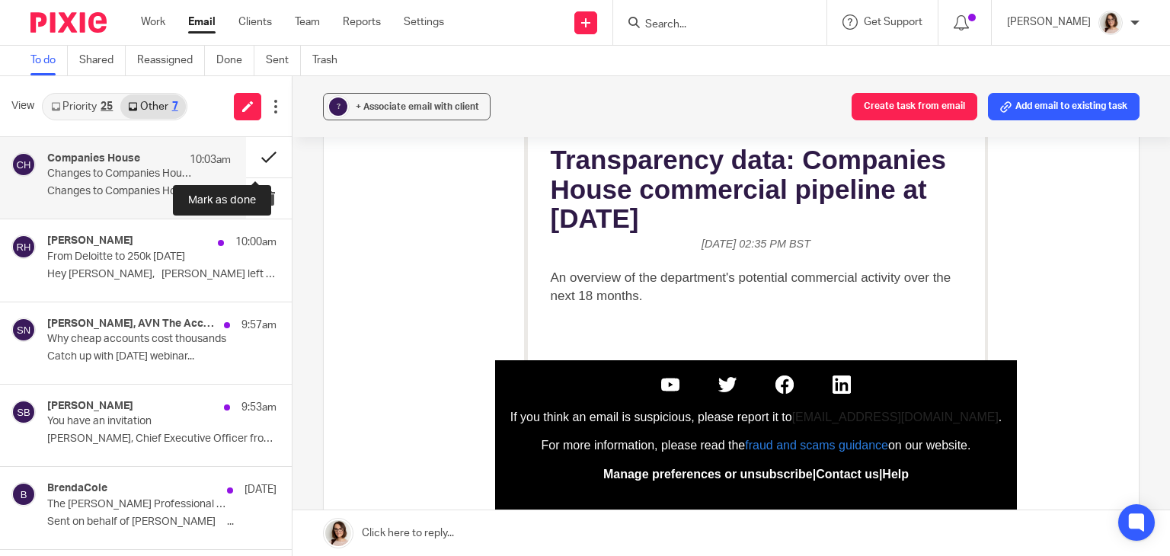
click at [250, 156] on button at bounding box center [269, 157] width 46 height 40
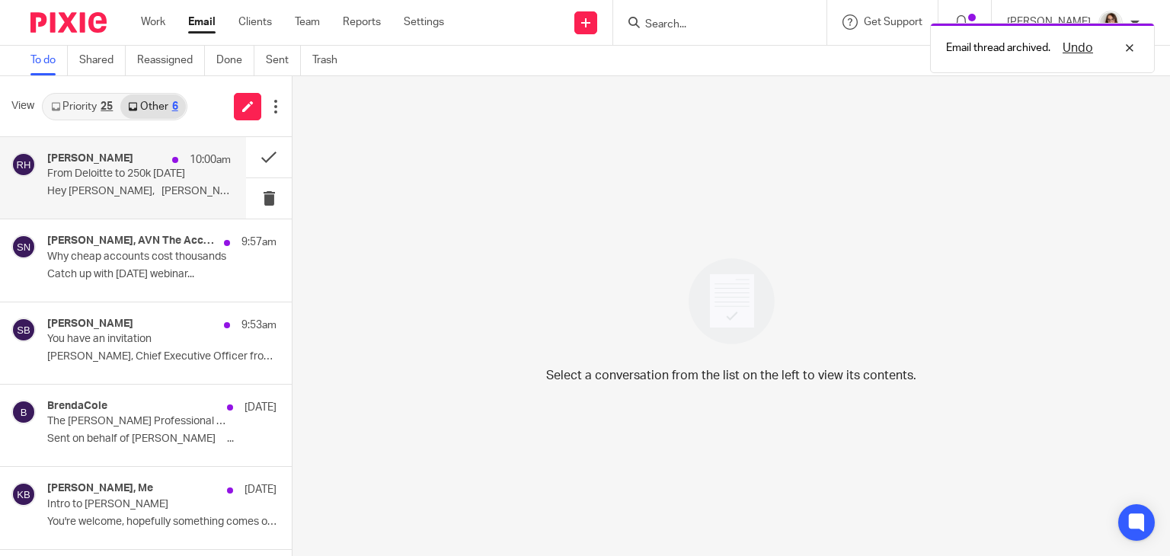
click at [165, 187] on p "Hey Caroline, Hashim left Deloitte in..." at bounding box center [139, 191] width 184 height 13
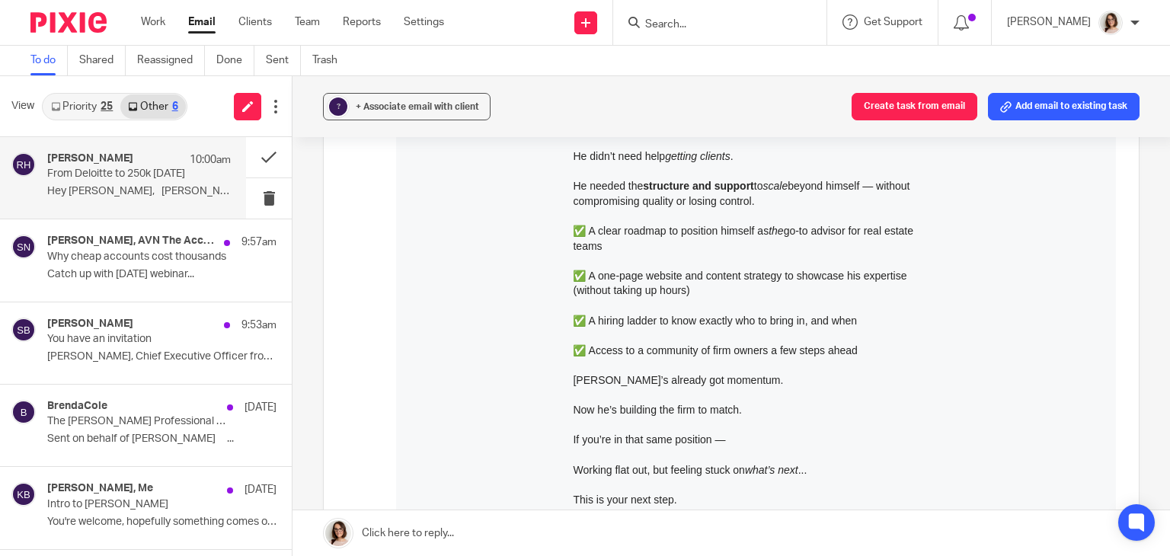
scroll to position [551, 0]
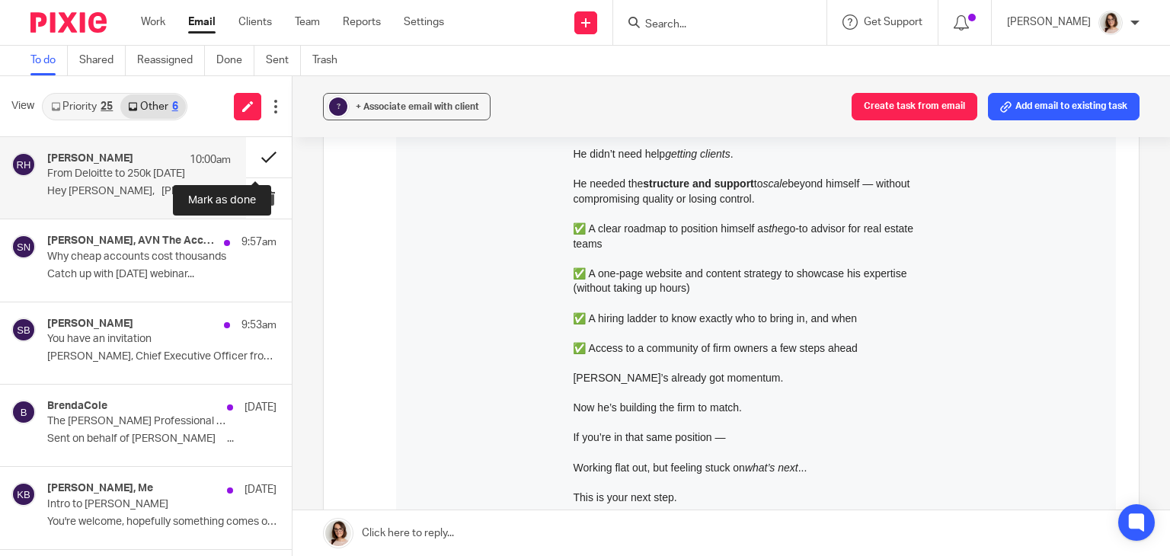
click at [252, 159] on button at bounding box center [269, 157] width 46 height 40
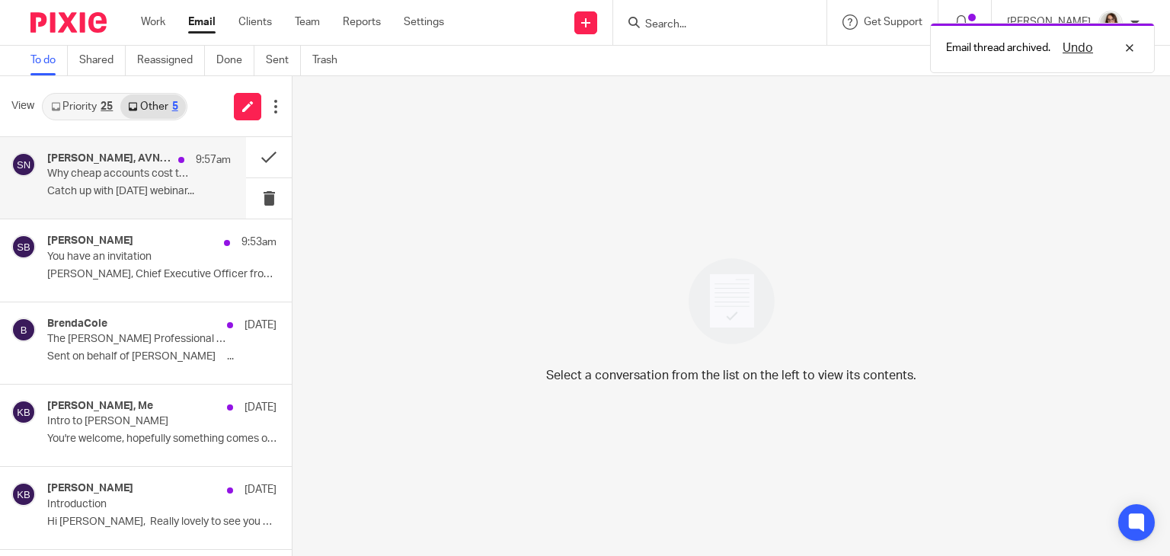
click at [169, 187] on p "Catch up with yesterday's webinar..." at bounding box center [139, 191] width 184 height 13
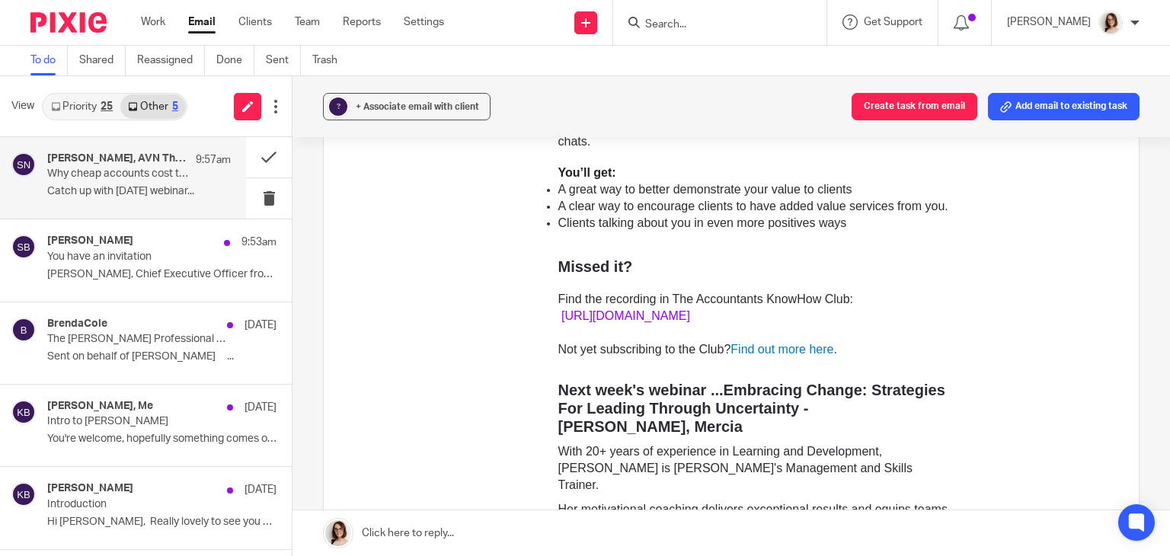
scroll to position [491, 0]
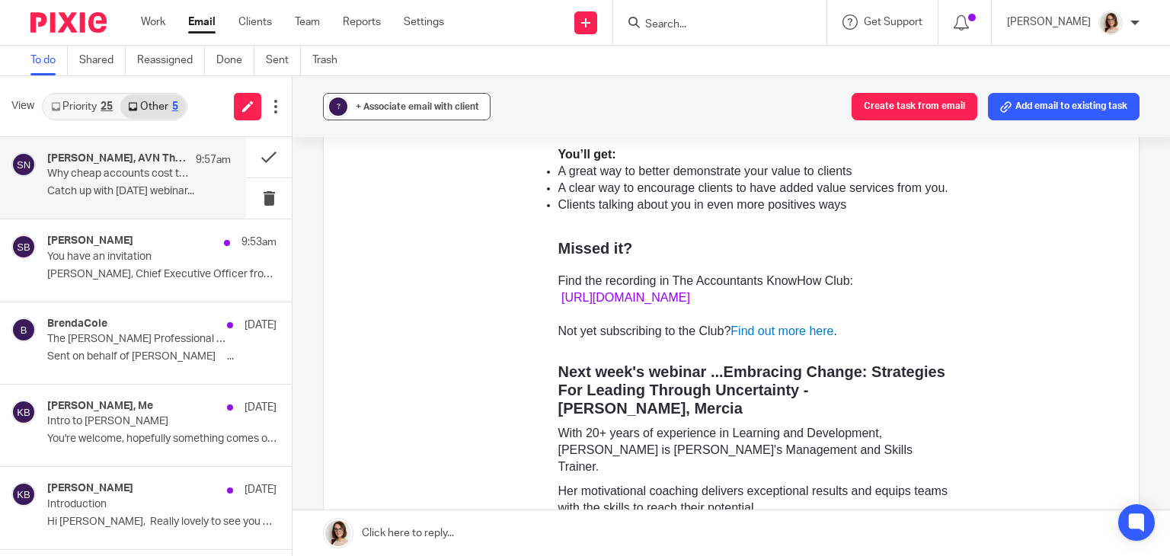
click at [419, 107] on span "+ Associate email with client" at bounding box center [417, 106] width 123 height 9
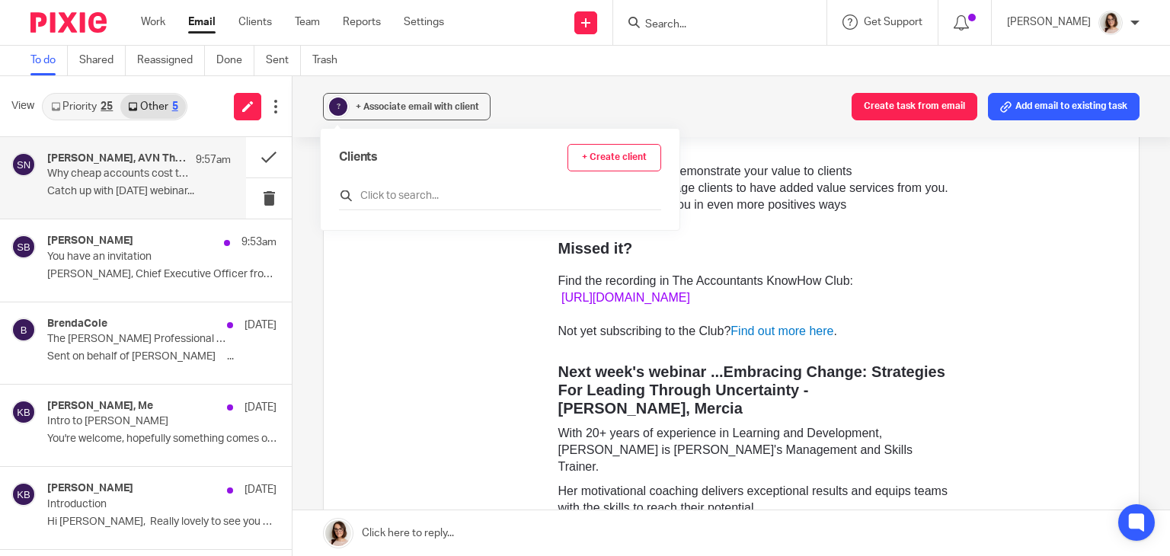
click at [401, 199] on input "text" at bounding box center [500, 195] width 322 height 15
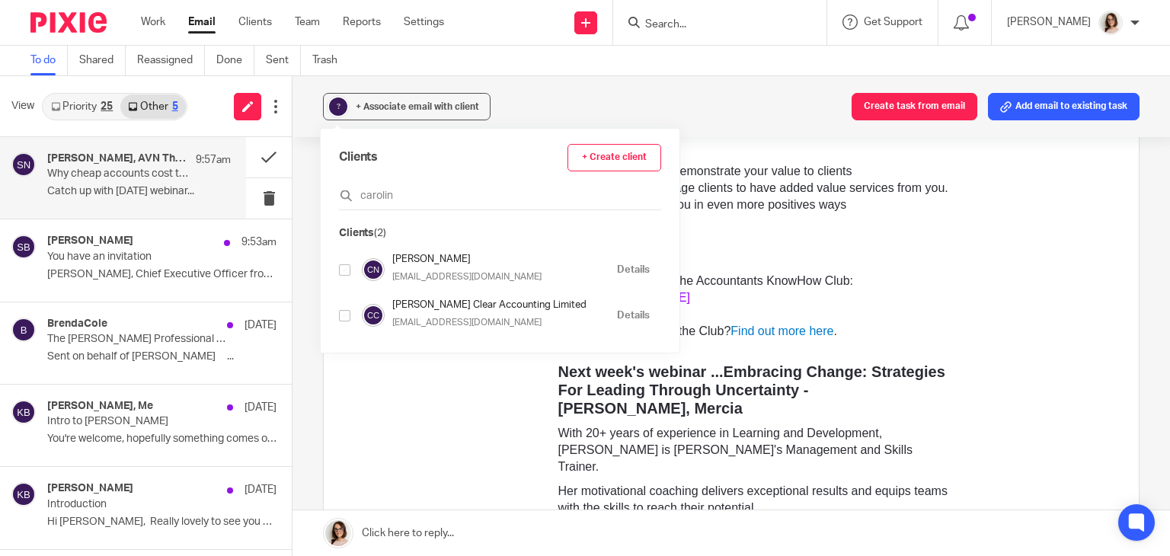
type input "carolin"
click at [344, 272] on input "checkbox" at bounding box center [344, 269] width 11 height 11
checkbox input "true"
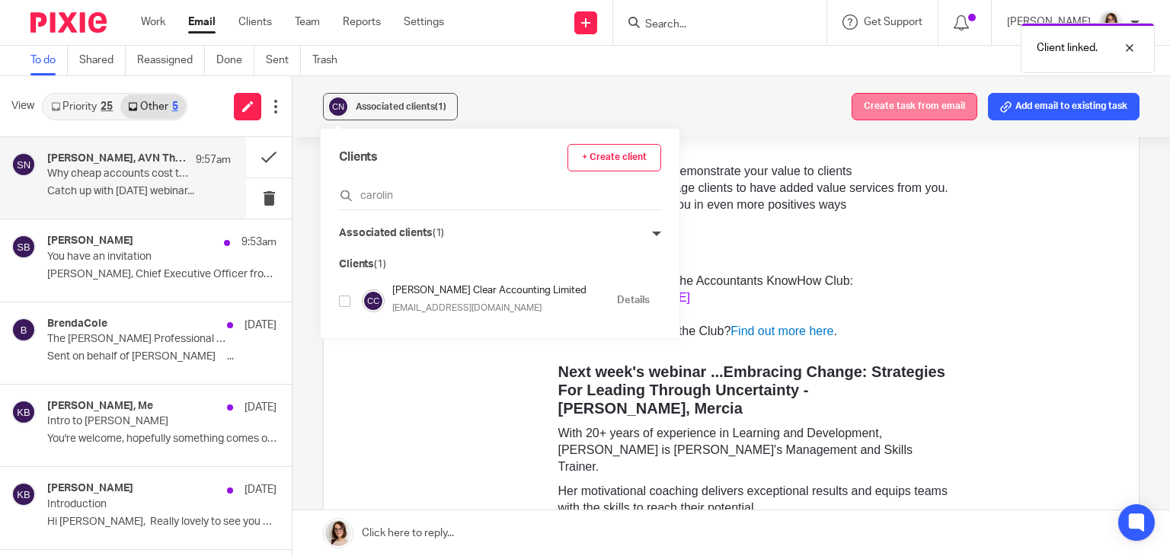
click at [907, 107] on button "Create task from email" at bounding box center [915, 106] width 126 height 27
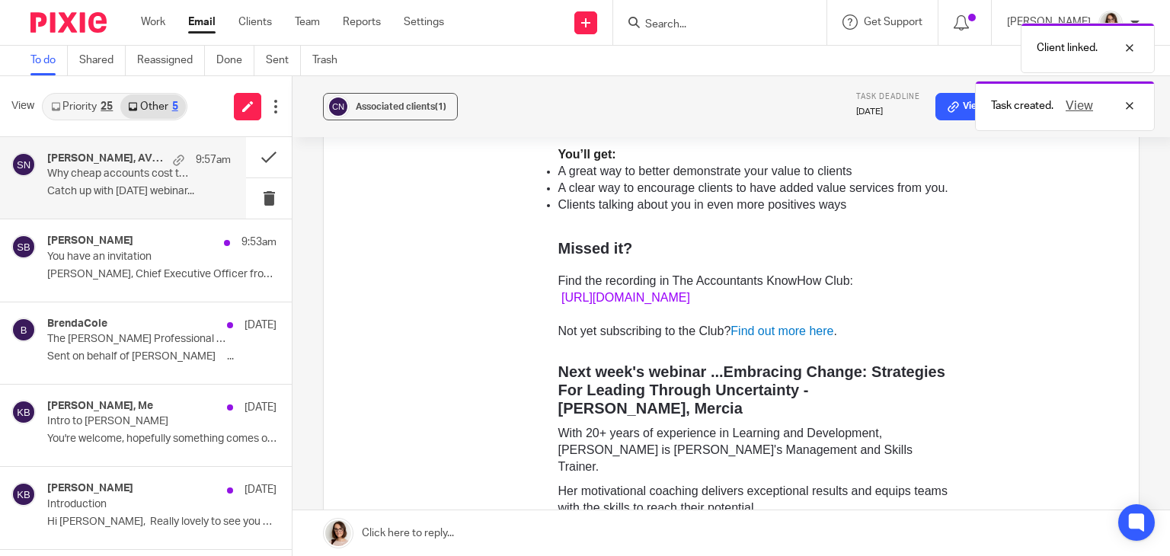
scroll to position [0, 0]
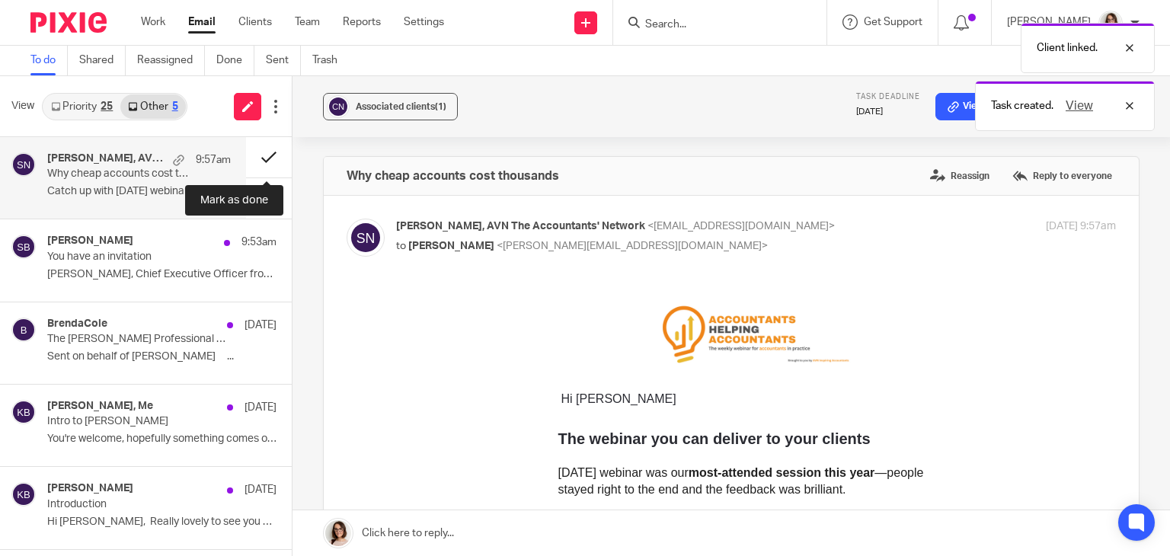
click at [267, 153] on button at bounding box center [269, 157] width 46 height 40
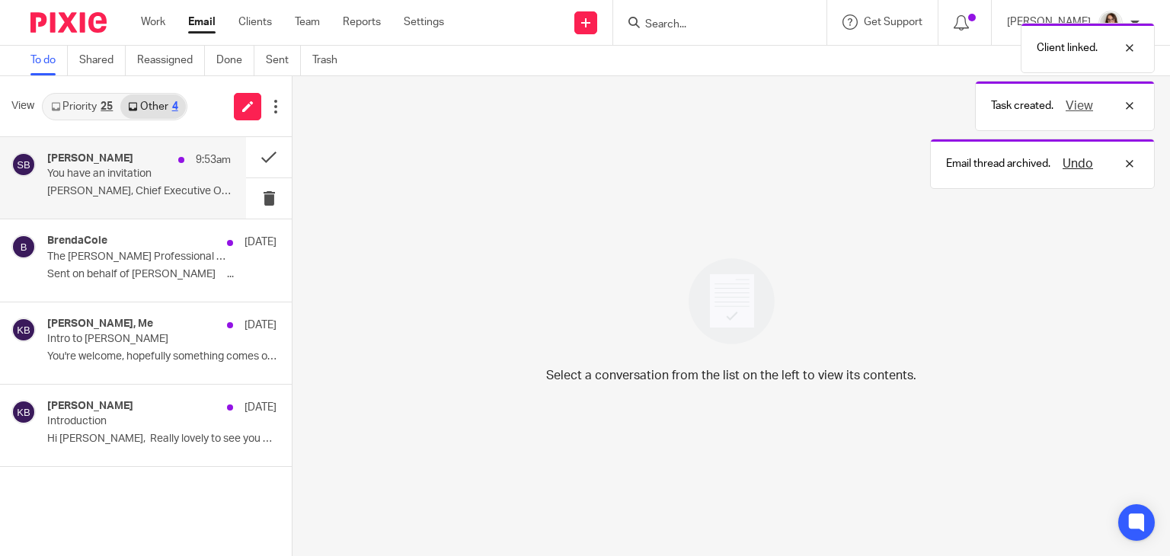
click at [120, 184] on div "Sarah Beale 9:53am You have an invitation Sarah, Chief Executive Officer from A…" at bounding box center [139, 177] width 184 height 51
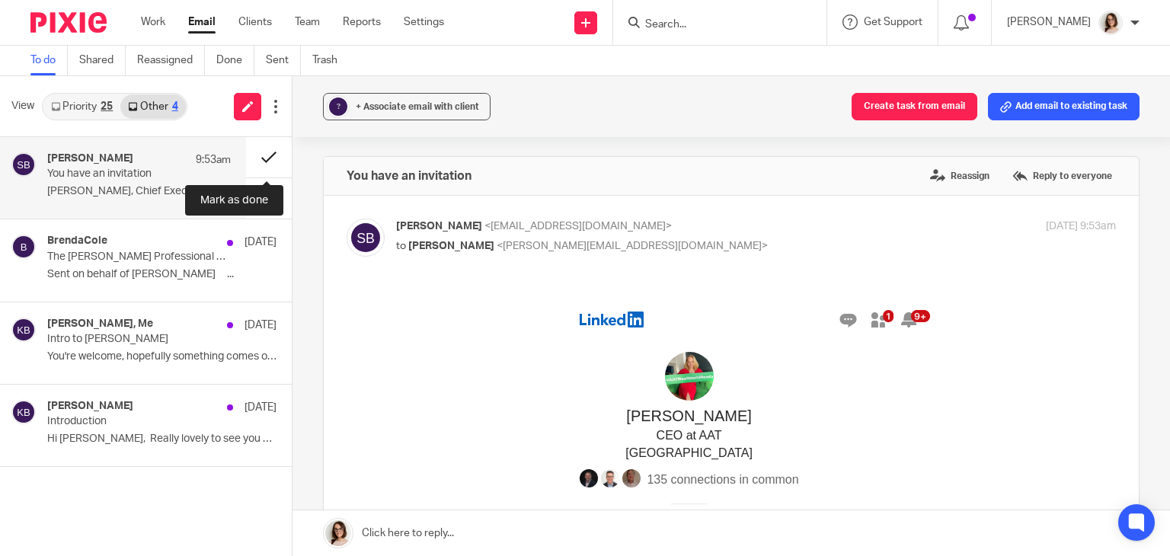
click at [254, 162] on button at bounding box center [269, 157] width 46 height 40
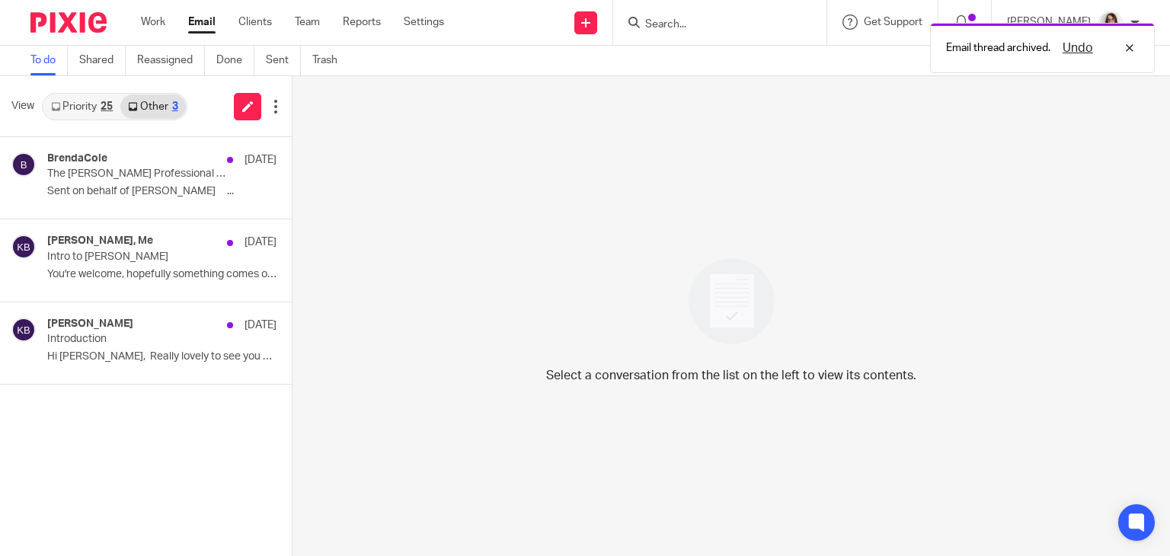
click at [203, 18] on link "Email" at bounding box center [201, 21] width 27 height 15
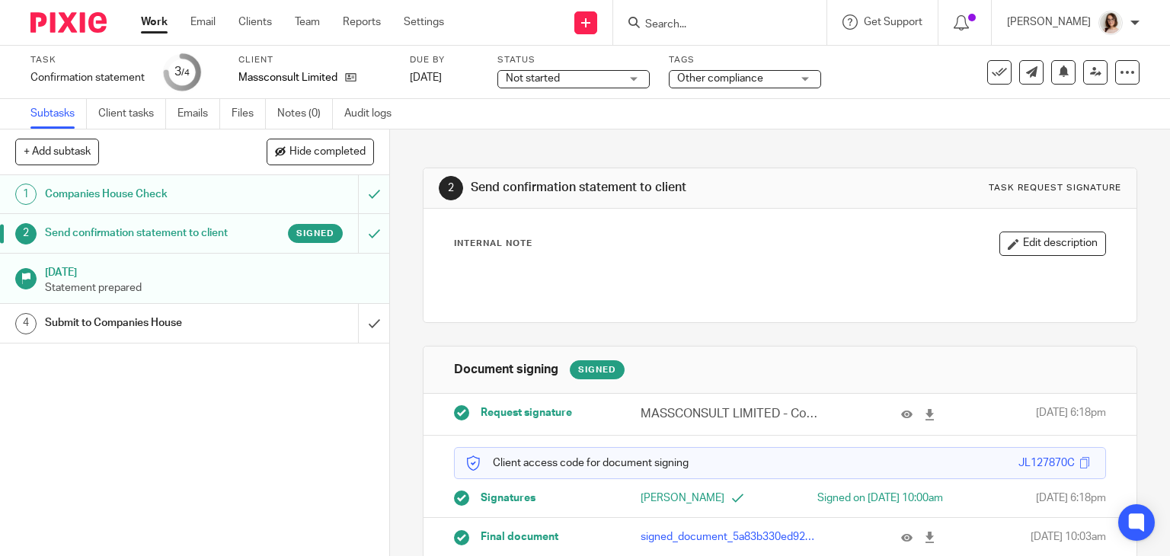
click at [317, 324] on div "Submit to Companies House" at bounding box center [194, 323] width 298 height 23
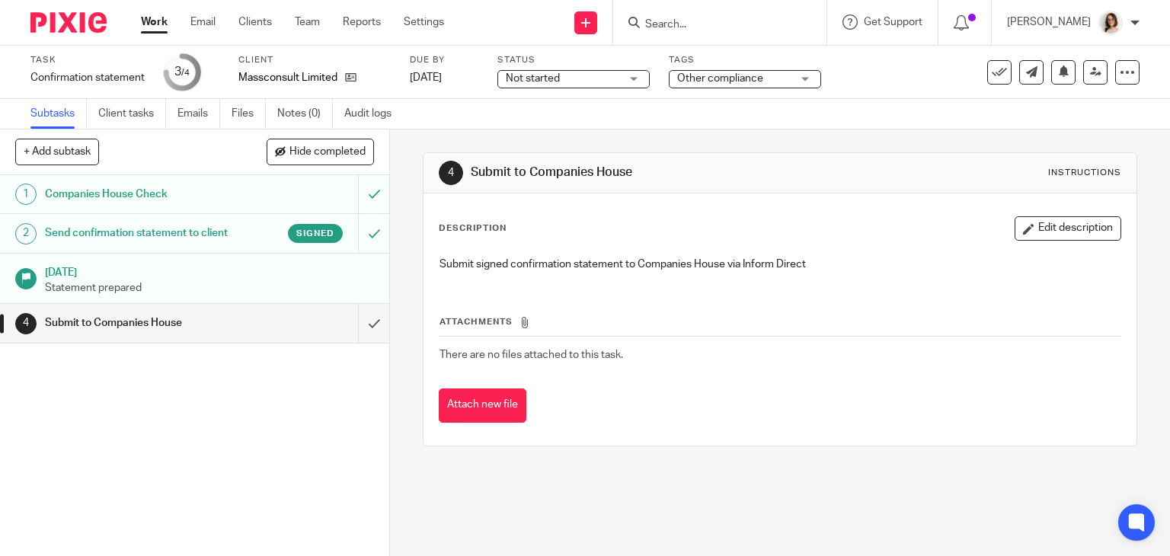
click at [356, 325] on input "submit" at bounding box center [194, 323] width 389 height 38
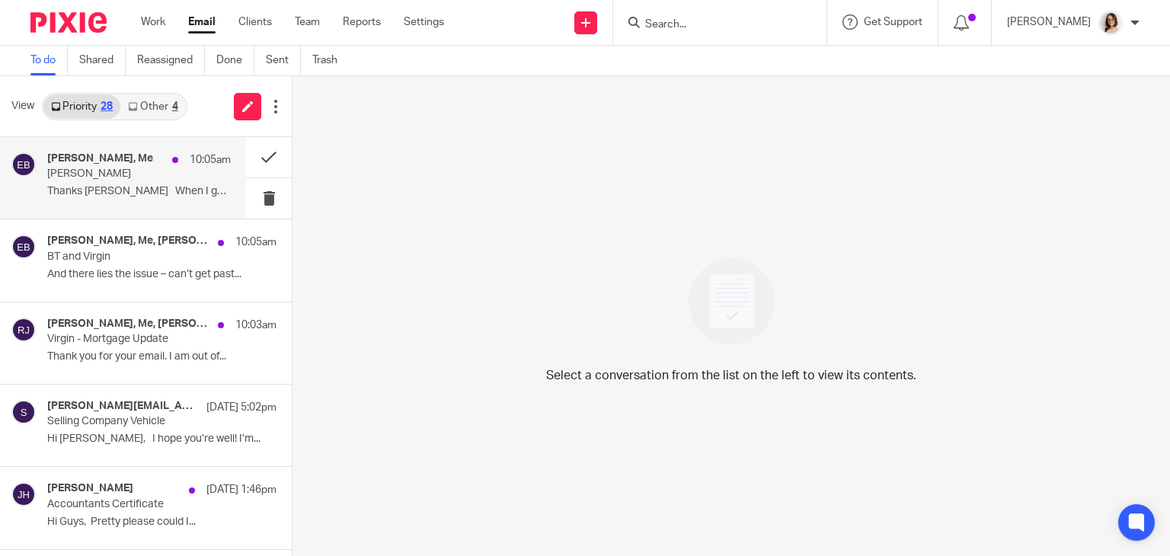
click at [141, 181] on p "[PERSON_NAME]" at bounding box center [120, 174] width 147 height 13
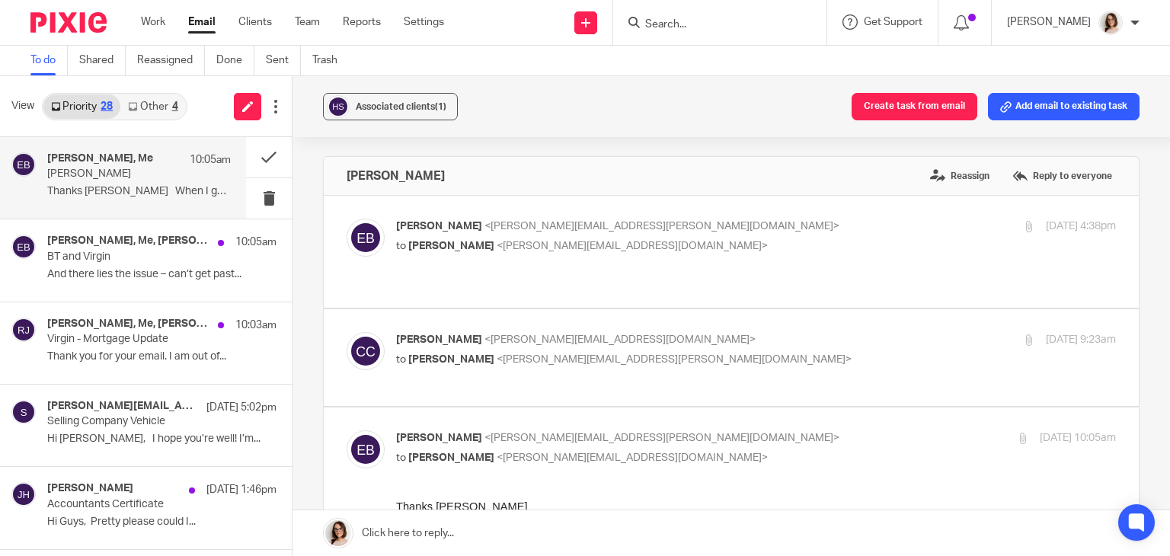
click at [1030, 159] on div "[PERSON_NAME] Reassign Reply to everyone" at bounding box center [731, 176] width 815 height 38
click at [1036, 172] on label "Reply to everyone" at bounding box center [1062, 176] width 107 height 23
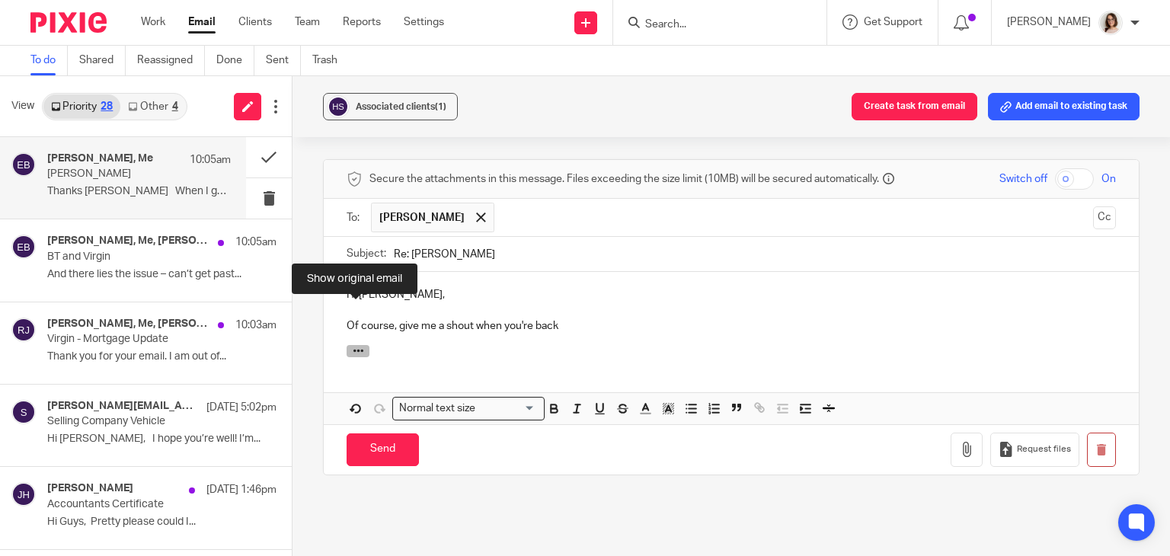
click at [361, 345] on button "button" at bounding box center [358, 351] width 23 height 12
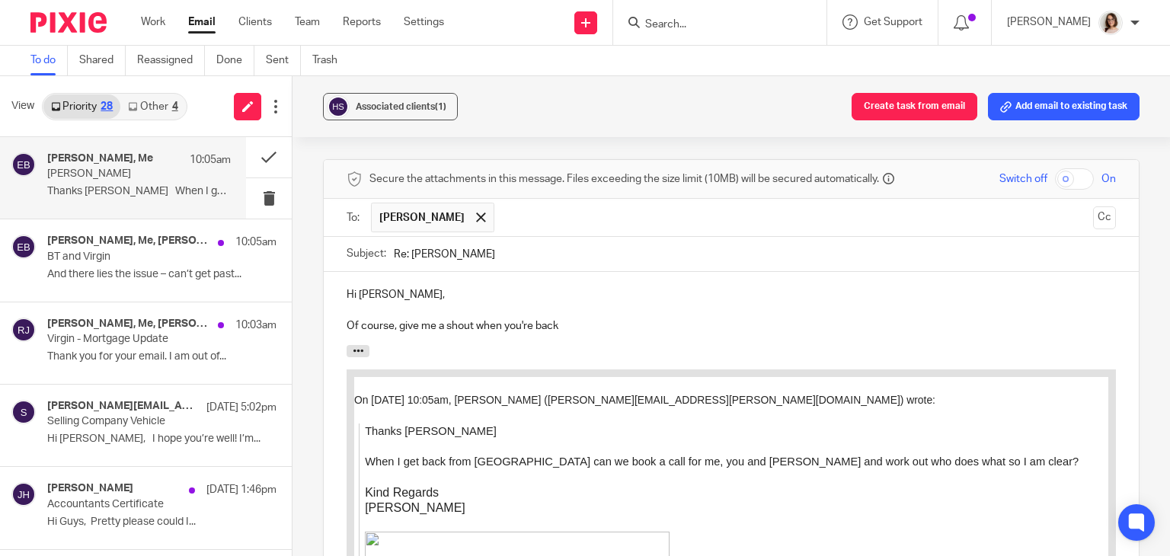
click at [574, 318] on p "Of course, give me a shout when you're back" at bounding box center [732, 325] width 770 height 15
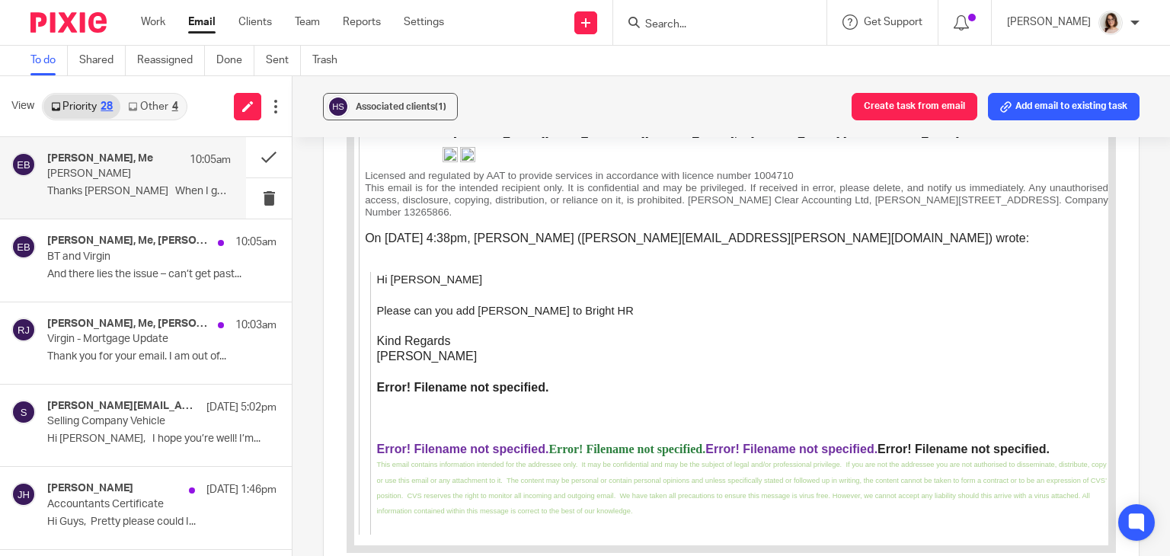
scroll to position [2822, 0]
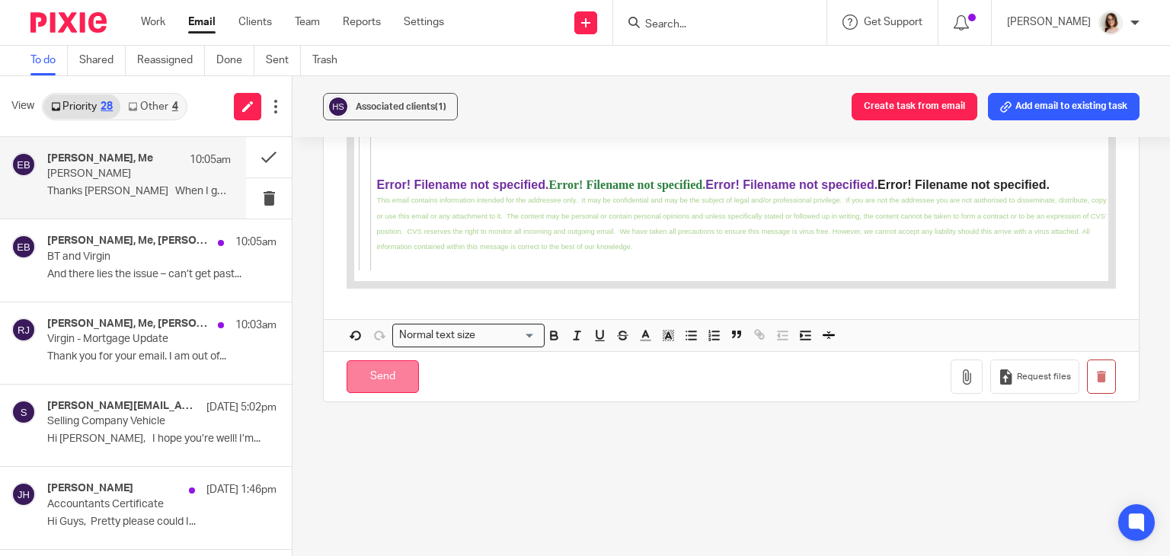
click at [389, 360] on input "Send" at bounding box center [383, 376] width 72 height 33
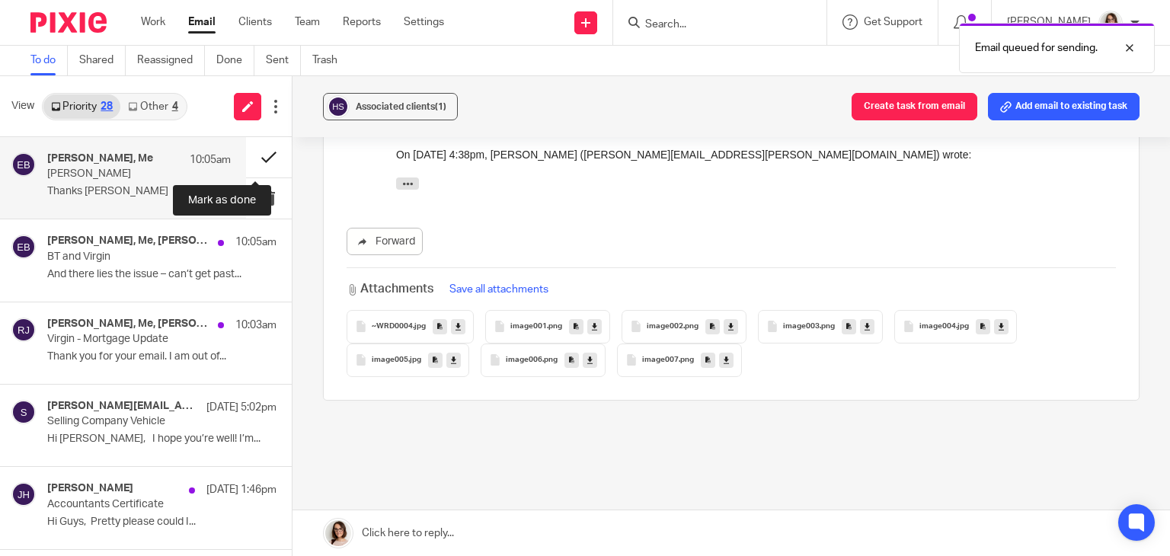
click at [256, 153] on button at bounding box center [269, 157] width 46 height 40
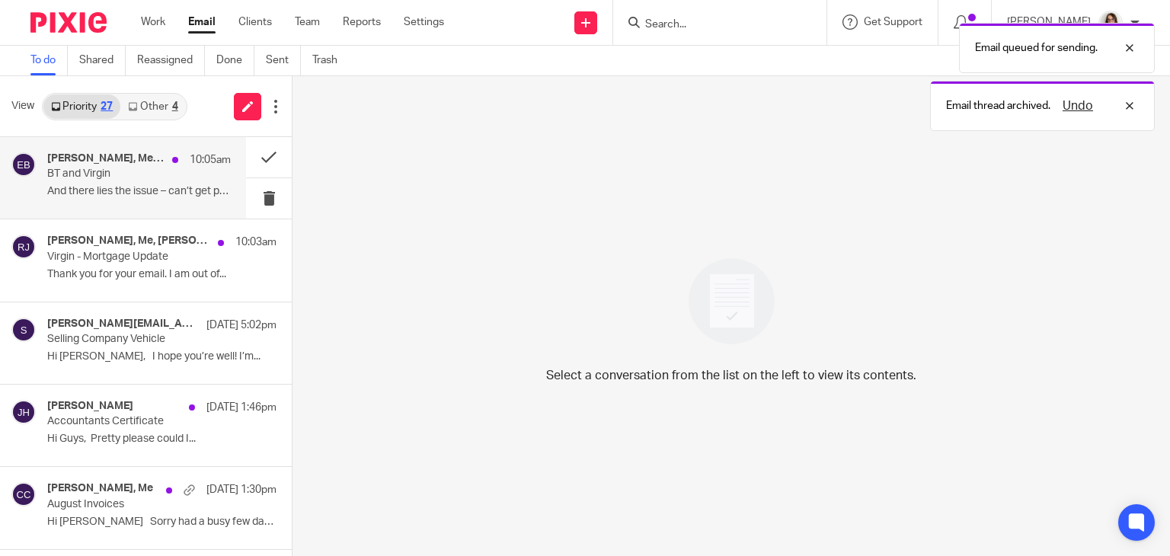
click at [140, 177] on p "BT and Virgin" at bounding box center [120, 174] width 147 height 13
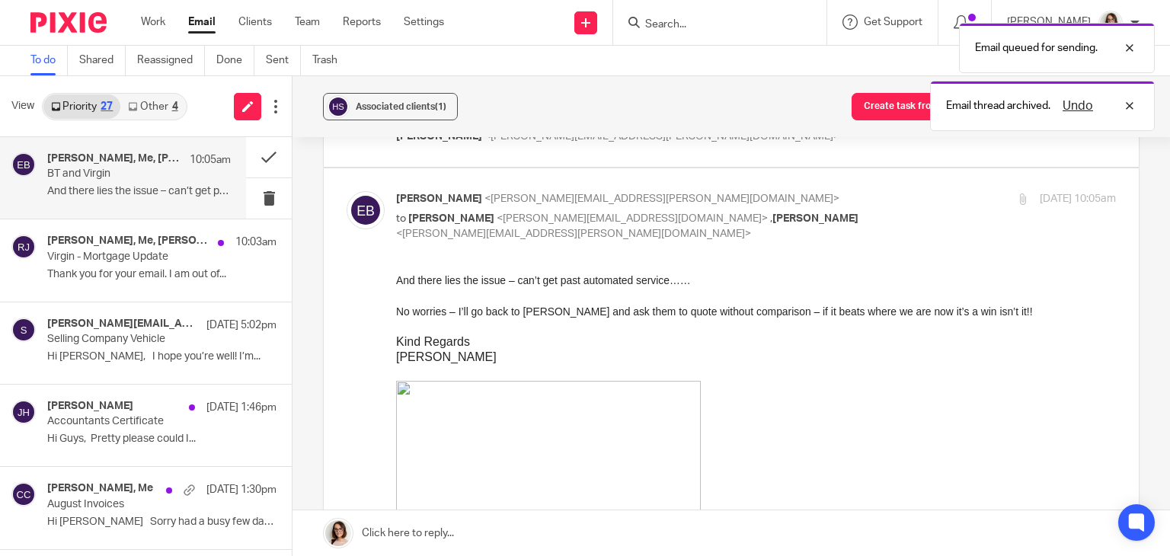
scroll to position [322, 0]
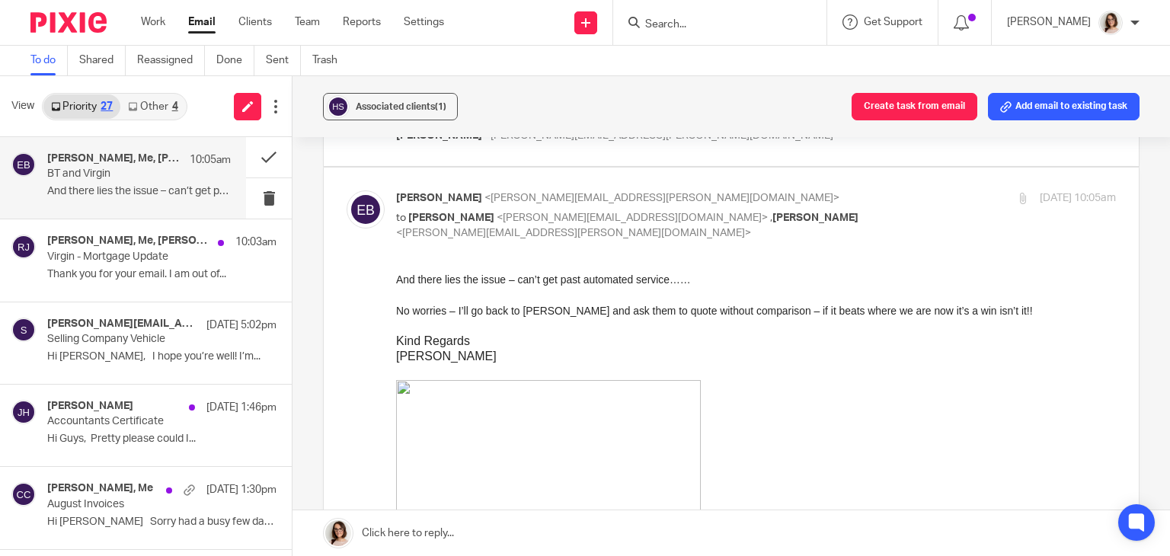
click at [158, 108] on link "Other 4" at bounding box center [152, 106] width 65 height 24
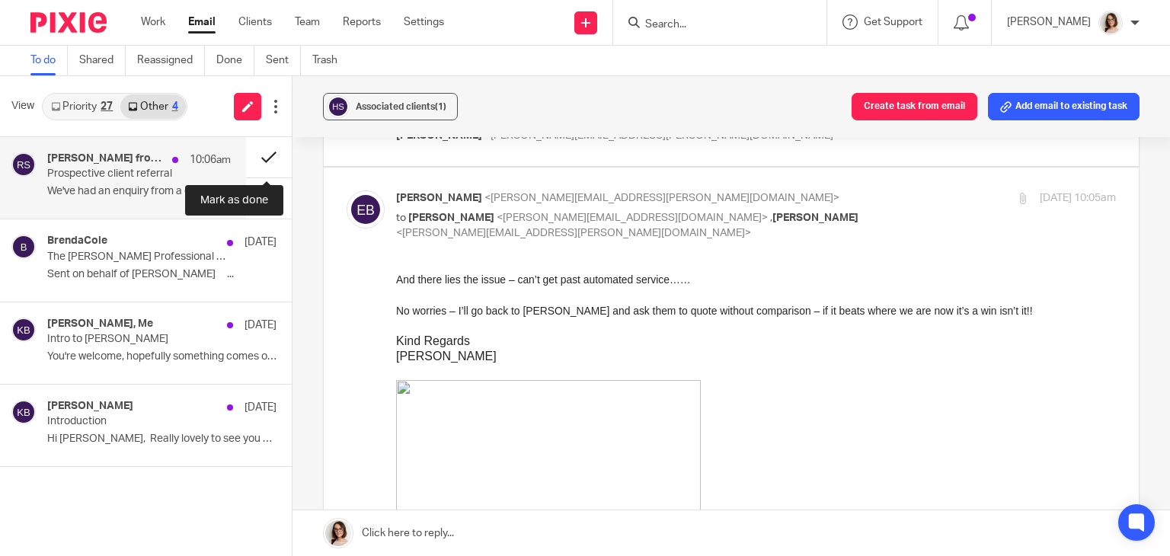
click at [264, 156] on button at bounding box center [269, 157] width 46 height 40
